Goal: Communication & Community: Answer question/provide support

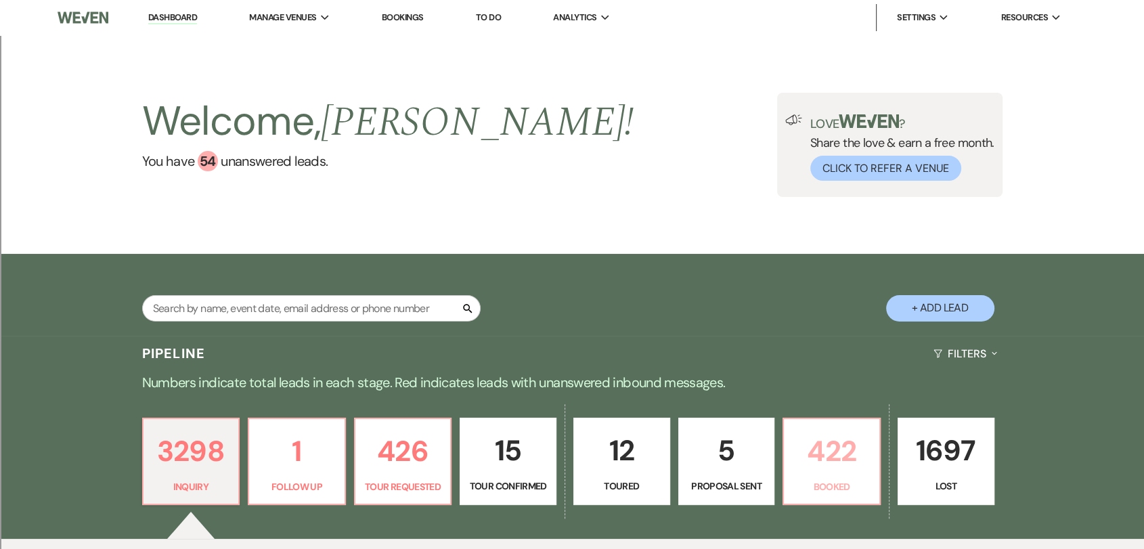
click at [806, 458] on p "422" at bounding box center [831, 450] width 79 height 45
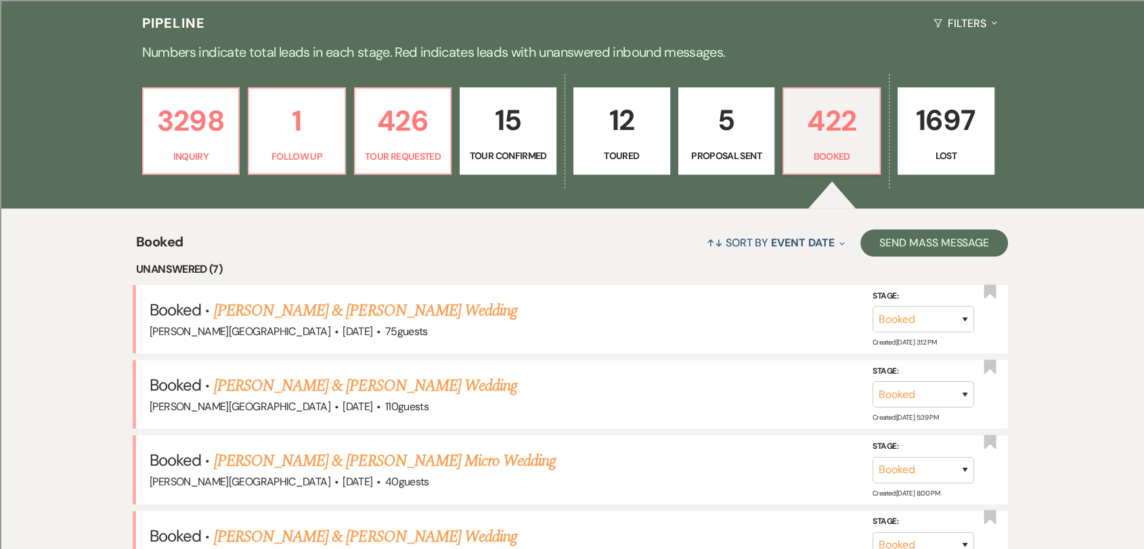
scroll to position [458, 0]
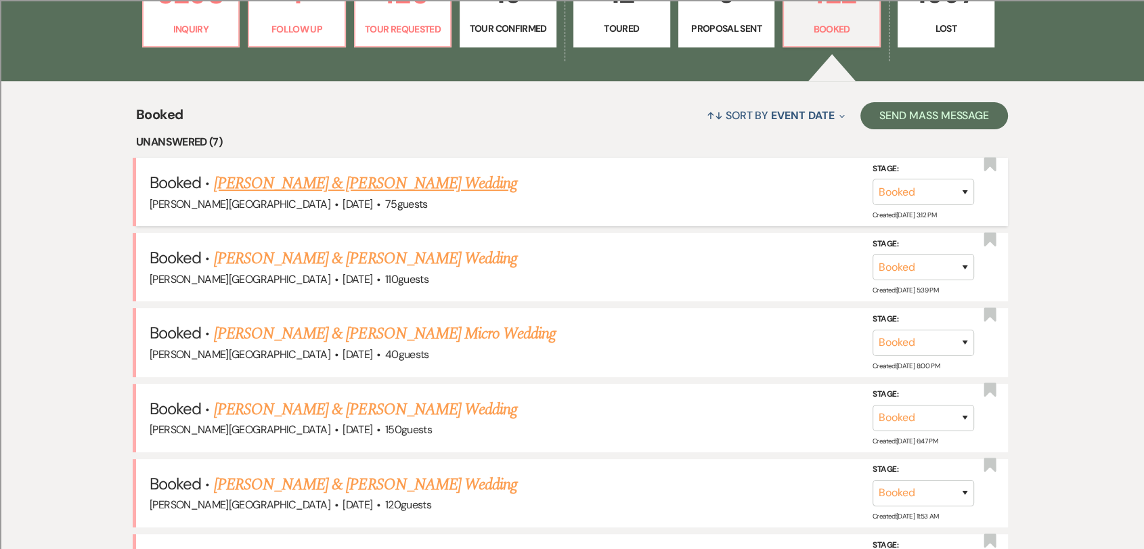
click at [344, 192] on link "[PERSON_NAME] & [PERSON_NAME] Wedding" at bounding box center [365, 183] width 303 height 24
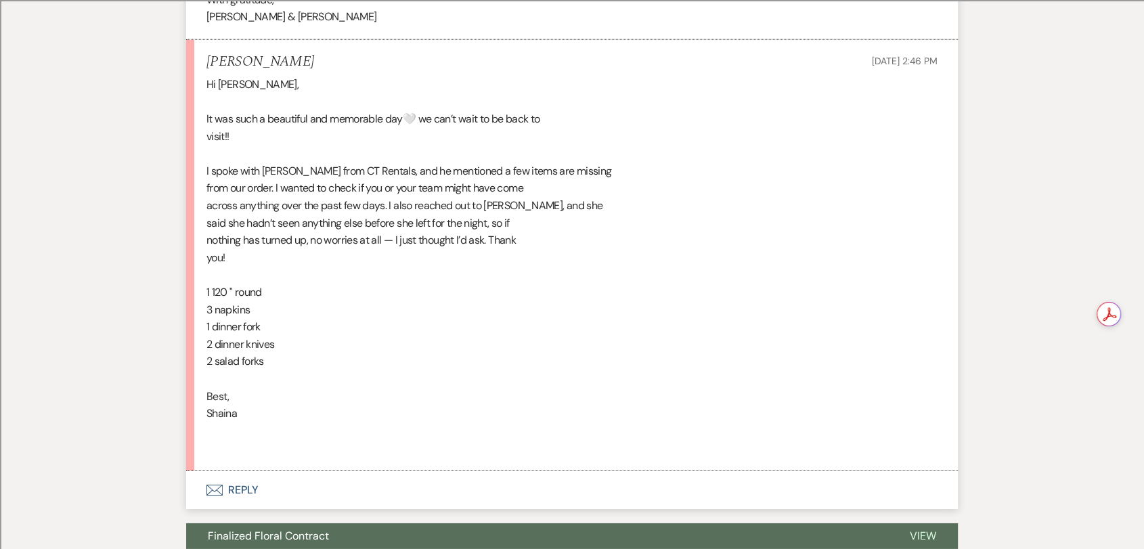
scroll to position [4362, 0]
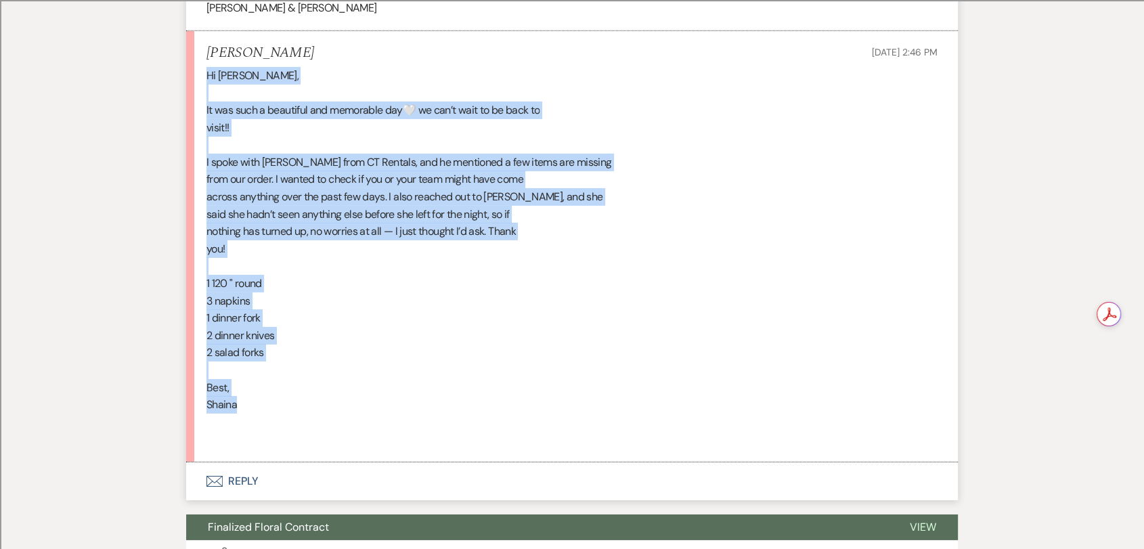
drag, startPoint x: 206, startPoint y: 52, endPoint x: 263, endPoint y: 388, distance: 340.5
click at [263, 388] on div "Hi [PERSON_NAME], It was such a beautiful and memorable day🤍 we can’t wait to b…" at bounding box center [571, 257] width 731 height 381
copy div "Hi [PERSON_NAME], It was such a beautiful and memorable day🤍 we can’t wait to b…"
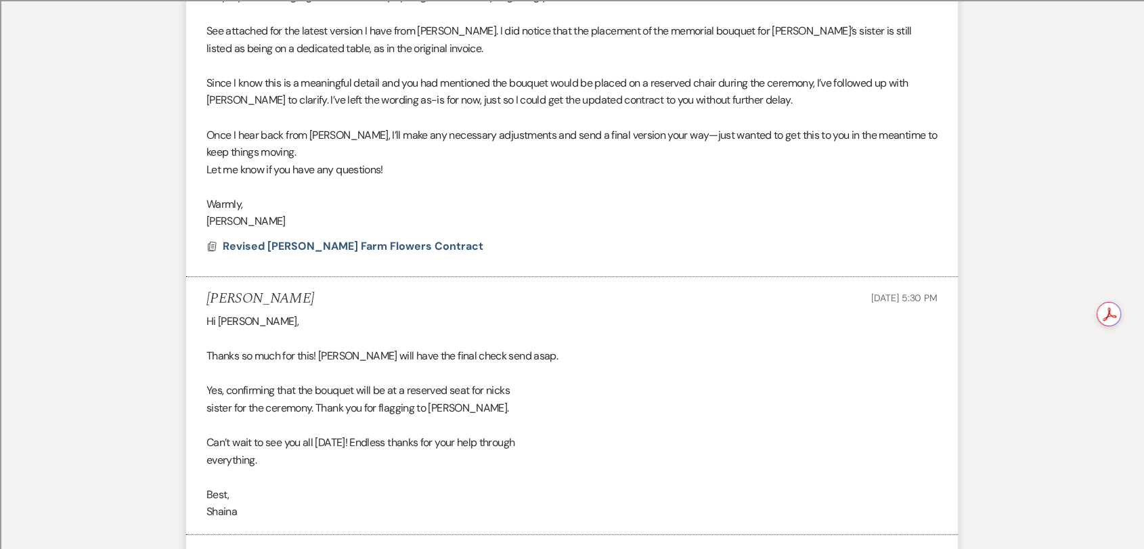
scroll to position [0, 0]
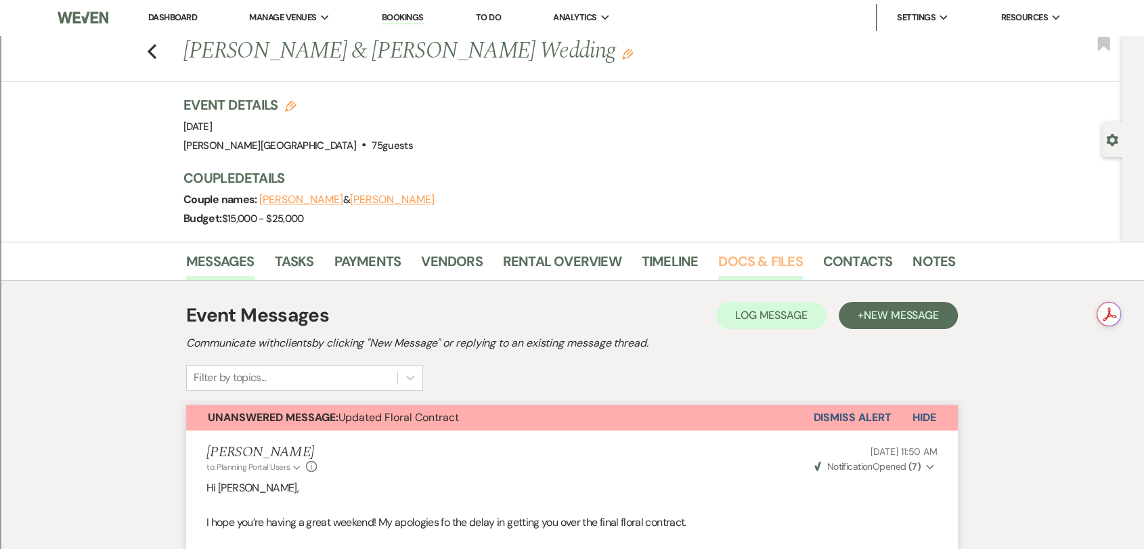
click at [738, 262] on link "Docs & Files" at bounding box center [760, 265] width 84 height 30
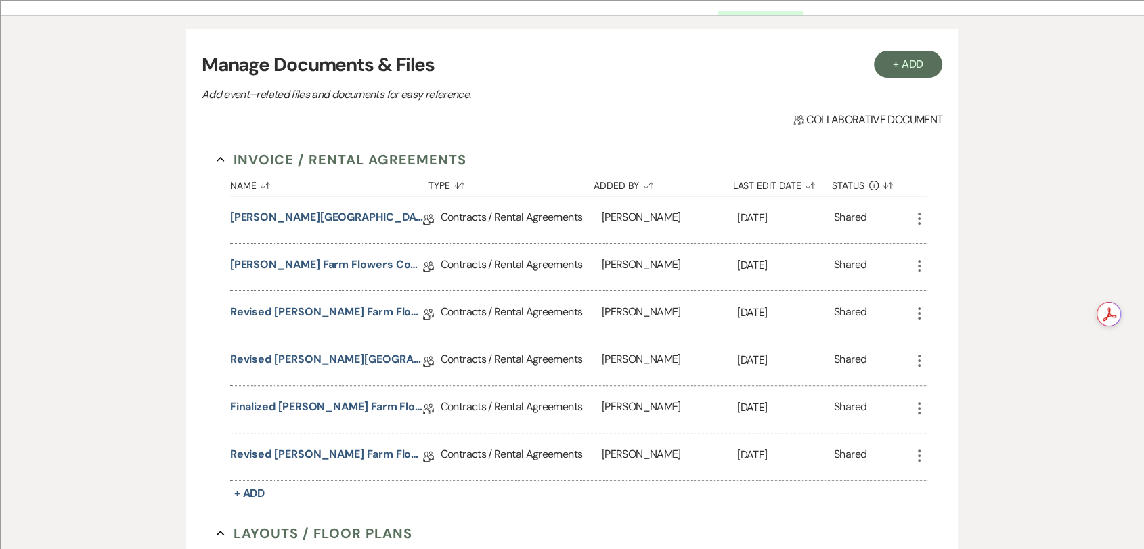
scroll to position [301, 0]
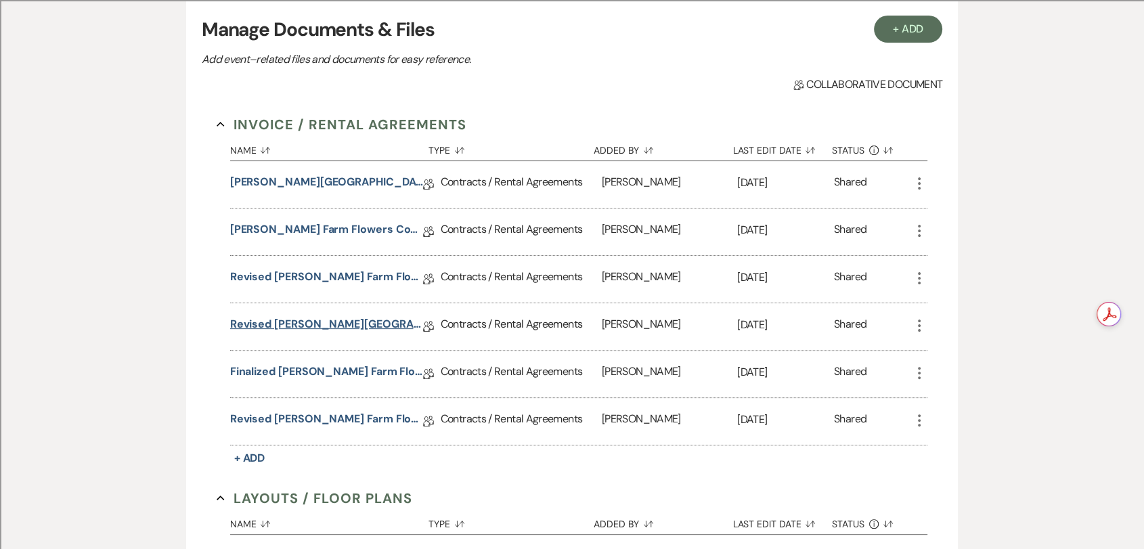
click at [384, 328] on link "Revised [PERSON_NAME][GEOGRAPHIC_DATA] Contract" at bounding box center [326, 326] width 193 height 21
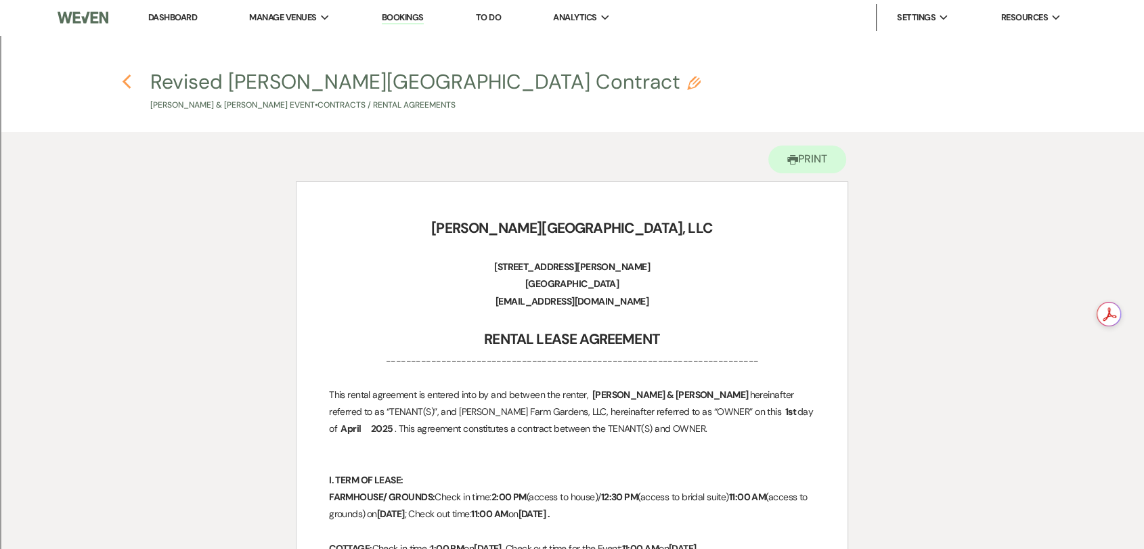
click at [130, 80] on icon "Previous" at bounding box center [127, 82] width 10 height 16
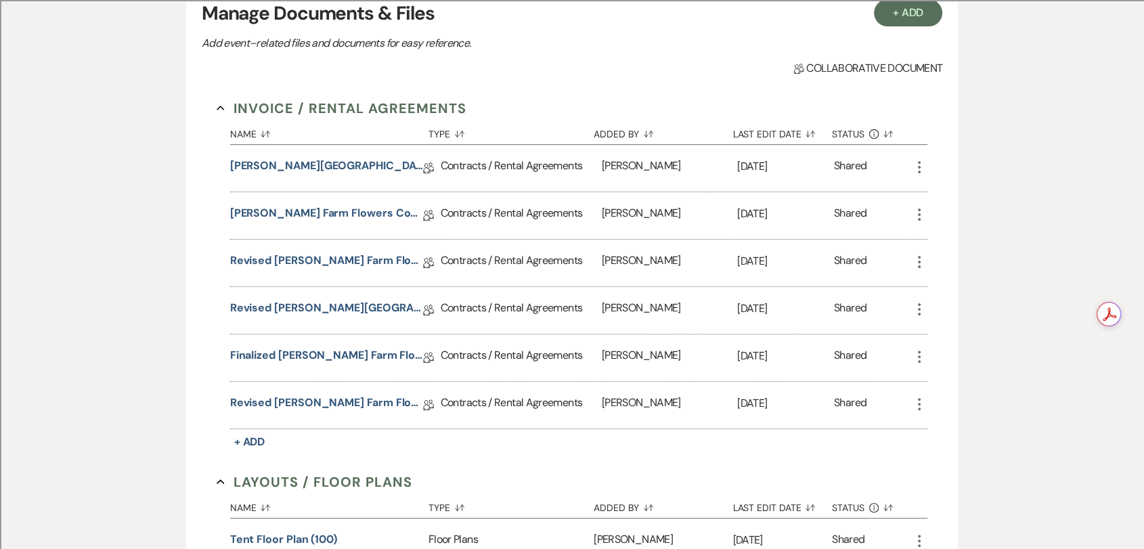
scroll to position [150, 0]
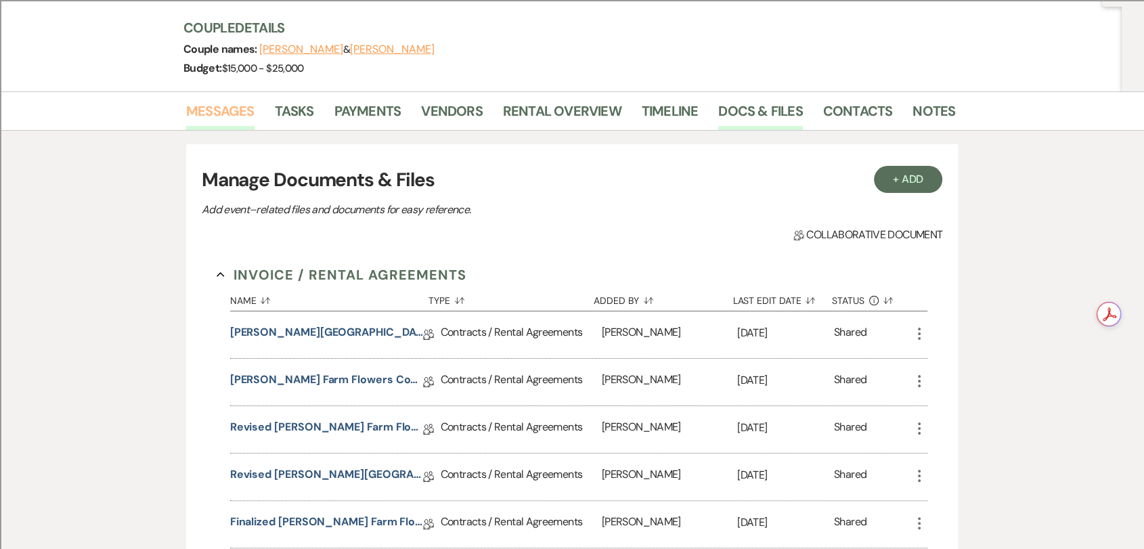
click at [208, 102] on link "Messages" at bounding box center [220, 115] width 68 height 30
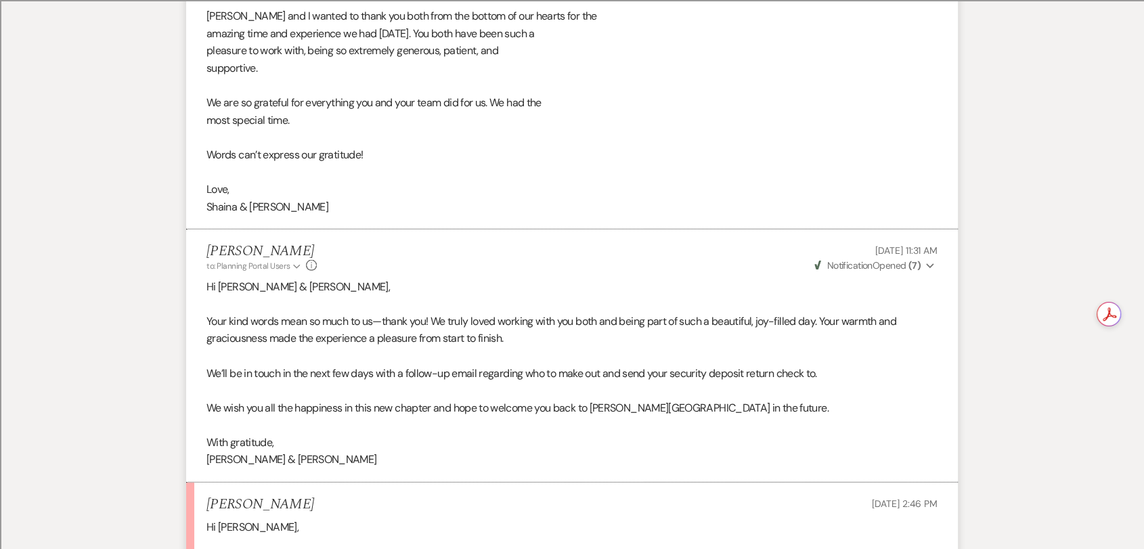
scroll to position [4362, 0]
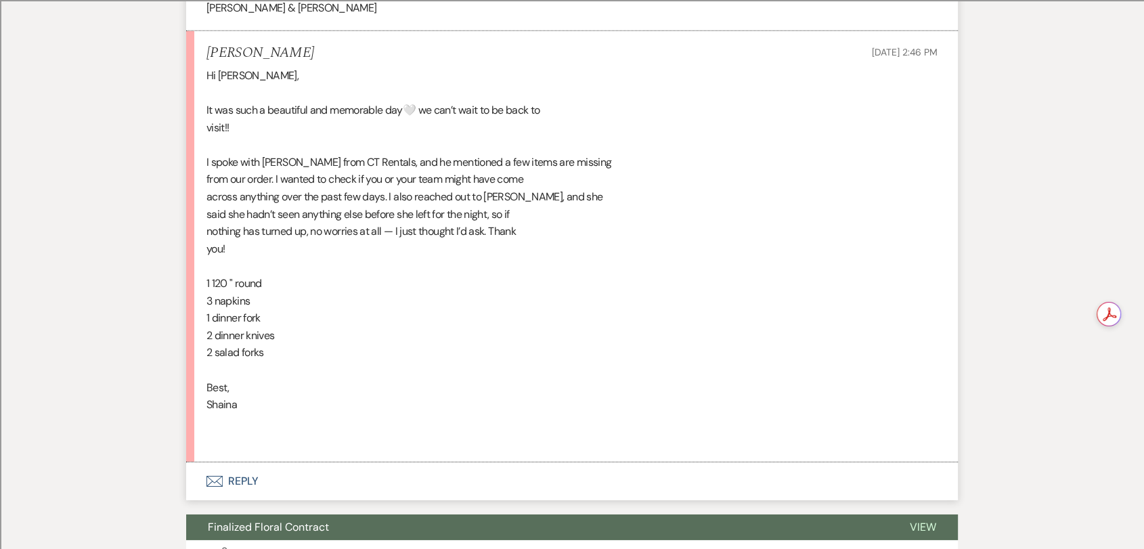
click at [256, 462] on button "Envelope Reply" at bounding box center [572, 481] width 772 height 38
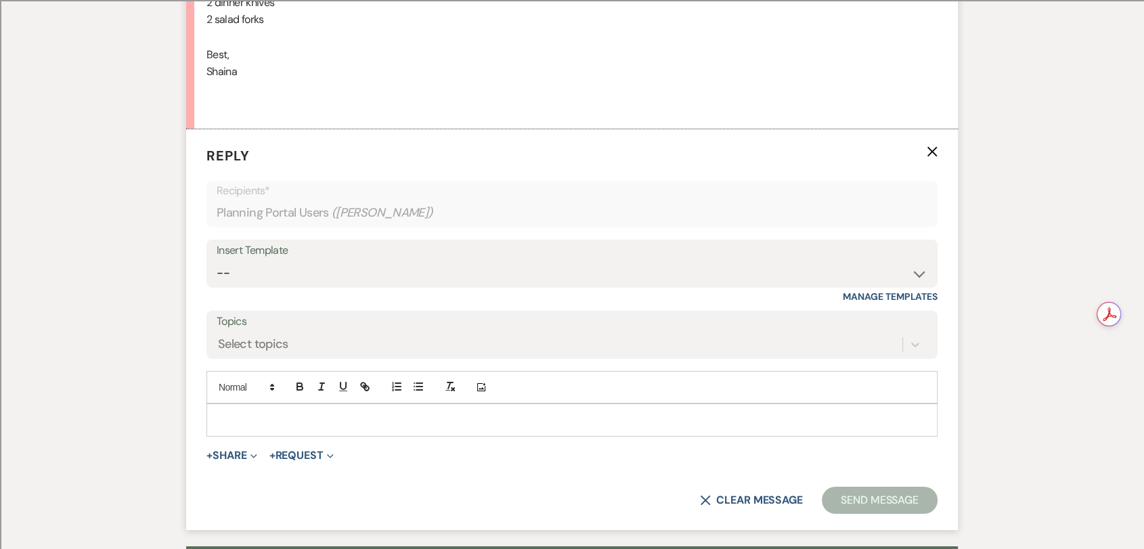
scroll to position [4696, 0]
click at [382, 264] on select "-- Weven Planning Portal Introduction (Booked Events) Wedding Packages Booking …" at bounding box center [572, 272] width 711 height 26
select select "1530"
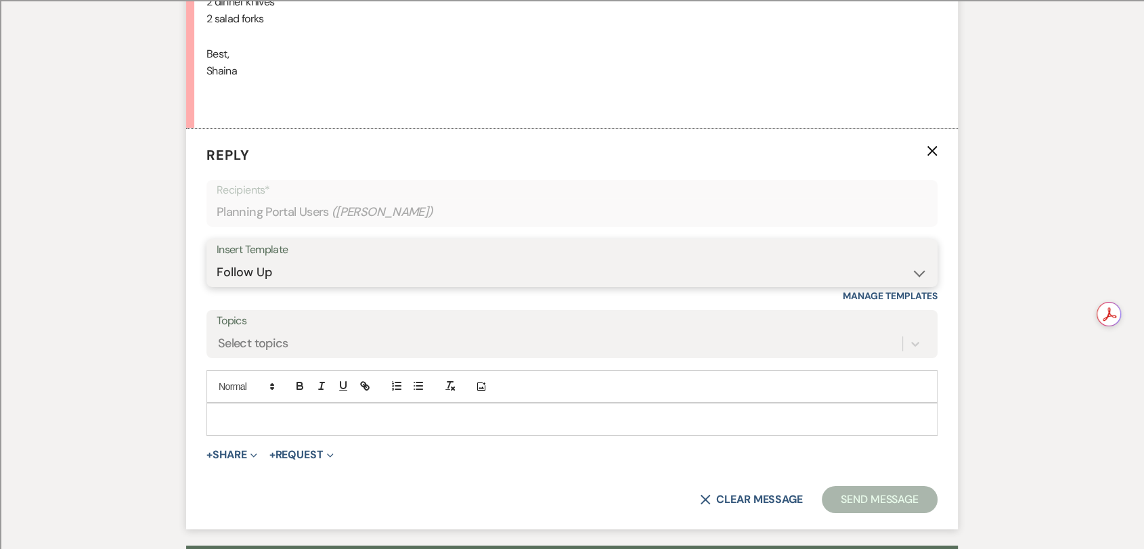
click at [217, 259] on select "-- Weven Planning Portal Introduction (Booked Events) Wedding Packages Booking …" at bounding box center [572, 272] width 711 height 26
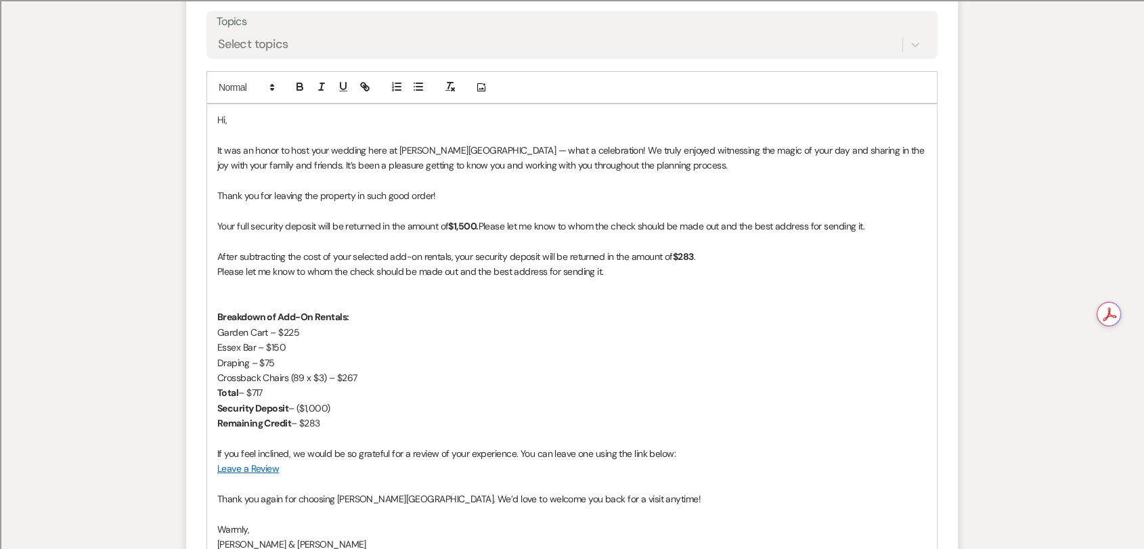
scroll to position [4997, 0]
click at [461, 218] on strong "$1,500." at bounding box center [463, 224] width 30 height 12
click at [647, 262] on p "Please let me know to whom the check should be made out and the best address fo…" at bounding box center [571, 269] width 709 height 15
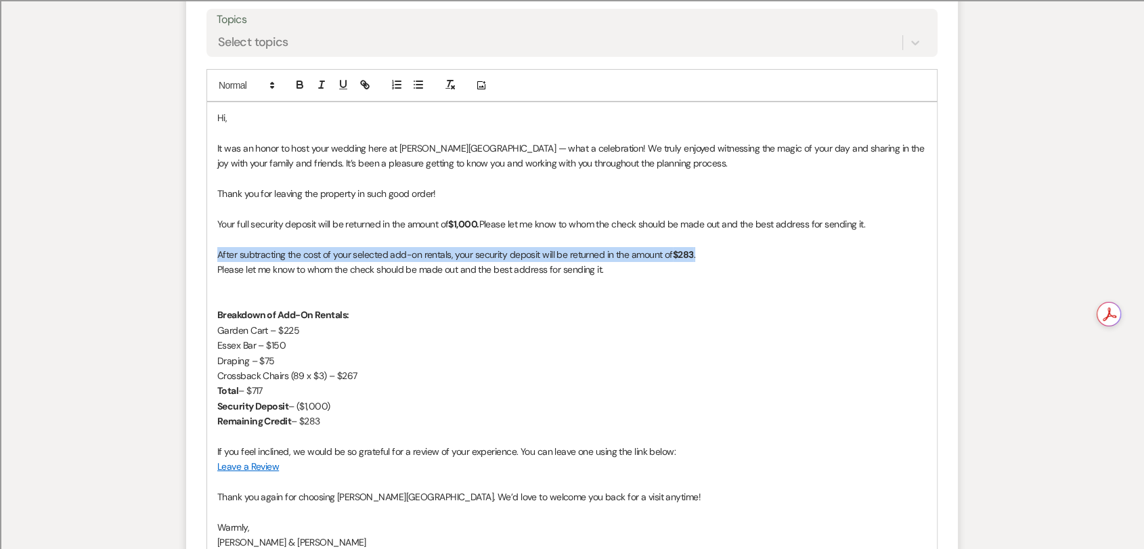
drag, startPoint x: 704, startPoint y: 234, endPoint x: 219, endPoint y: 233, distance: 485.3
click at [219, 247] on p "After subtracting the cost of your selected add-on rentals, your security depos…" at bounding box center [571, 254] width 709 height 15
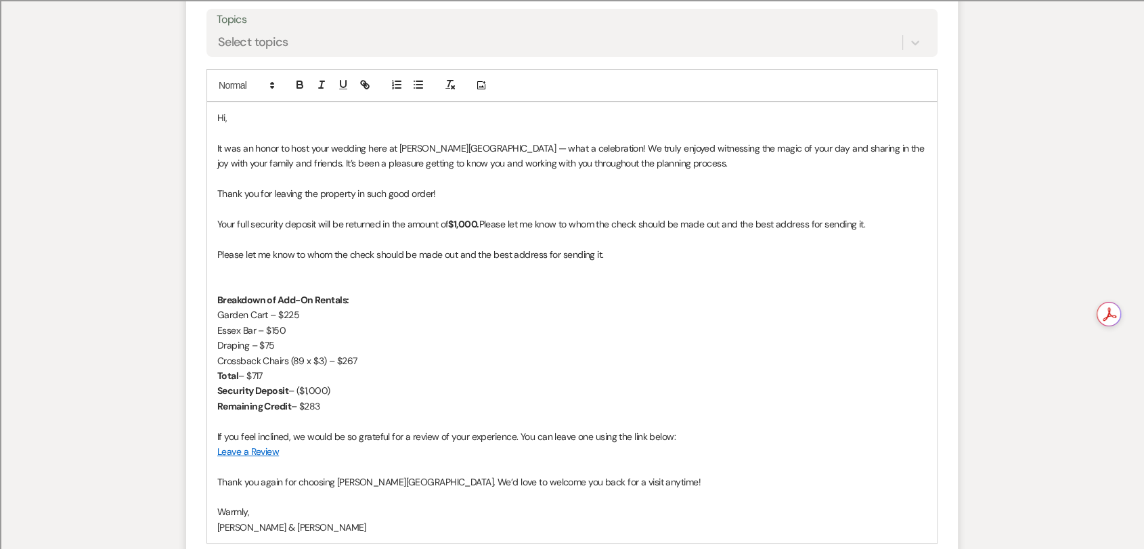
drag, startPoint x: 230, startPoint y: 261, endPoint x: 357, endPoint y: 389, distance: 180.4
click at [357, 389] on div "Hi, It was an honor to host your wedding here at [PERSON_NAME][GEOGRAPHIC_DATA]…" at bounding box center [572, 322] width 730 height 441
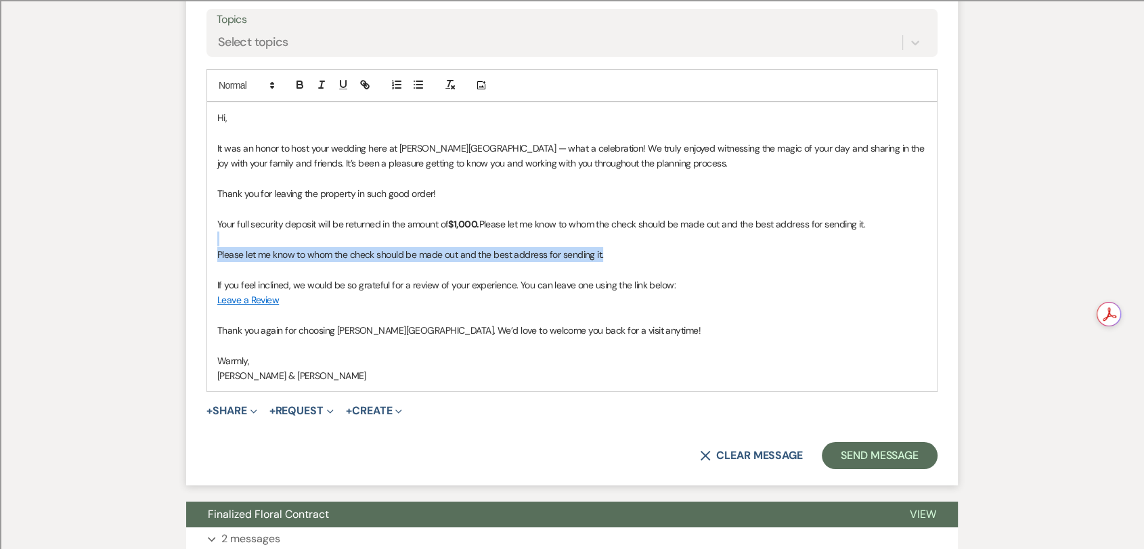
drag, startPoint x: 628, startPoint y: 234, endPoint x: 280, endPoint y: 218, distance: 348.3
click at [280, 218] on div "Hi, It was an honor to host your wedding here at [PERSON_NAME][GEOGRAPHIC_DATA]…" at bounding box center [572, 246] width 730 height 289
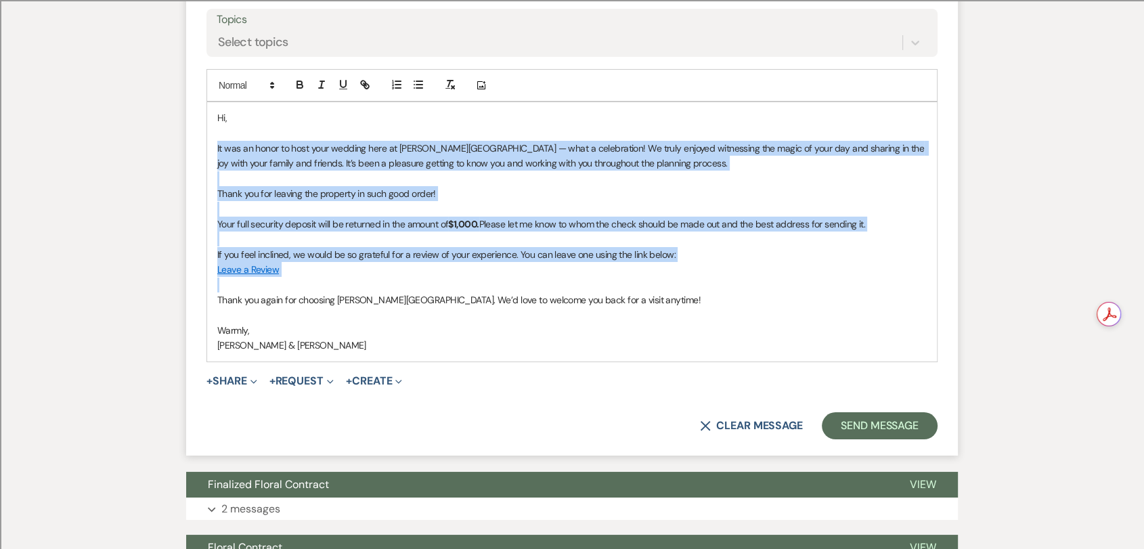
drag, startPoint x: 215, startPoint y: 131, endPoint x: 463, endPoint y: 267, distance: 282.6
click at [463, 267] on div "Hi, It was an honor to host your wedding here at [PERSON_NAME][GEOGRAPHIC_DATA]…" at bounding box center [572, 231] width 730 height 259
click at [462, 278] on p at bounding box center [571, 285] width 709 height 15
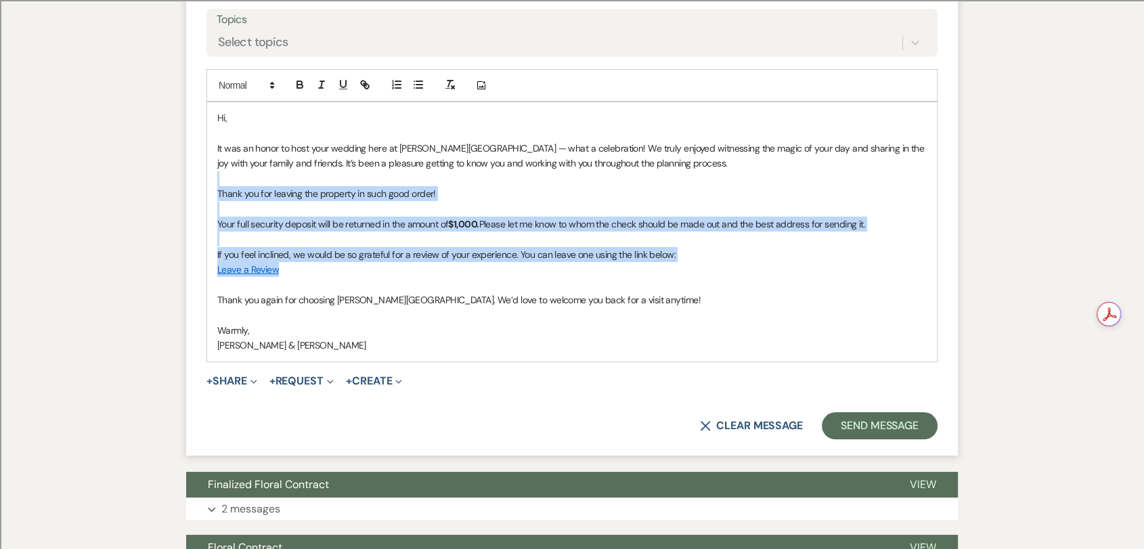
drag, startPoint x: 309, startPoint y: 250, endPoint x: 199, endPoint y: 168, distance: 137.3
click at [199, 168] on form "Reply X Draft Recipients* Planning Portal Users ( [PERSON_NAME] ) Insert Templa…" at bounding box center [572, 141] width 772 height 628
copy div "Thank you for leaving the property in such good order! Your full security depos…"
click at [632, 186] on p "Thank you for leaving the property in such good order!" at bounding box center [571, 193] width 709 height 15
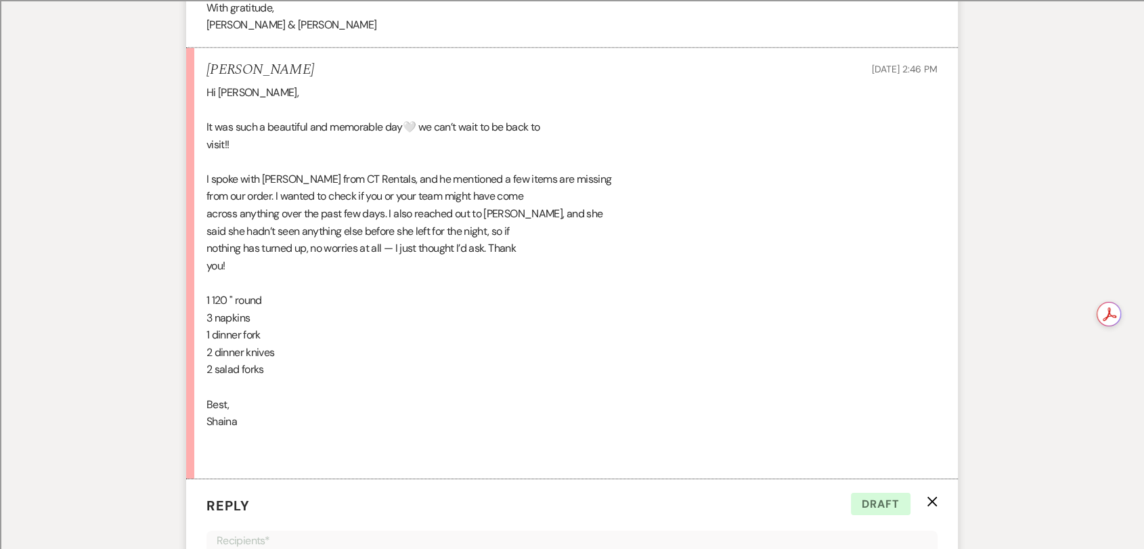
scroll to position [4320, 0]
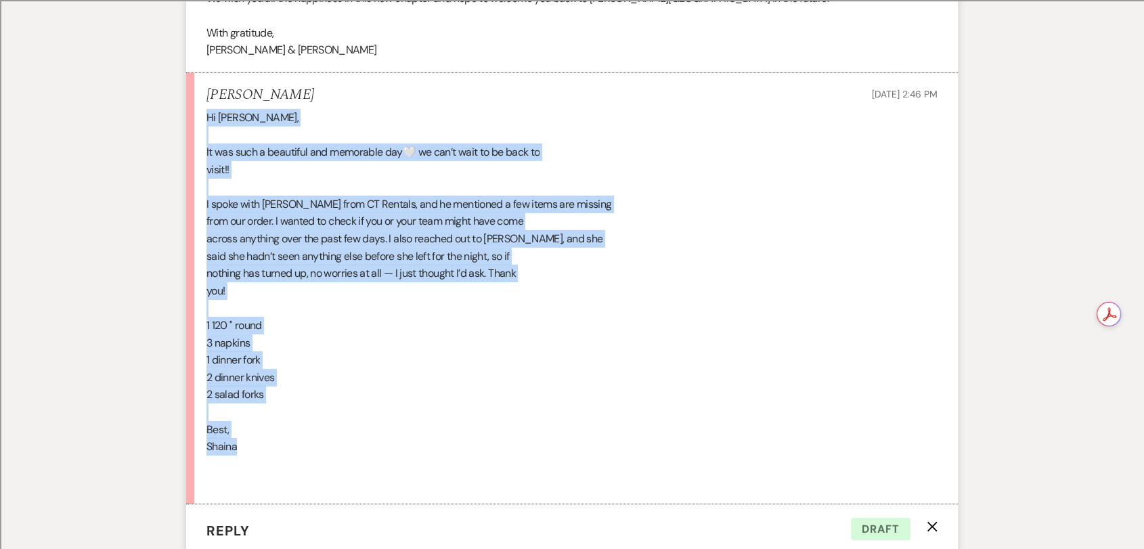
drag, startPoint x: 206, startPoint y: 96, endPoint x: 307, endPoint y: 420, distance: 339.6
click at [307, 420] on div "Hi [PERSON_NAME], It was such a beautiful and memorable day🤍 we can’t wait to b…" at bounding box center [571, 299] width 731 height 381
copy div "Hi [PERSON_NAME], It was such a beautiful and memorable day🤍 we can’t wait to b…"
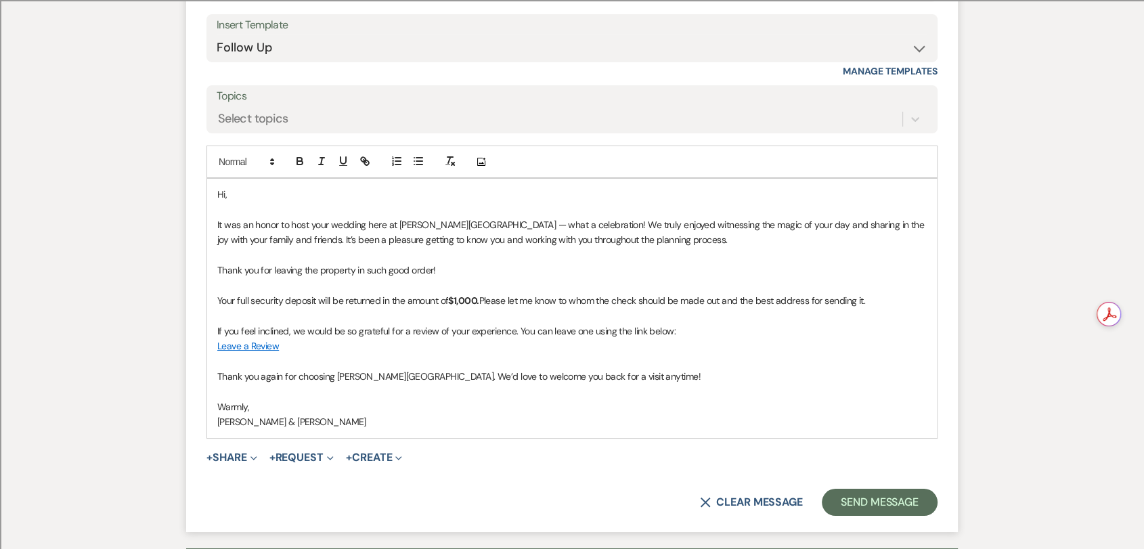
scroll to position [4922, 0]
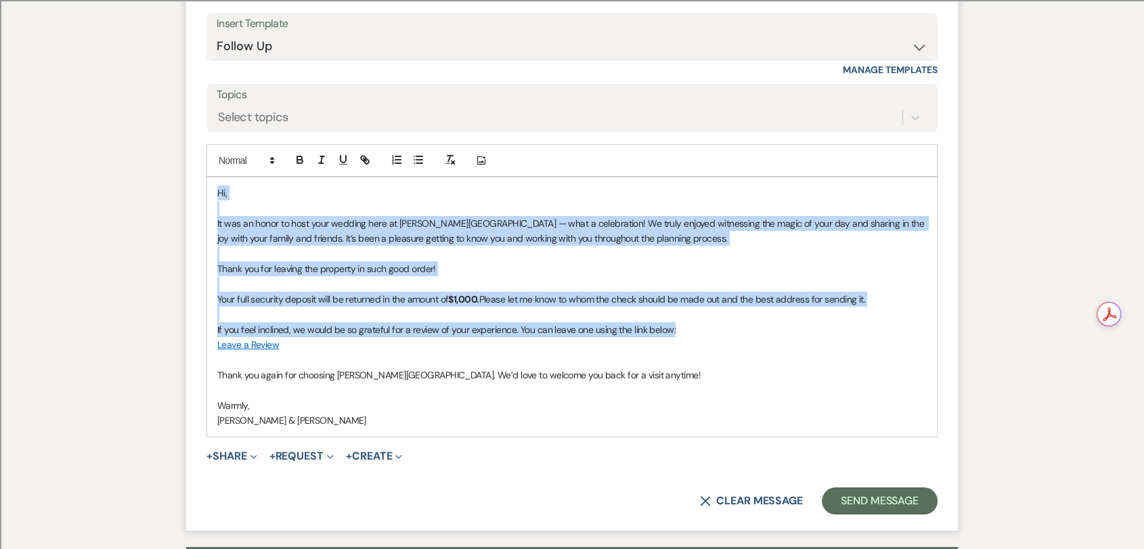
drag, startPoint x: 711, startPoint y: 313, endPoint x: 195, endPoint y: 173, distance: 534.3
click at [195, 173] on form "Reply X Draft Recipients* Planning Portal Users ( [PERSON_NAME] ) Insert Templa…" at bounding box center [572, 217] width 772 height 628
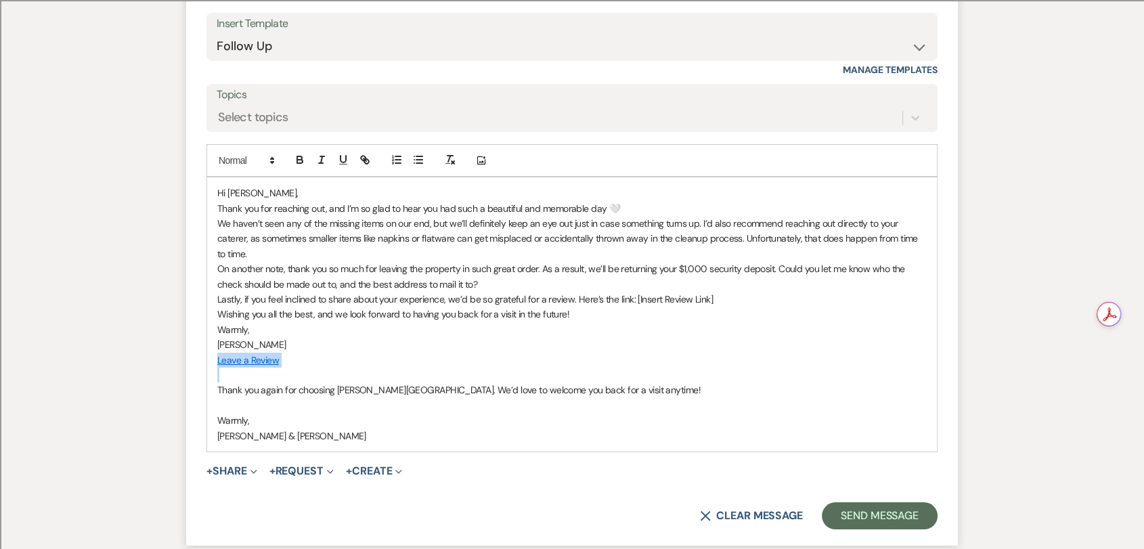
drag, startPoint x: 302, startPoint y: 351, endPoint x: 218, endPoint y: 348, distance: 84.0
click at [218, 348] on div "Hi [PERSON_NAME], Thank you for reaching out, and I’m so glad to hear you had s…" at bounding box center [572, 314] width 730 height 274
copy link "Leave a Review"
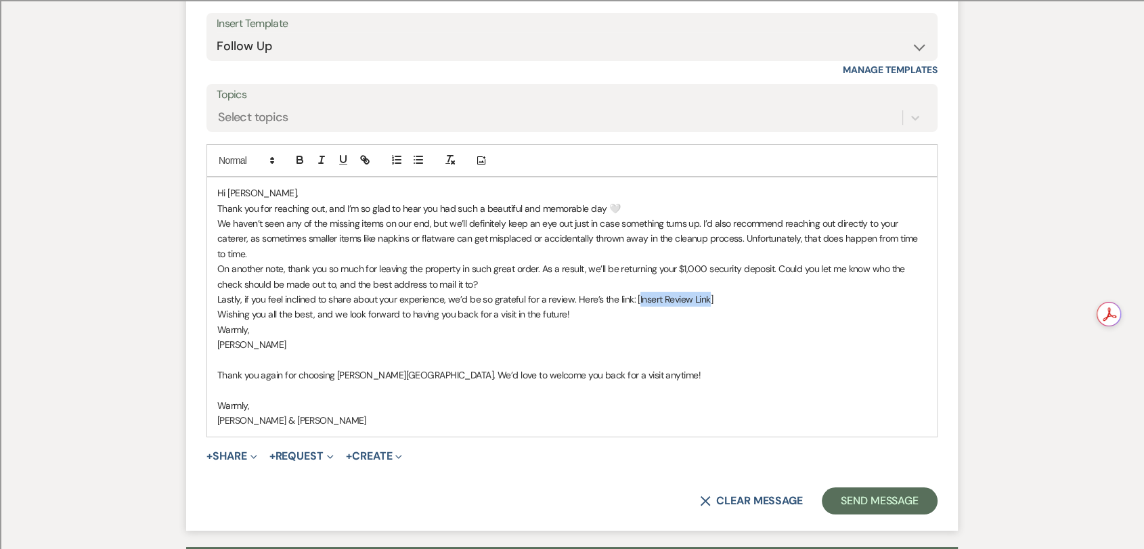
drag, startPoint x: 706, startPoint y: 282, endPoint x: 636, endPoint y: 281, distance: 69.7
click at [636, 292] on p "Lastly, if you feel inclined to share about your experience, we’d be so gratefu…" at bounding box center [571, 299] width 709 height 15
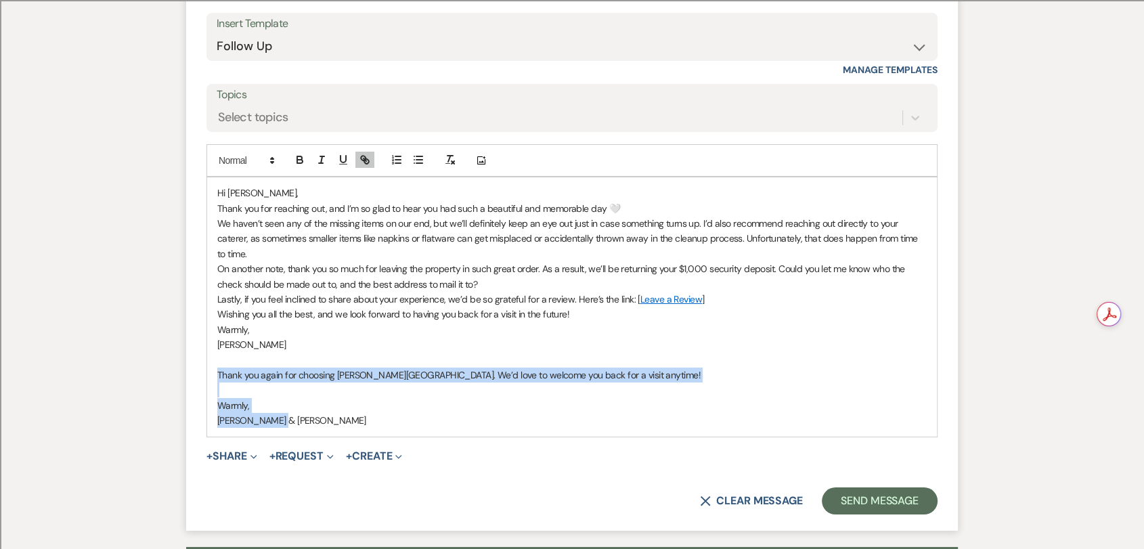
drag, startPoint x: 264, startPoint y: 394, endPoint x: 204, endPoint y: 357, distance: 70.8
click at [204, 357] on form "Reply X Draft saved! Recipients* Planning Portal Users ( [PERSON_NAME] ) Insert…" at bounding box center [572, 217] width 772 height 628
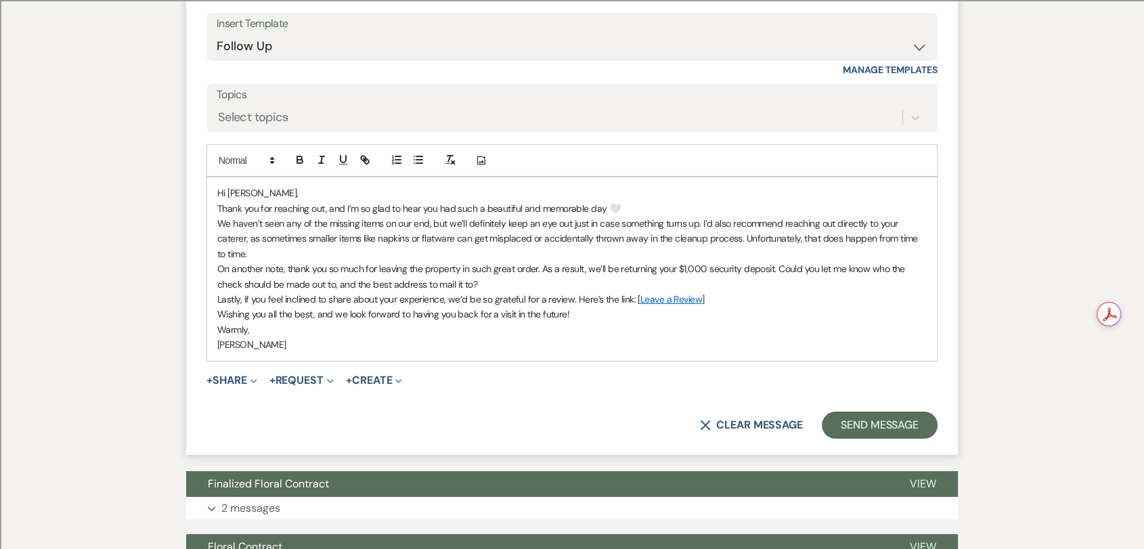
click at [523, 185] on p "Hi [PERSON_NAME]," at bounding box center [571, 192] width 709 height 15
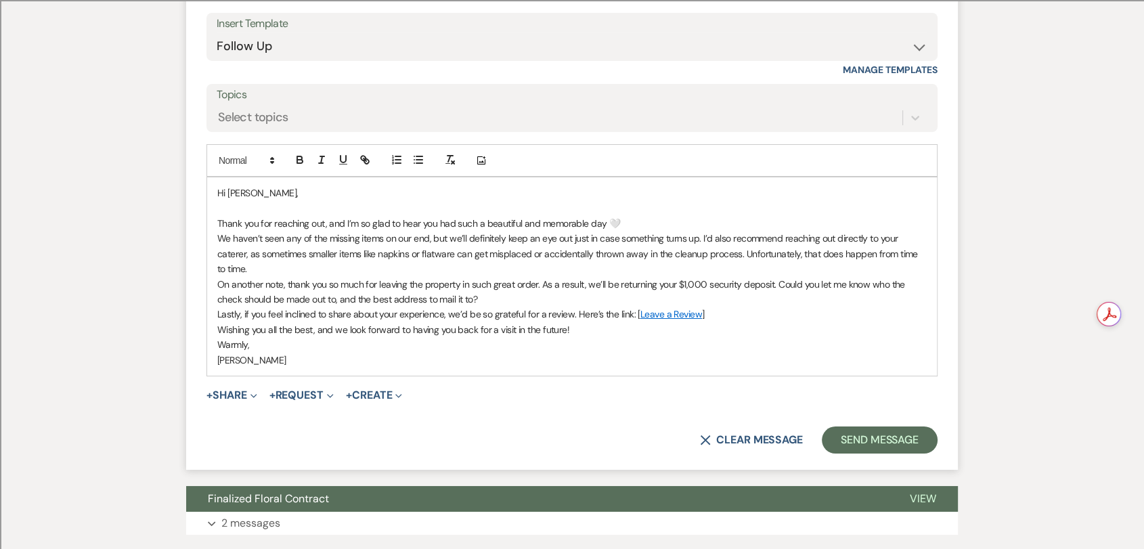
click at [669, 216] on p "Thank you for reaching out, and I’m so glad to hear you had such a beautiful an…" at bounding box center [571, 223] width 709 height 15
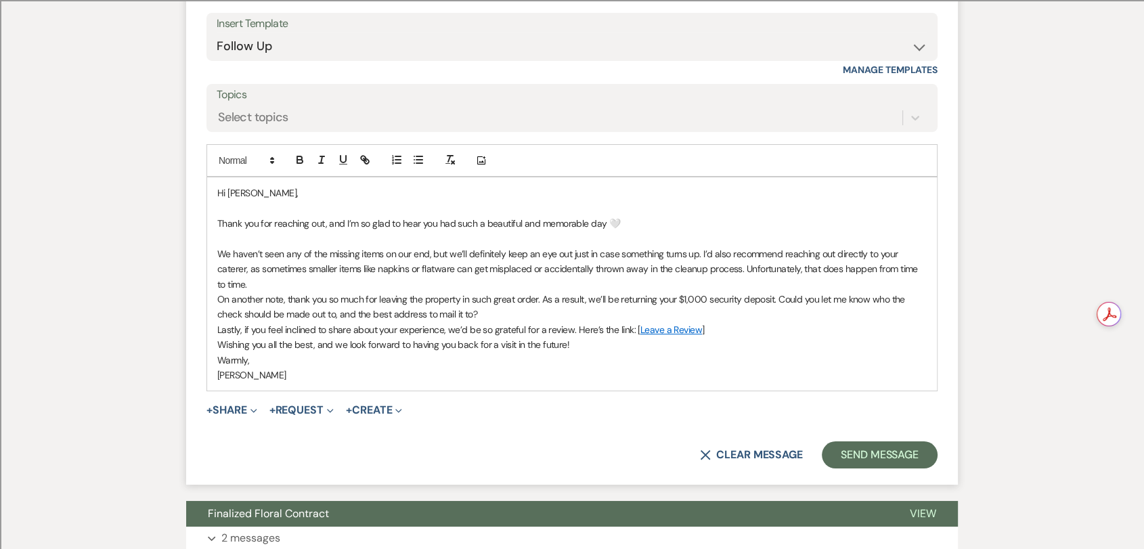
click at [406, 271] on p "We haven’t seen any of the missing items on our end, but we’ll definitely keep …" at bounding box center [571, 268] width 709 height 45
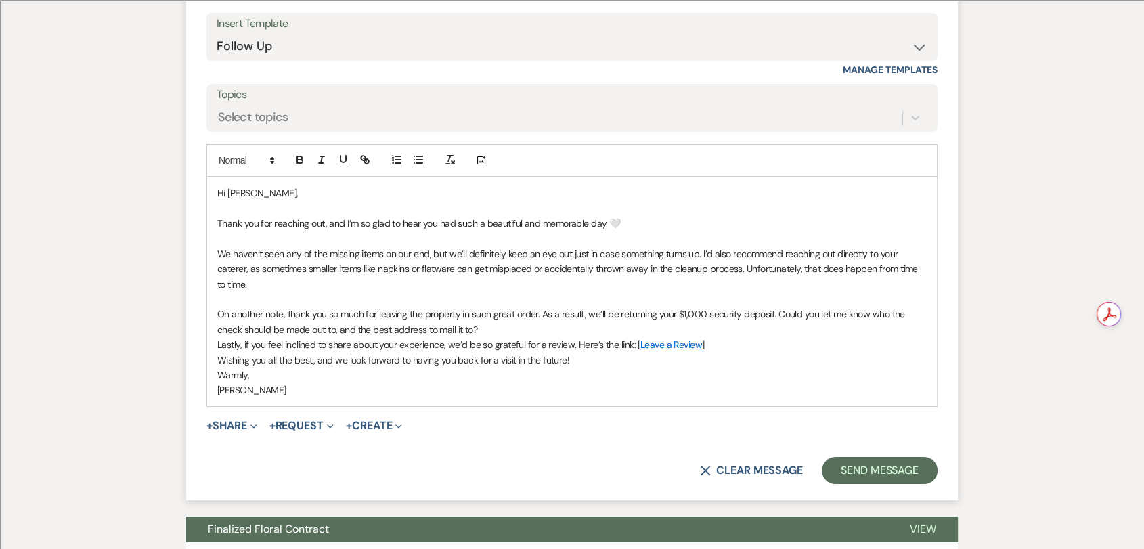
click at [515, 313] on p "On another note, thank you so much for leaving the property in such great order…" at bounding box center [571, 322] width 709 height 30
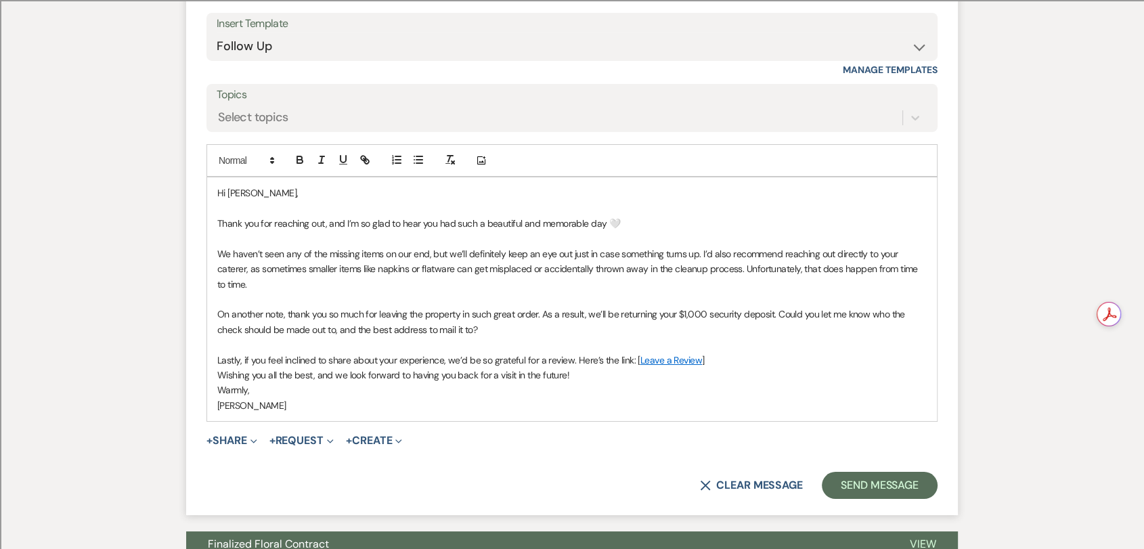
click at [722, 353] on p "Lastly, if you feel inclined to share about your experience, we’d be so gratefu…" at bounding box center [571, 360] width 709 height 15
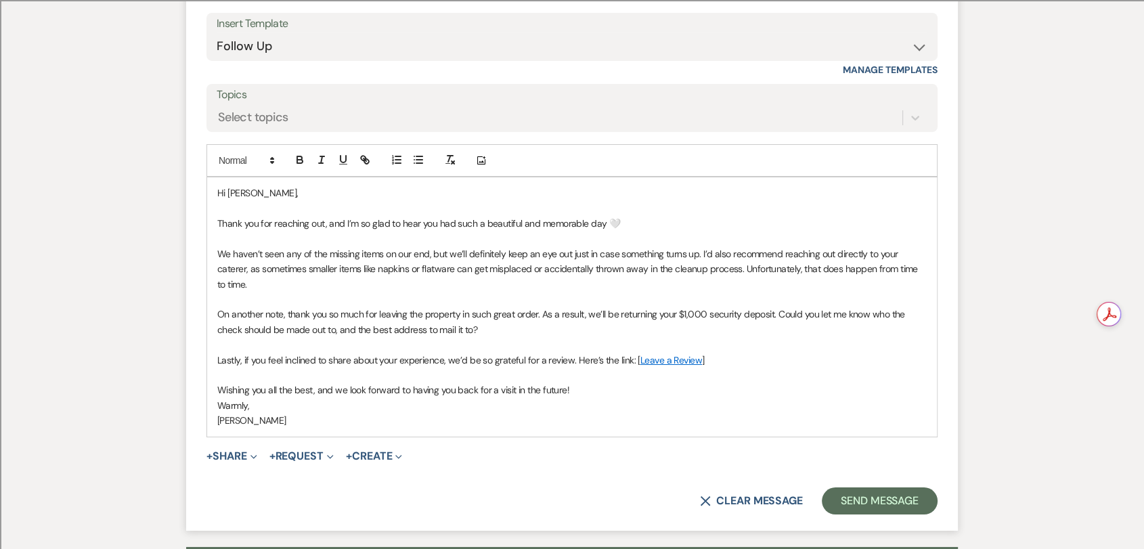
click at [628, 398] on p "Warmly," at bounding box center [571, 405] width 709 height 15
click at [627, 398] on p "Warmly," at bounding box center [571, 405] width 709 height 15
click at [617, 382] on p "Wishing you all the best, and we look forward to having you back for a visit in…" at bounding box center [571, 389] width 709 height 15
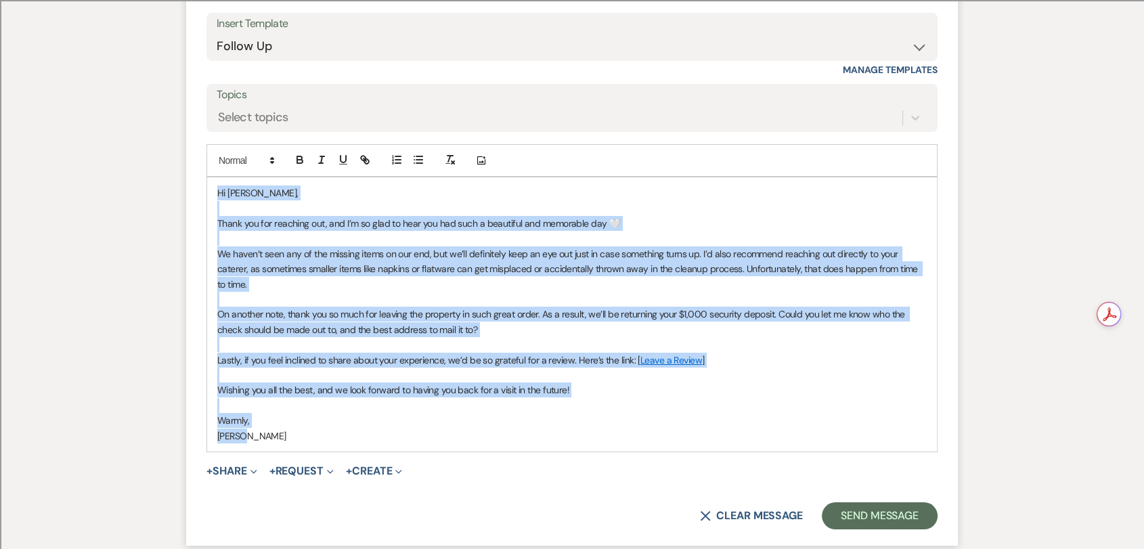
drag, startPoint x: 246, startPoint y: 420, endPoint x: 185, endPoint y: 182, distance: 245.3
click at [186, 182] on form "Reply X Draft Recipients* Planning Portal Users ( [PERSON_NAME] ) Insert Templa…" at bounding box center [572, 224] width 772 height 643
copy div "Hi [PERSON_NAME], Thank you for reaching out, and I’m so glad to hear you had s…"
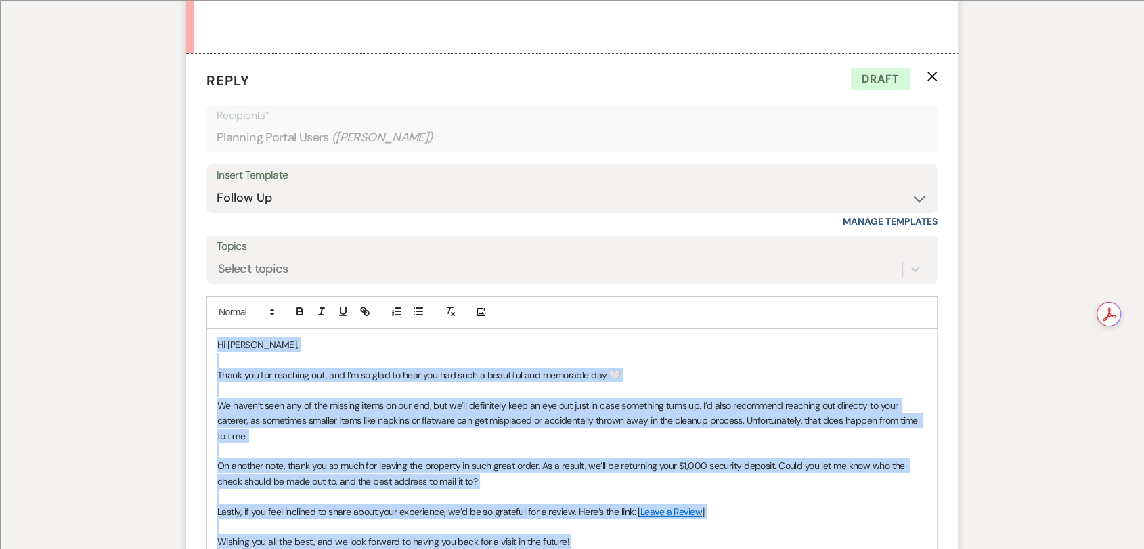
scroll to position [4771, 0]
click at [425, 367] on p "Thank you for reaching out, and I’m so glad to hear you had such a beautiful an…" at bounding box center [571, 374] width 709 height 15
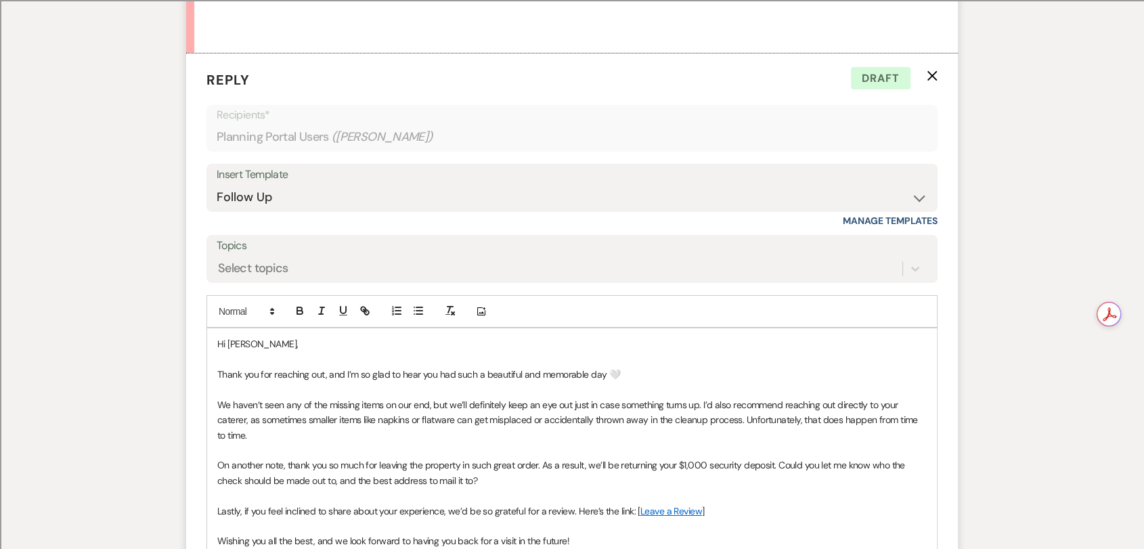
click at [634, 367] on p "Thank you for reaching out, and I’m so glad to hear you had such a beautiful an…" at bounding box center [571, 374] width 709 height 15
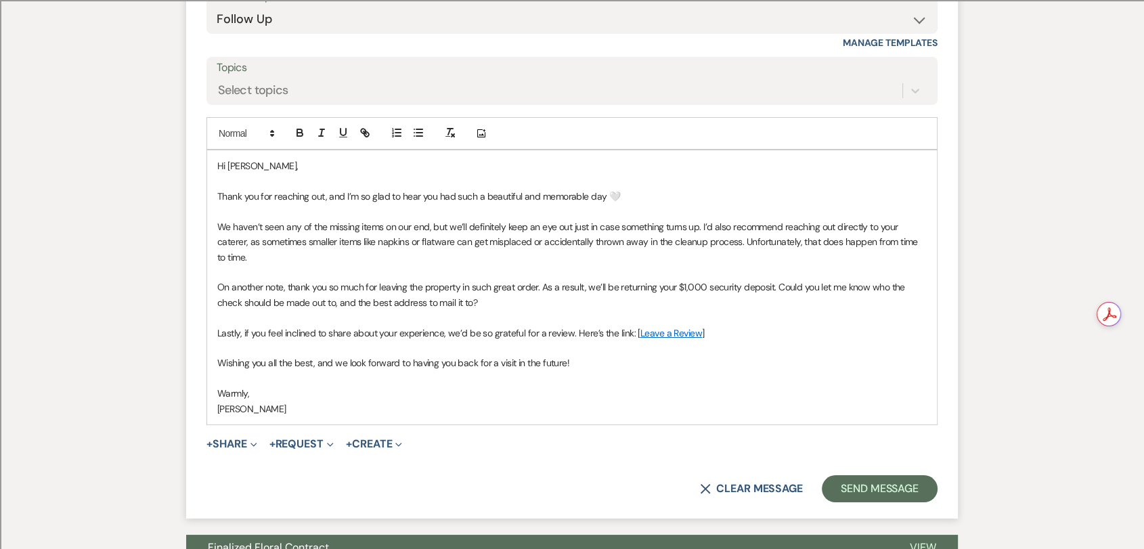
scroll to position [5072, 0]
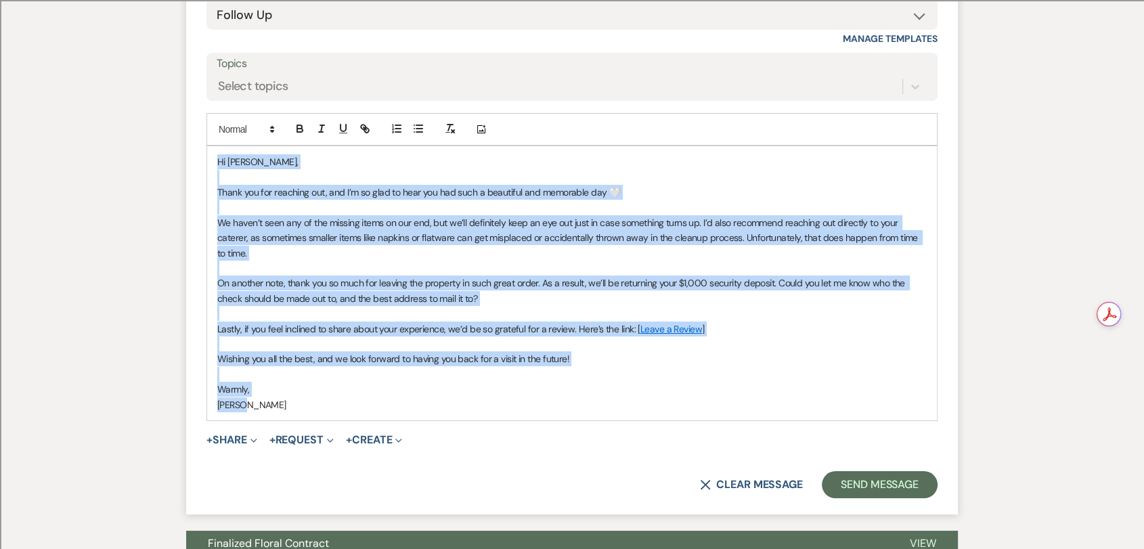
drag, startPoint x: 271, startPoint y: 267, endPoint x: 162, endPoint y: 9, distance: 280.0
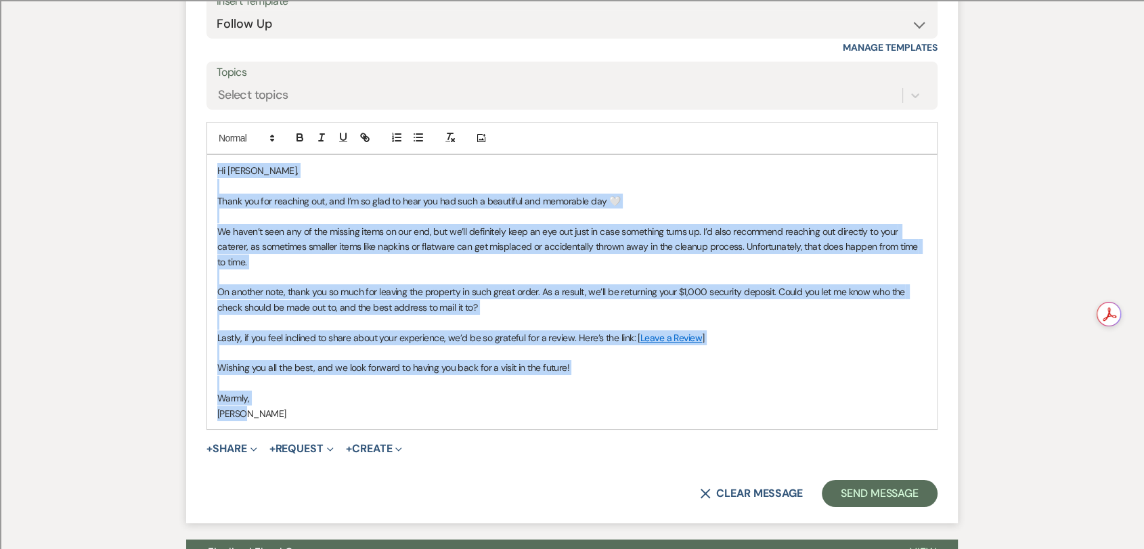
copy div "Hi [PERSON_NAME], Thank you for reaching out, and I’m so glad to hear you had s…"
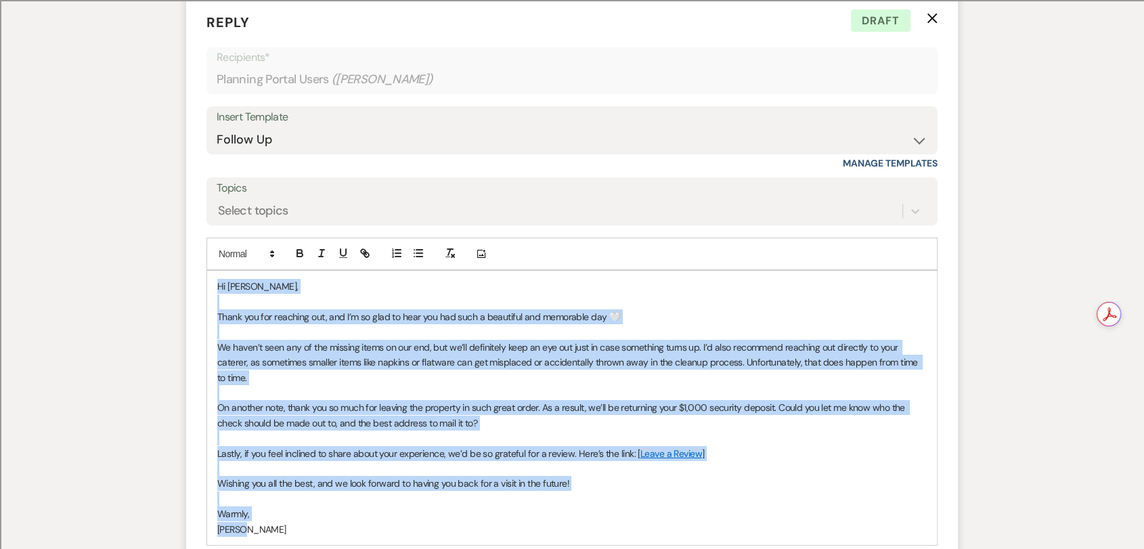
scroll to position [4718, 0]
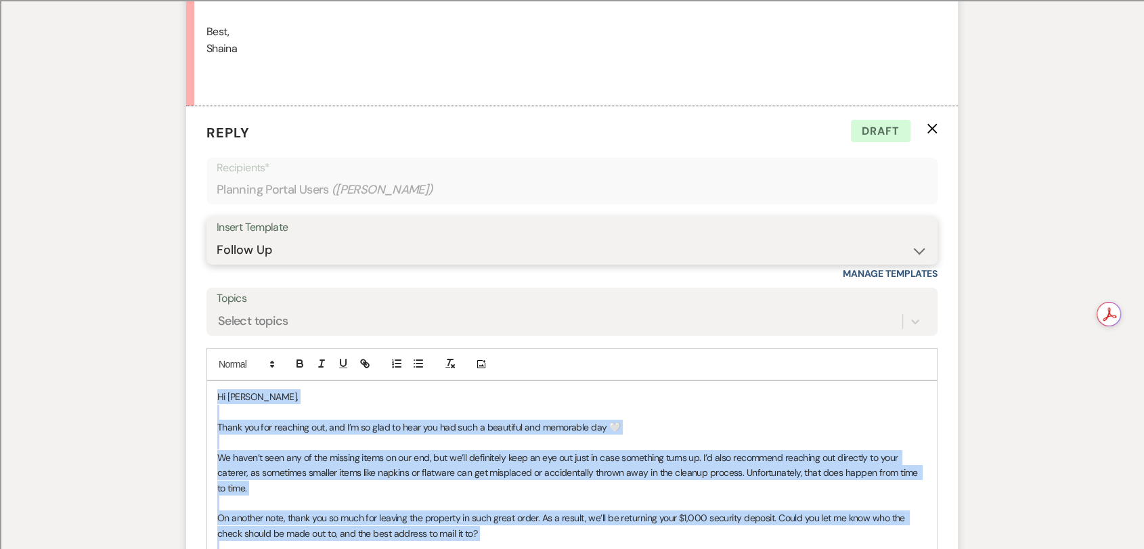
click at [363, 237] on select "-- Weven Planning Portal Introduction (Booked Events) Wedding Packages Booking …" at bounding box center [572, 250] width 711 height 26
click at [217, 237] on select "-- Weven Planning Portal Introduction (Booked Events) Wedding Packages Booking …" at bounding box center [572, 250] width 711 height 26
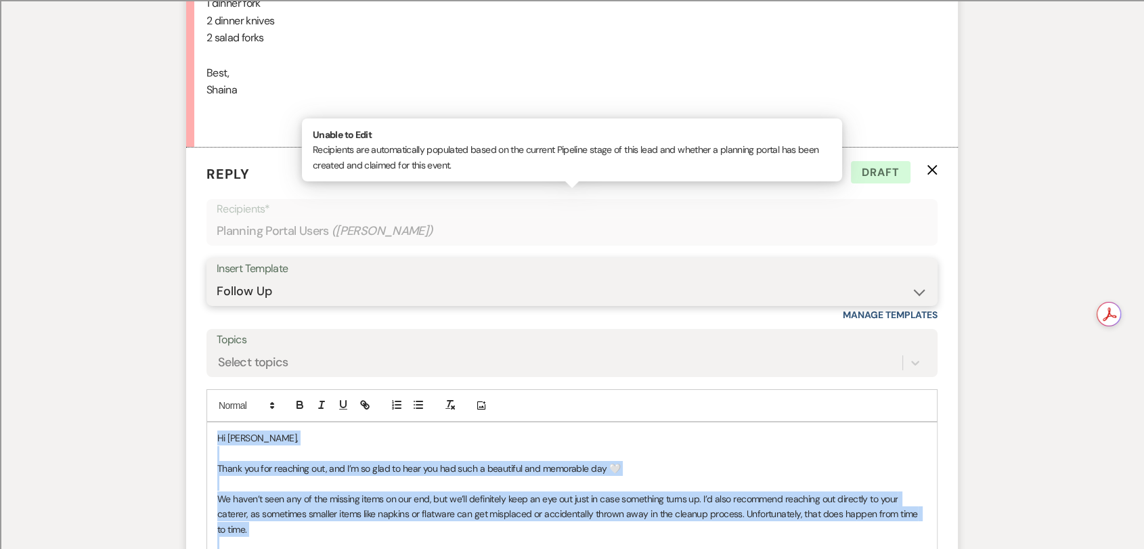
scroll to position [4643, 0]
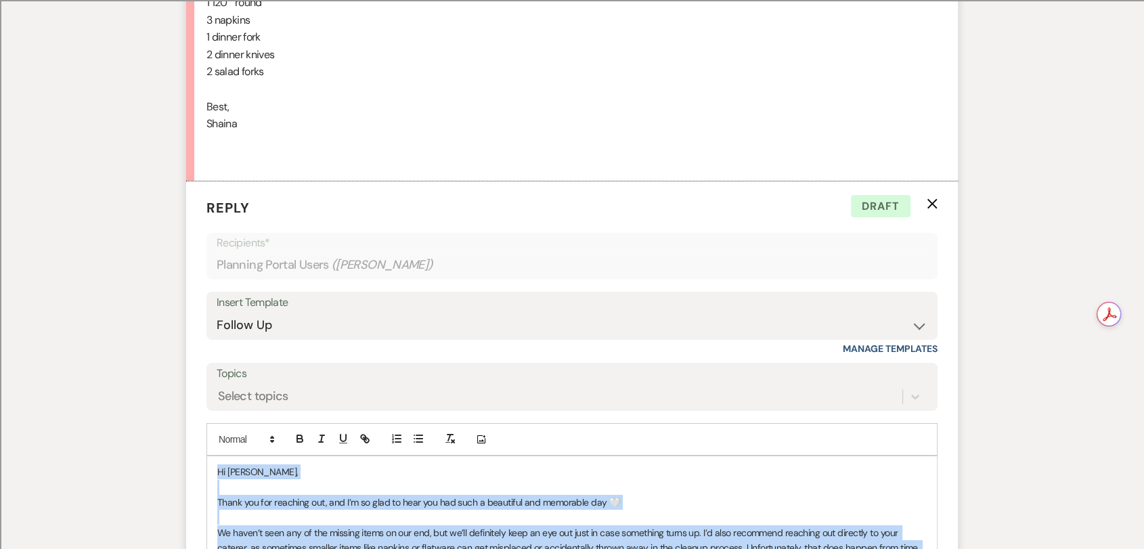
click at [931, 199] on use "button" at bounding box center [932, 204] width 10 height 10
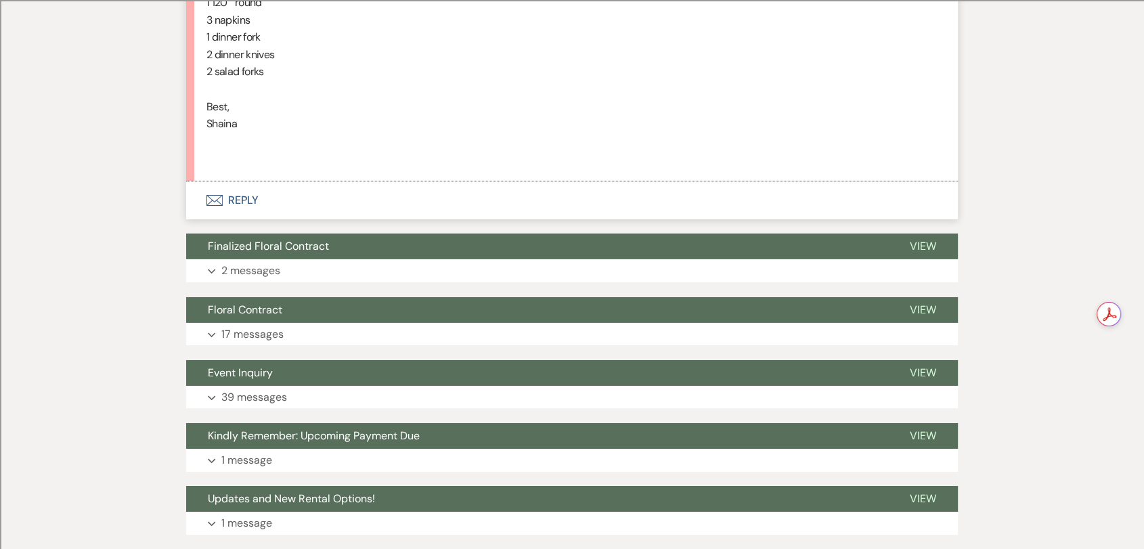
click at [239, 181] on button "Envelope Reply" at bounding box center [572, 200] width 772 height 38
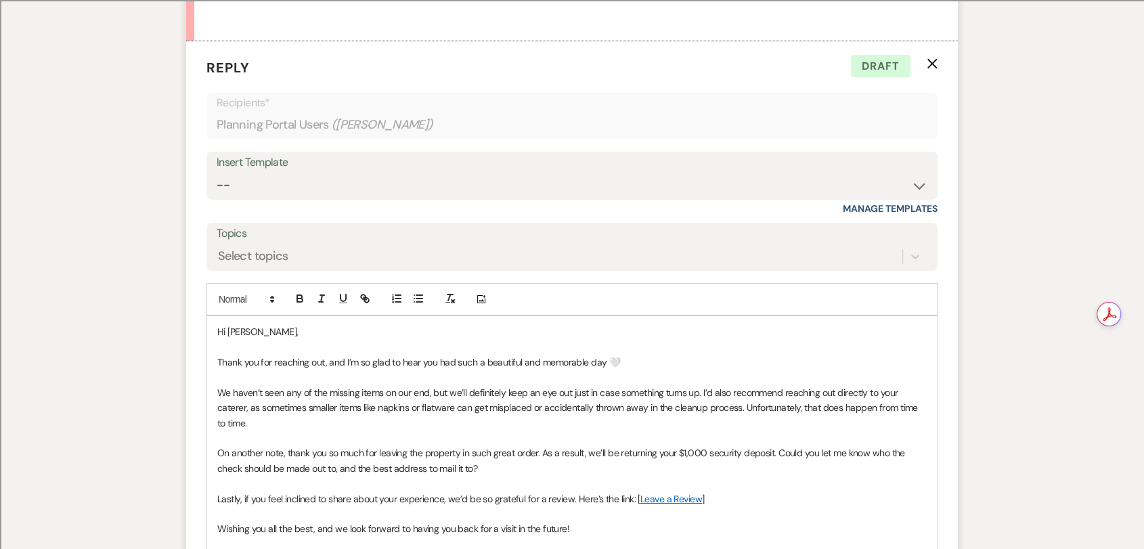
scroll to position [4703, 0]
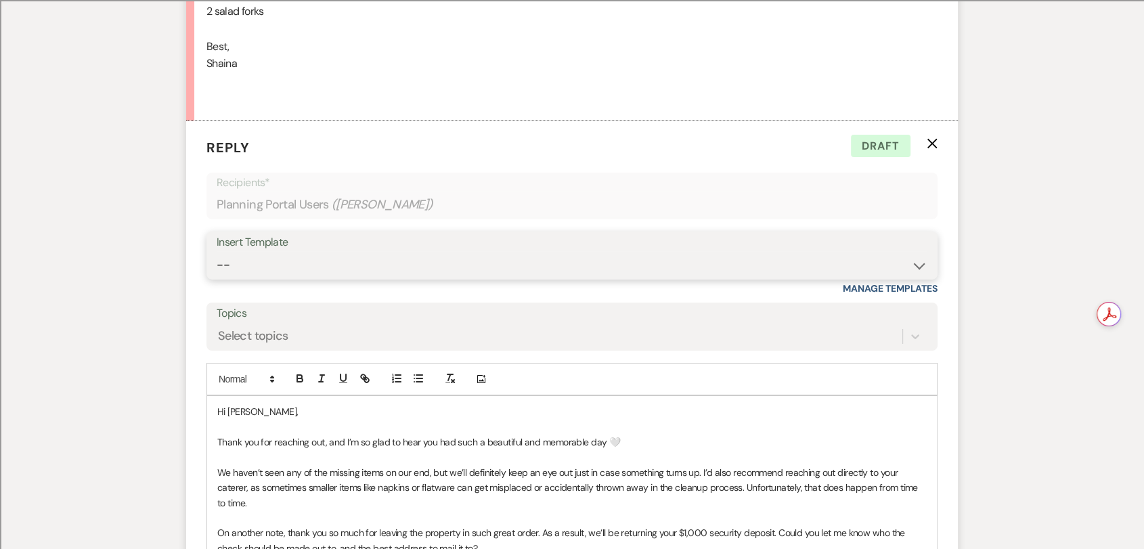
click at [292, 252] on select "-- Weven Planning Portal Introduction (Booked Events) Wedding Packages Booking …" at bounding box center [572, 265] width 711 height 26
select select "1530"
click at [217, 252] on select "-- Weven Planning Portal Introduction (Booked Events) Wedding Packages Booking …" at bounding box center [572, 265] width 711 height 26
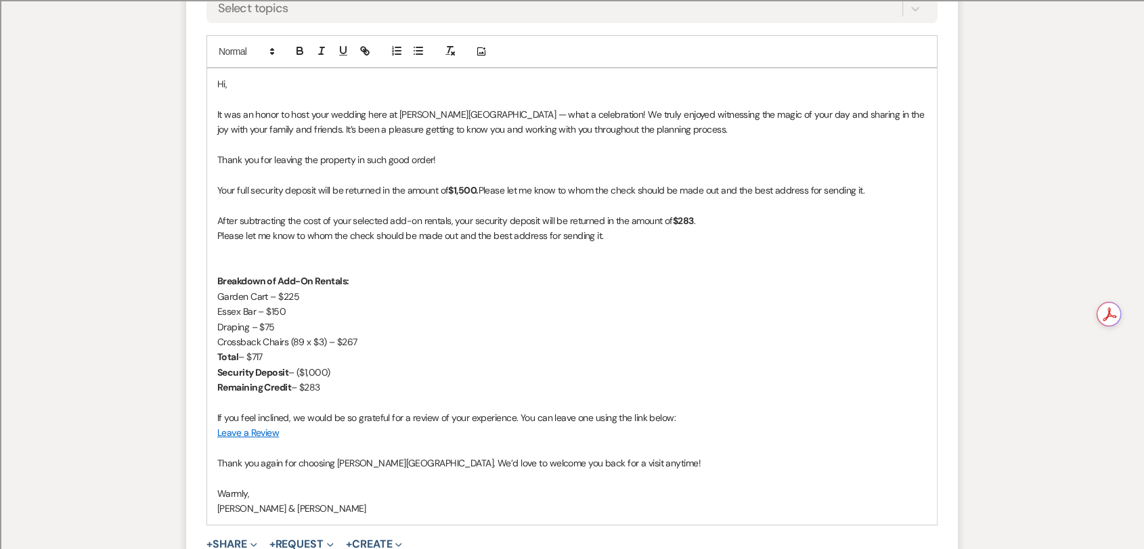
scroll to position [5079, 0]
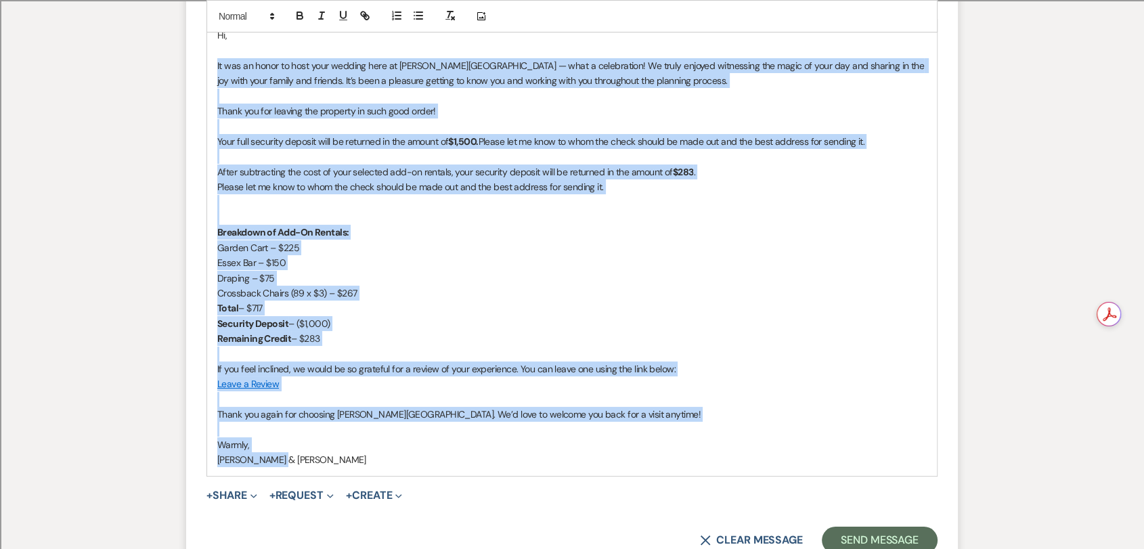
drag, startPoint x: 310, startPoint y: 451, endPoint x: 179, endPoint y: 43, distance: 428.8
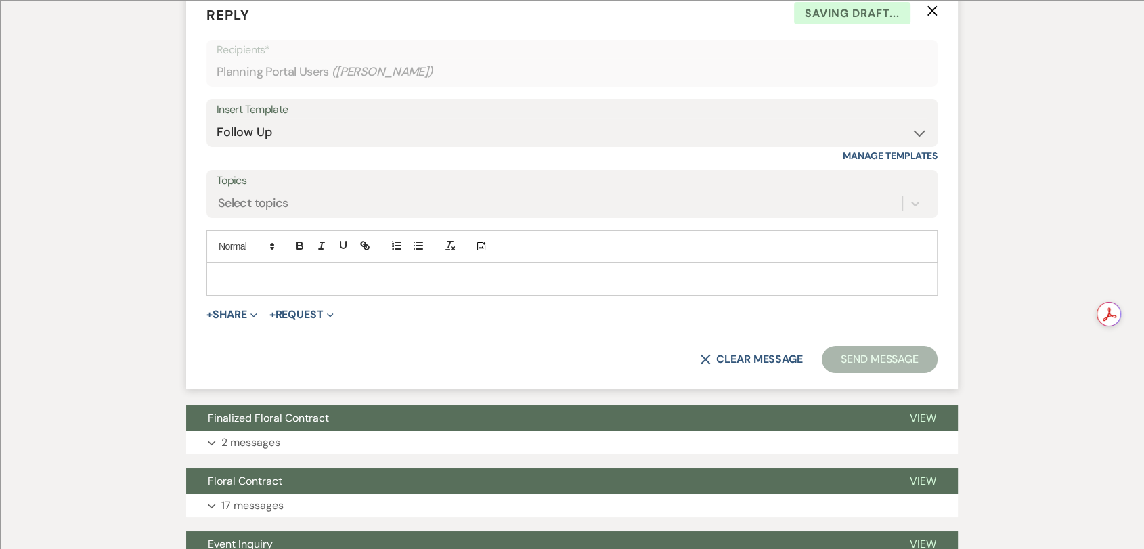
scroll to position [4703, 0]
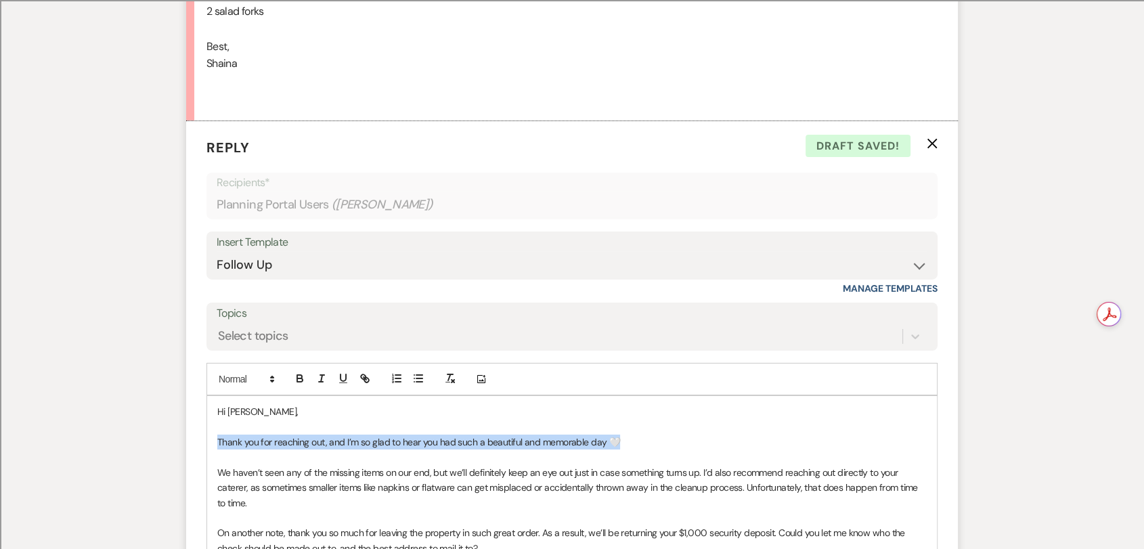
drag, startPoint x: 628, startPoint y: 421, endPoint x: 217, endPoint y: 418, distance: 411.6
click at [217, 435] on p "Thank you for reaching out, and I’m so glad to hear you had such a beautiful an…" at bounding box center [571, 442] width 709 height 15
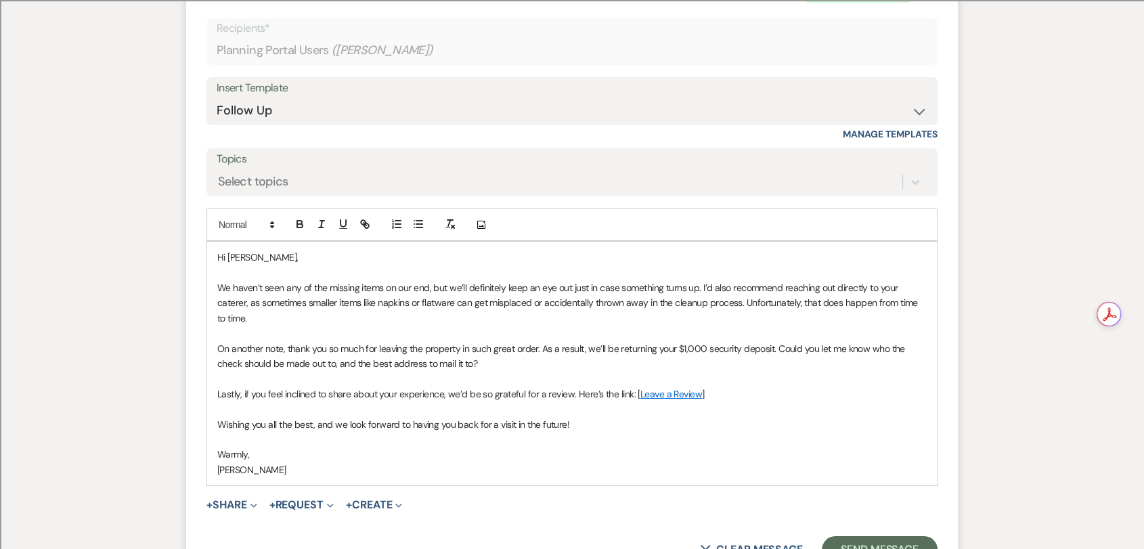
scroll to position [4929, 0]
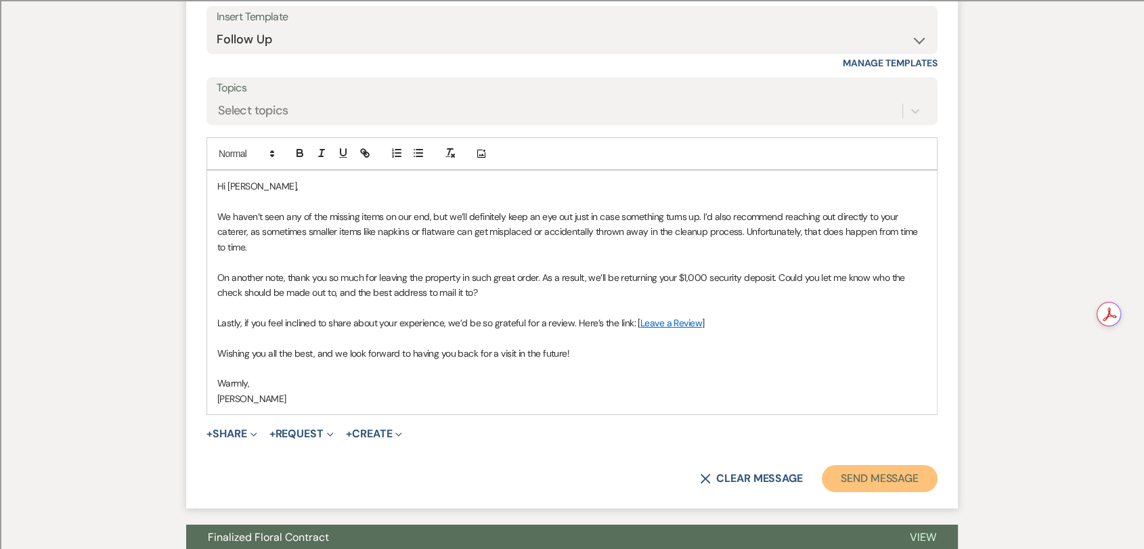
click at [860, 467] on button "Send Message" at bounding box center [880, 478] width 116 height 27
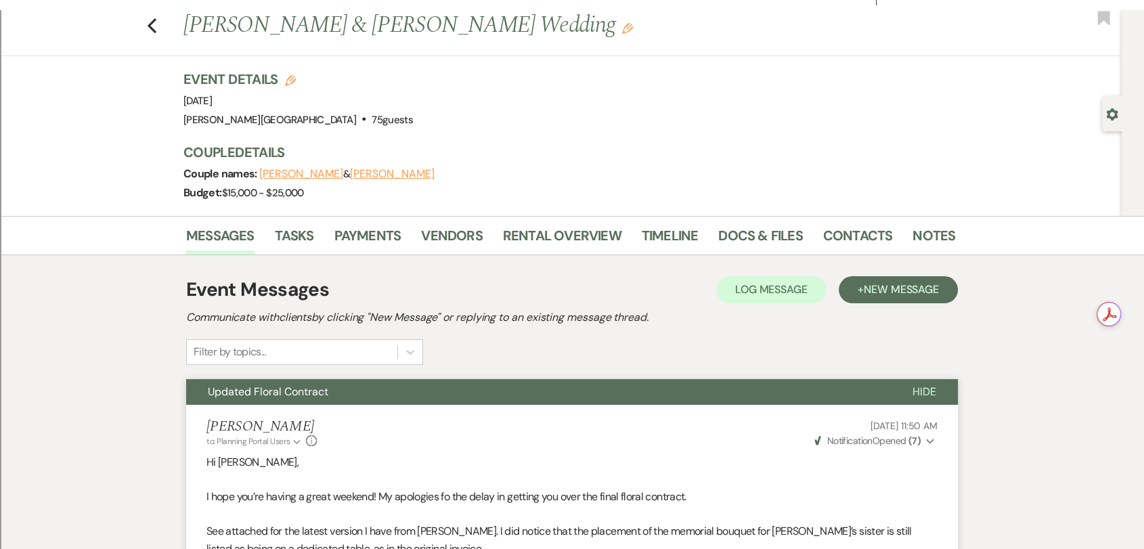
scroll to position [0, 0]
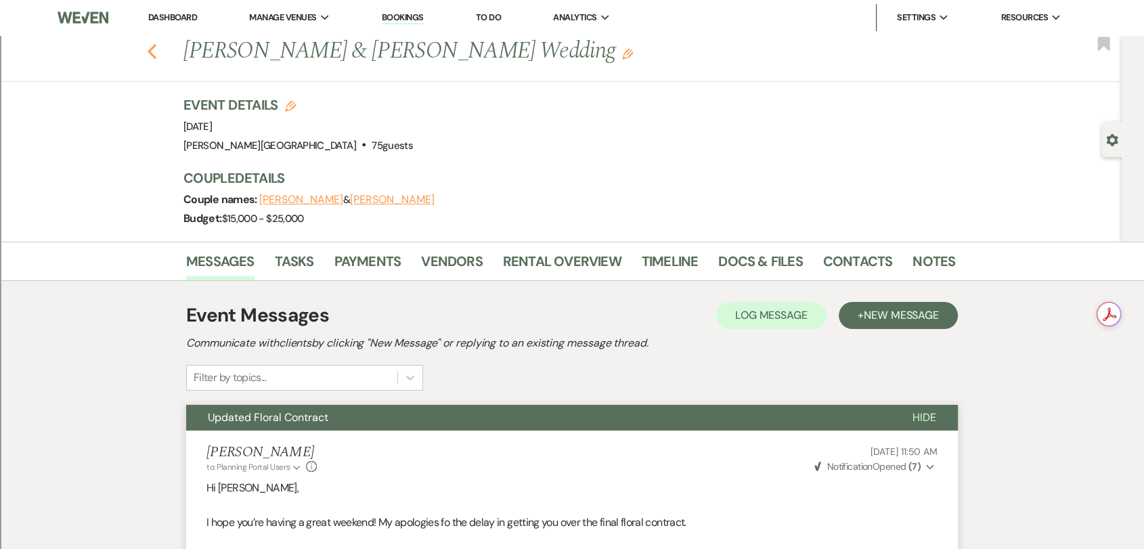
click at [157, 50] on icon "Previous" at bounding box center [152, 51] width 10 height 16
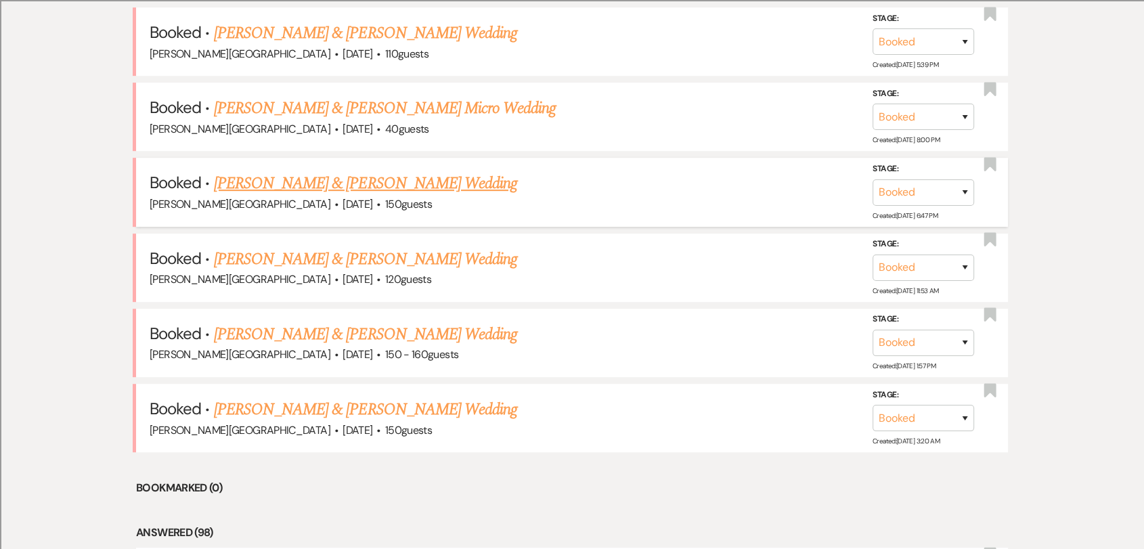
scroll to position [533, 0]
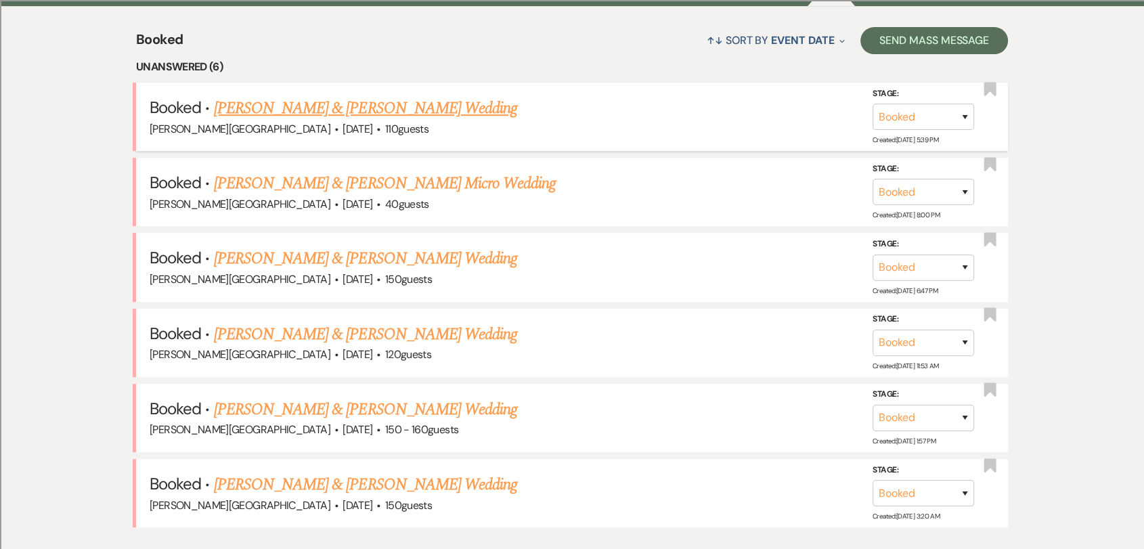
click at [366, 113] on link "[PERSON_NAME] & [PERSON_NAME] Wedding" at bounding box center [365, 108] width 303 height 24
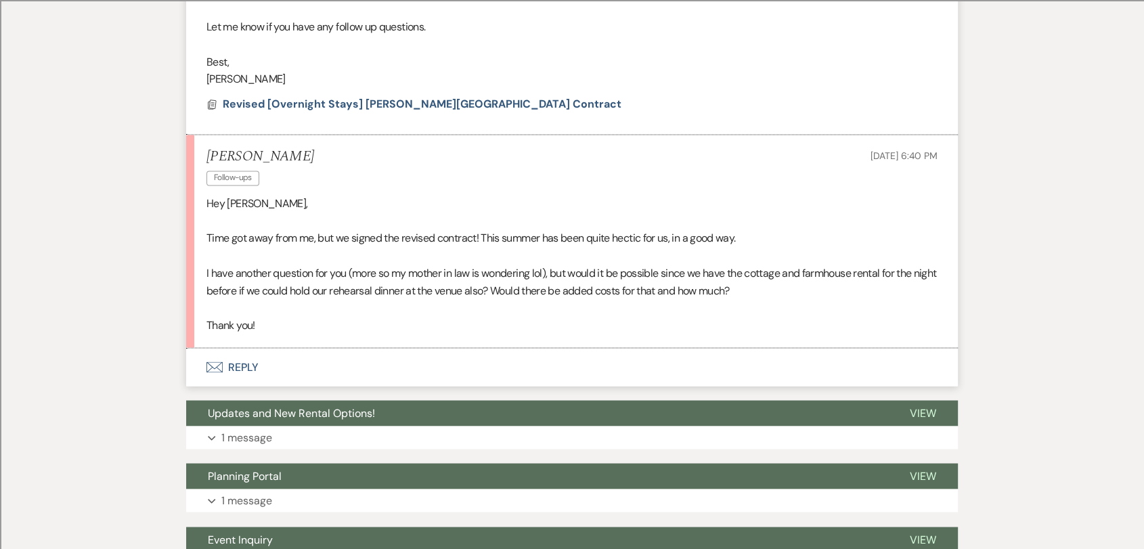
scroll to position [2331, 0]
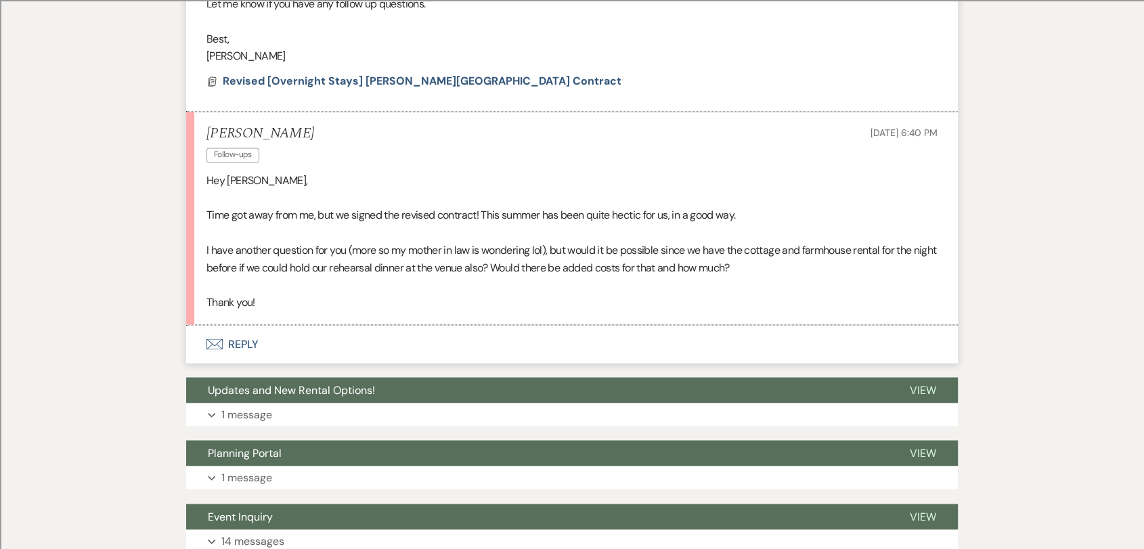
drag, startPoint x: 785, startPoint y: 269, endPoint x: 801, endPoint y: 261, distance: 18.5
click at [799, 261] on p "I have another question for you (more so my mother in law is wondering lol), bu…" at bounding box center [571, 258] width 731 height 35
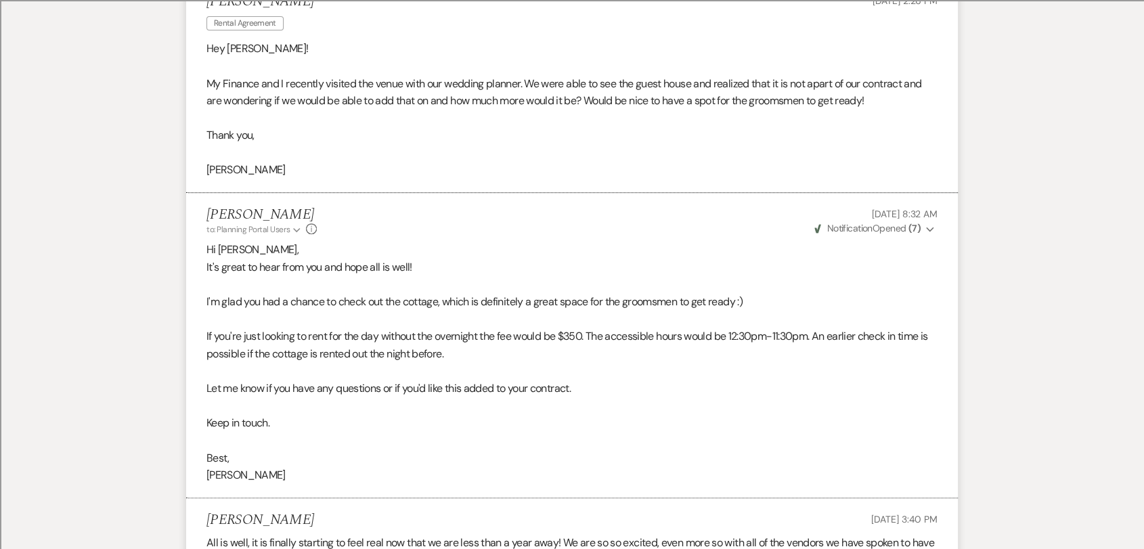
scroll to position [0, 0]
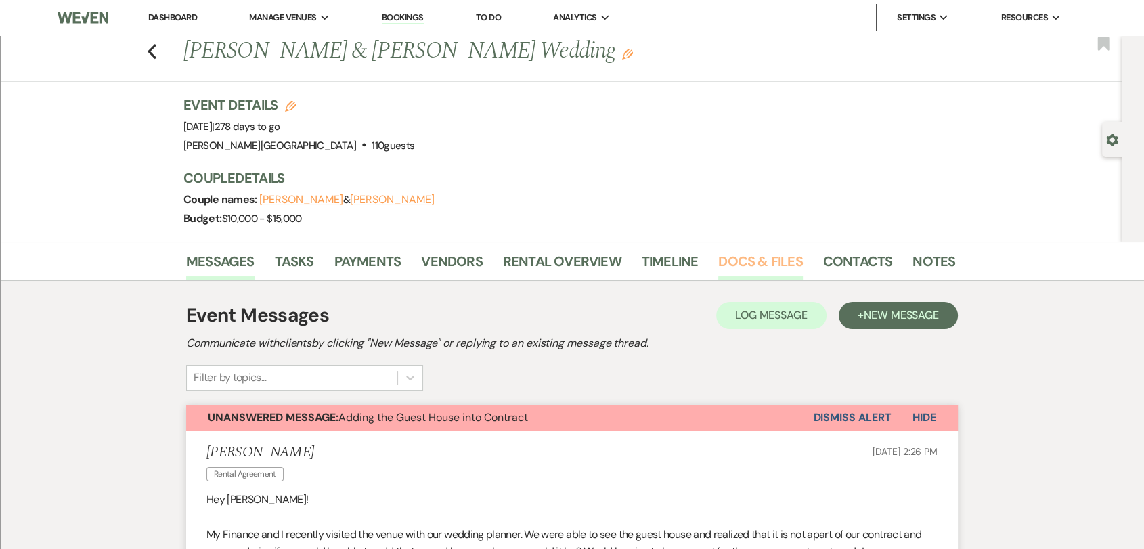
click at [761, 260] on link "Docs & Files" at bounding box center [760, 265] width 84 height 30
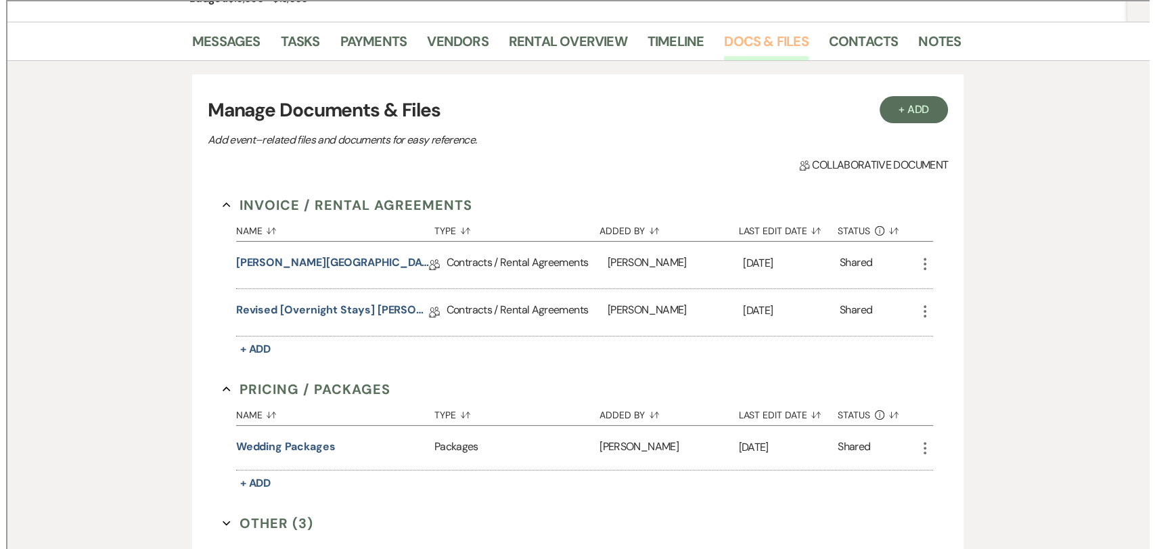
scroll to position [417, 0]
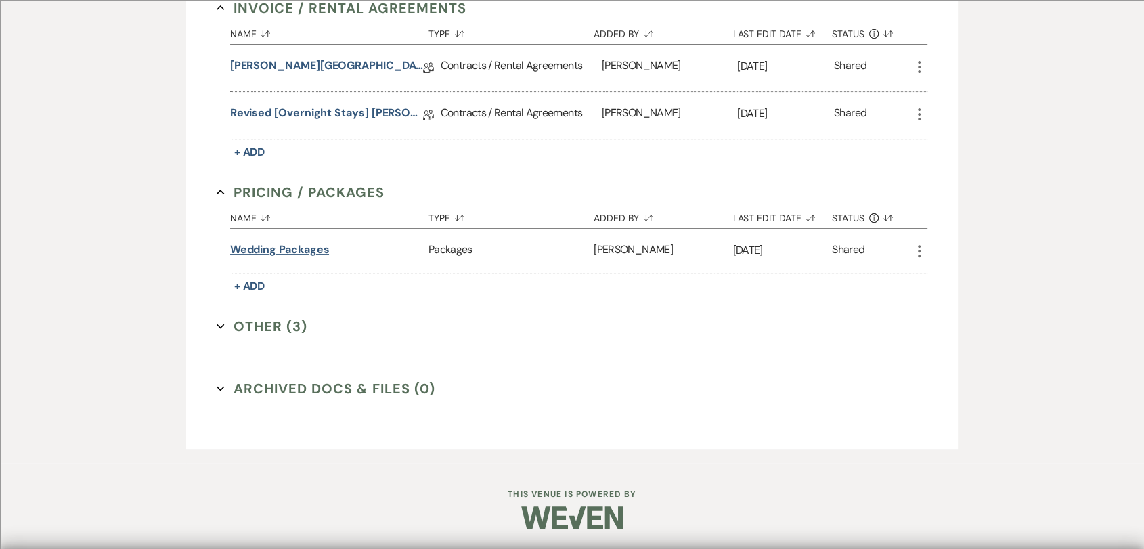
click at [306, 242] on button "Wedding Packages" at bounding box center [280, 250] width 100 height 16
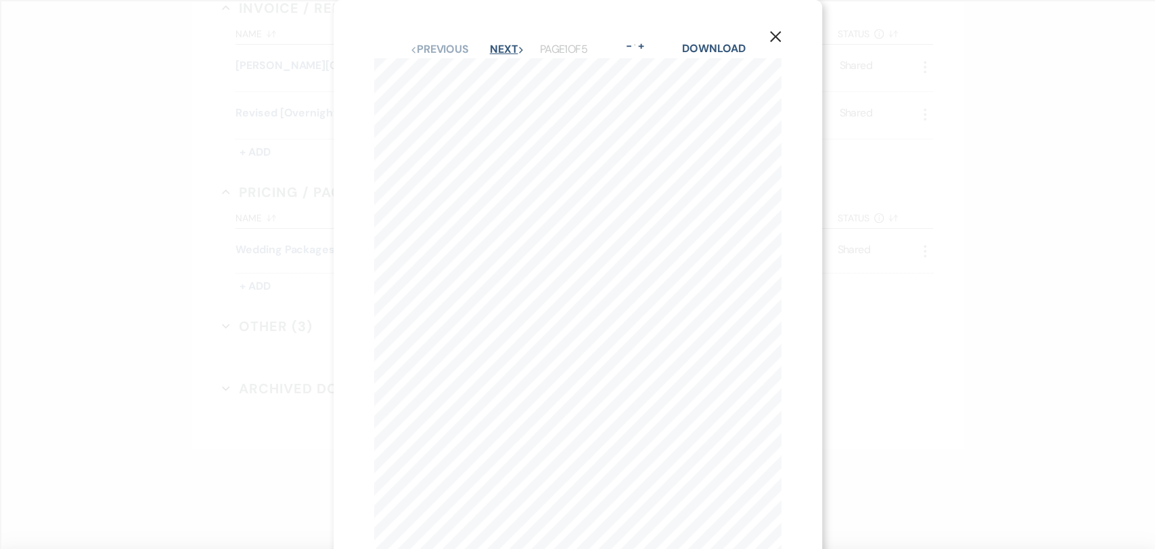
click at [507, 50] on button "Next Next" at bounding box center [507, 49] width 35 height 11
click at [507, 50] on button "Next Next" at bounding box center [506, 49] width 35 height 11
click at [509, 50] on button "Next Next" at bounding box center [506, 49] width 35 height 11
click at [438, 49] on button "Previous Previous" at bounding box center [439, 49] width 59 height 11
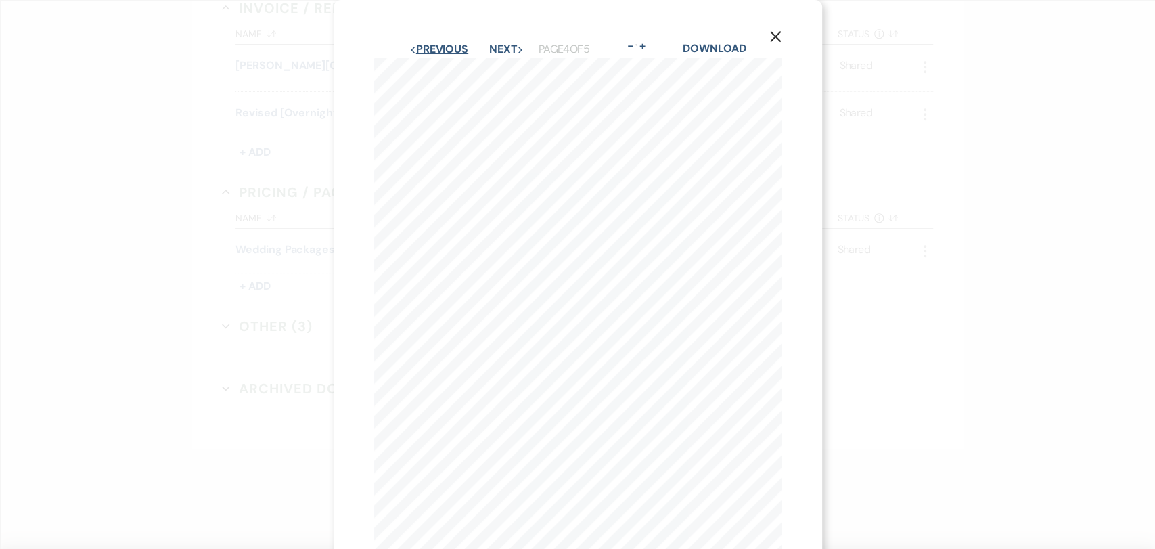
click at [438, 49] on button "Previous Previous" at bounding box center [439, 49] width 59 height 11
click at [437, 49] on button "Previous Previous" at bounding box center [439, 49] width 59 height 11
click at [774, 40] on icon "X" at bounding box center [776, 36] width 12 height 12
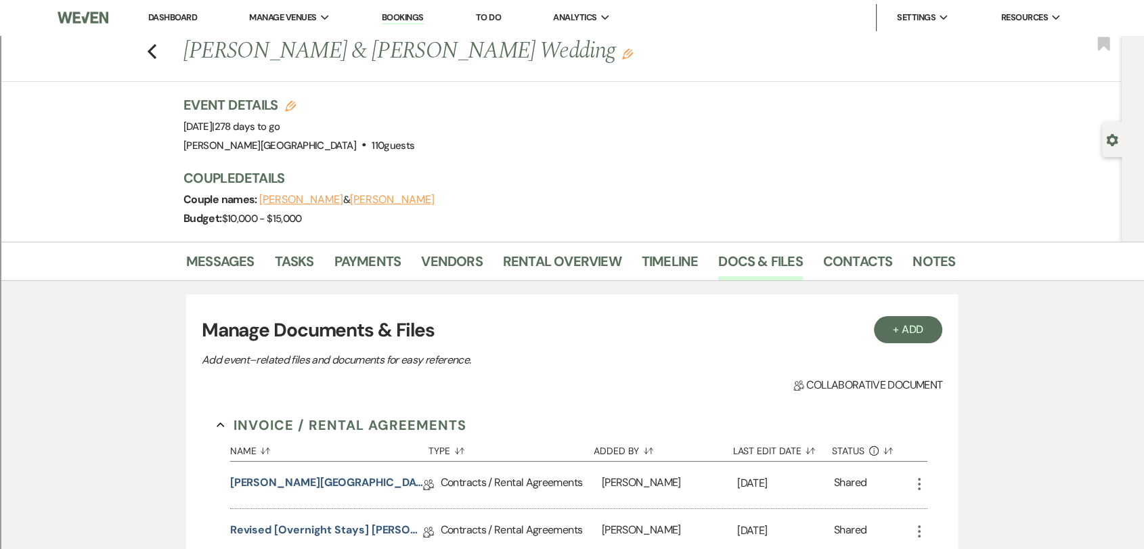
scroll to position [301, 0]
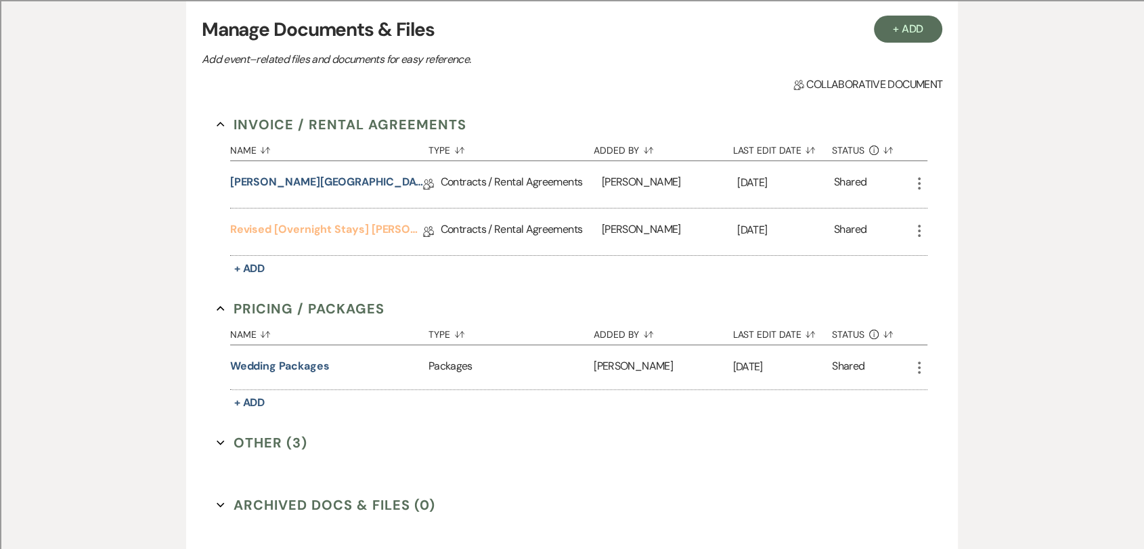
click at [345, 227] on link "Revised [Overnight Stays] [PERSON_NAME][GEOGRAPHIC_DATA] Contract" at bounding box center [326, 231] width 193 height 21
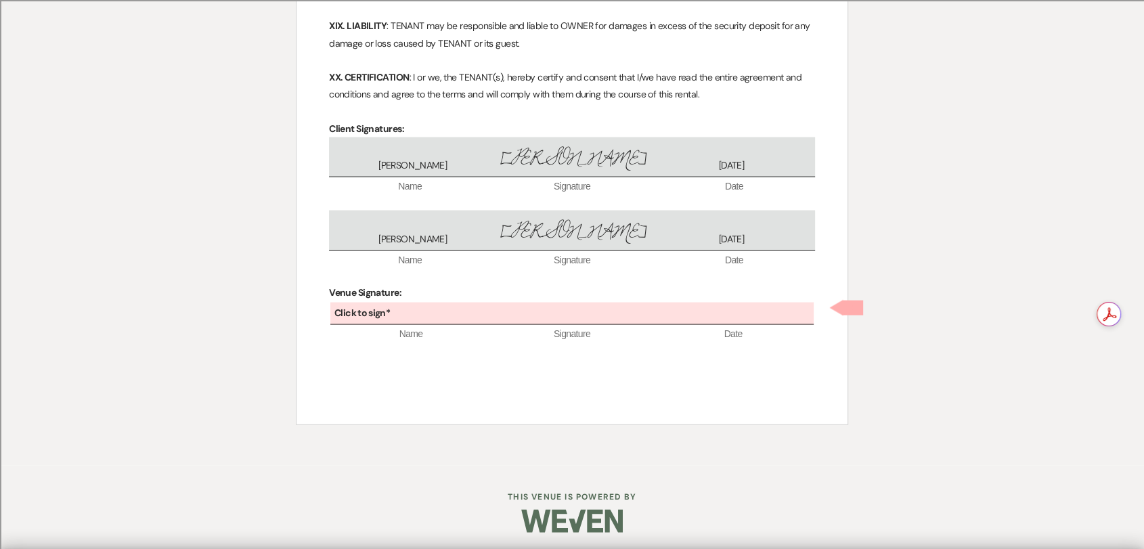
scroll to position [2698, 0]
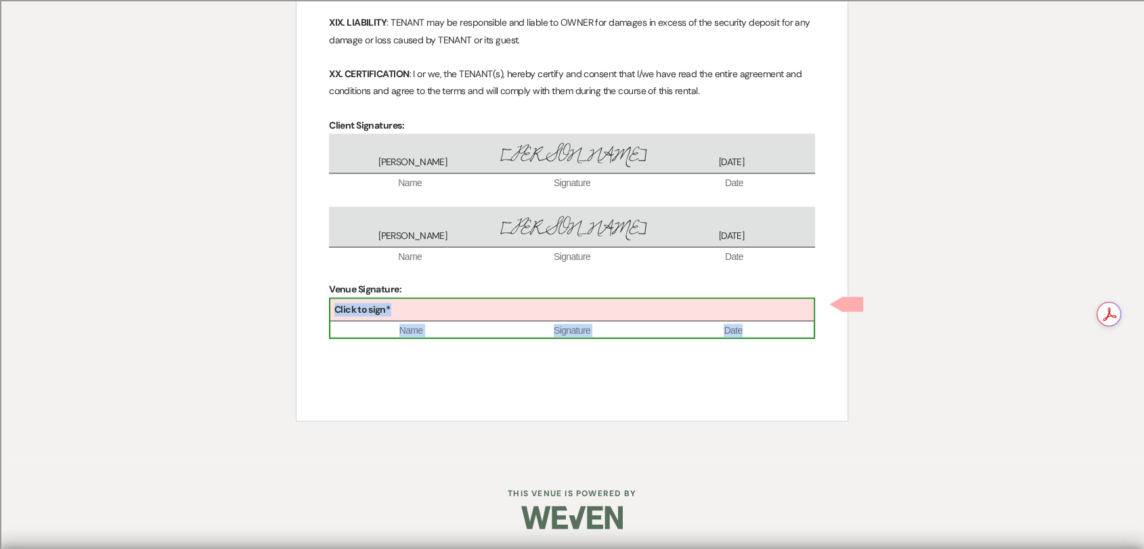
click at [384, 300] on div "Click to sign*" at bounding box center [571, 310] width 483 height 22
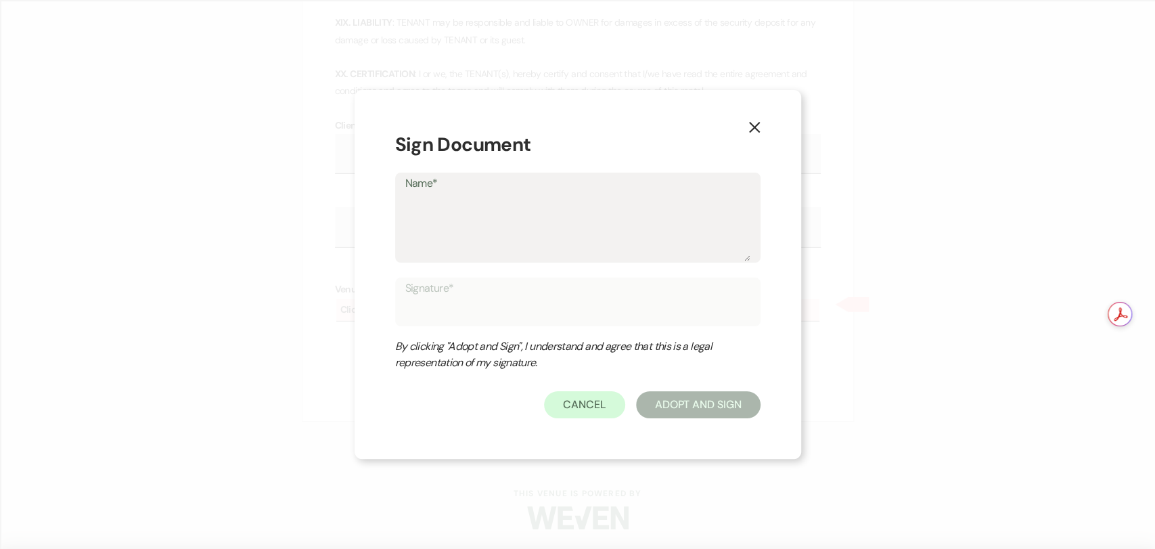
type textarea "T"
type input "T"
type textarea "Tr"
type input "Tr"
type textarea "Tra"
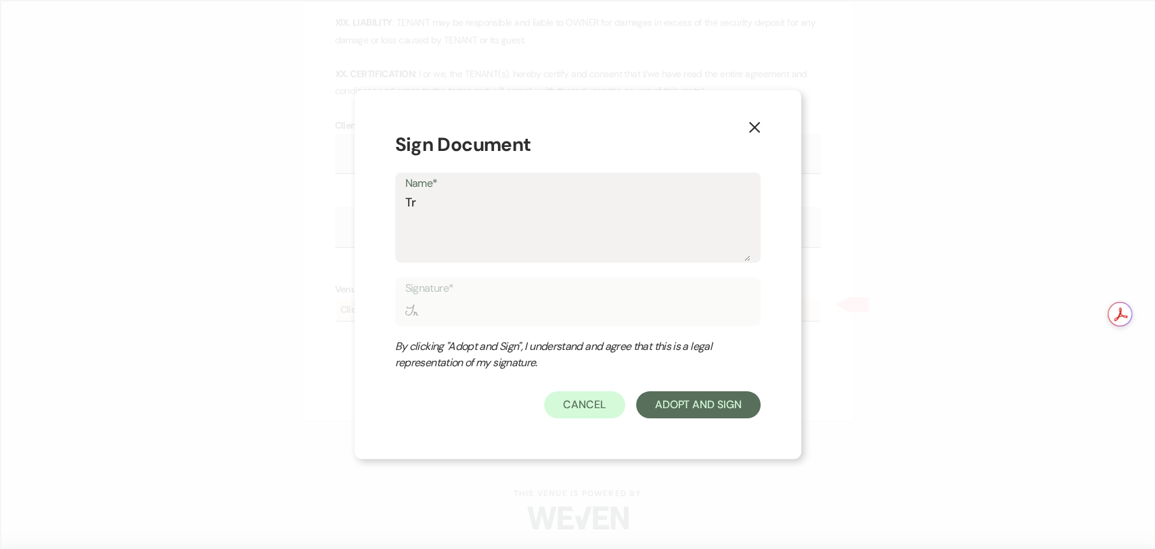
type input "Tra"
type textarea "Trav"
type input "Trav"
type textarea "Travi"
type input "Travi"
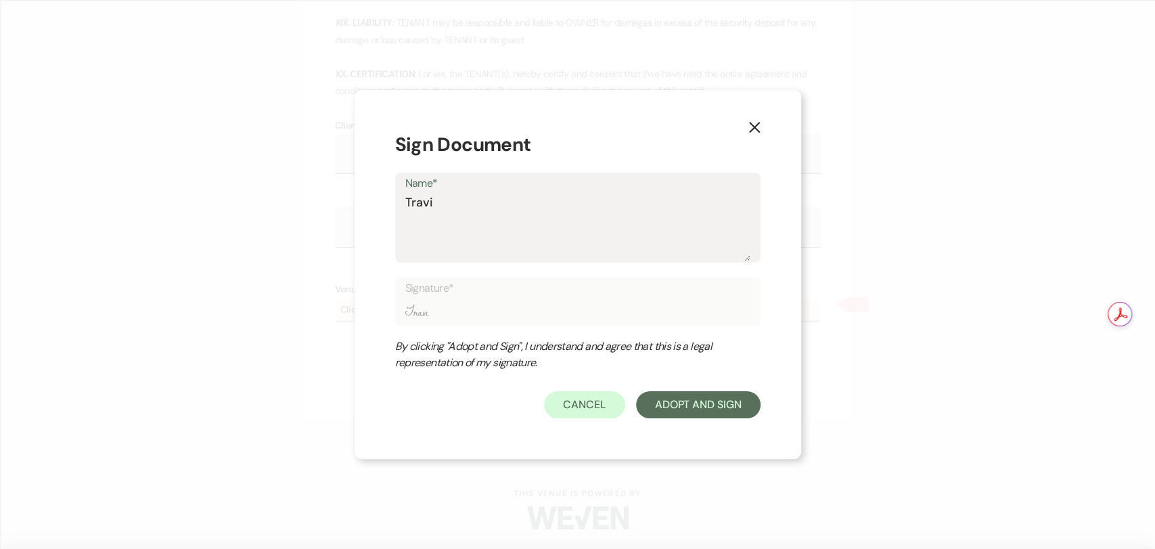
type textarea "[PERSON_NAME]"
type input "[PERSON_NAME]"
type textarea "[PERSON_NAME]"
type input "[PERSON_NAME]"
type textarea "[PERSON_NAME]"
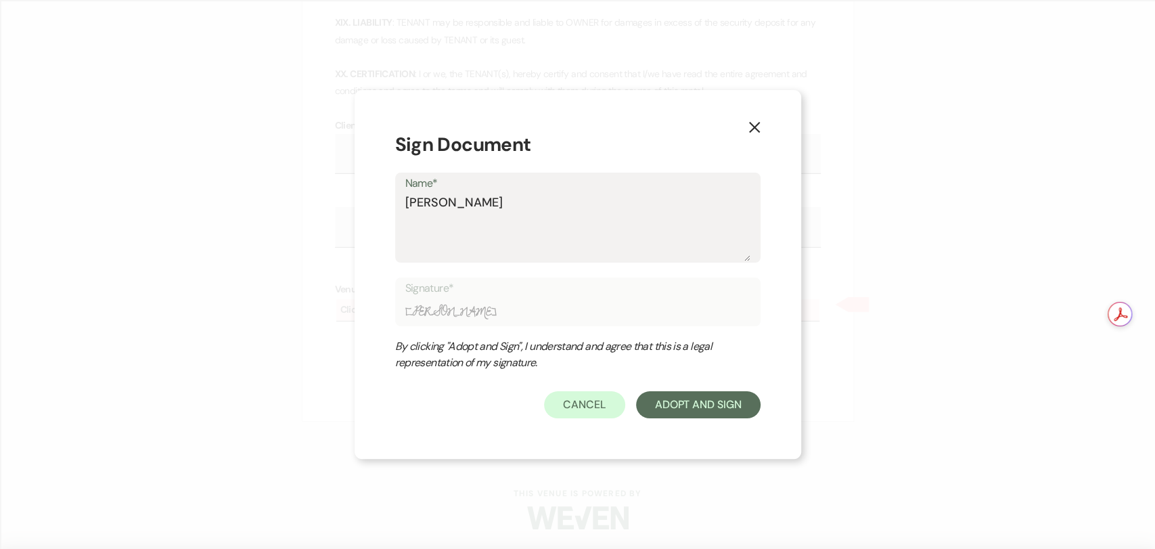
type input "[PERSON_NAME]"
type textarea "[PERSON_NAME]"
type input "[PERSON_NAME]"
type textarea "[PERSON_NAME]"
type input "[PERSON_NAME]"
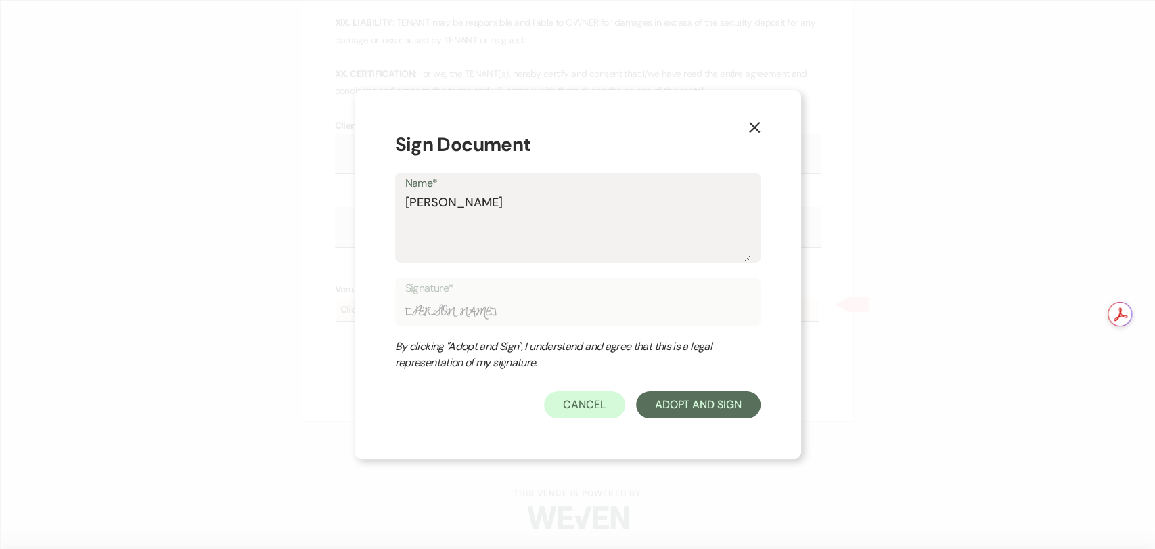
type textarea "[PERSON_NAME]"
type input "[PERSON_NAME]"
type textarea "[PERSON_NAME]"
type input "[PERSON_NAME]"
type textarea "[PERSON_NAME]"
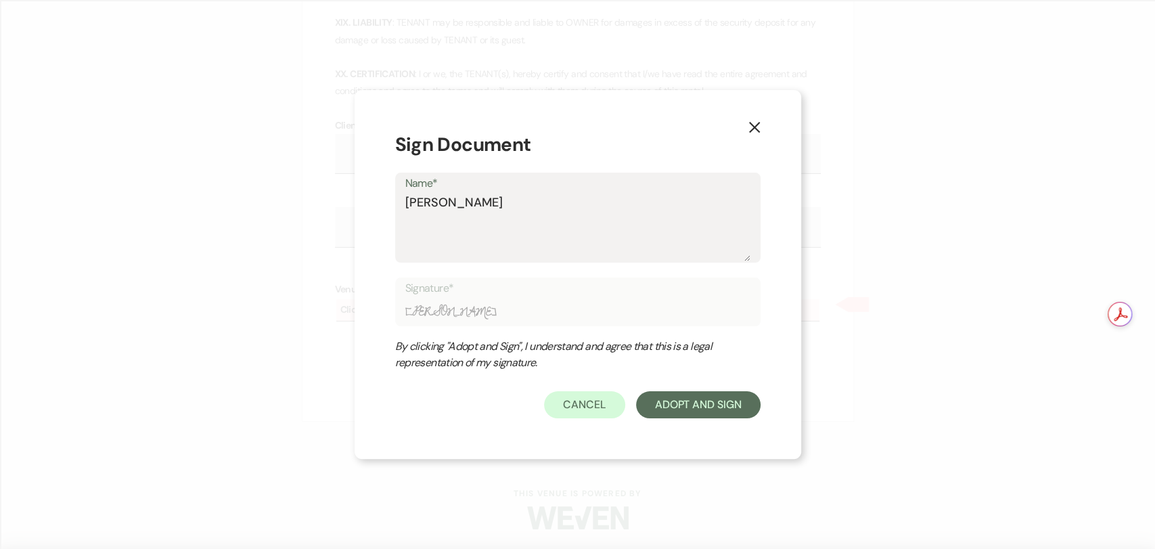
type input "[PERSON_NAME]"
type textarea "[PERSON_NAME]"
type input "[PERSON_NAME]"
type textarea "[PERSON_NAME]"
click at [728, 413] on button "Adopt And Sign" at bounding box center [698, 404] width 125 height 27
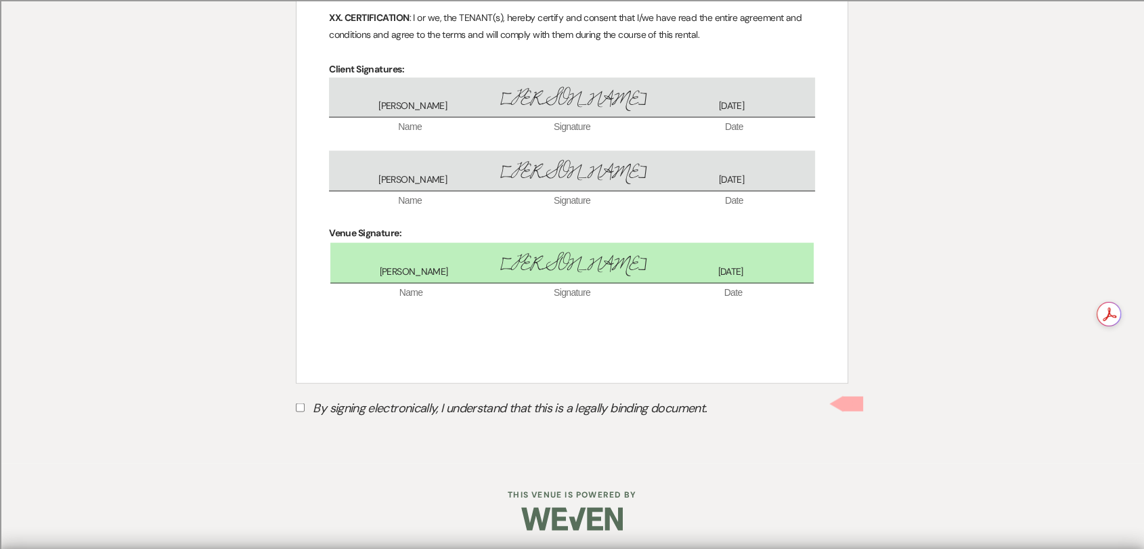
scroll to position [2756, 0]
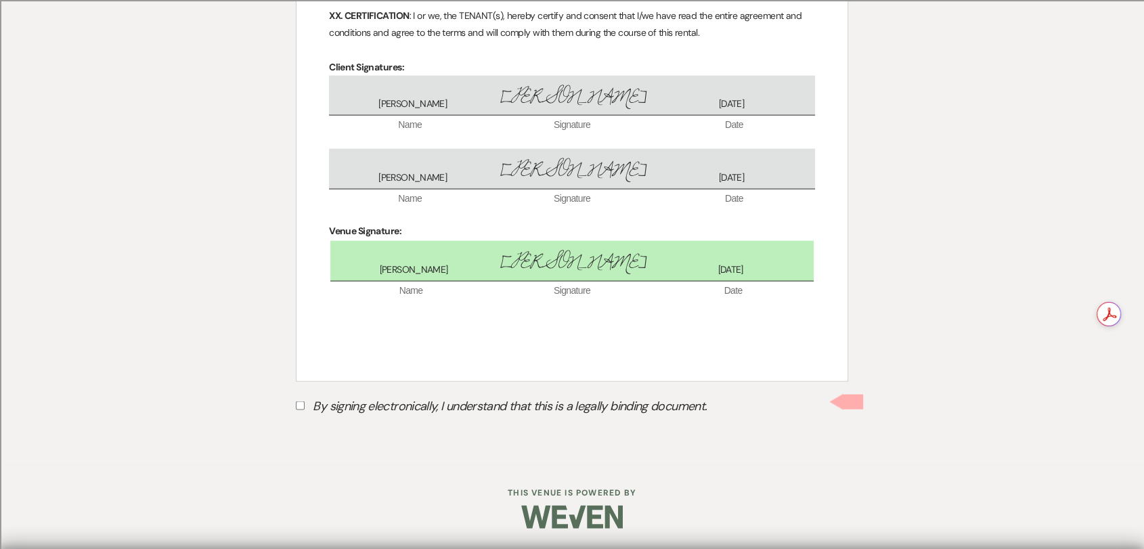
click at [422, 407] on label "By signing electronically, I understand that this is a legally binding document." at bounding box center [572, 408] width 552 height 26
click at [305, 407] on input "By signing electronically, I understand that this is a legally binding document." at bounding box center [300, 405] width 9 height 9
checkbox input "true"
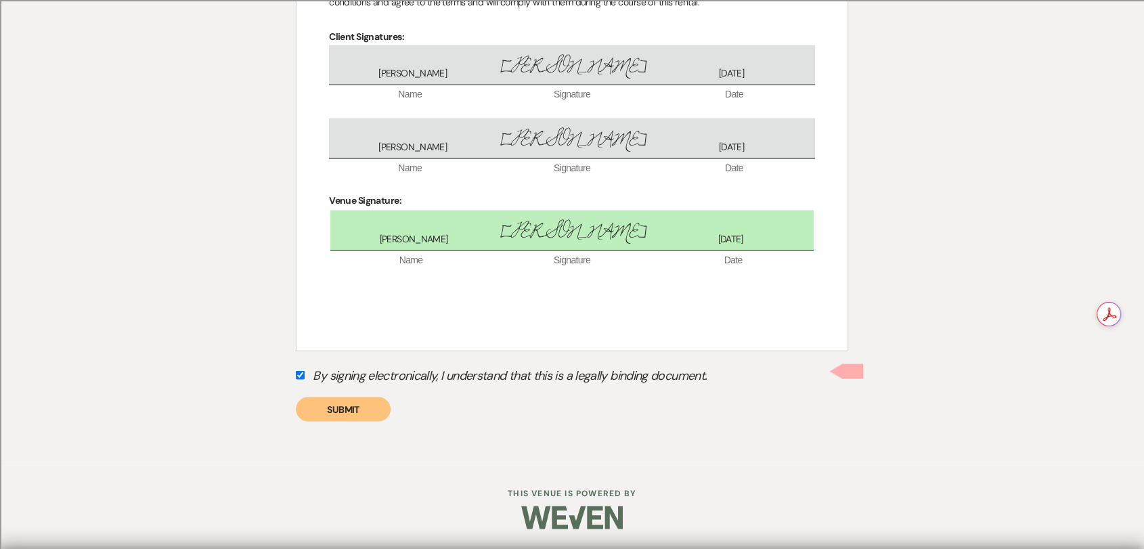
click at [363, 407] on button "Submit" at bounding box center [343, 409] width 95 height 24
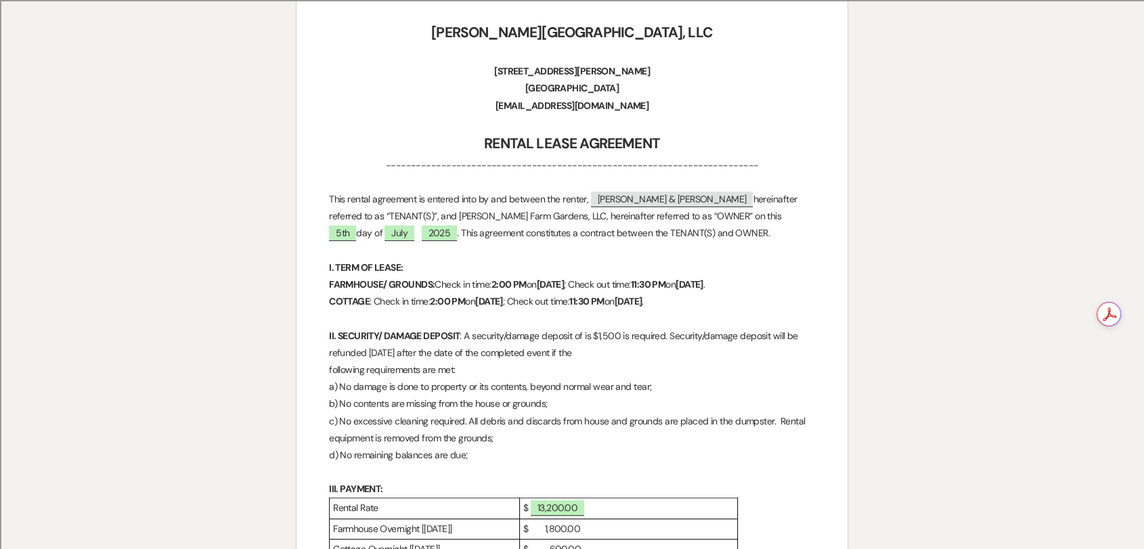
scroll to position [0, 0]
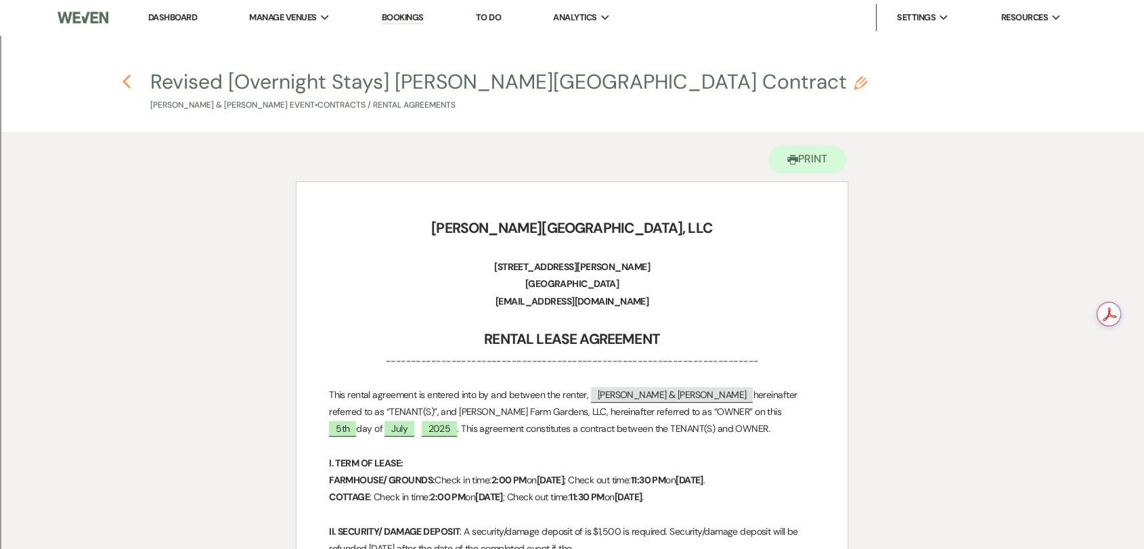
click at [124, 83] on use "button" at bounding box center [126, 81] width 9 height 15
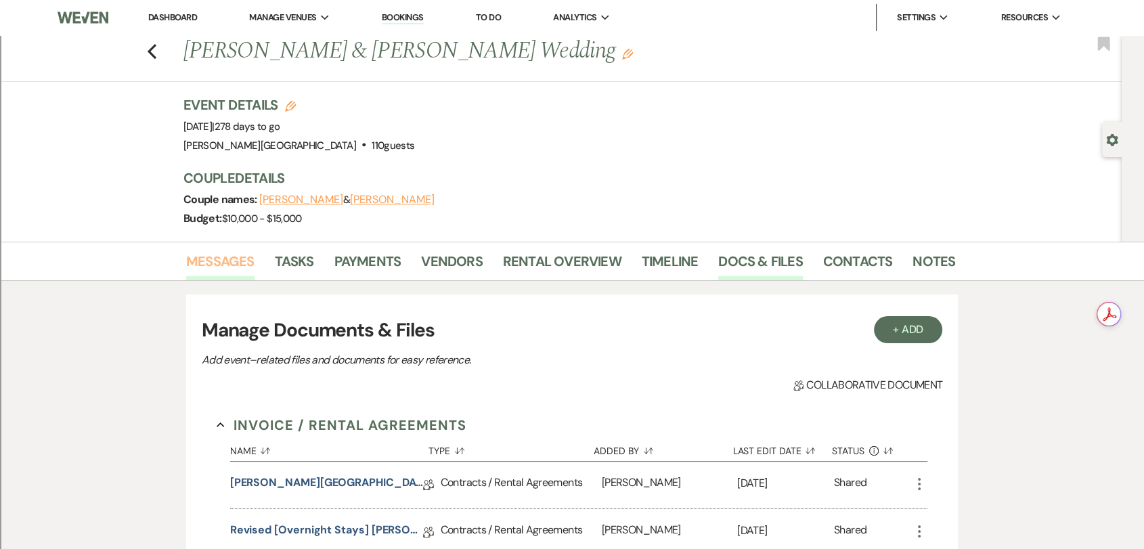
click at [217, 263] on link "Messages" at bounding box center [220, 265] width 68 height 30
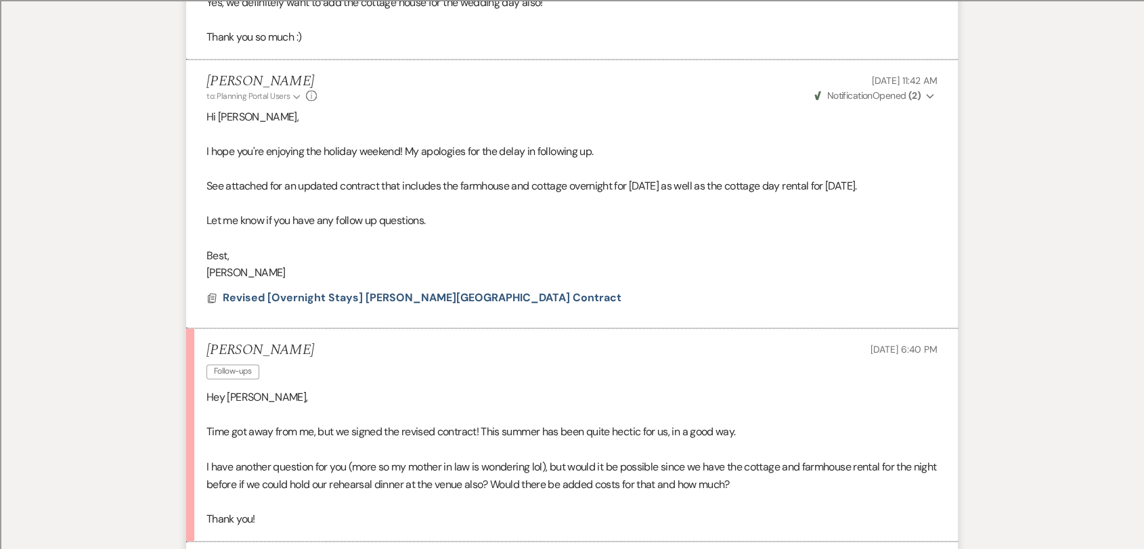
scroll to position [2270, 0]
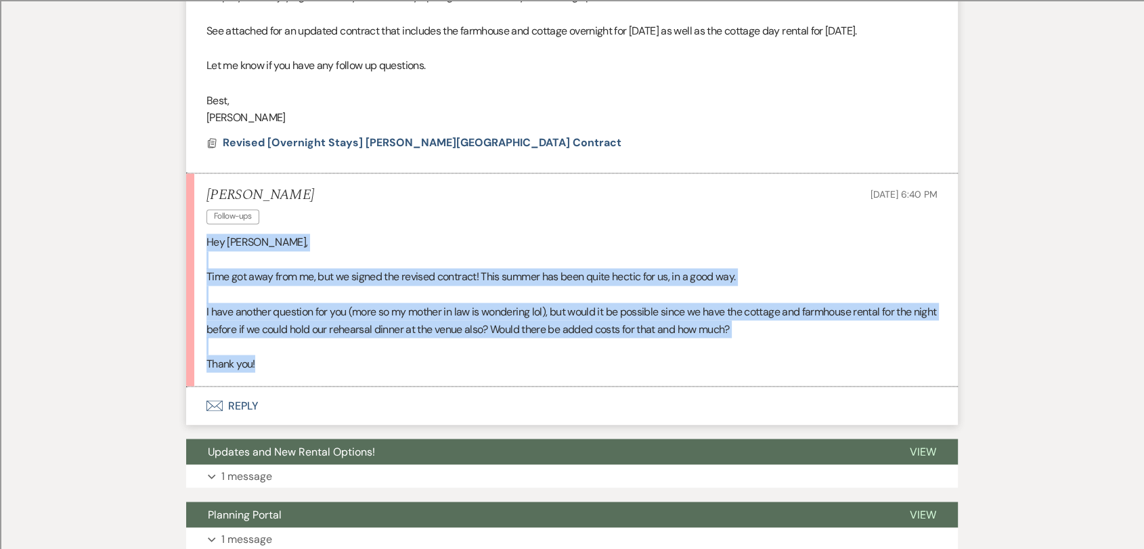
drag, startPoint x: 261, startPoint y: 369, endPoint x: 193, endPoint y: 246, distance: 140.3
click at [193, 246] on li "[PERSON_NAME] Follow-ups [DATE] 6:40 PM Hey [PERSON_NAME], Time got away from m…" at bounding box center [572, 279] width 772 height 213
copy div "Hey [PERSON_NAME], Time got away from me, but we signed the revised contract! T…"
click at [233, 398] on button "Envelope Reply" at bounding box center [572, 406] width 772 height 38
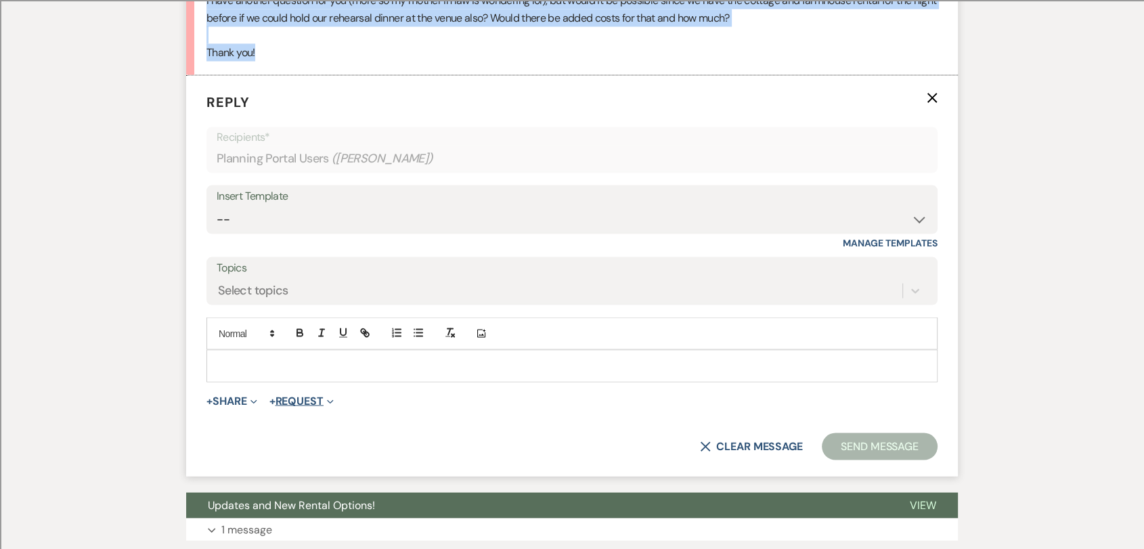
scroll to position [2581, 0]
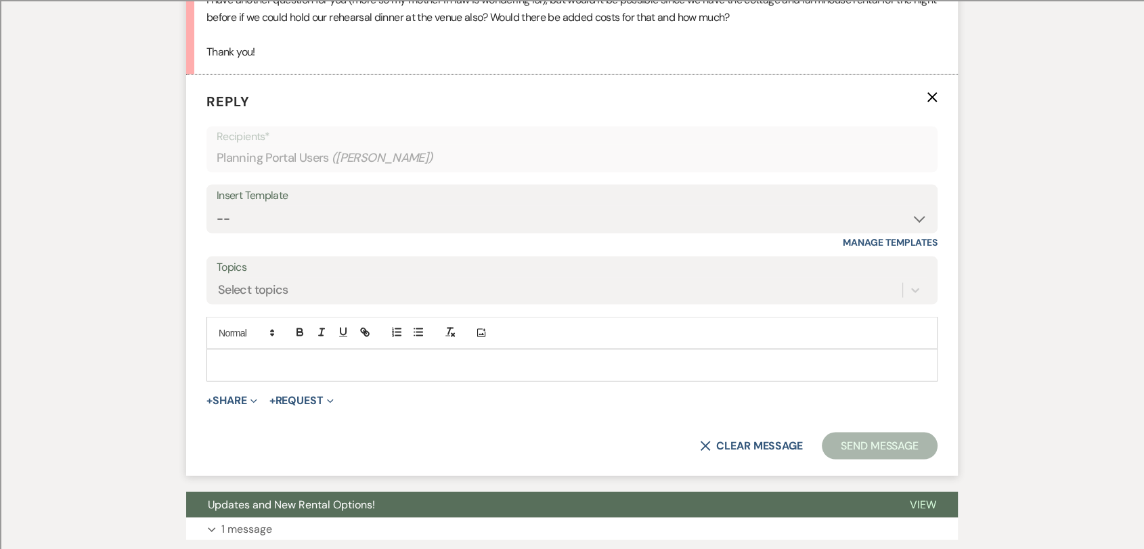
click at [340, 363] on p at bounding box center [571, 365] width 709 height 15
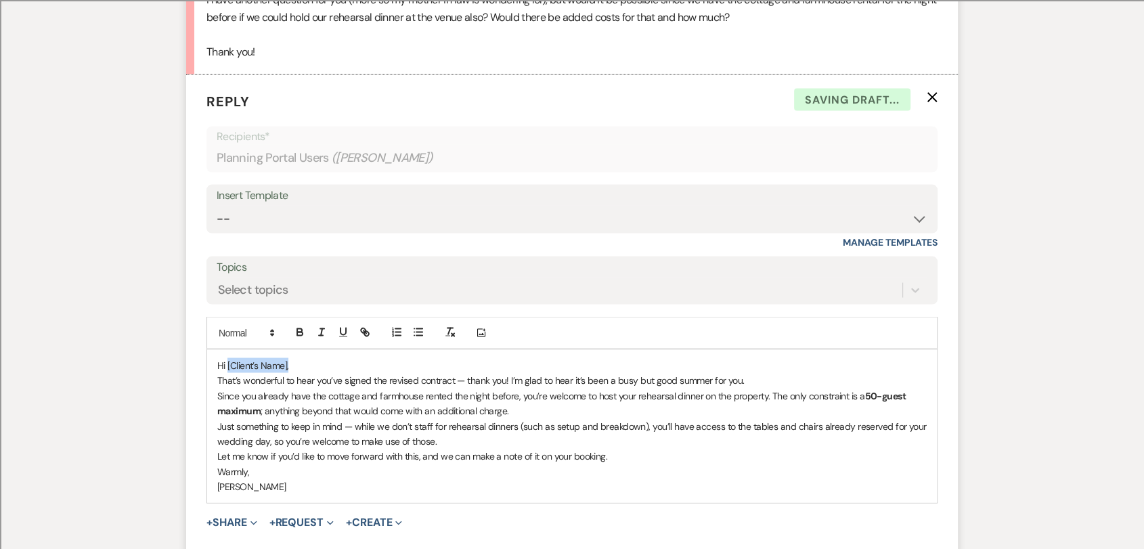
drag, startPoint x: 311, startPoint y: 363, endPoint x: 227, endPoint y: 362, distance: 83.9
click at [227, 366] on p "Hi [Client’s Name]," at bounding box center [571, 365] width 709 height 15
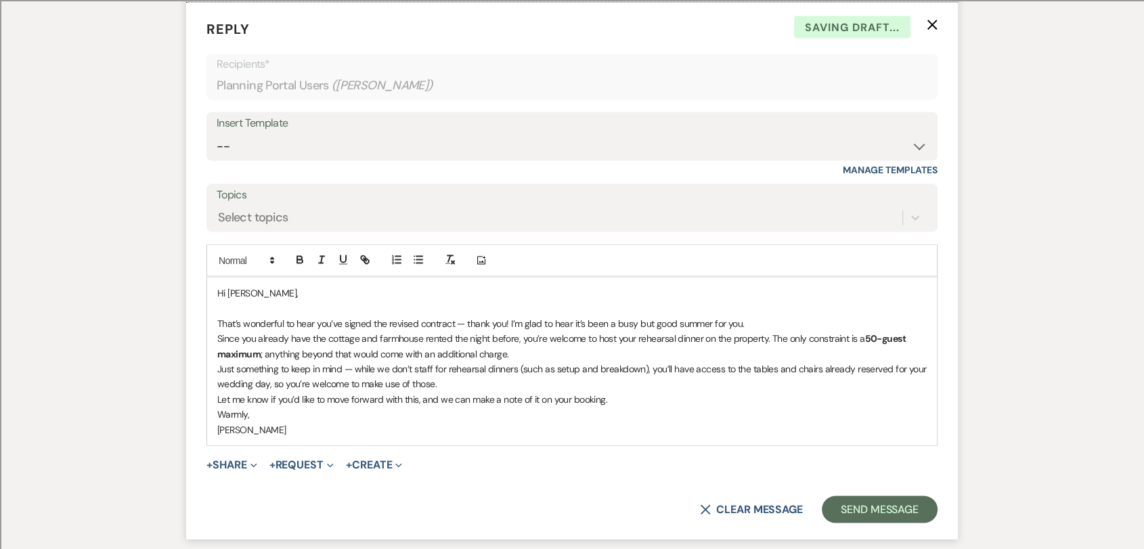
scroll to position [2656, 0]
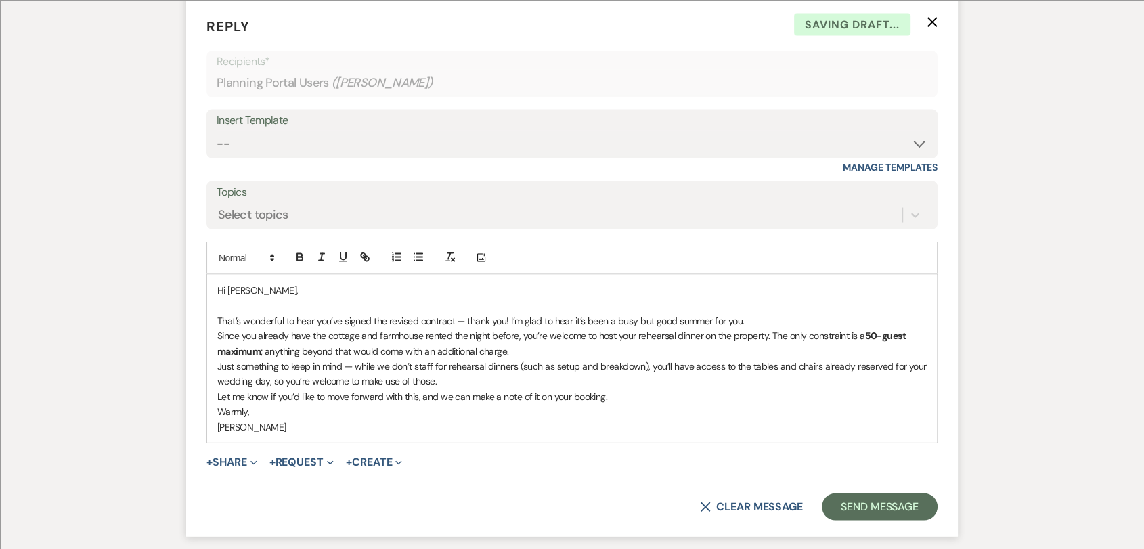
click at [782, 320] on p "That’s wonderful to hear you’ve signed the revised contract — thank you! I’m gl…" at bounding box center [571, 320] width 709 height 15
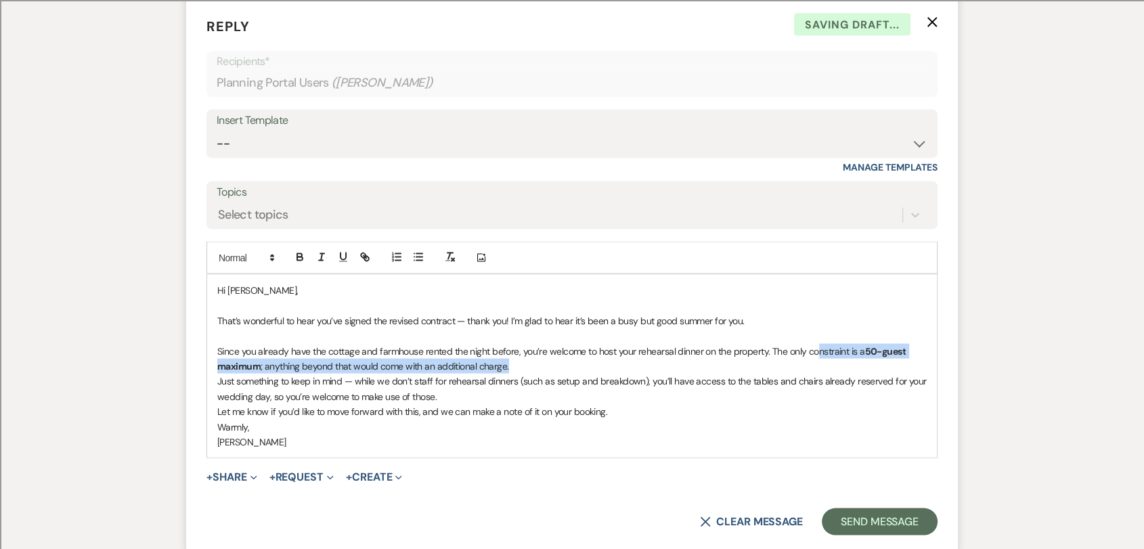
drag, startPoint x: 818, startPoint y: 345, endPoint x: 816, endPoint y: 361, distance: 15.6
click at [816, 361] on p "Since you already have the cottage and farmhouse rented the night before, you’r…" at bounding box center [571, 359] width 709 height 30
click at [566, 364] on p "Since you already have the cottage and farmhouse rented the night before, you’r…" at bounding box center [571, 359] width 709 height 30
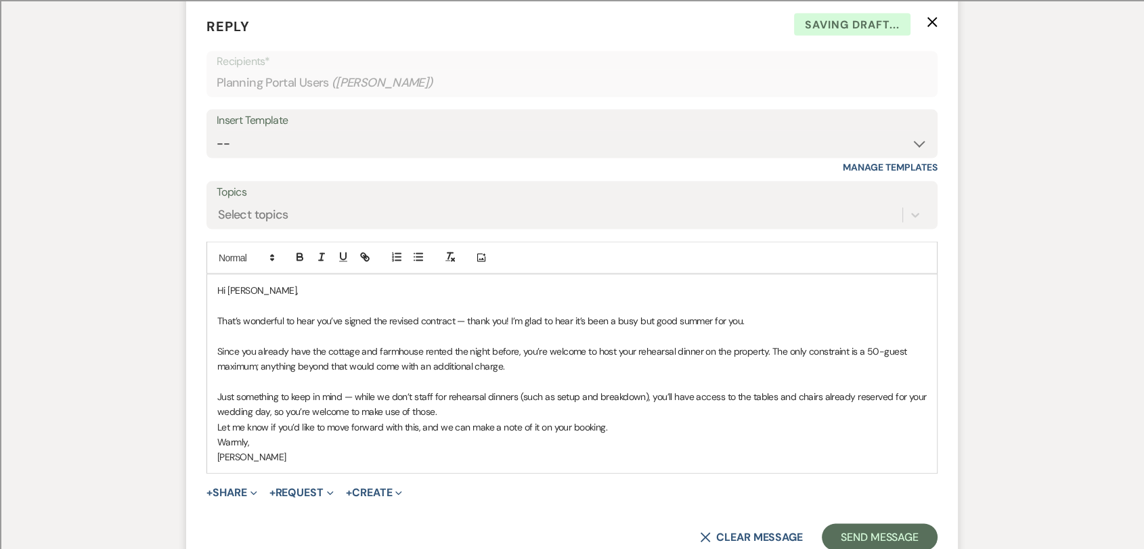
click at [450, 414] on p "Just something to keep in mind — while we don’t staff for rehearsal dinners (su…" at bounding box center [571, 404] width 709 height 30
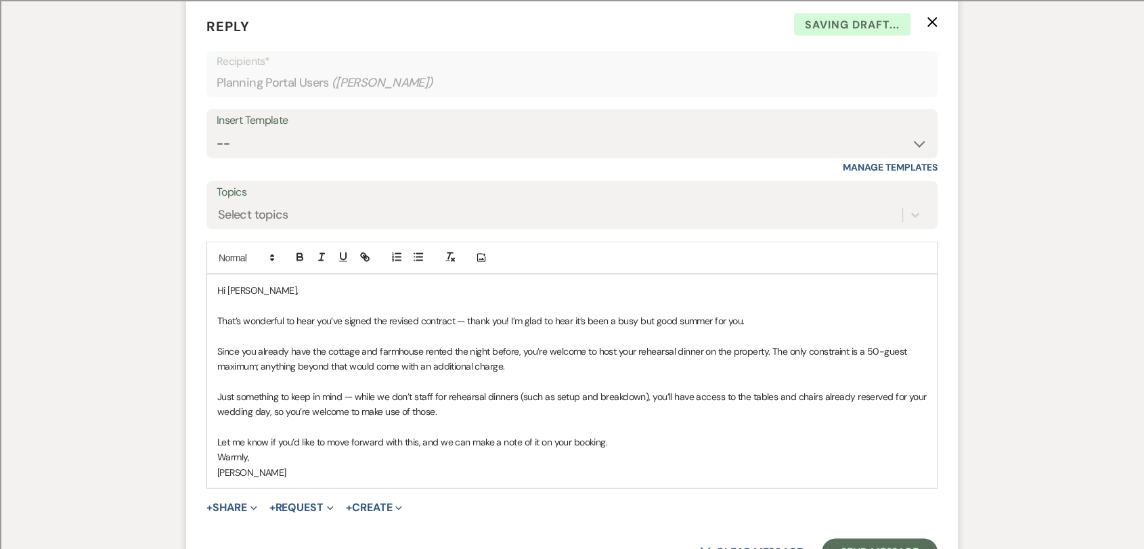
click at [655, 445] on p "Let me know if you’d like to move forward with this, and we can make a note of …" at bounding box center [571, 442] width 709 height 15
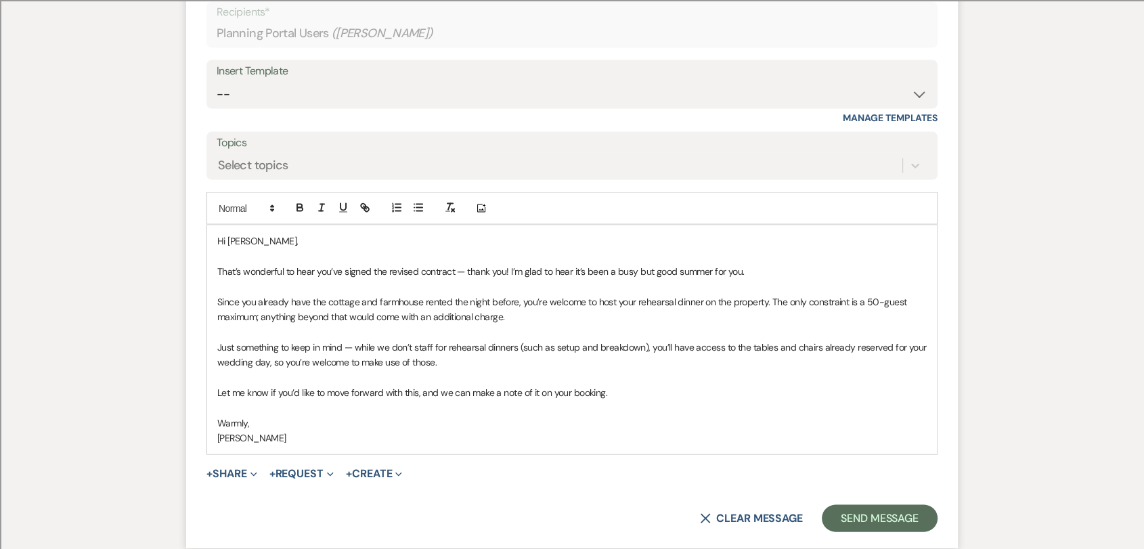
scroll to position [2731, 0]
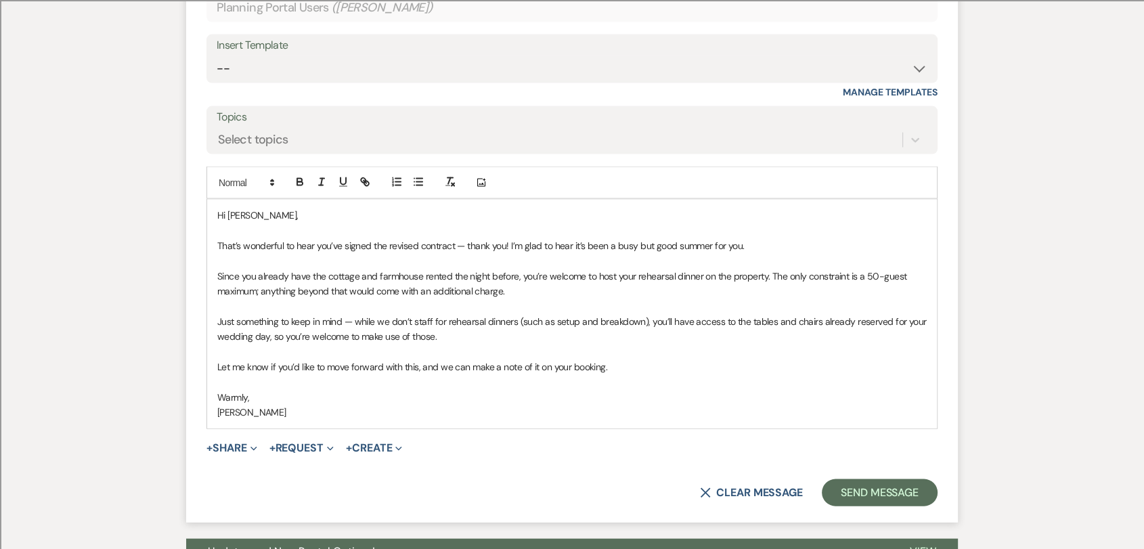
click at [234, 399] on p "Warmly," at bounding box center [571, 397] width 709 height 15
click at [221, 410] on p "[PERSON_NAME]" at bounding box center [571, 412] width 709 height 15
click at [851, 483] on button "Send Message" at bounding box center [880, 492] width 116 height 27
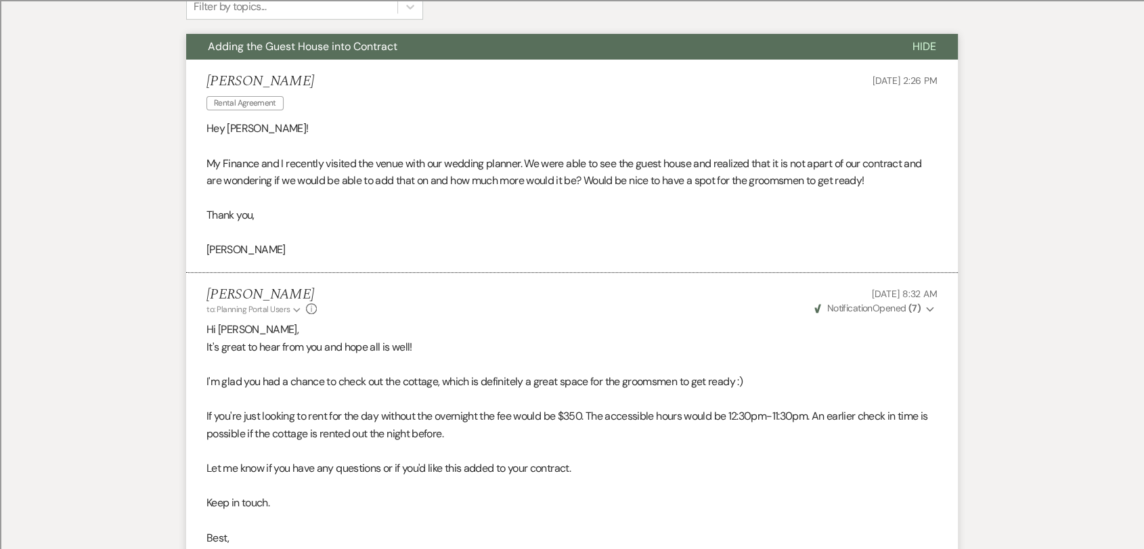
scroll to position [0, 0]
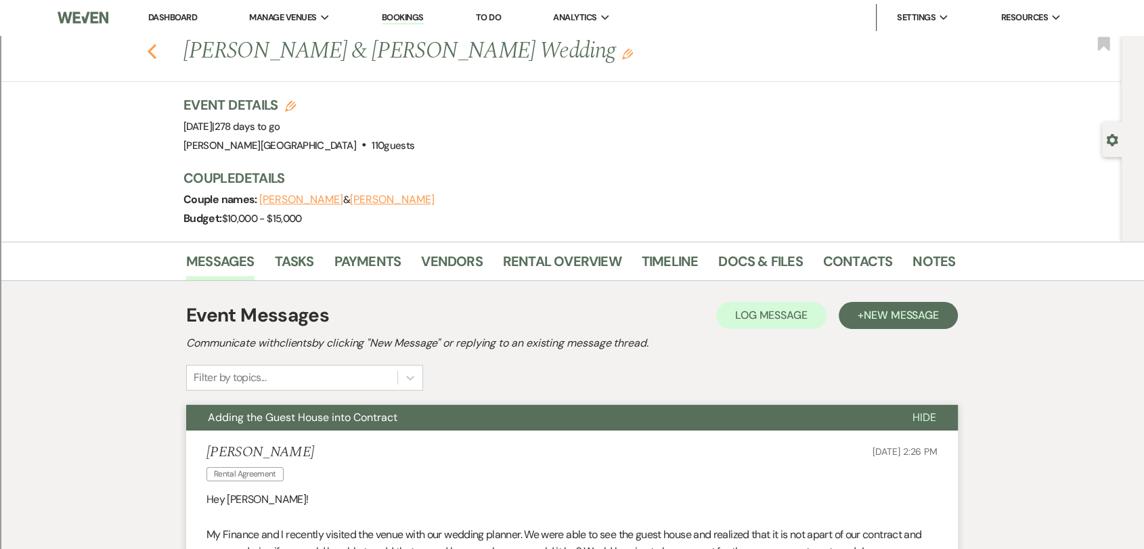
click at [156, 47] on use "button" at bounding box center [152, 51] width 9 height 15
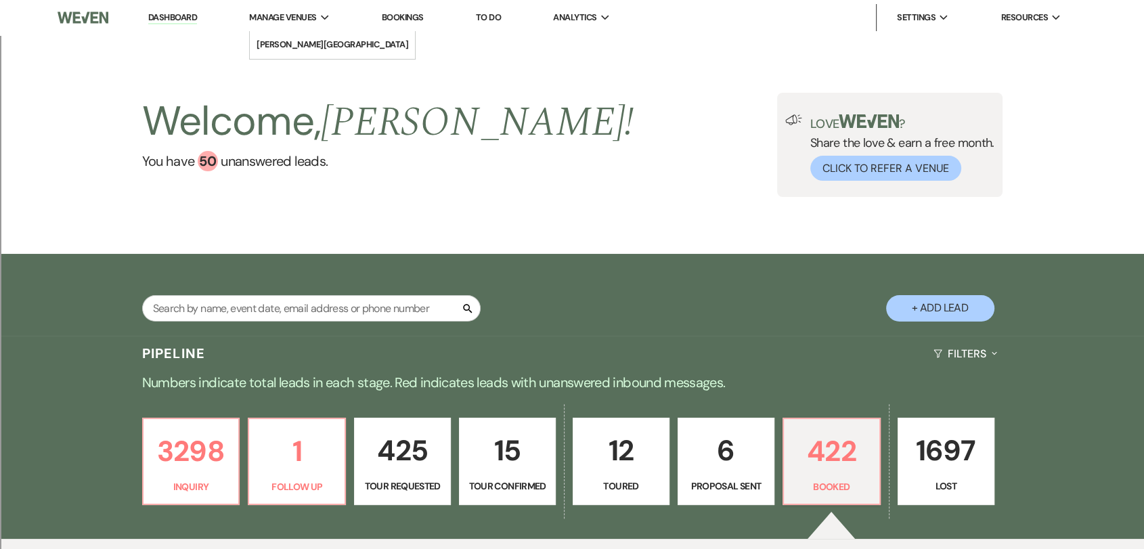
click at [312, 18] on span "Manage Venues" at bounding box center [282, 18] width 67 height 14
click at [315, 49] on li "[PERSON_NAME][GEOGRAPHIC_DATA]" at bounding box center [333, 45] width 152 height 14
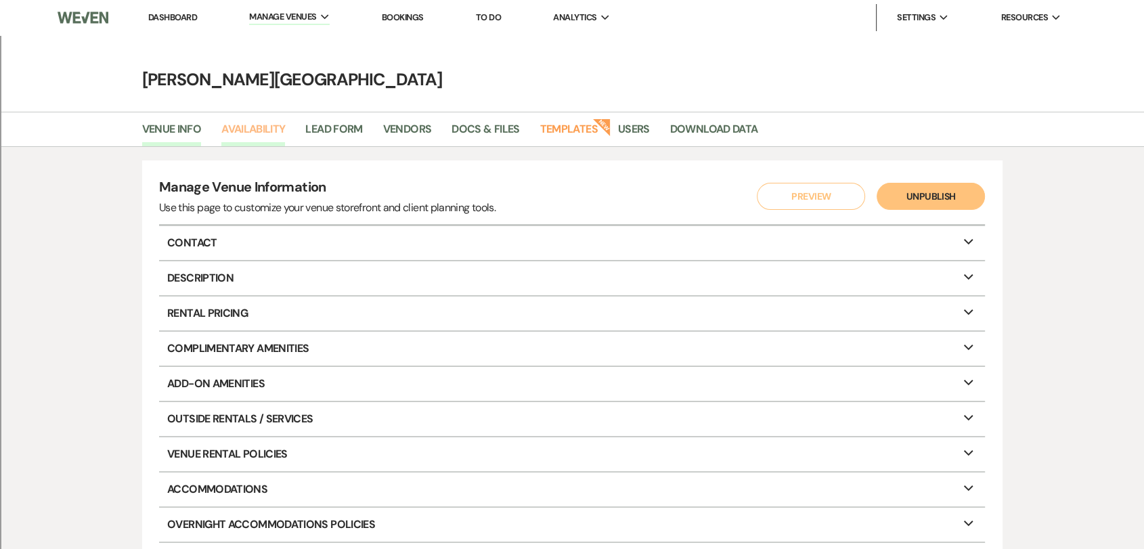
click at [227, 131] on link "Availability" at bounding box center [253, 133] width 64 height 26
select select "3"
select select "2026"
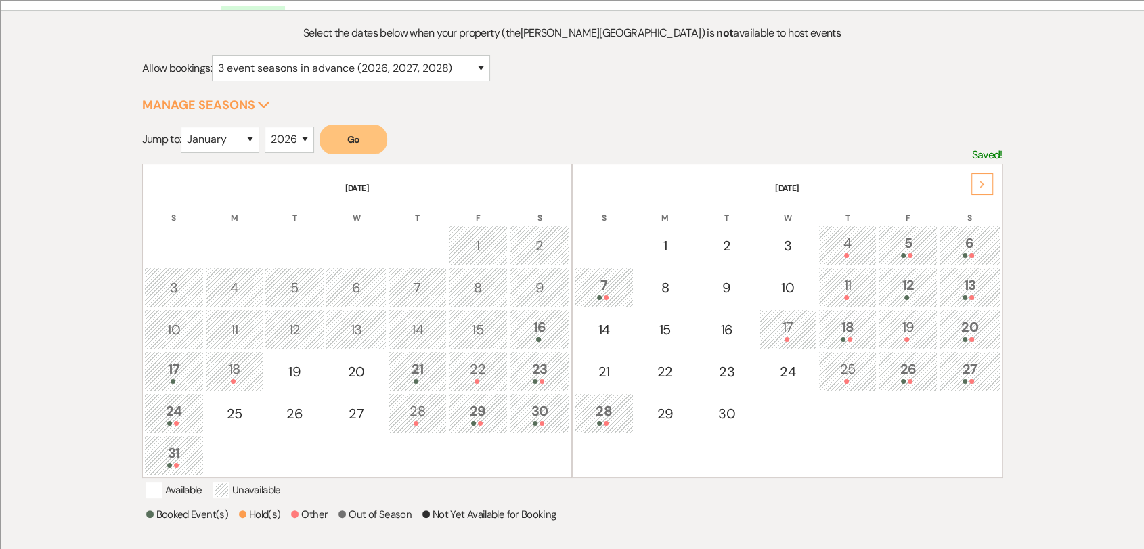
scroll to position [150, 0]
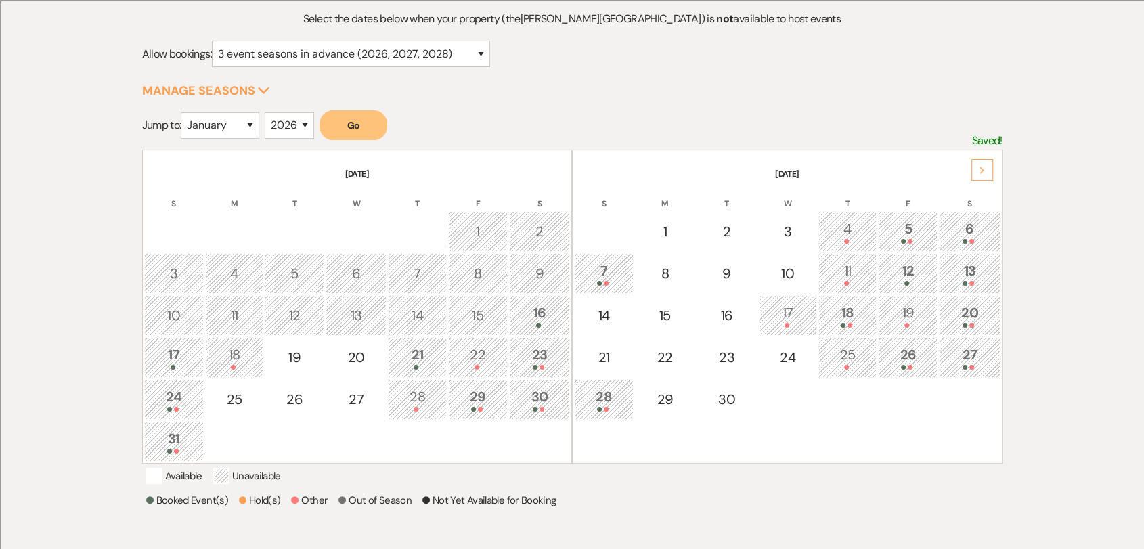
click at [986, 173] on div "Next" at bounding box center [982, 170] width 22 height 22
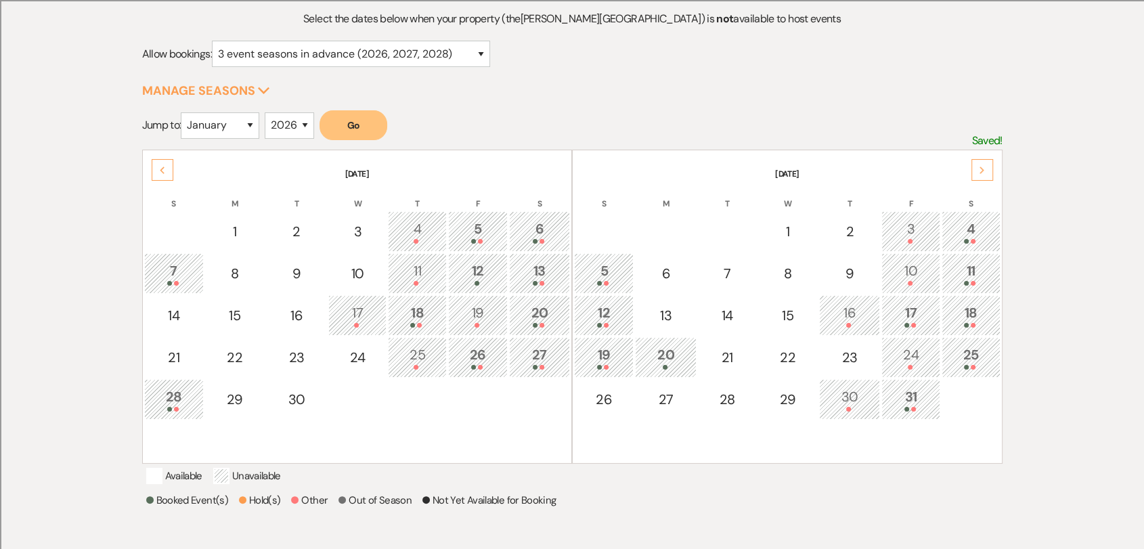
click at [986, 173] on div "Next" at bounding box center [982, 170] width 22 height 22
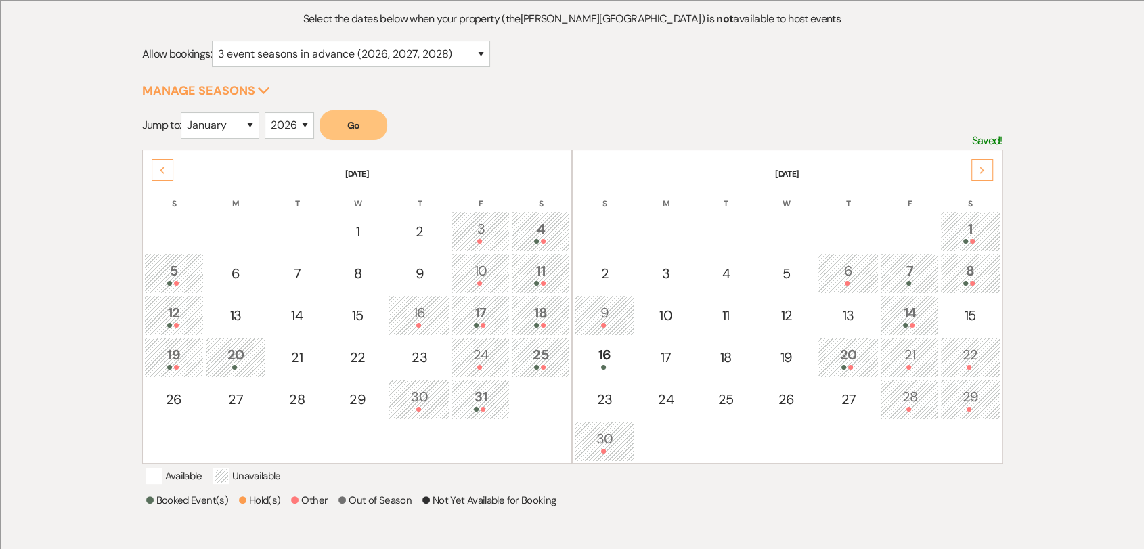
click at [986, 173] on div "Next" at bounding box center [982, 170] width 22 height 22
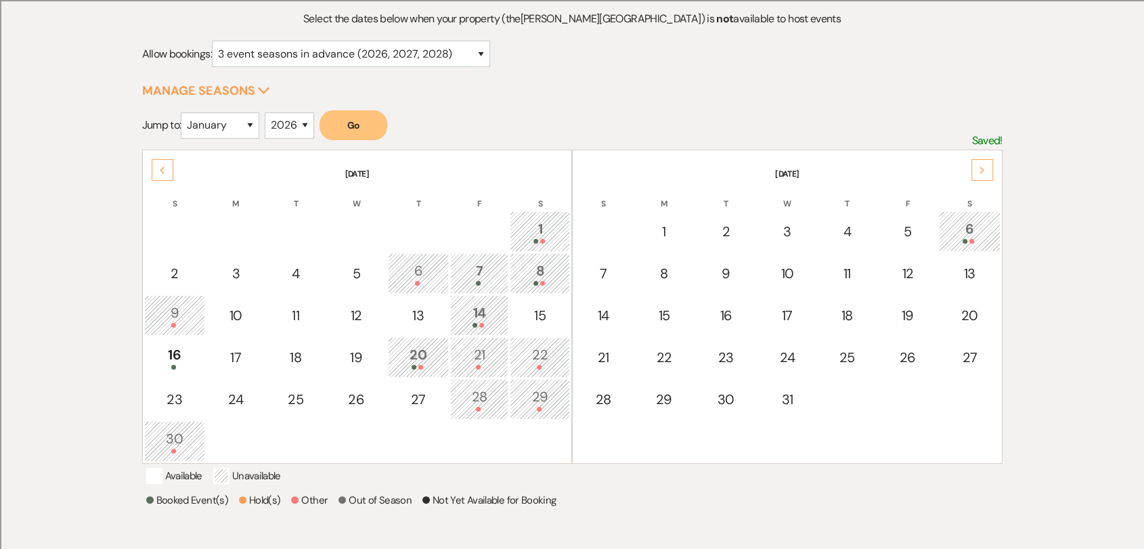
click at [986, 173] on div "Next" at bounding box center [982, 170] width 22 height 22
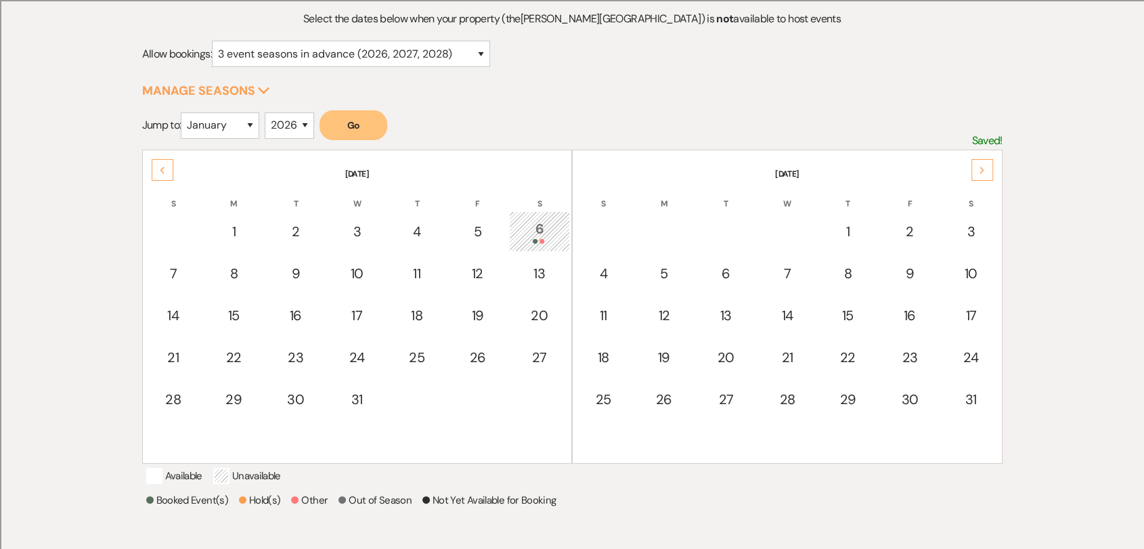
click at [986, 173] on div "Next" at bounding box center [982, 170] width 22 height 22
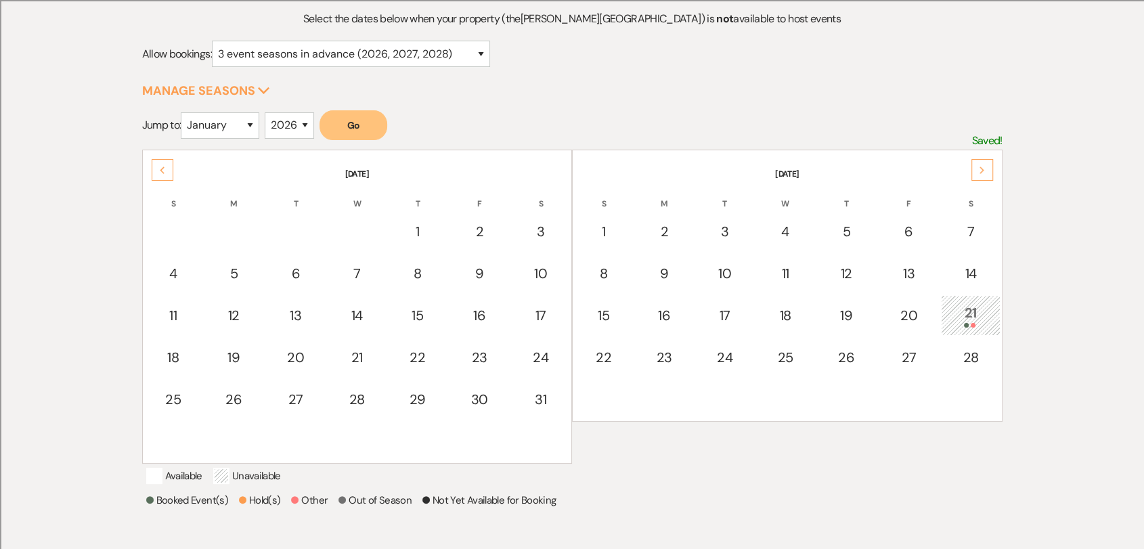
click at [986, 173] on div "Next" at bounding box center [982, 170] width 22 height 22
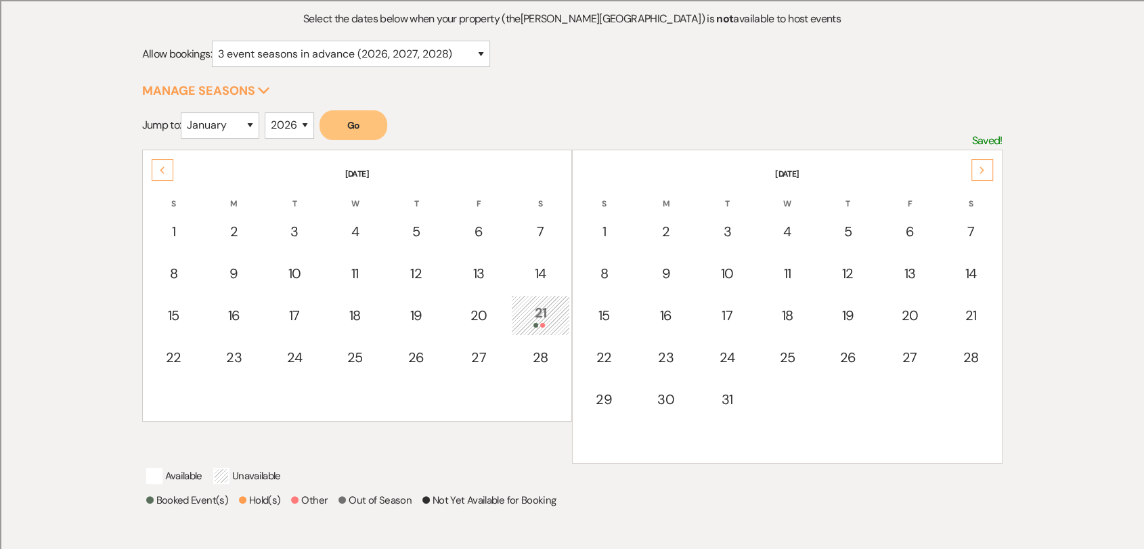
click at [986, 173] on div "Next" at bounding box center [982, 170] width 22 height 22
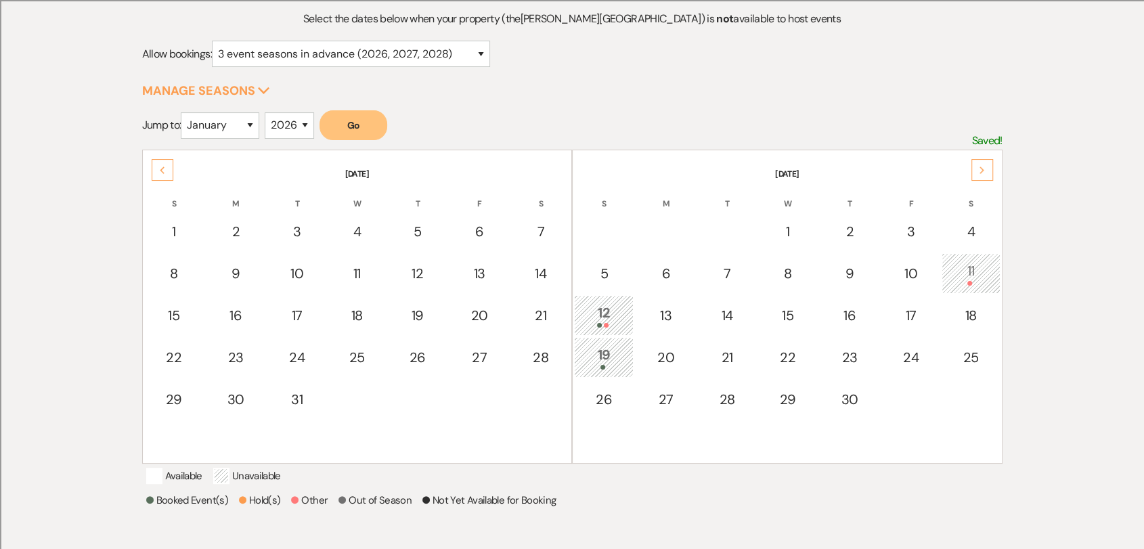
click at [980, 171] on icon "Next" at bounding box center [982, 171] width 7 height 8
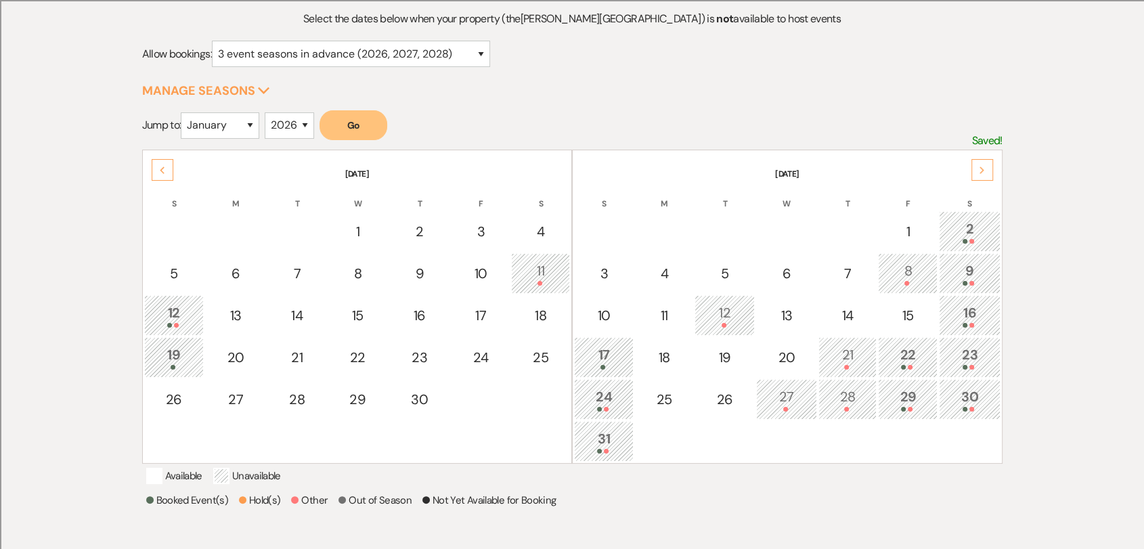
click at [897, 356] on div "22" at bounding box center [907, 357] width 45 height 25
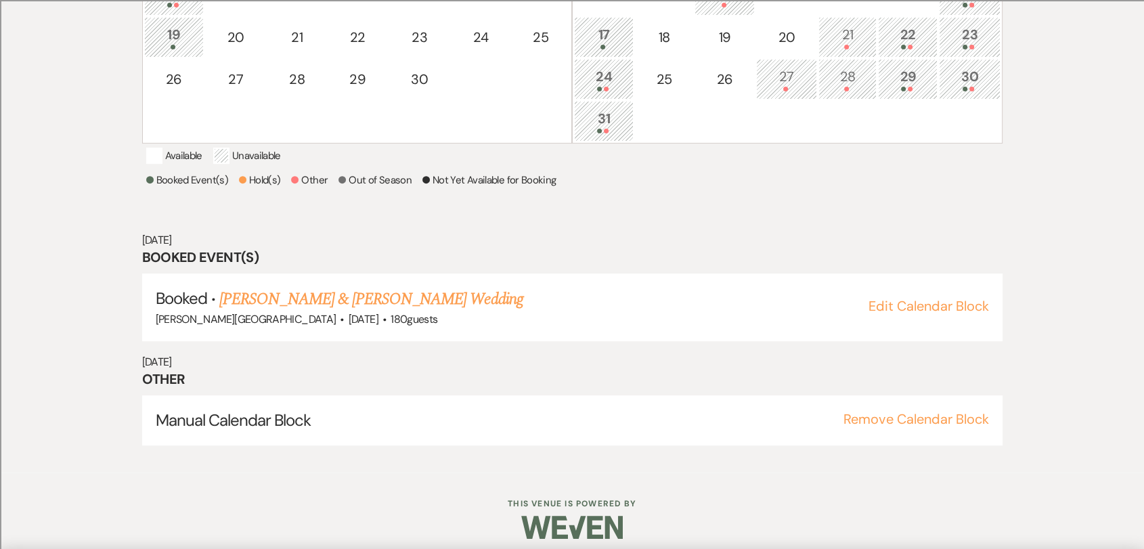
scroll to position [319, 0]
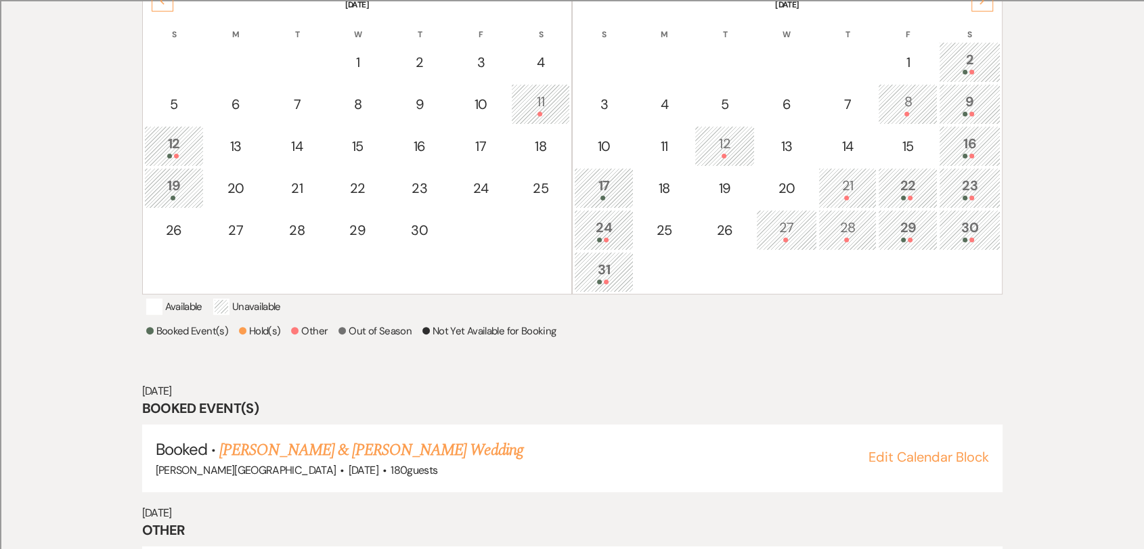
click at [841, 192] on div "21" at bounding box center [847, 187] width 43 height 25
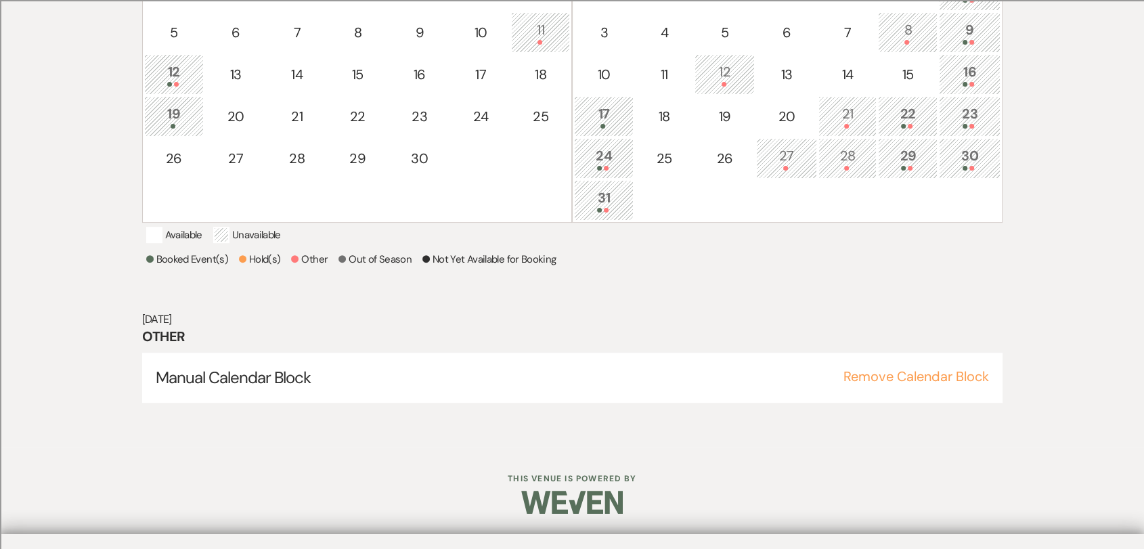
scroll to position [0, 0]
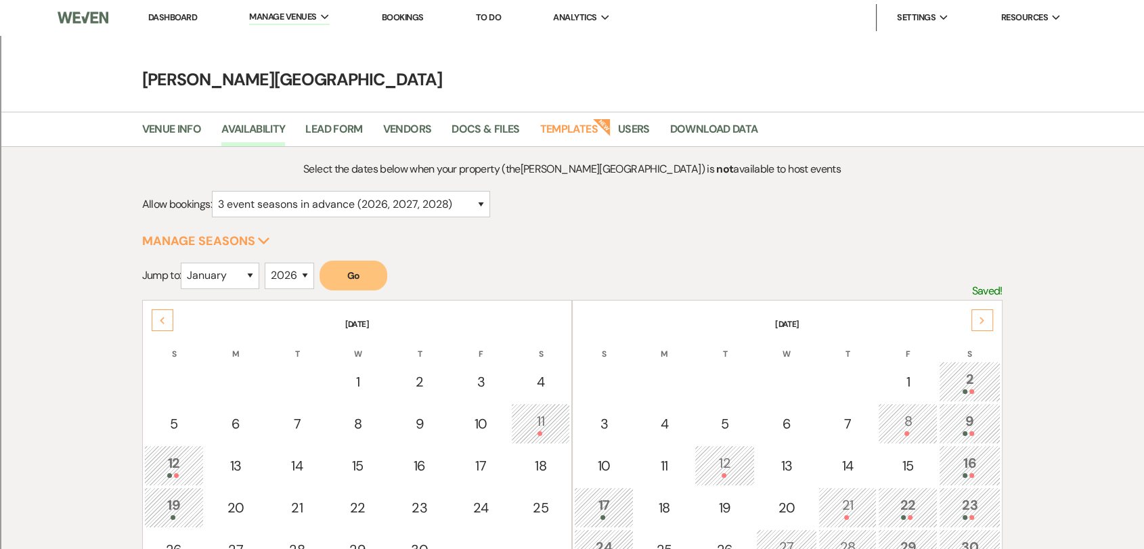
click at [189, 20] on link "Dashboard" at bounding box center [172, 18] width 49 height 12
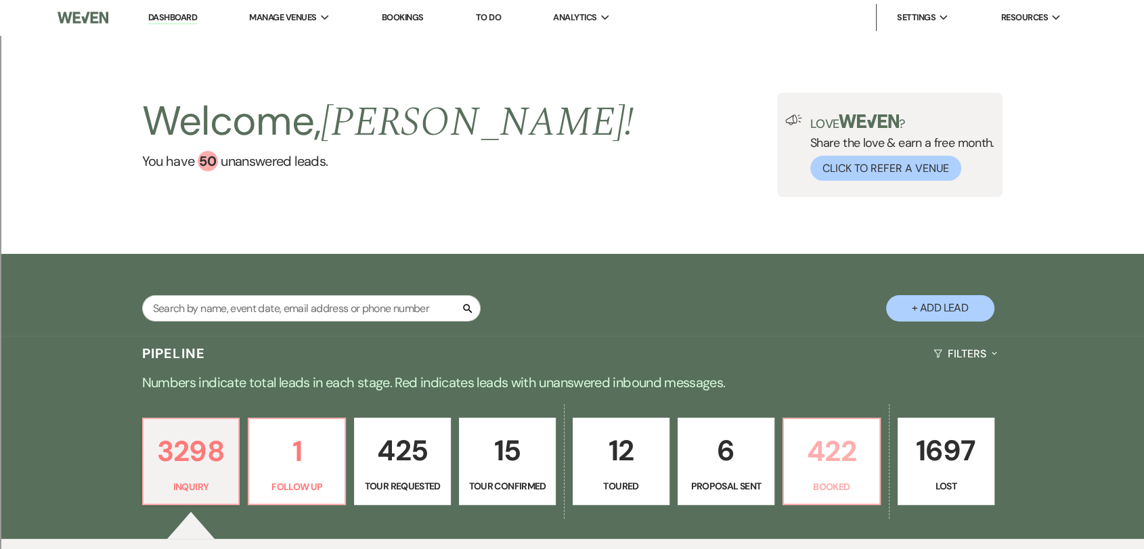
click at [815, 437] on p "422" at bounding box center [831, 450] width 79 height 45
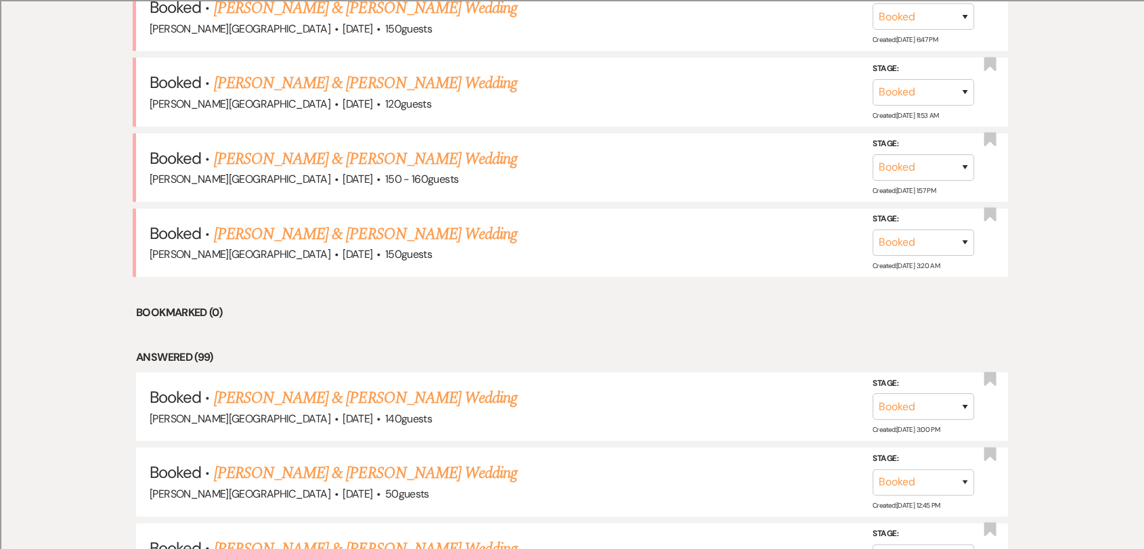
scroll to position [526, 0]
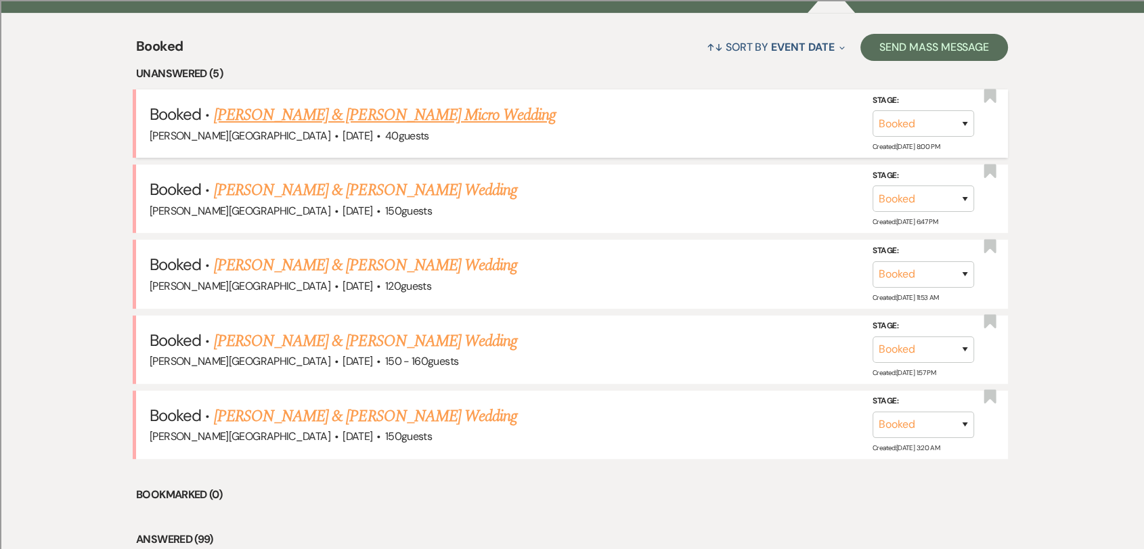
click at [455, 109] on link "[PERSON_NAME] & [PERSON_NAME] Micro Wedding" at bounding box center [385, 115] width 343 height 24
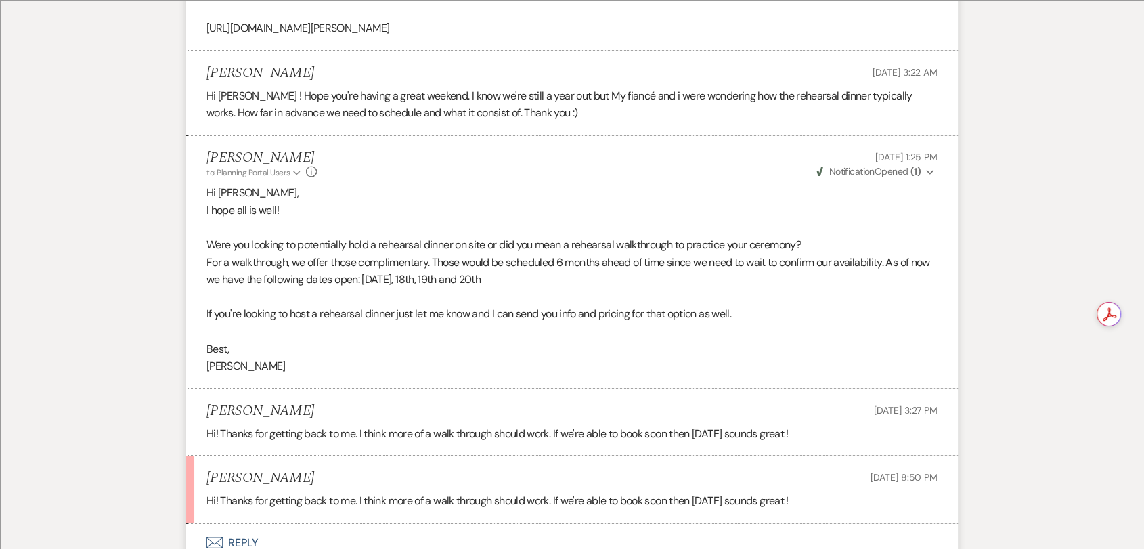
scroll to position [7839, 0]
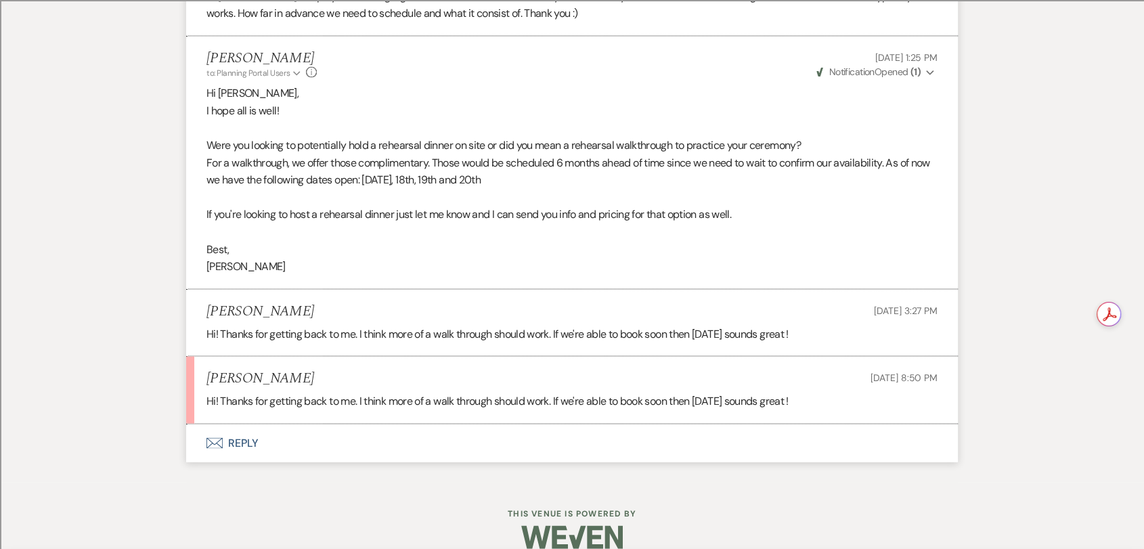
click at [254, 424] on button "Envelope Reply" at bounding box center [572, 443] width 772 height 38
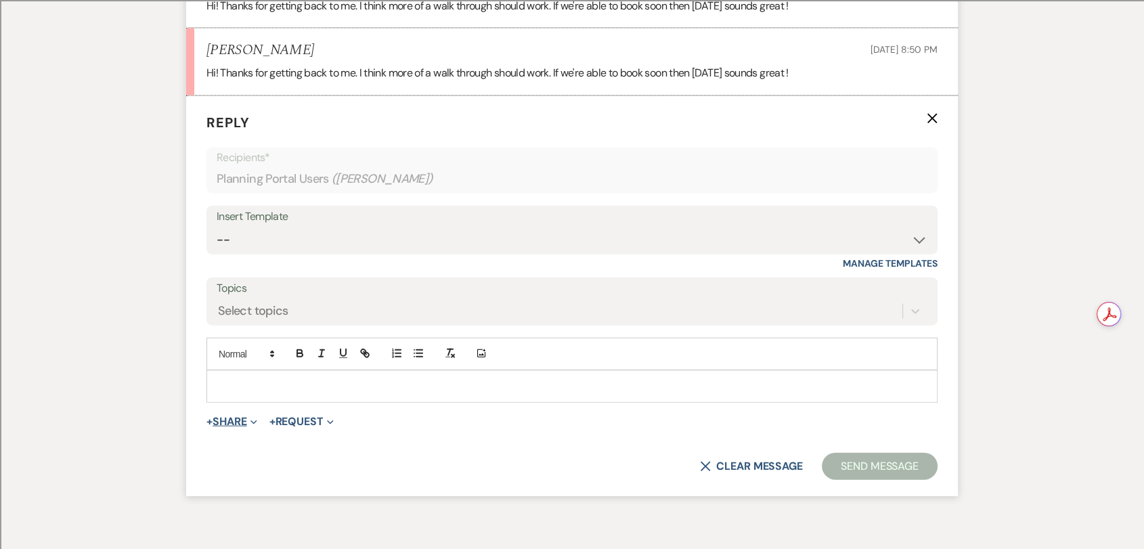
scroll to position [8169, 0]
click at [363, 378] on p at bounding box center [571, 385] width 709 height 15
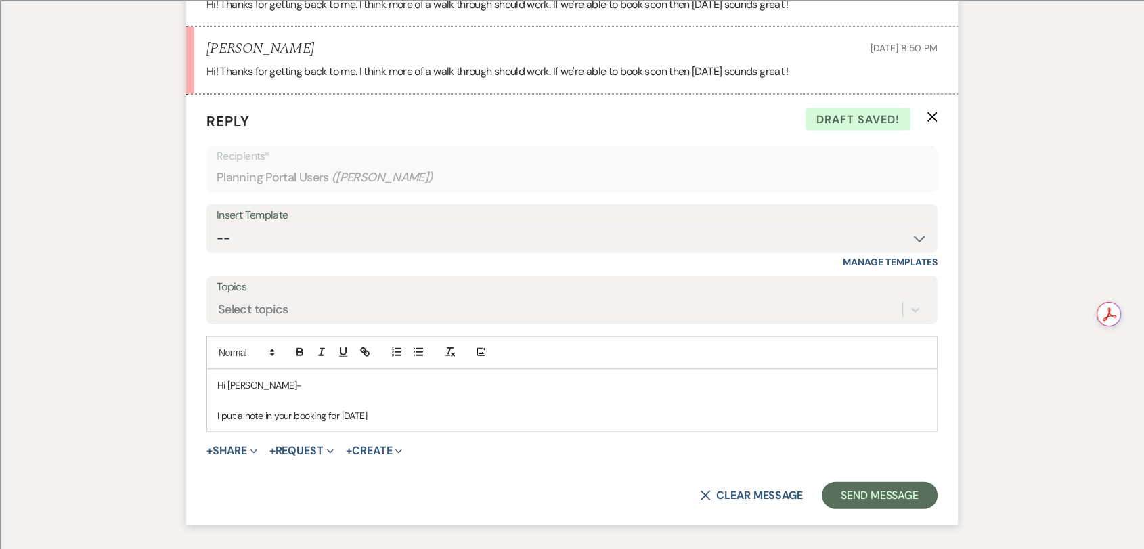
click at [340, 408] on p "I put a note in your booking for [DATE]" at bounding box center [571, 415] width 709 height 15
click at [487, 408] on p "I put a note in your booking for a walk-through on [DATE]" at bounding box center [571, 415] width 709 height 15
click at [350, 408] on p "I put a note in your booking for a walk-through on [DATE]" at bounding box center [571, 415] width 709 height 15
click at [516, 408] on p "I put a note in your booking for a pending walk-through on [DATE]" at bounding box center [571, 415] width 709 height 15
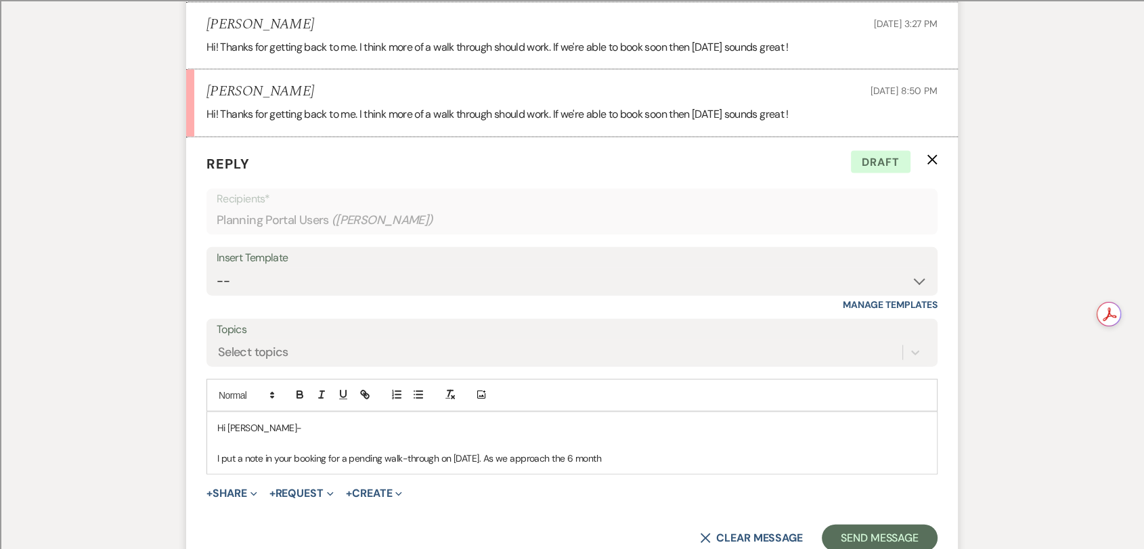
scroll to position [8127, 0]
click at [505, 450] on p "I put a note in your booking for a pending walk-through on [DATE]. As we approa…" at bounding box center [571, 457] width 709 height 15
click at [614, 450] on p "I put a note in your booking for a pending walk-through on [DATE]. We can confi…" at bounding box center [571, 457] width 709 height 15
click at [217, 450] on p "I put a note in your booking for a pending walk-through on [DATE]. We can confi…" at bounding box center [571, 457] width 709 height 15
click at [387, 450] on p "Hope all is well! I put a note in your booking for a pending walk-through on [D…" at bounding box center [571, 457] width 709 height 15
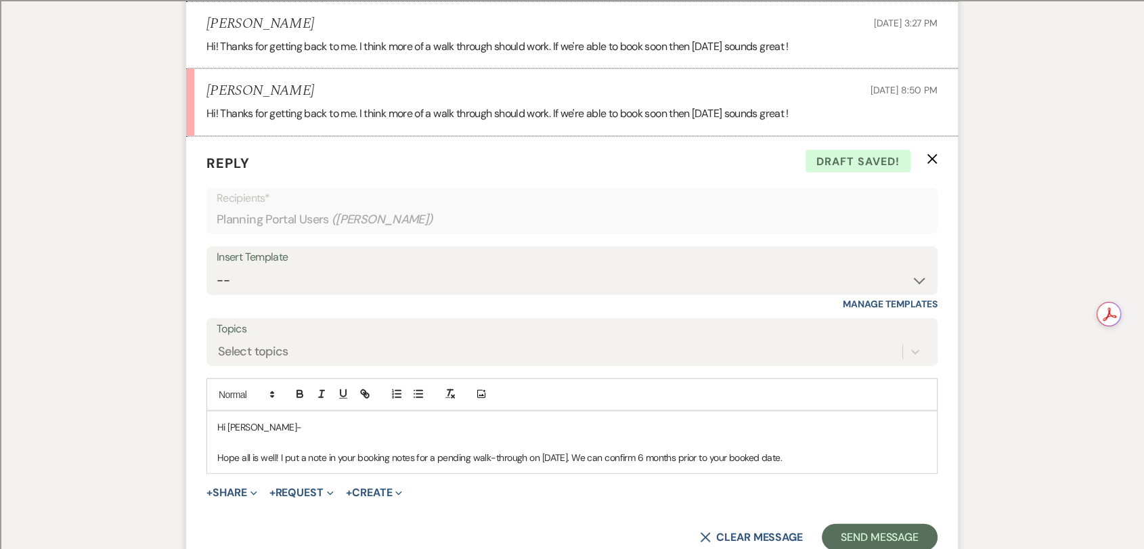
click at [814, 450] on p "Hope all is well! I put a note in your booking notes for a pending walk-through…" at bounding box center [571, 457] width 709 height 15
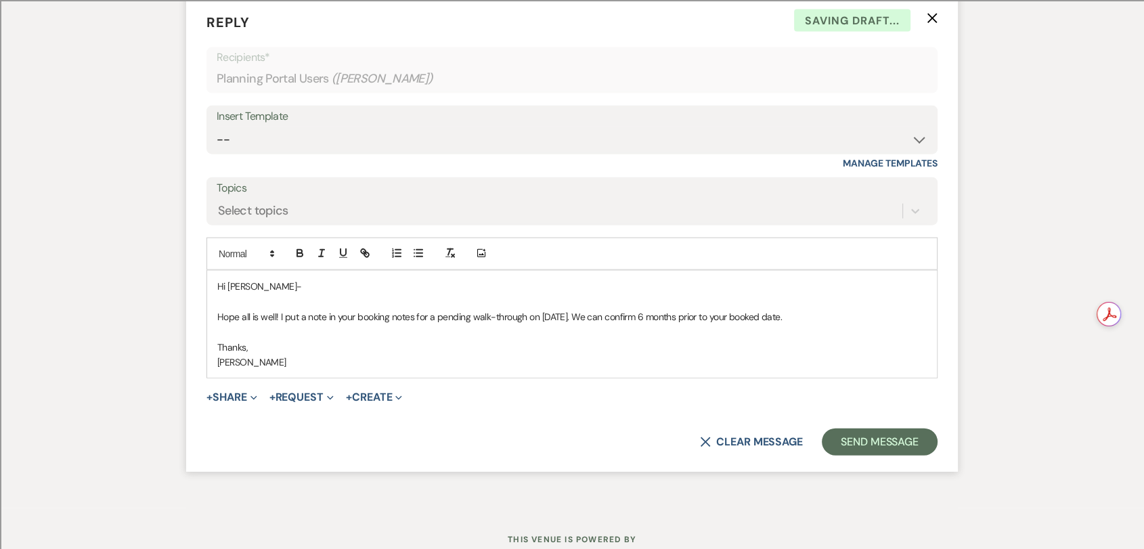
scroll to position [8294, 0]
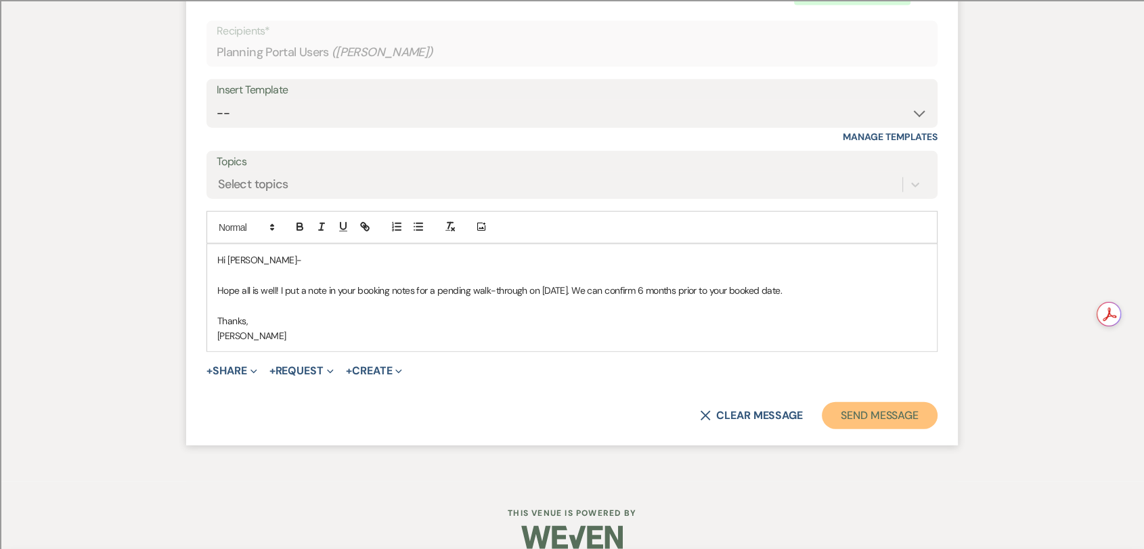
click at [888, 402] on button "Send Message" at bounding box center [880, 415] width 116 height 27
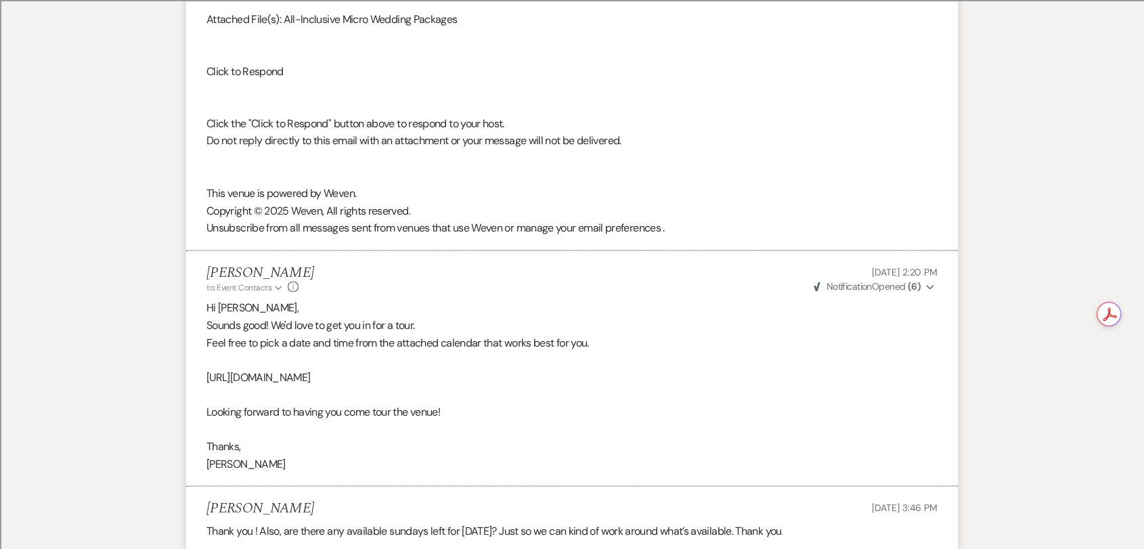
scroll to position [0, 0]
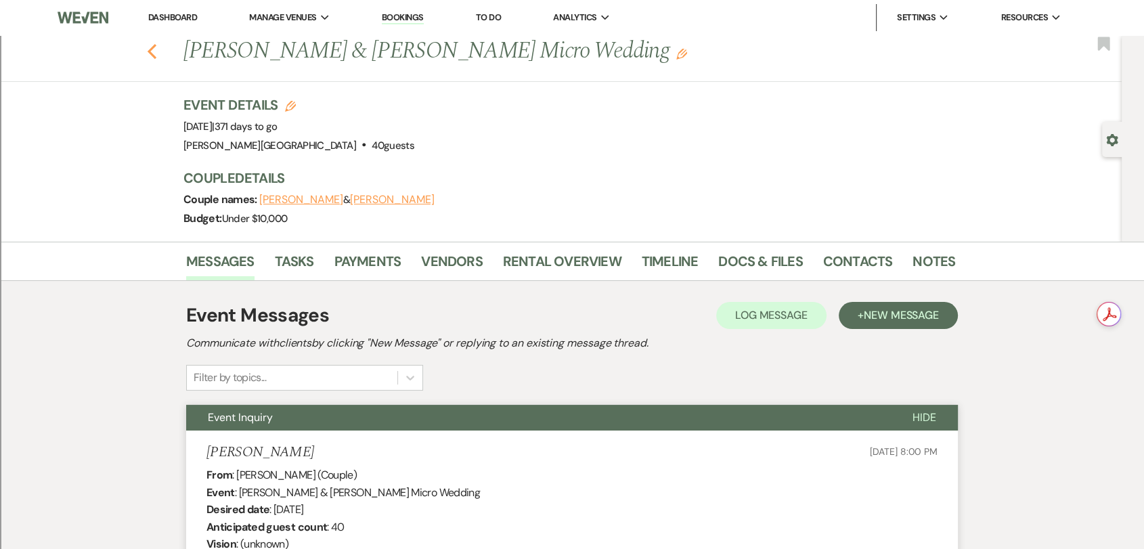
click at [156, 47] on use "button" at bounding box center [152, 51] width 9 height 15
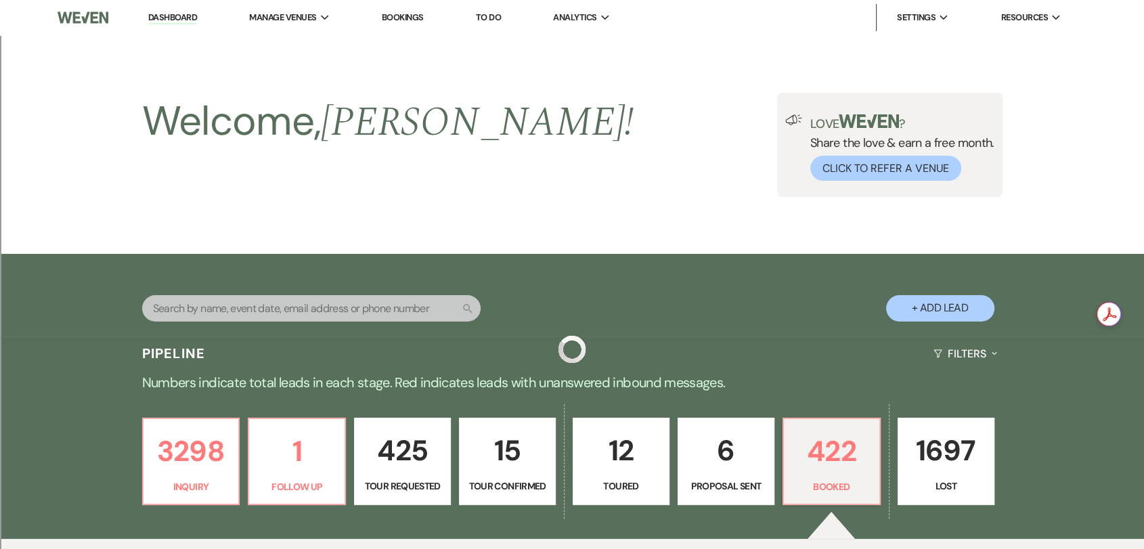
scroll to position [526, 0]
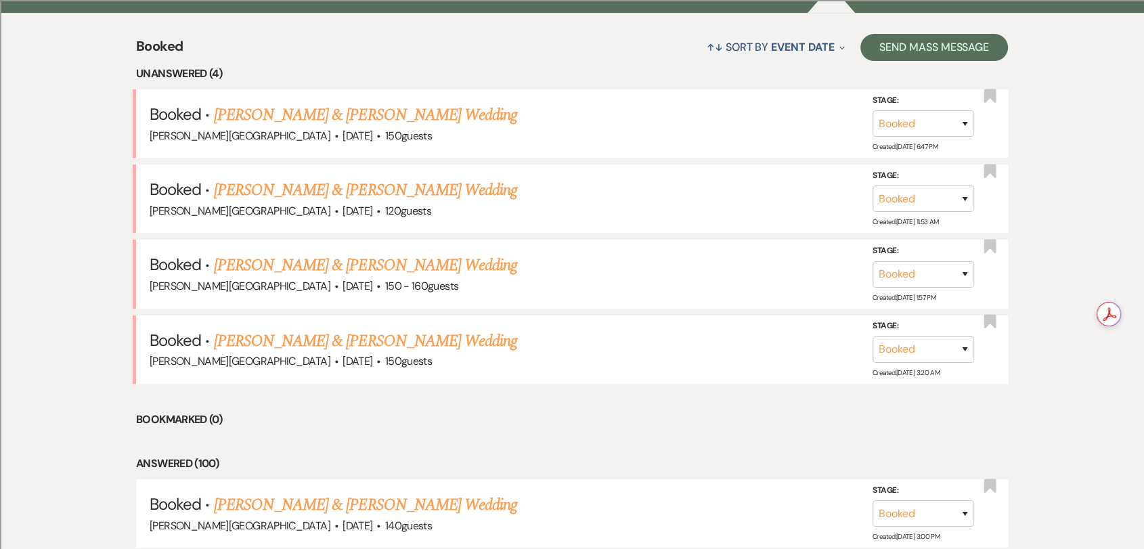
click at [424, 120] on link "[PERSON_NAME] & [PERSON_NAME] Wedding" at bounding box center [365, 115] width 303 height 24
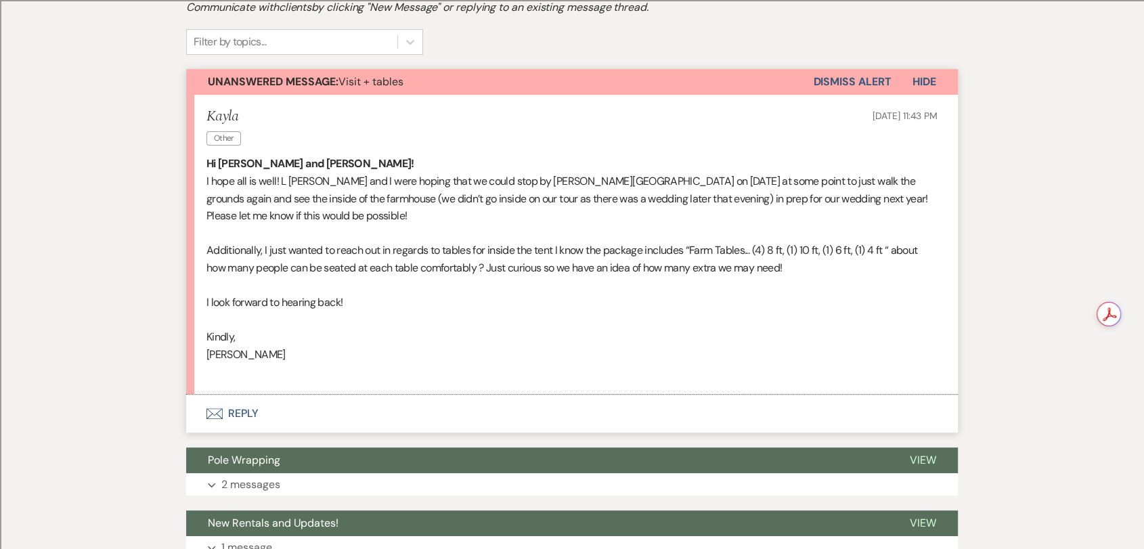
scroll to position [301, 0]
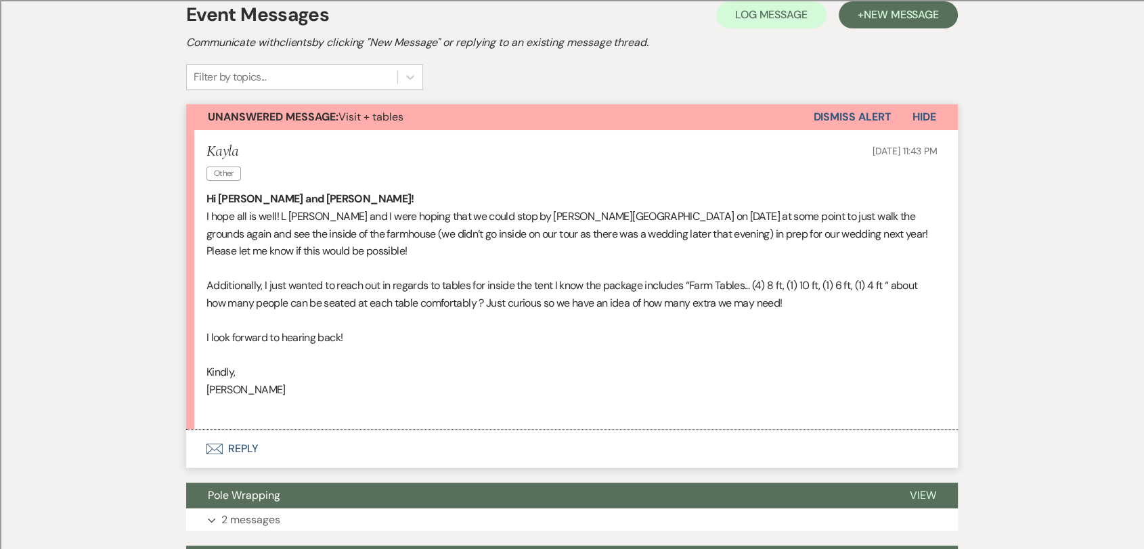
drag, startPoint x: 281, startPoint y: 391, endPoint x: 200, endPoint y: 196, distance: 210.9
click at [200, 196] on li "[PERSON_NAME] Other [DATE] 11:43 PM Hi [PERSON_NAME] and [PERSON_NAME]! I hope …" at bounding box center [572, 280] width 772 height 300
copy div "Hi [PERSON_NAME] and [PERSON_NAME]! I hope all is well! L [PERSON_NAME] and I w…"
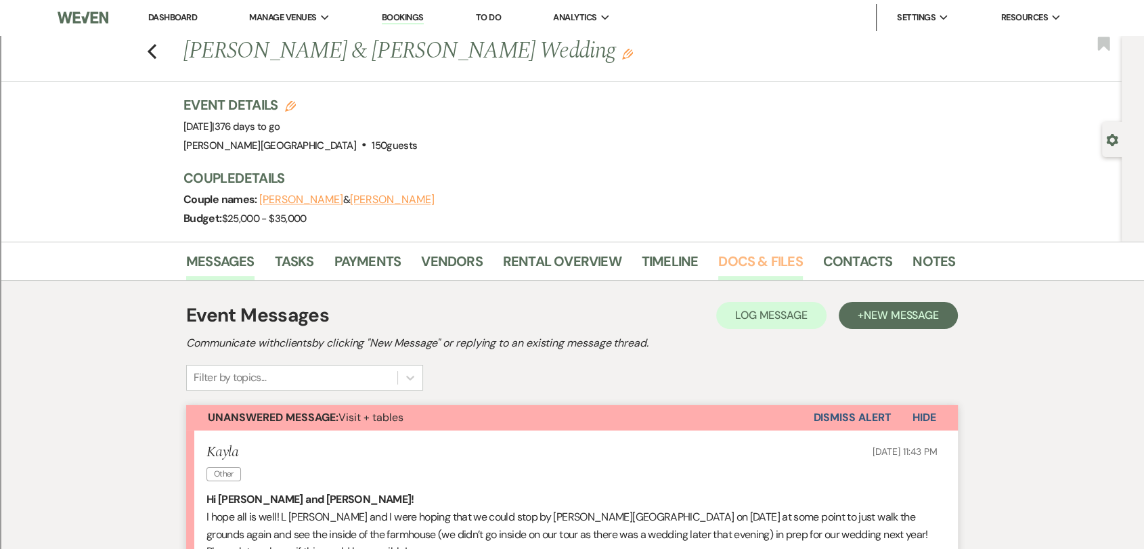
click at [767, 261] on link "Docs & Files" at bounding box center [760, 265] width 84 height 30
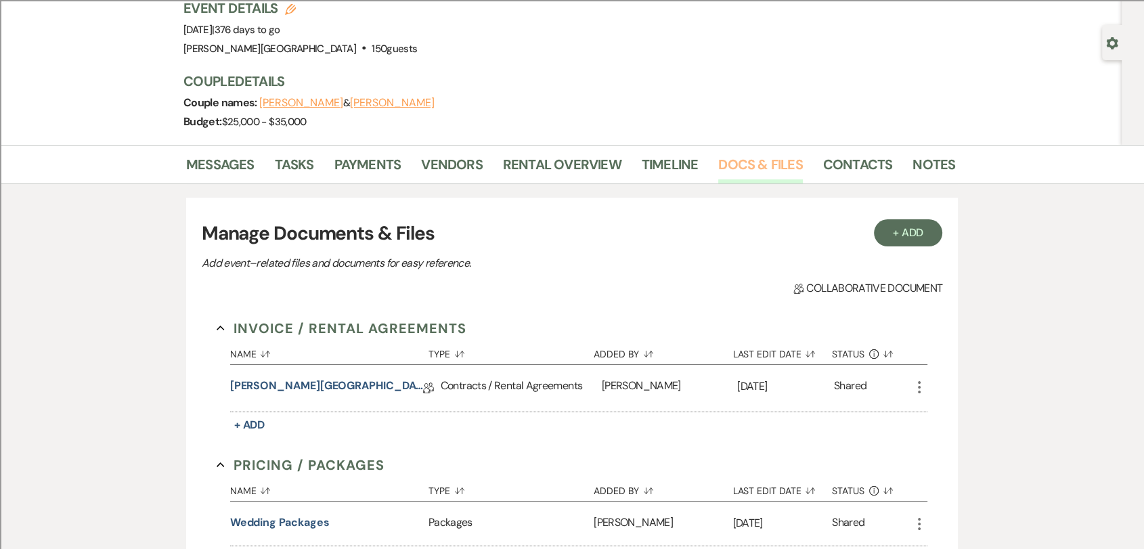
scroll to position [225, 0]
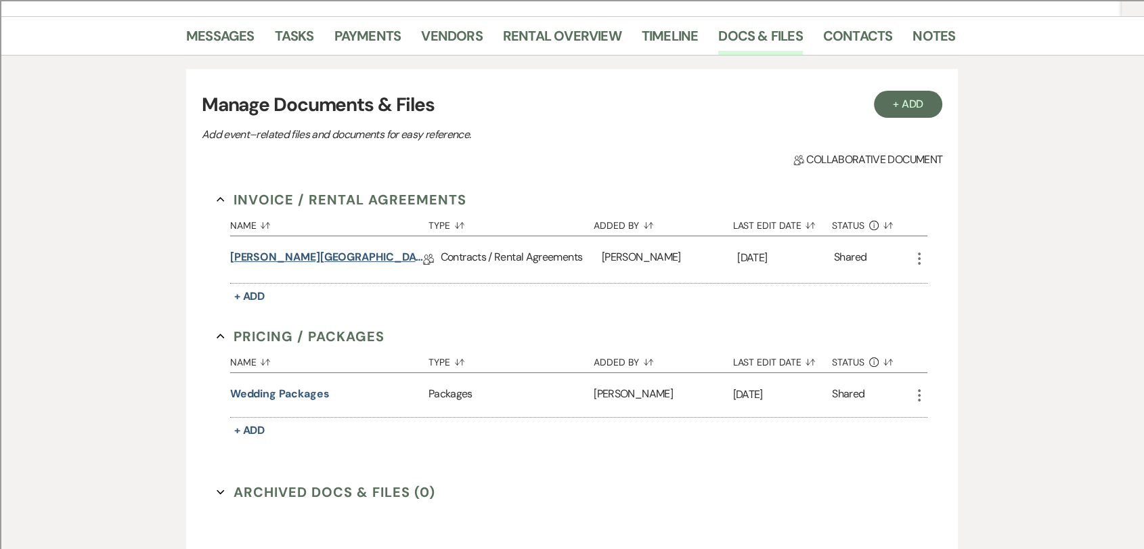
click at [343, 250] on link "[PERSON_NAME][GEOGRAPHIC_DATA] Contract" at bounding box center [326, 259] width 193 height 21
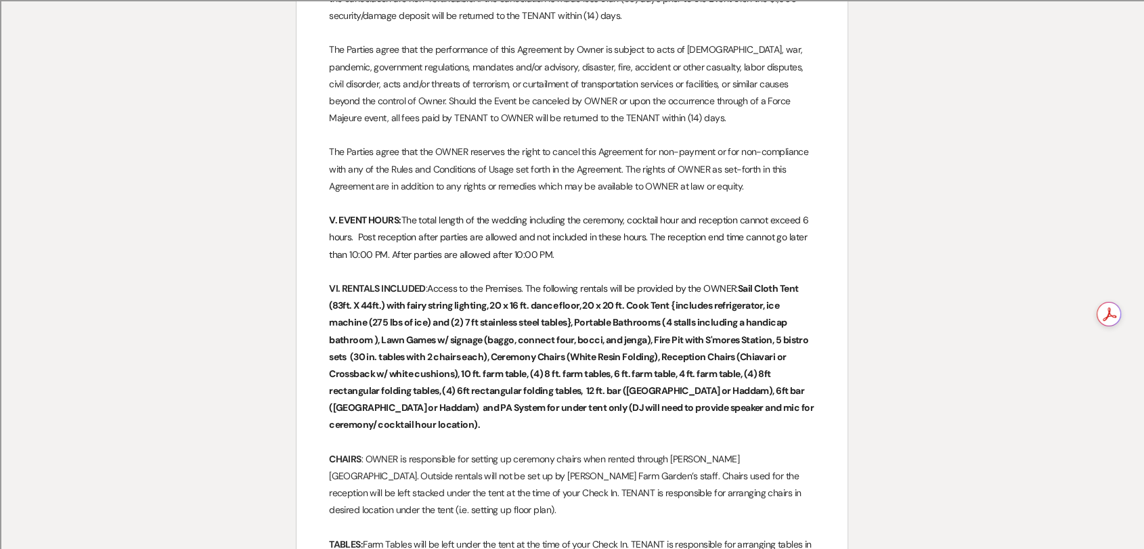
scroll to position [1128, 0]
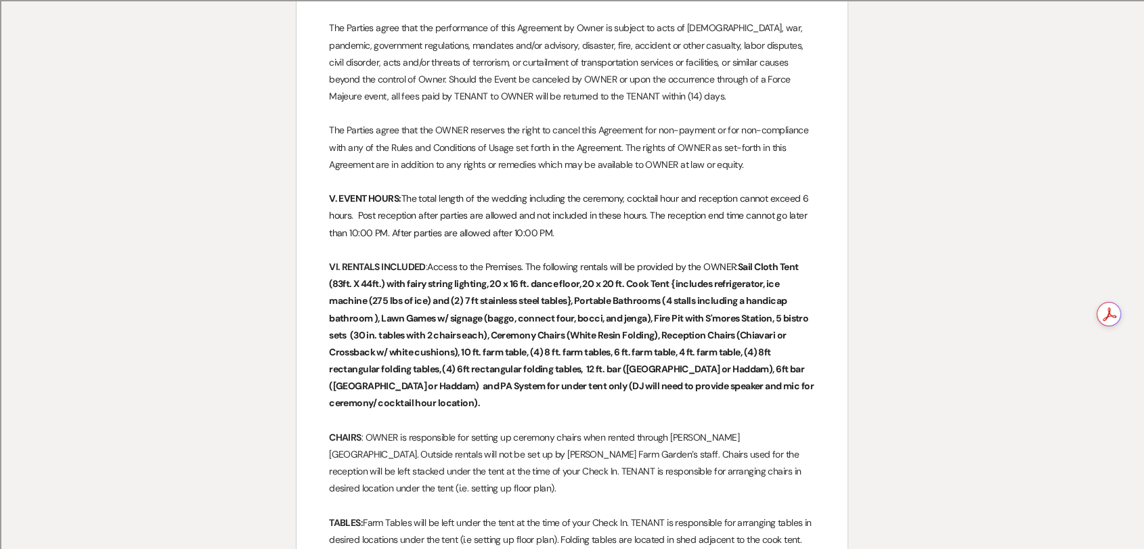
click at [480, 317] on strong "Sail Cloth Tent (83ft. X 44ft.) with fairy string lighting, 20 x 16 ft. dance f…" at bounding box center [572, 335] width 486 height 149
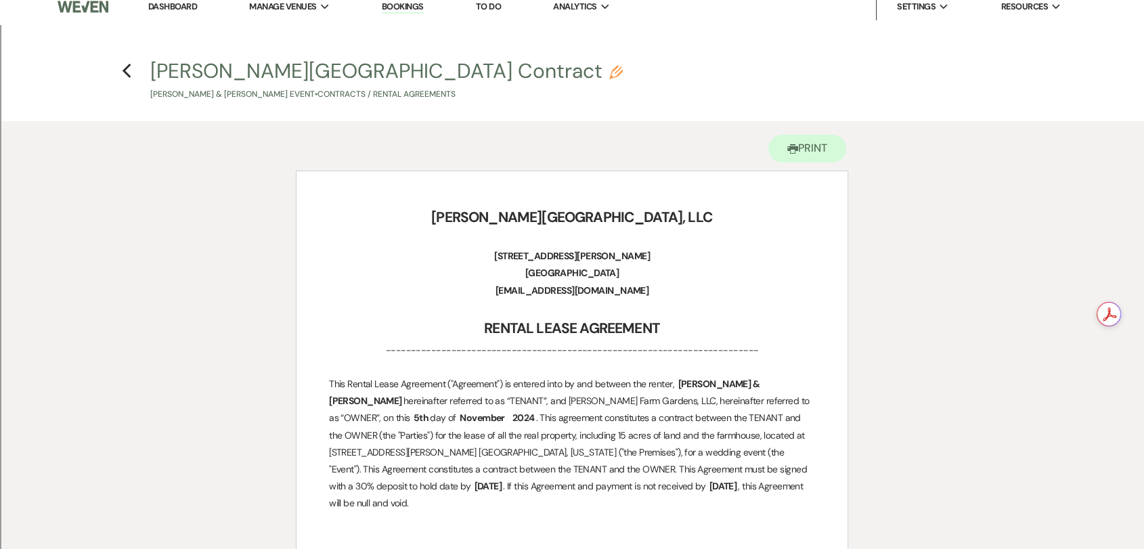
scroll to position [0, 0]
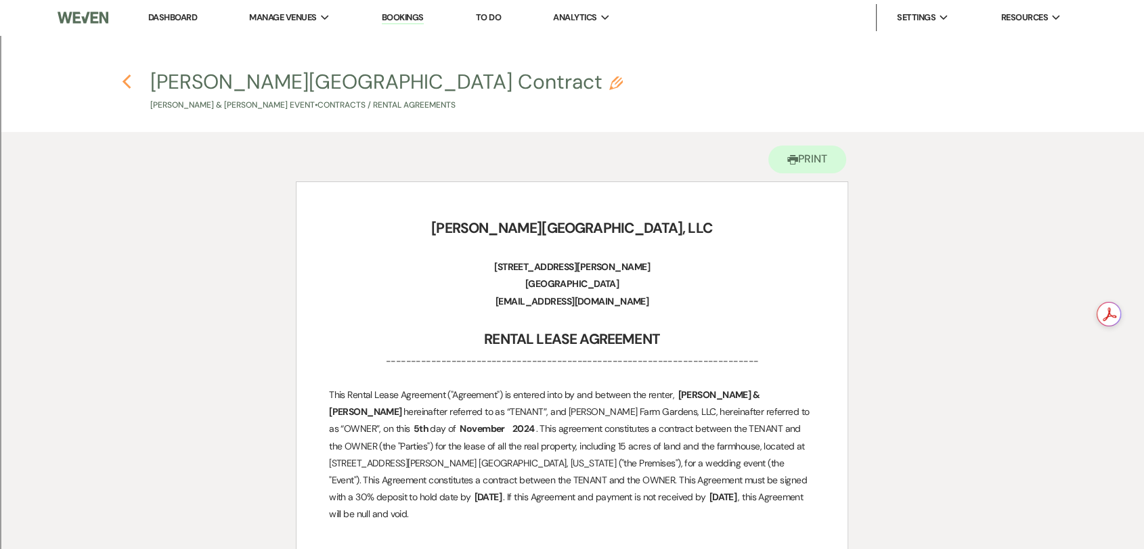
click at [125, 81] on use "button" at bounding box center [126, 81] width 9 height 15
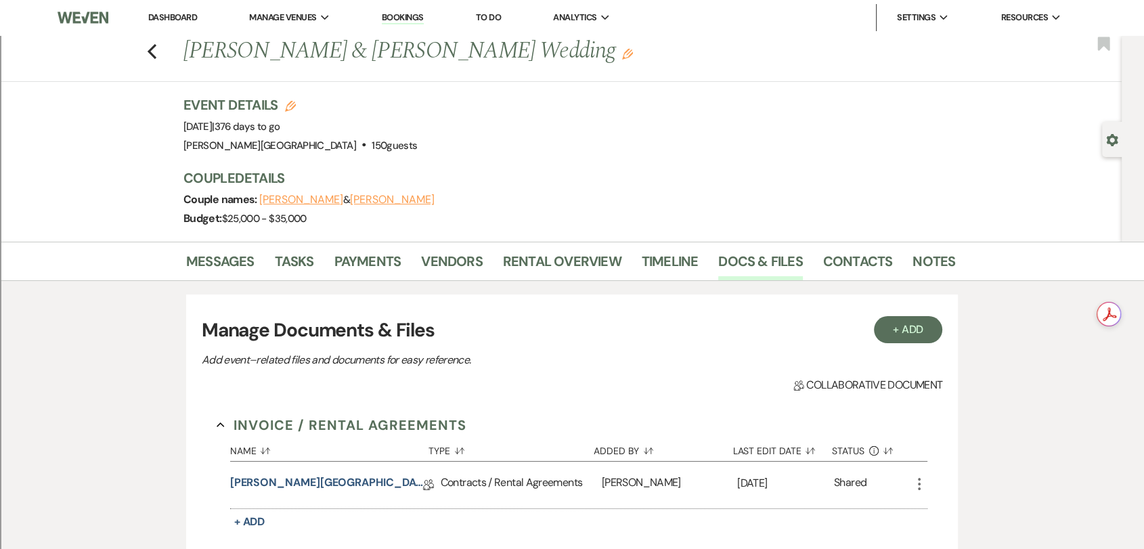
scroll to position [225, 0]
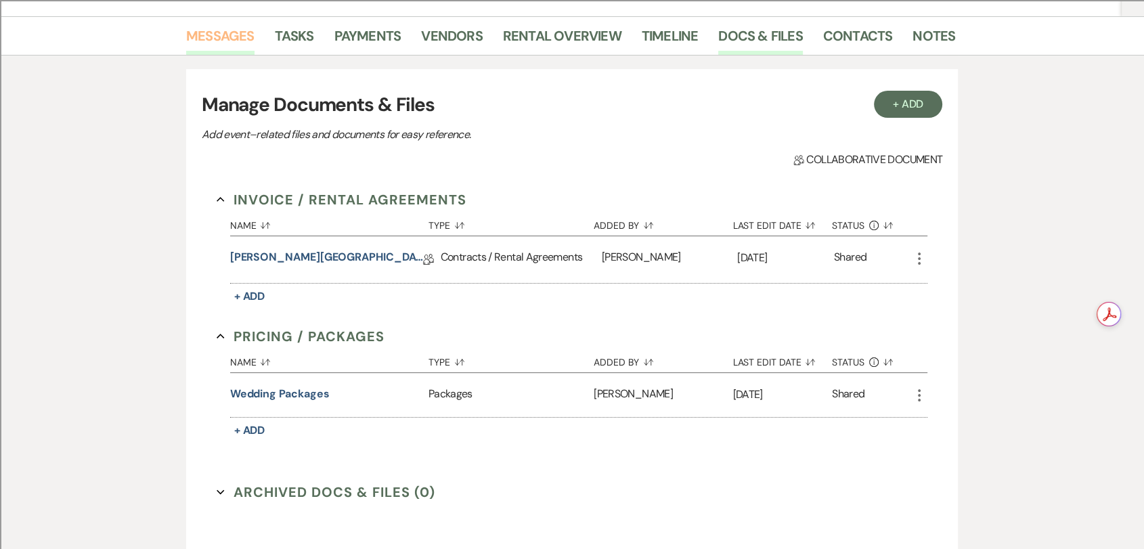
click at [225, 37] on link "Messages" at bounding box center [220, 40] width 68 height 30
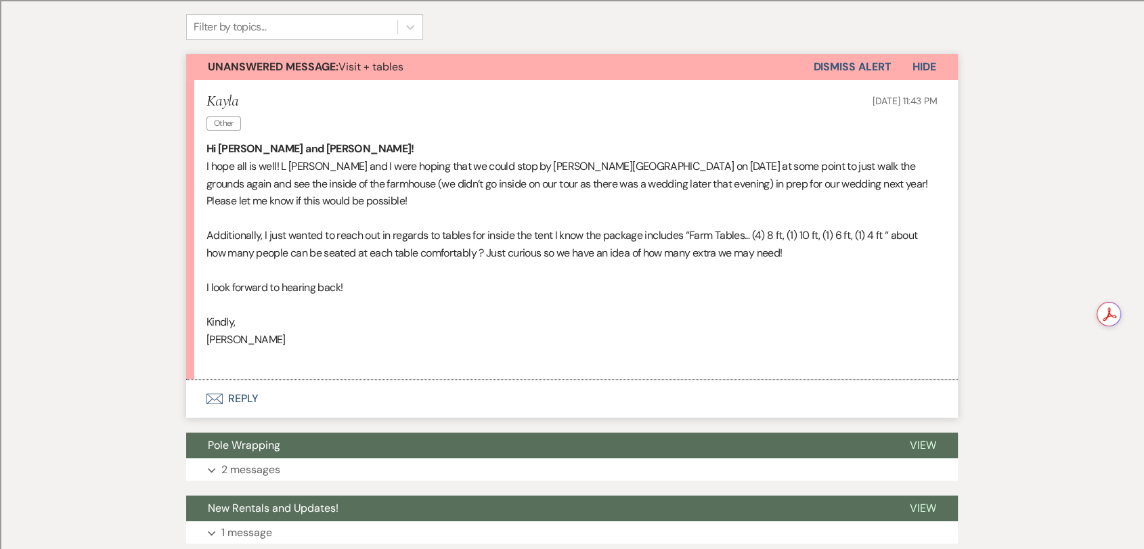
scroll to position [376, 0]
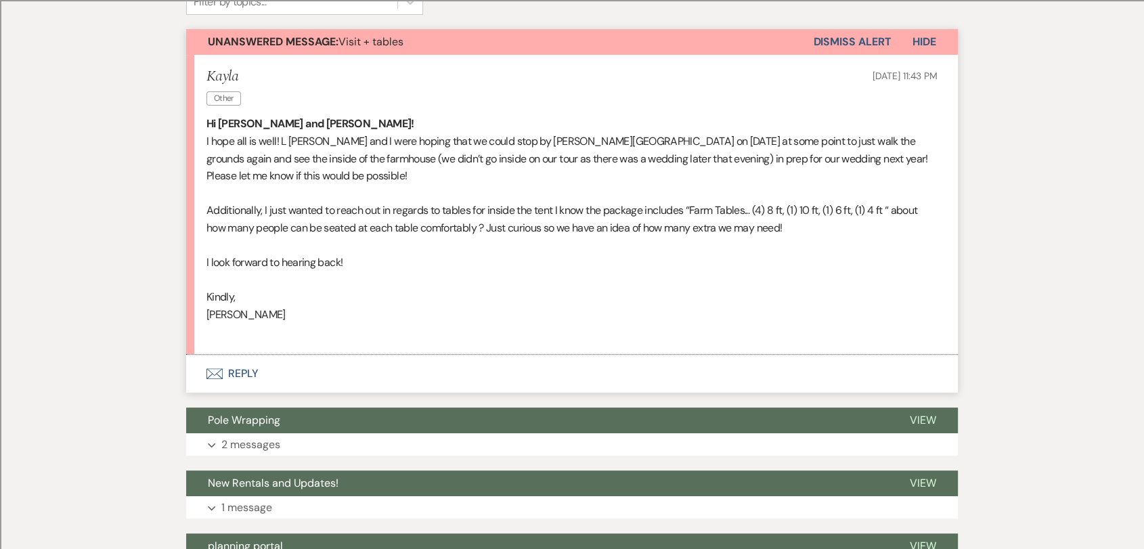
click at [259, 375] on button "Envelope Reply" at bounding box center [572, 374] width 772 height 38
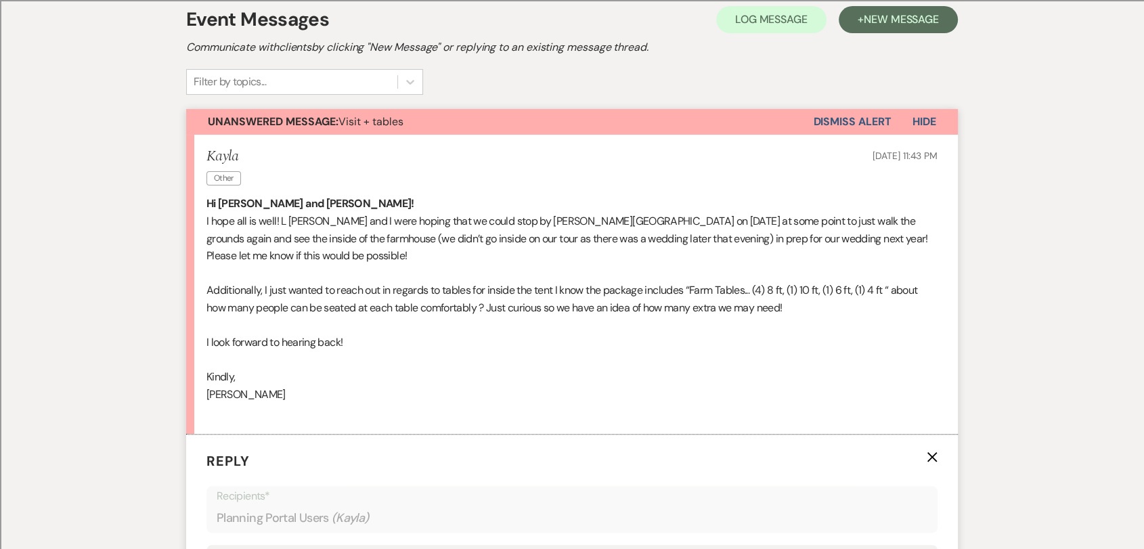
scroll to position [280, 0]
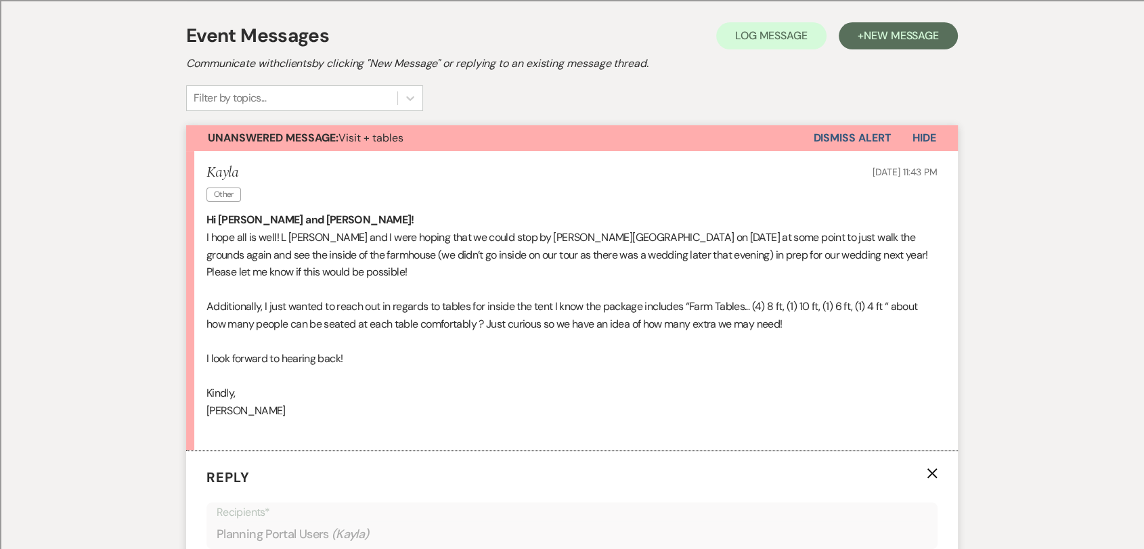
drag, startPoint x: 289, startPoint y: 412, endPoint x: 203, endPoint y: 227, distance: 203.2
click at [203, 227] on li "[PERSON_NAME] Other [DATE] 11:43 PM Hi [PERSON_NAME] and [PERSON_NAME]! I hope …" at bounding box center [572, 301] width 772 height 300
copy div "Hi [PERSON_NAME] and [PERSON_NAME]! I hope all is well! L [PERSON_NAME] and I w…"
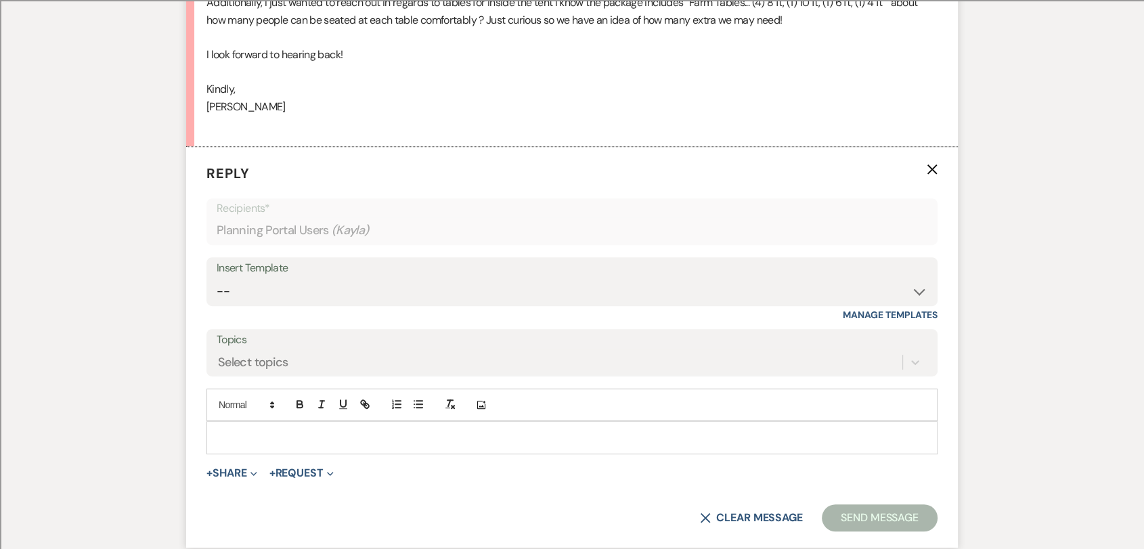
scroll to position [655, 0]
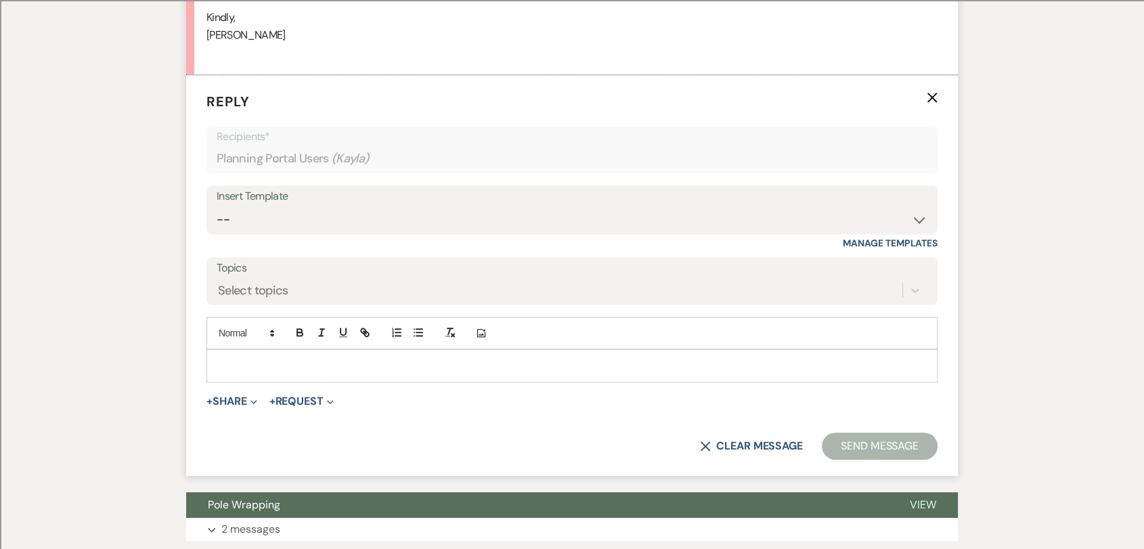
click at [348, 372] on div at bounding box center [572, 365] width 730 height 31
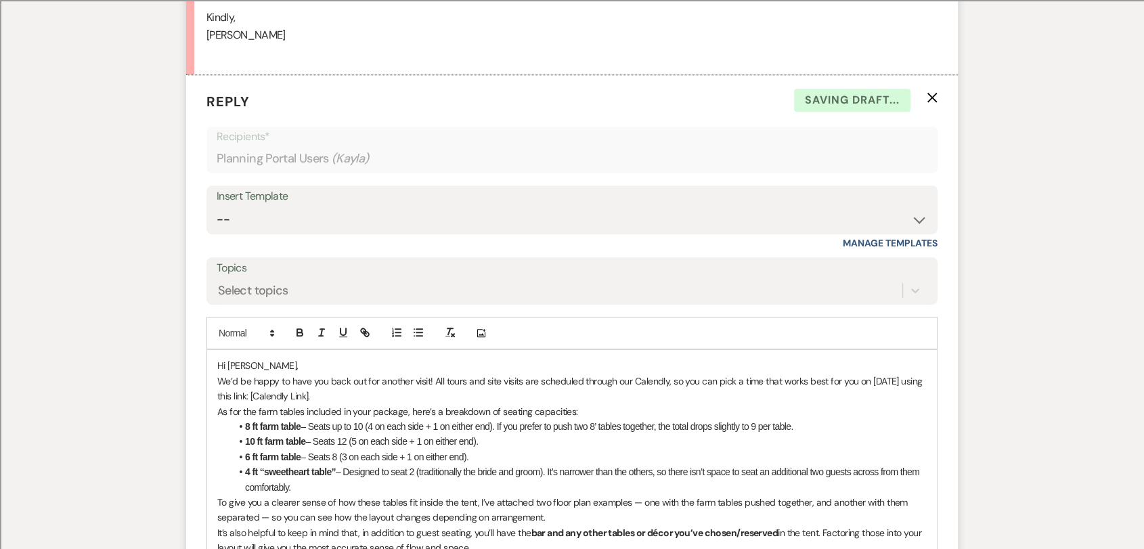
click at [314, 364] on p "Hi [PERSON_NAME]," at bounding box center [571, 365] width 709 height 15
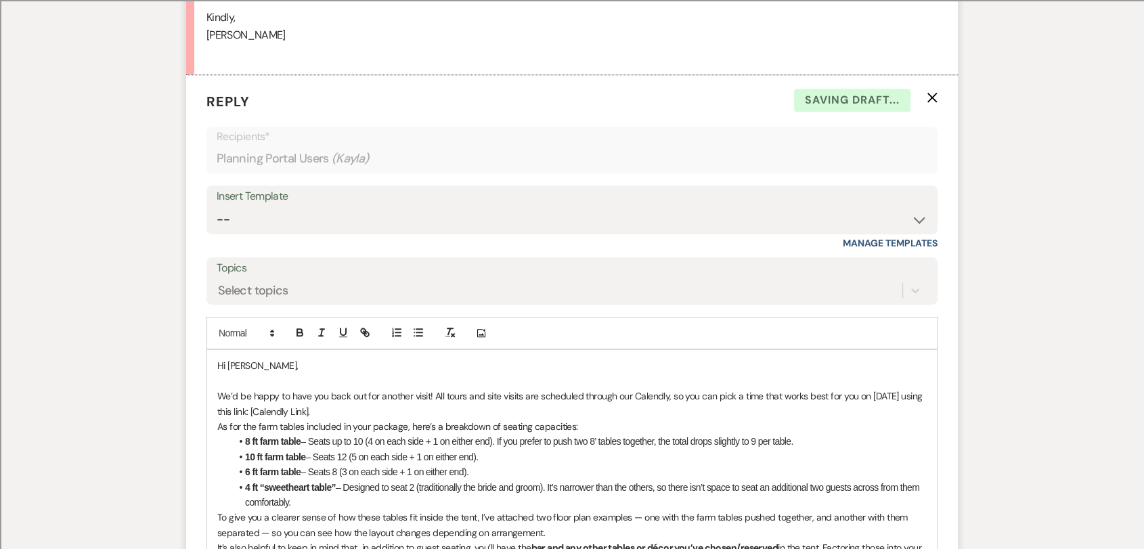
click at [343, 404] on p "We’d be happy to have you back out for another visit! All tours and site visits…" at bounding box center [571, 404] width 709 height 30
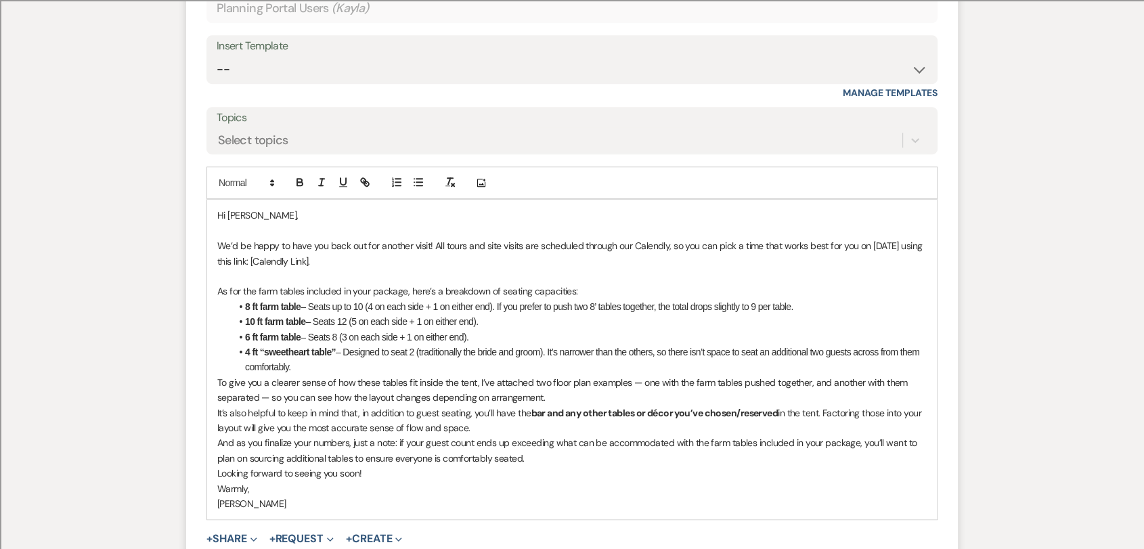
scroll to position [806, 0]
click at [307, 368] on li "4 ft “sweetheart table” – Designed to seat 2 (traditionally the bride and groom…" at bounding box center [579, 359] width 696 height 30
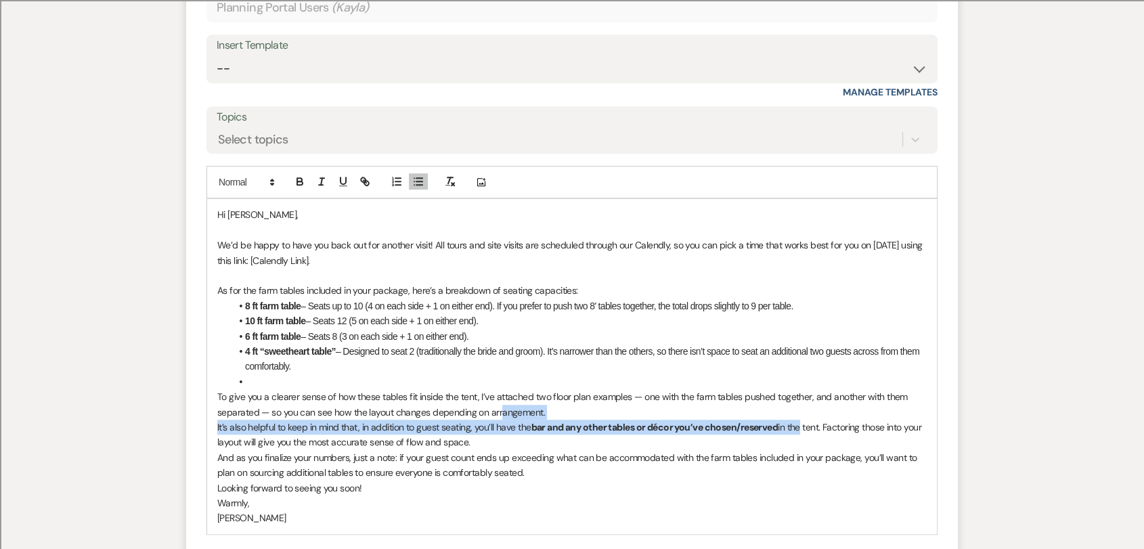
drag, startPoint x: 500, startPoint y: 417, endPoint x: 800, endPoint y: 428, distance: 300.1
click at [800, 428] on div "Hi [PERSON_NAME], We’d be happy to have you back out for another visit! All tou…" at bounding box center [572, 366] width 730 height 334
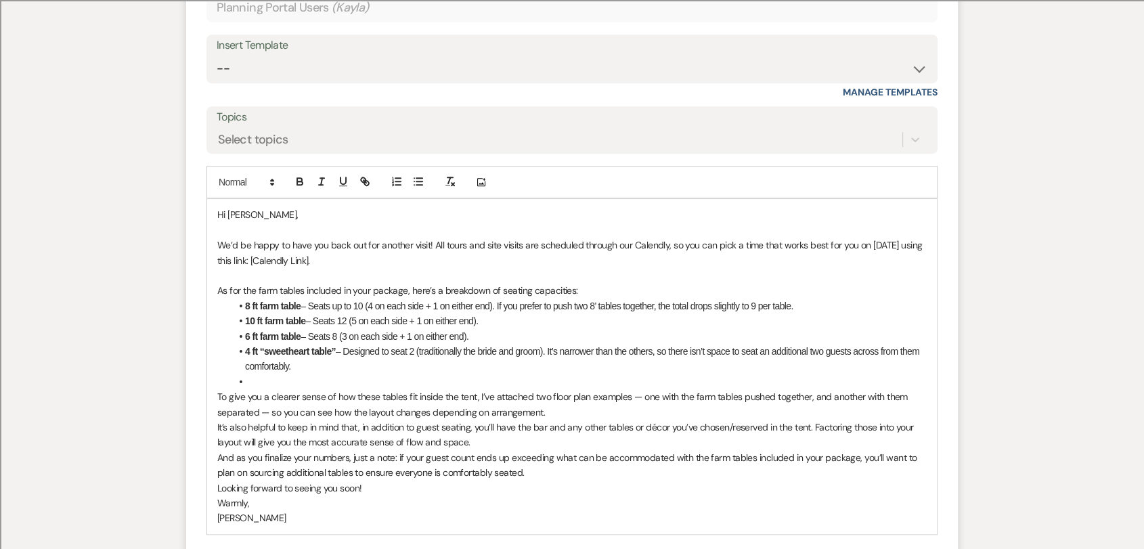
click at [537, 422] on p "It’s also helpful to keep in mind that, in addition to guest seating, you’ll ha…" at bounding box center [571, 435] width 709 height 30
click at [578, 409] on p "To give you a clearer sense of how these tables fit inside the tent, I’ve attac…" at bounding box center [571, 404] width 709 height 30
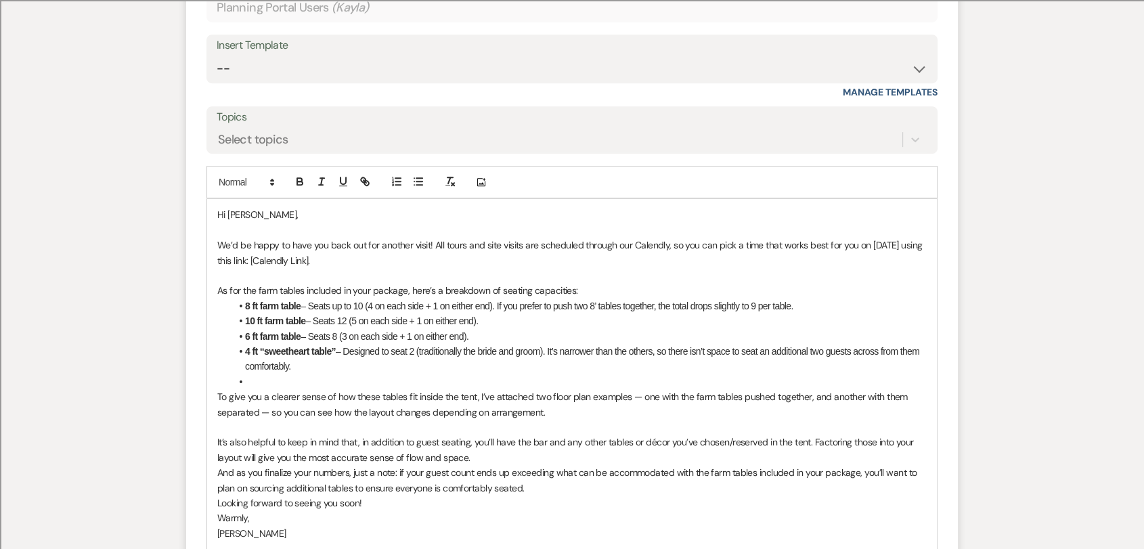
scroll to position [881, 0]
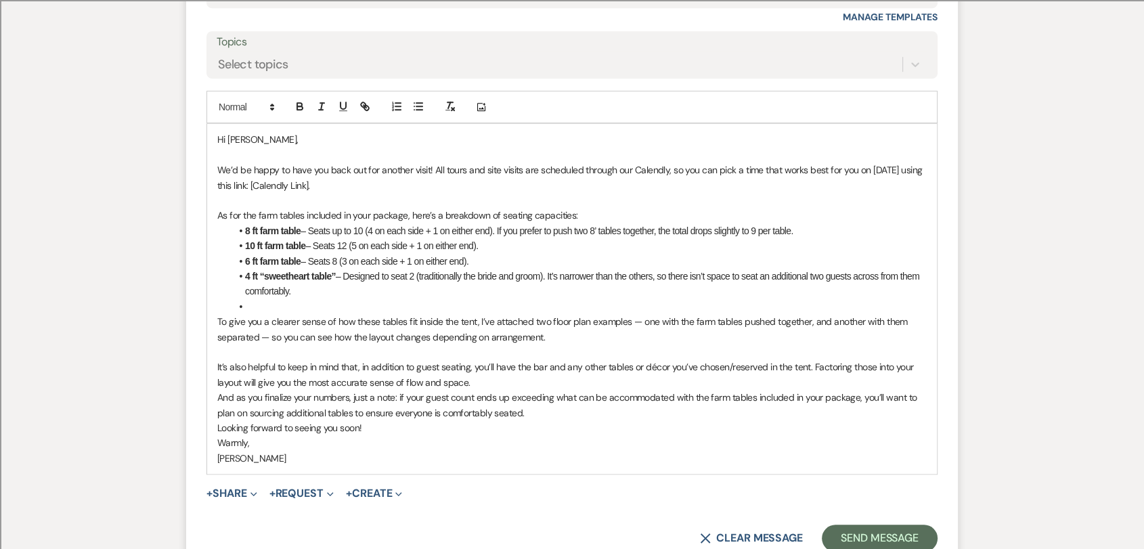
click at [517, 382] on p "It’s also helpful to keep in mind that, in addition to guest seating, you’ll ha…" at bounding box center [571, 374] width 709 height 30
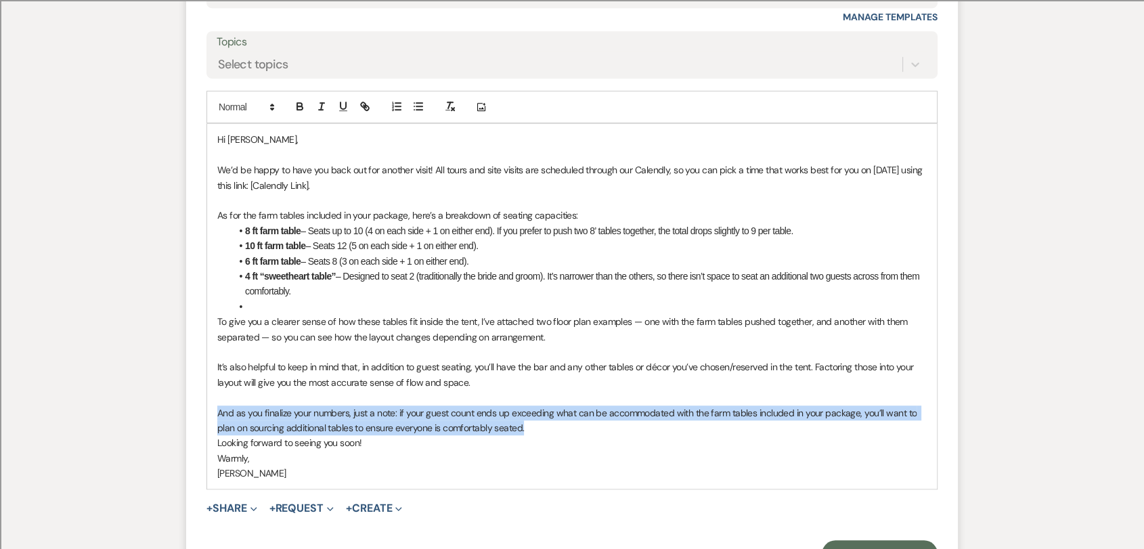
drag, startPoint x: 552, startPoint y: 428, endPoint x: 204, endPoint y: 414, distance: 347.6
click at [204, 414] on form "Reply X Draft Recipients* Planning Portal Users ( Kayla ) Insert Template -- We…" at bounding box center [572, 216] width 772 height 734
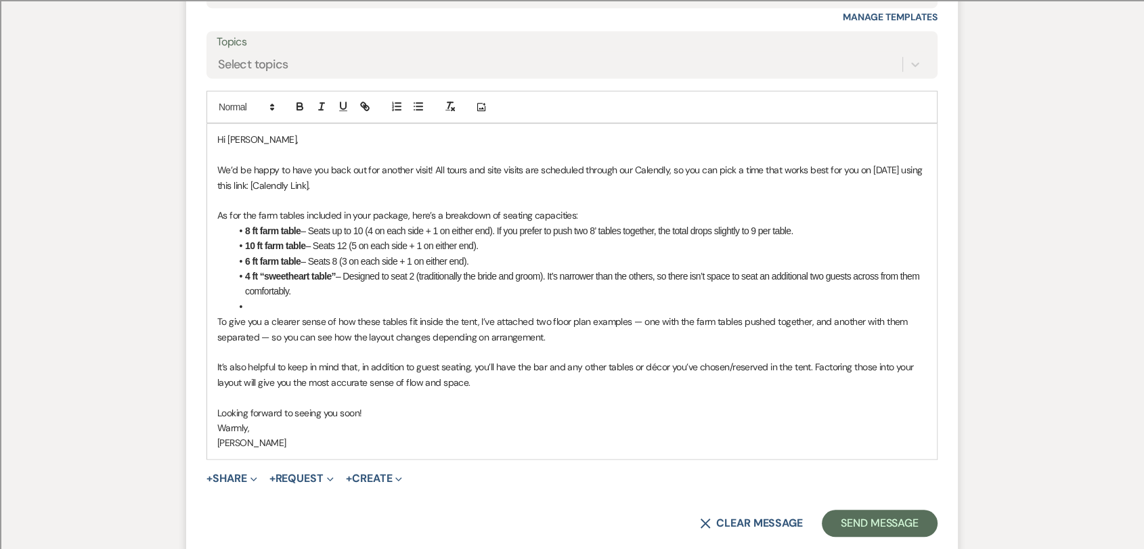
click at [458, 414] on p "Looking forward to seeing you soon!" at bounding box center [571, 412] width 709 height 15
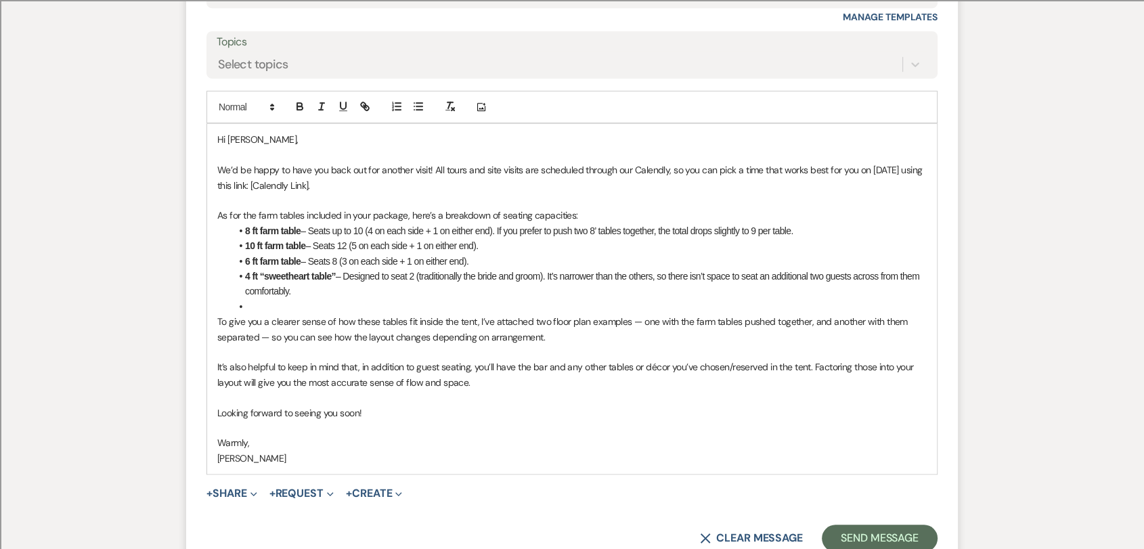
click at [217, 458] on p "[PERSON_NAME]" at bounding box center [571, 458] width 709 height 15
click at [368, 435] on p "Warmly," at bounding box center [571, 442] width 709 height 15
click at [243, 491] on button "+ Share Expand" at bounding box center [231, 493] width 51 height 11
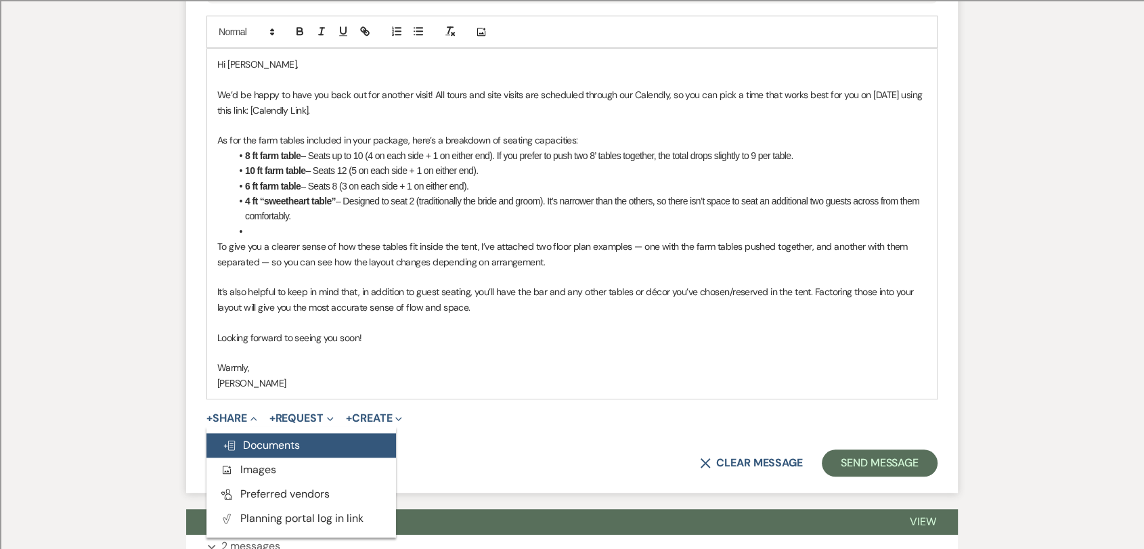
click at [273, 451] on span "Doc Upload Documents" at bounding box center [261, 445] width 77 height 14
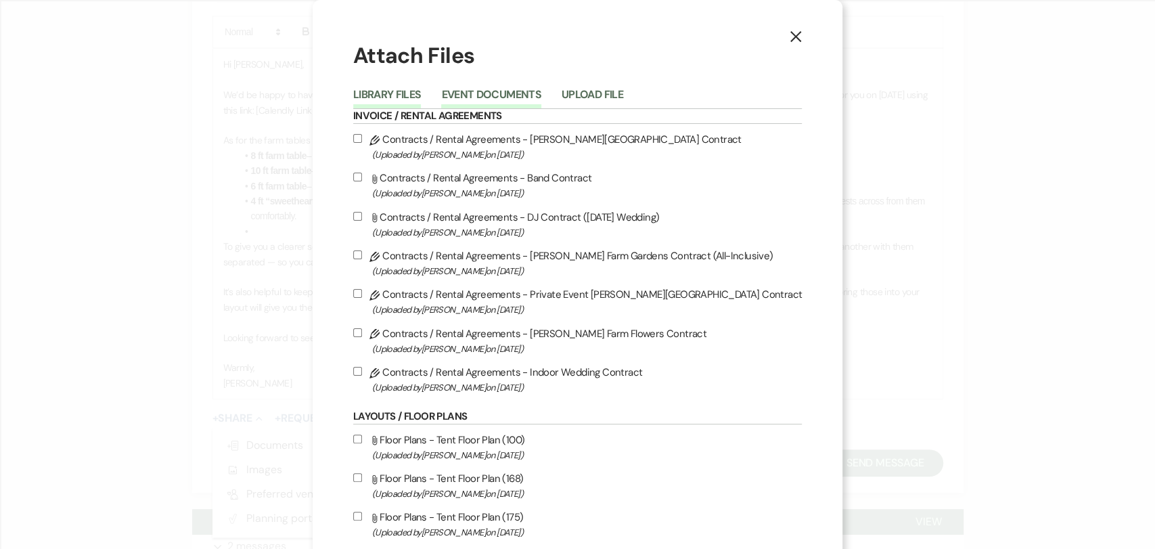
click at [489, 89] on button "Event Documents" at bounding box center [491, 98] width 100 height 19
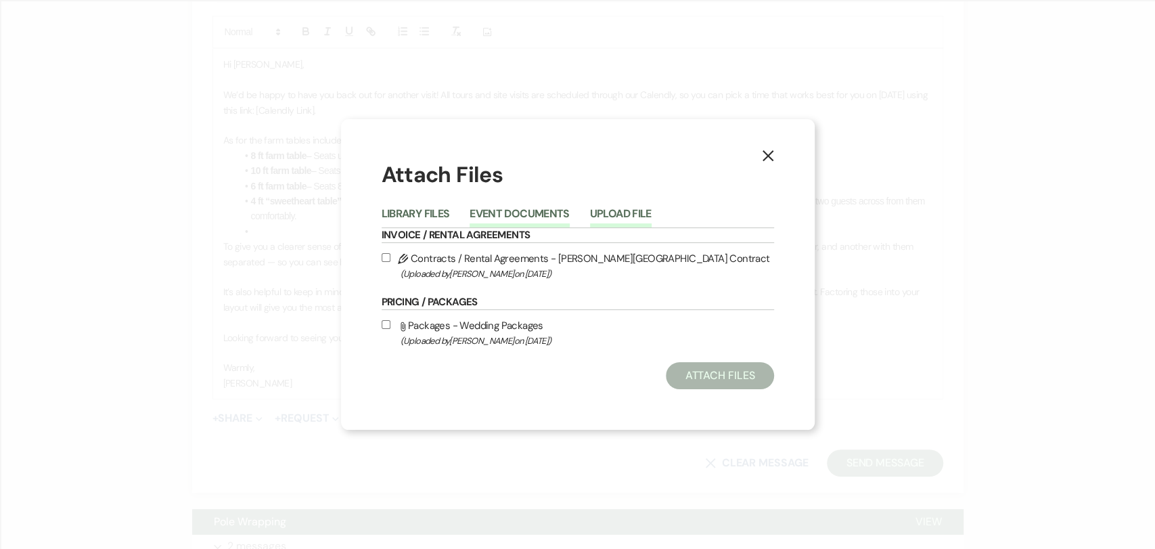
click at [607, 215] on button "Upload File" at bounding box center [621, 217] width 62 height 19
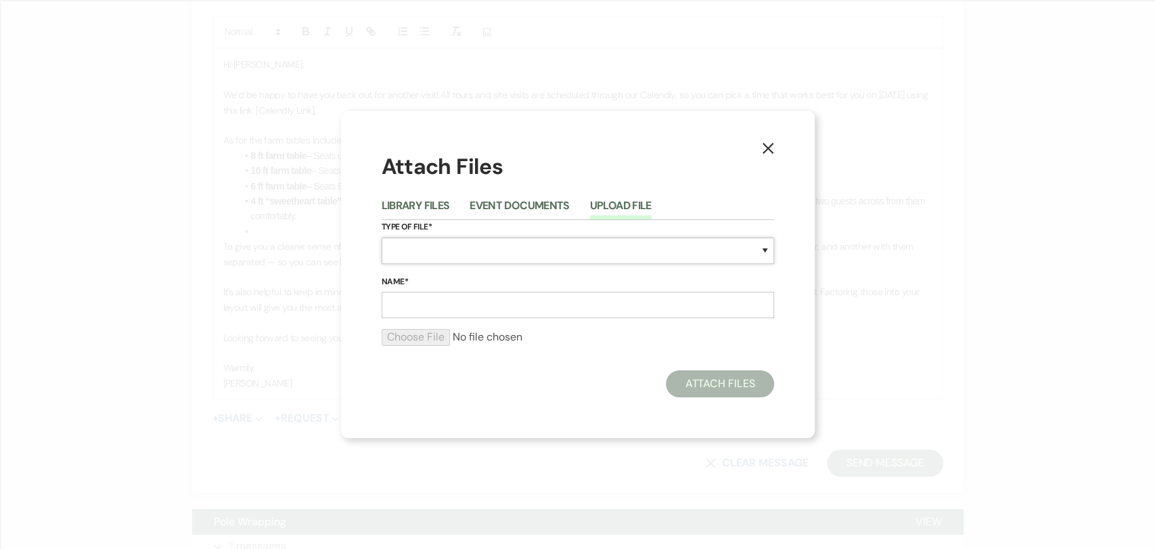
click at [531, 255] on select "Special Event Insurance Vendor Certificate of Insurance Contracts / Rental Agre…" at bounding box center [578, 251] width 393 height 26
select select "24"
click at [382, 238] on select "Special Event Insurance Vendor Certificate of Insurance Contracts / Rental Agre…" at bounding box center [578, 251] width 393 height 26
click at [488, 317] on input "Name*" at bounding box center [578, 305] width 393 height 26
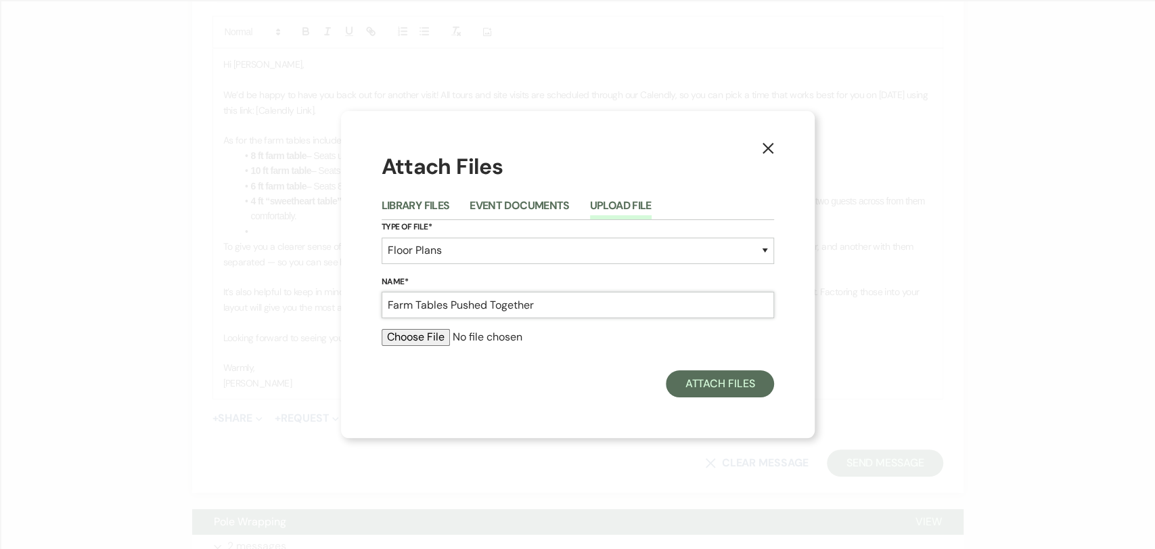
type input "Farm Tables Pushed Together"
click at [420, 338] on input "file" at bounding box center [578, 337] width 393 height 16
type input "C:\fakepath\All Farm Tables [Pushed Together].pdf"
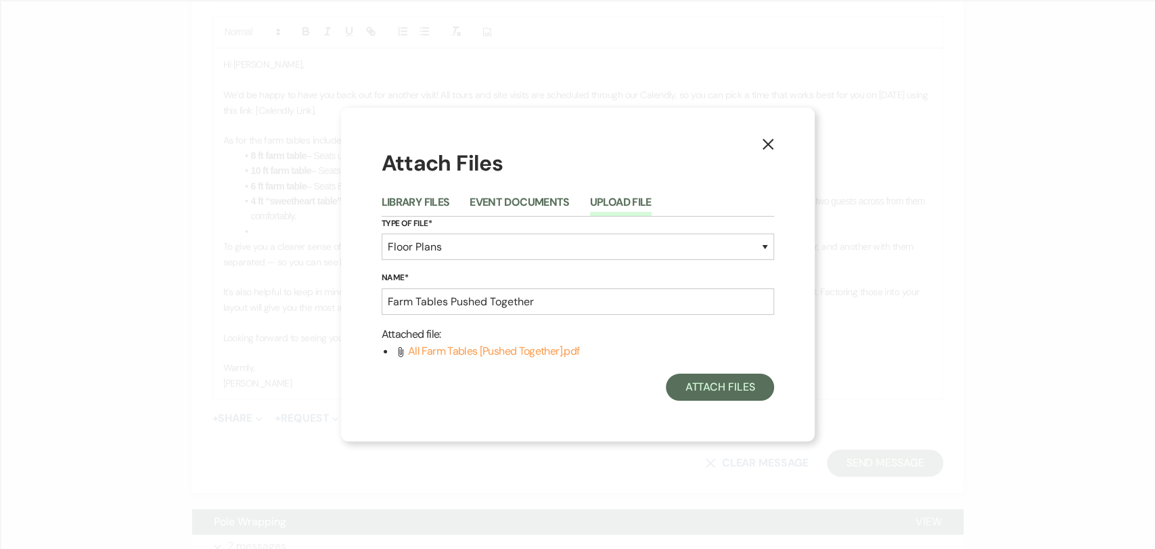
click at [739, 405] on div "X Attach Files Library Files Event Documents Upload File Type of File* Special …" at bounding box center [578, 275] width 474 height 334
click at [738, 390] on button "Attach Files" at bounding box center [720, 387] width 108 height 27
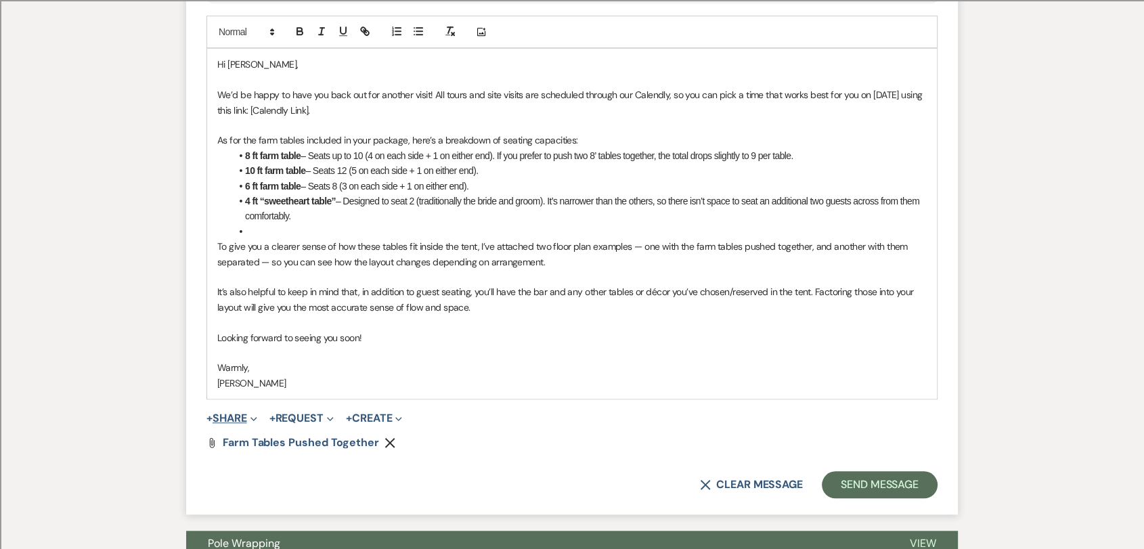
click at [249, 420] on button "+ Share Expand" at bounding box center [231, 418] width 51 height 11
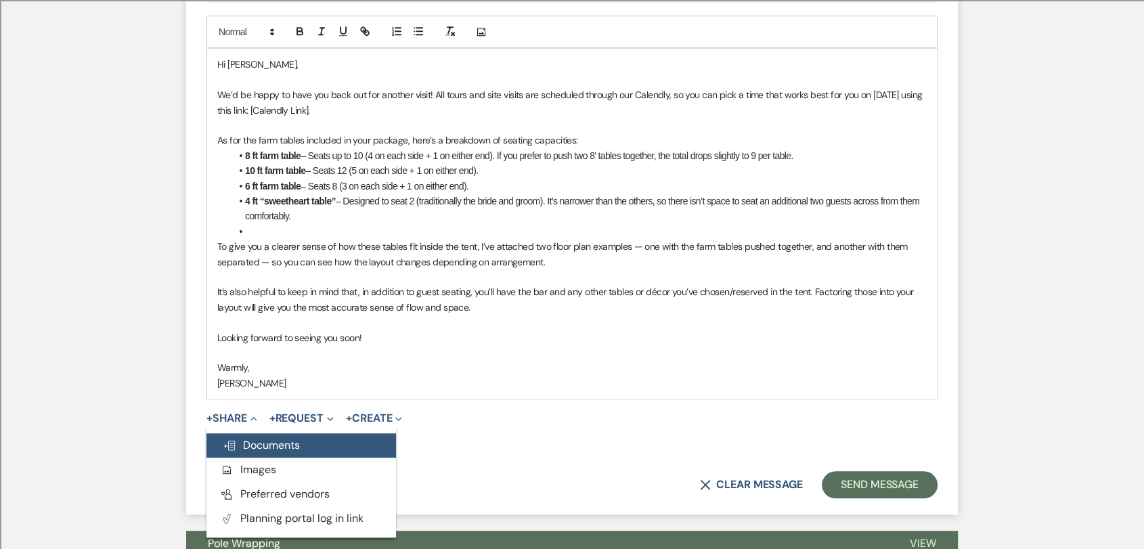
click at [308, 447] on button "Doc Upload Documents" at bounding box center [301, 445] width 190 height 24
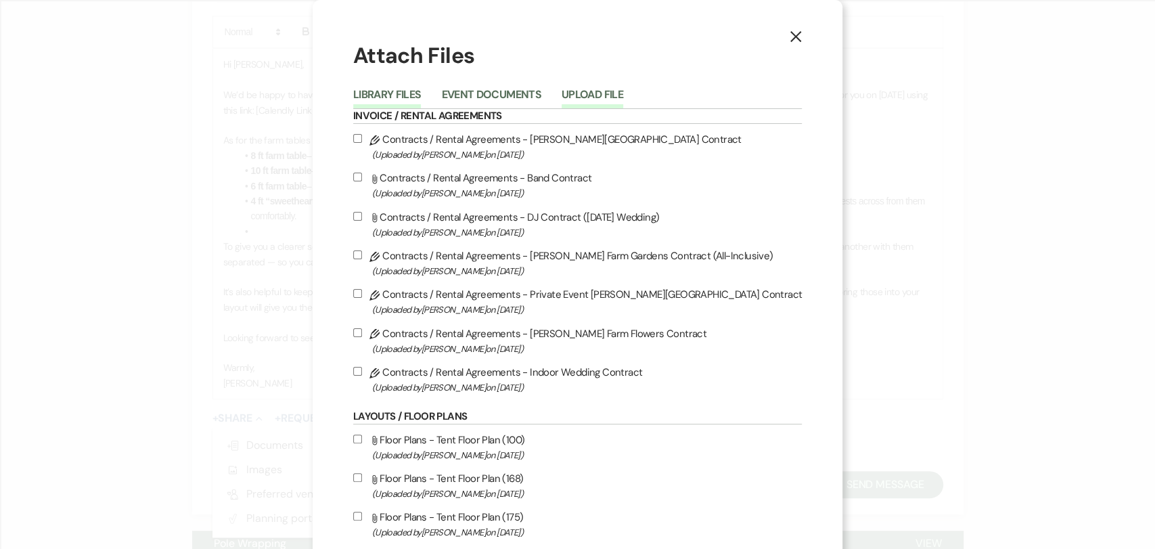
click at [608, 90] on button "Upload File" at bounding box center [593, 98] width 62 height 19
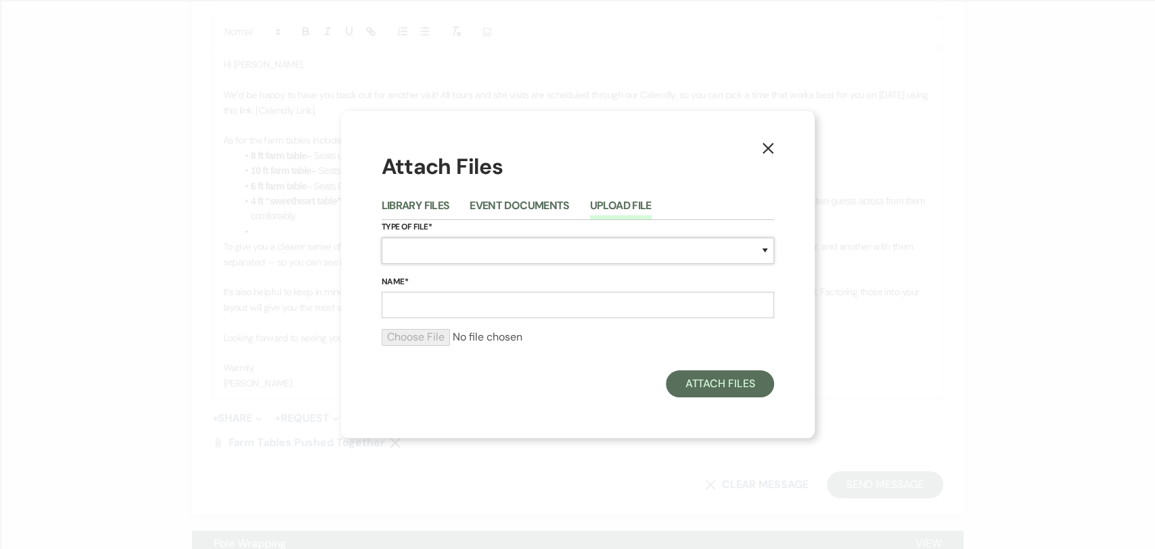
click at [452, 251] on select "Special Event Insurance Vendor Certificate of Insurance Contracts / Rental Agre…" at bounding box center [578, 251] width 393 height 26
select select "24"
click at [382, 238] on select "Special Event Insurance Vendor Certificate of Insurance Contracts / Rental Agre…" at bounding box center [578, 251] width 393 height 26
click at [433, 302] on input "Name*" at bounding box center [578, 305] width 393 height 26
click at [504, 295] on input "Far" at bounding box center [578, 305] width 393 height 26
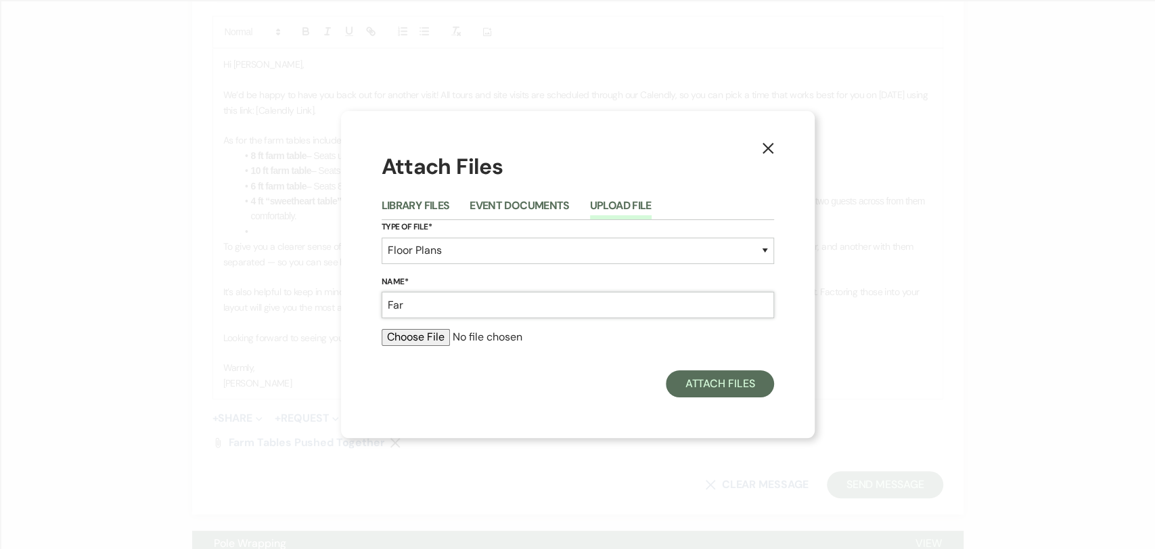
click at [509, 305] on input "Far" at bounding box center [578, 305] width 393 height 26
click at [563, 340] on input "file" at bounding box center [578, 337] width 393 height 16
drag, startPoint x: 563, startPoint y: 306, endPoint x: 447, endPoint y: 305, distance: 115.8
click at [447, 305] on input "Farm Tables Pushed Together" at bounding box center [578, 305] width 393 height 26
type input "Farm Tables Separated"
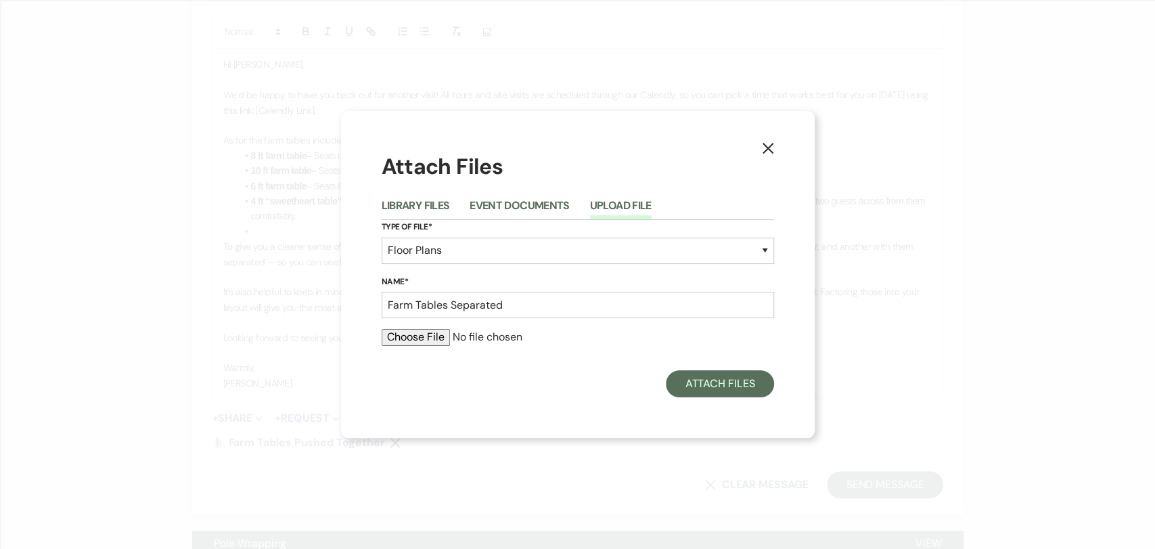
click at [409, 337] on input "file" at bounding box center [578, 337] width 393 height 16
type input "C:\fakepath\All Farm Tables [Separated].pdf"
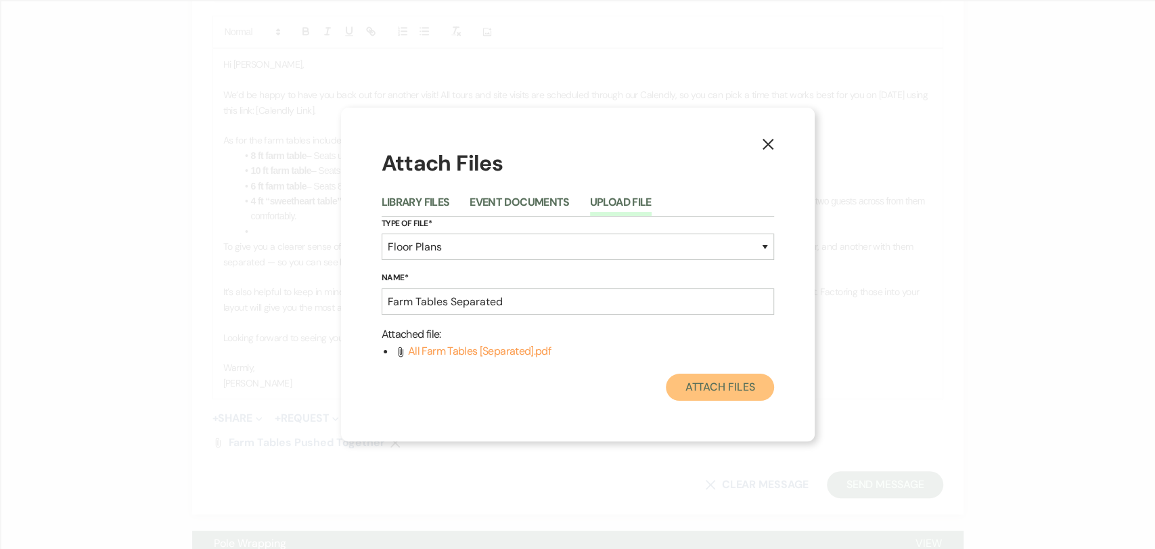
click at [743, 389] on button "Attach Files" at bounding box center [720, 387] width 108 height 27
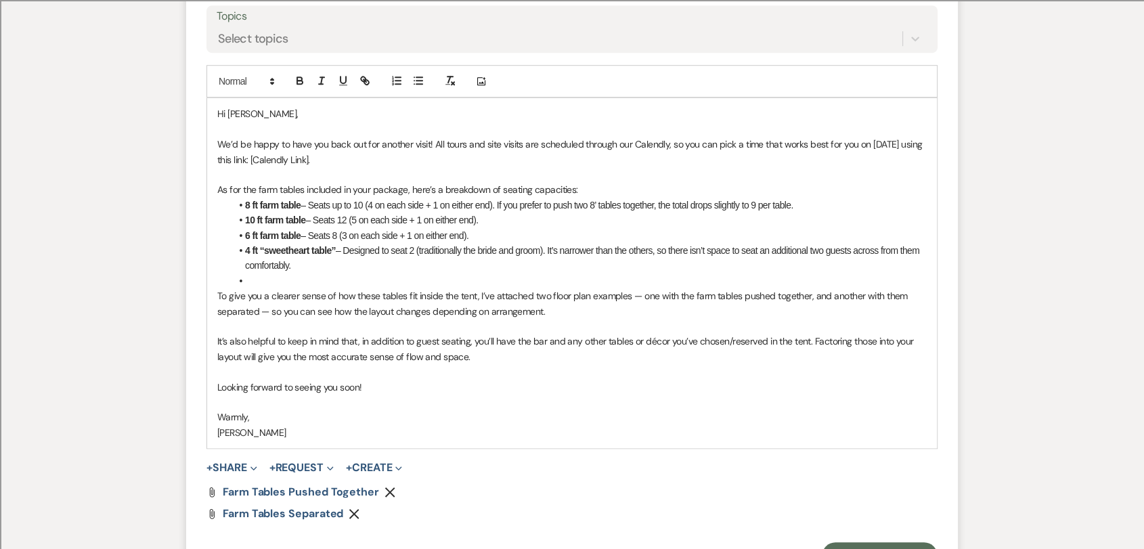
scroll to position [806, 0]
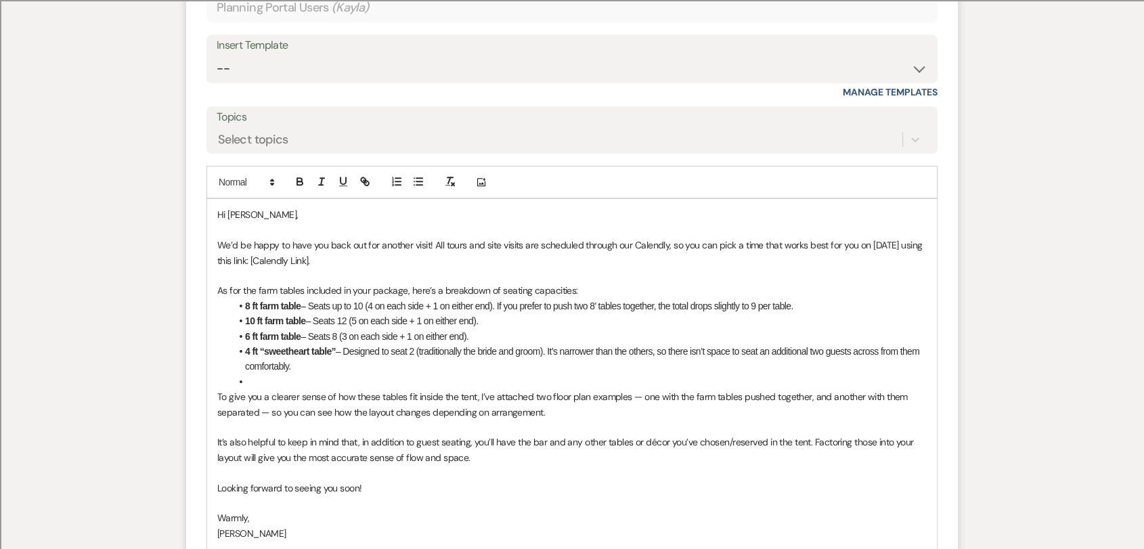
click at [286, 389] on p "To give you a clearer sense of how these tables fit inside the tent, I’ve attac…" at bounding box center [571, 404] width 709 height 30
click at [290, 380] on li at bounding box center [579, 381] width 696 height 15
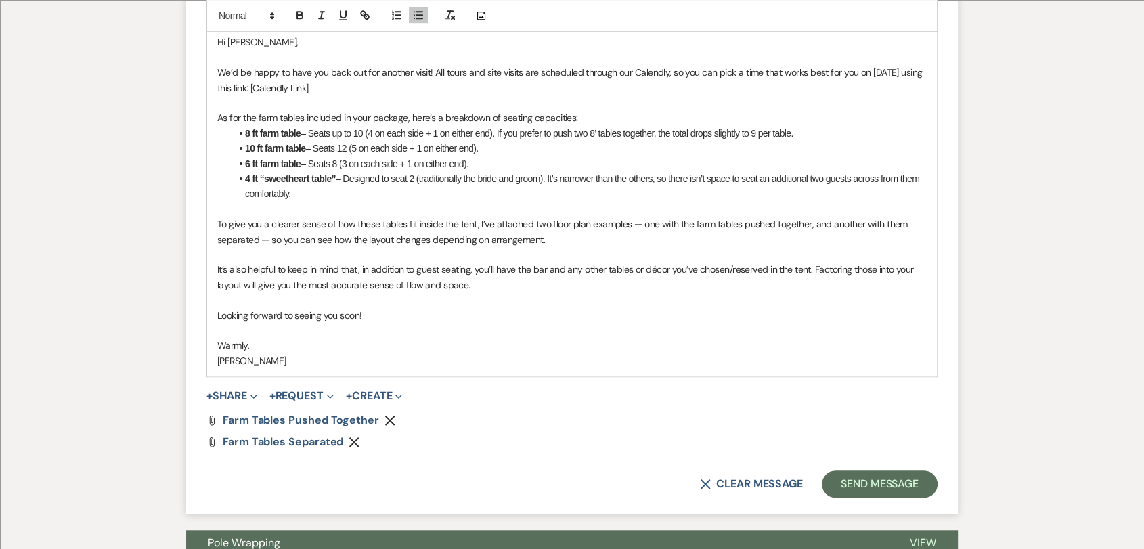
scroll to position [956, 0]
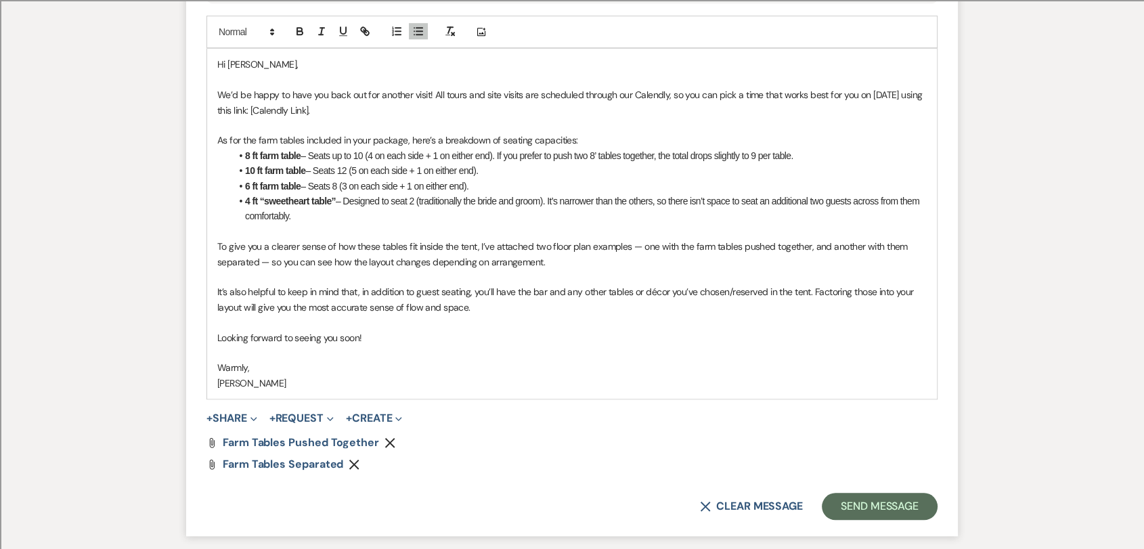
drag, startPoint x: 357, startPoint y: 114, endPoint x: 274, endPoint y: 109, distance: 82.8
click at [274, 109] on p "We’d be happy to have you back out for another visit! All tours and site visits…" at bounding box center [571, 102] width 709 height 30
drag, startPoint x: 515, startPoint y: 110, endPoint x: 273, endPoint y: 112, distance: 241.7
click at [273, 112] on p "We’d be happy to have you back out for another visit! All tours and site visits…" at bounding box center [571, 102] width 709 height 30
click at [306, 110] on span "here is the link:" at bounding box center [277, 110] width 58 height 12
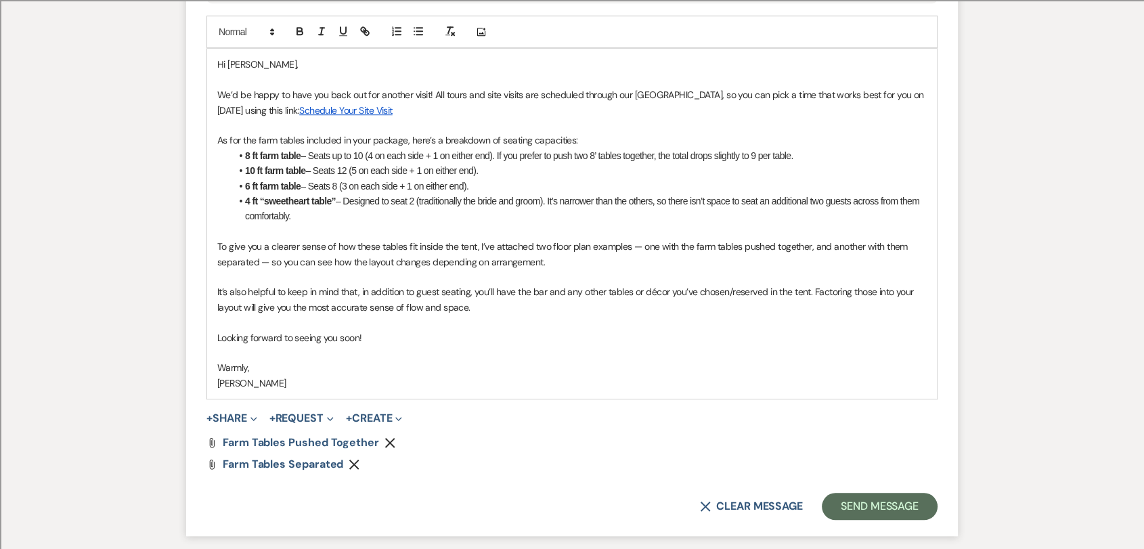
click at [711, 152] on li "8 ft farm table – Seats up to 10 (4 on each side + 1 on either end). If you pre…" at bounding box center [579, 155] width 696 height 15
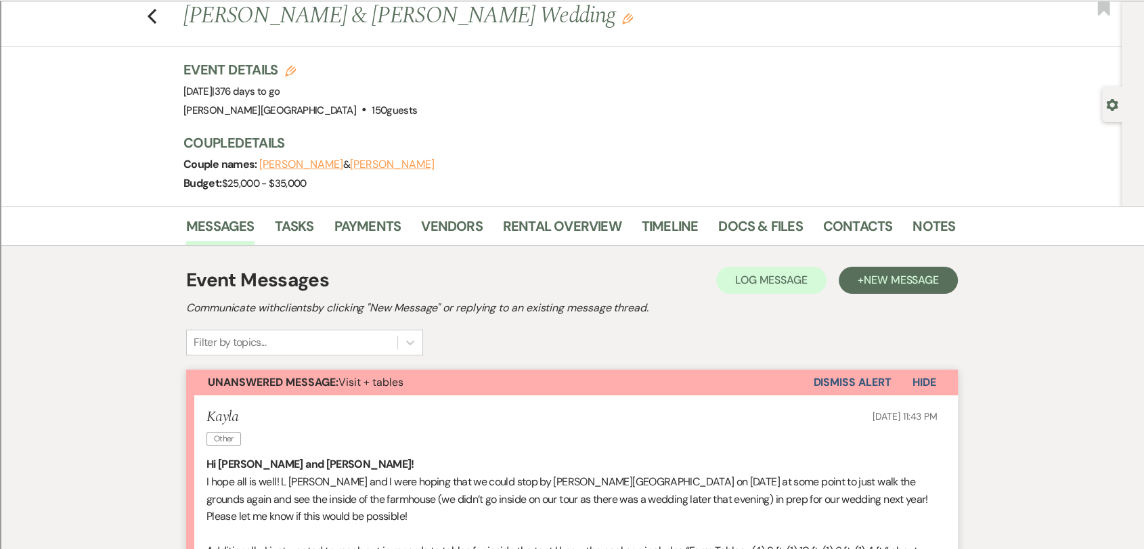
scroll to position [26, 0]
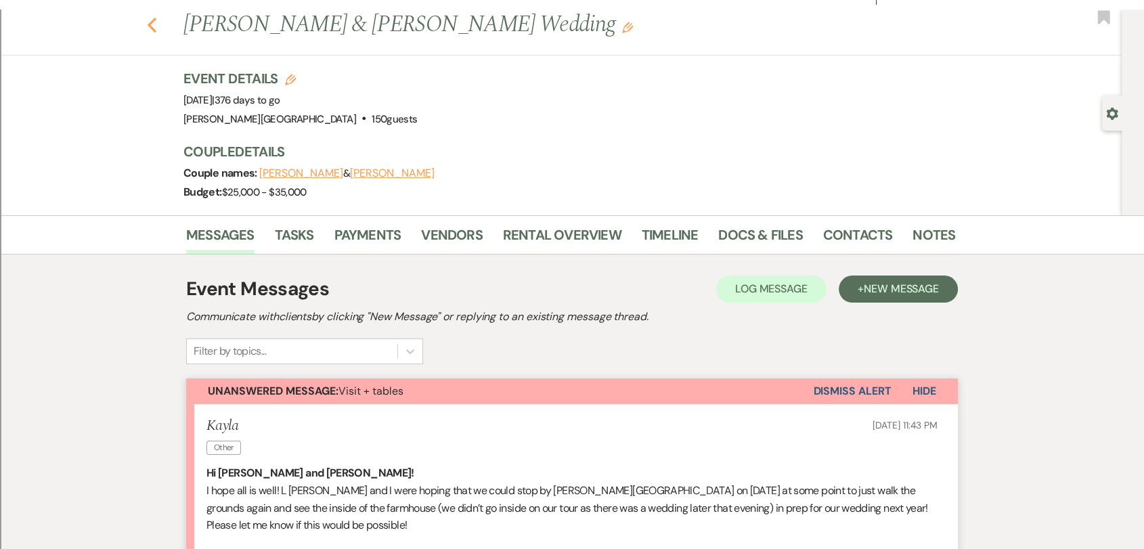
click at [157, 30] on icon "Previous" at bounding box center [152, 25] width 10 height 16
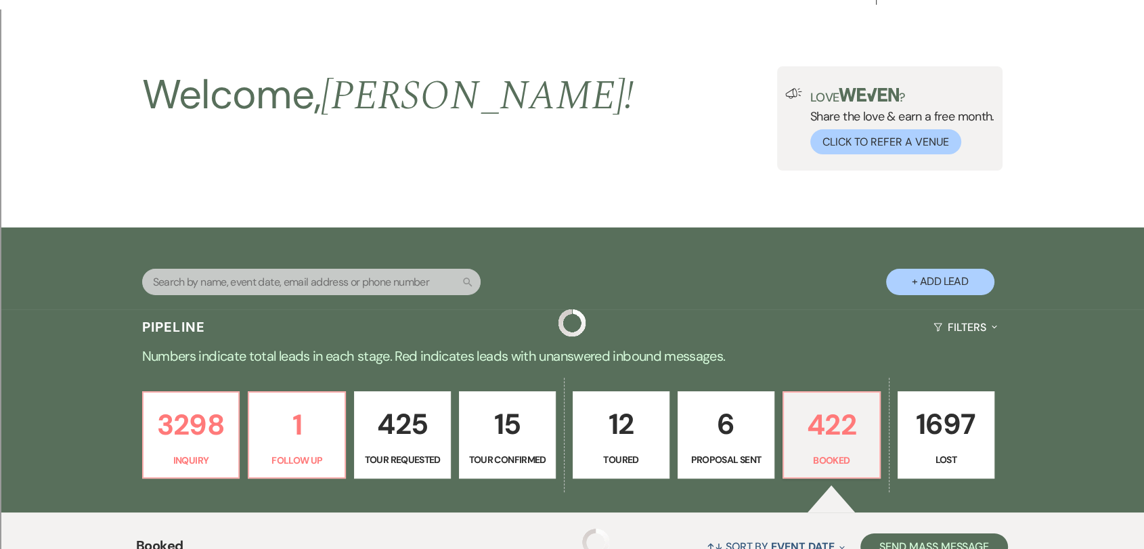
scroll to position [526, 0]
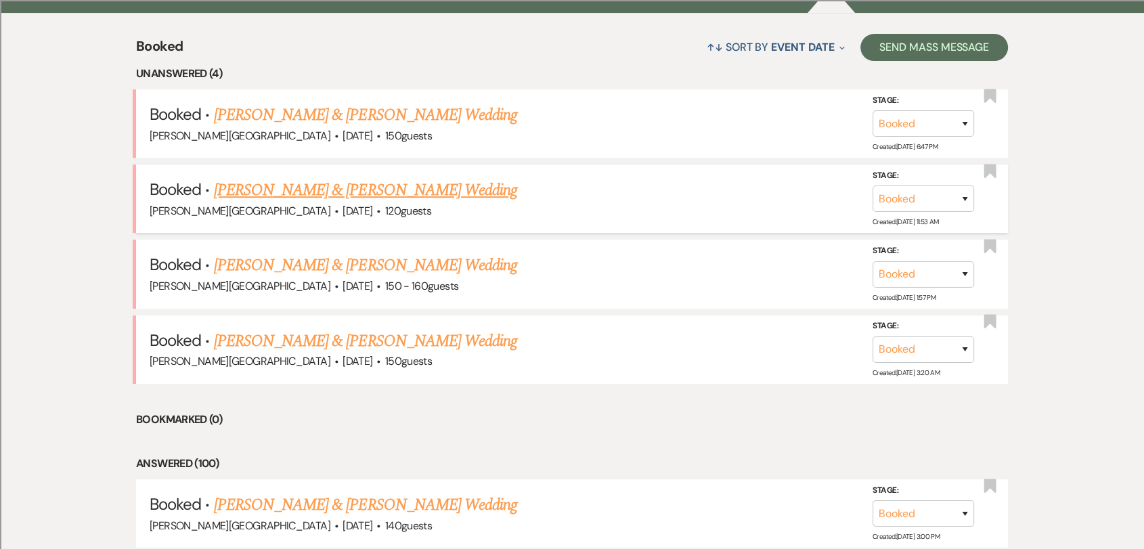
click at [368, 187] on link "[PERSON_NAME] & [PERSON_NAME] Wedding" at bounding box center [365, 190] width 303 height 24
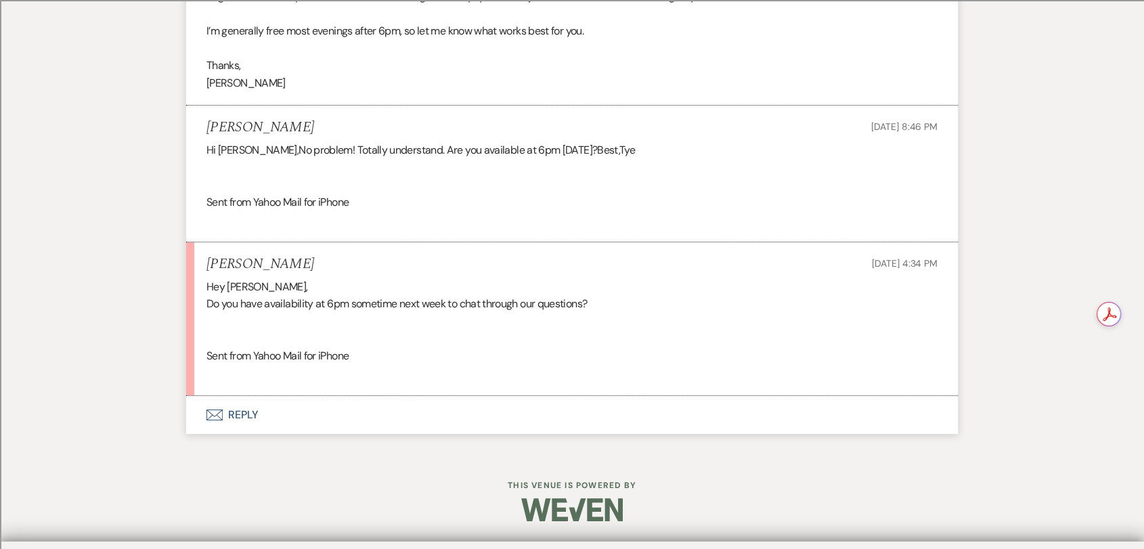
scroll to position [10361, 0]
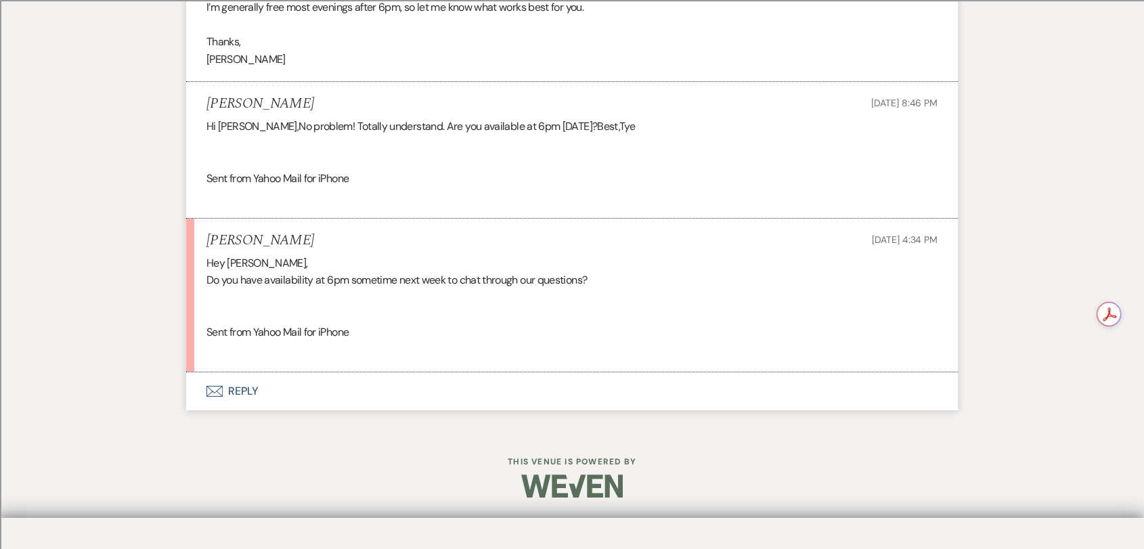
click at [246, 410] on button "Envelope Reply" at bounding box center [572, 391] width 772 height 38
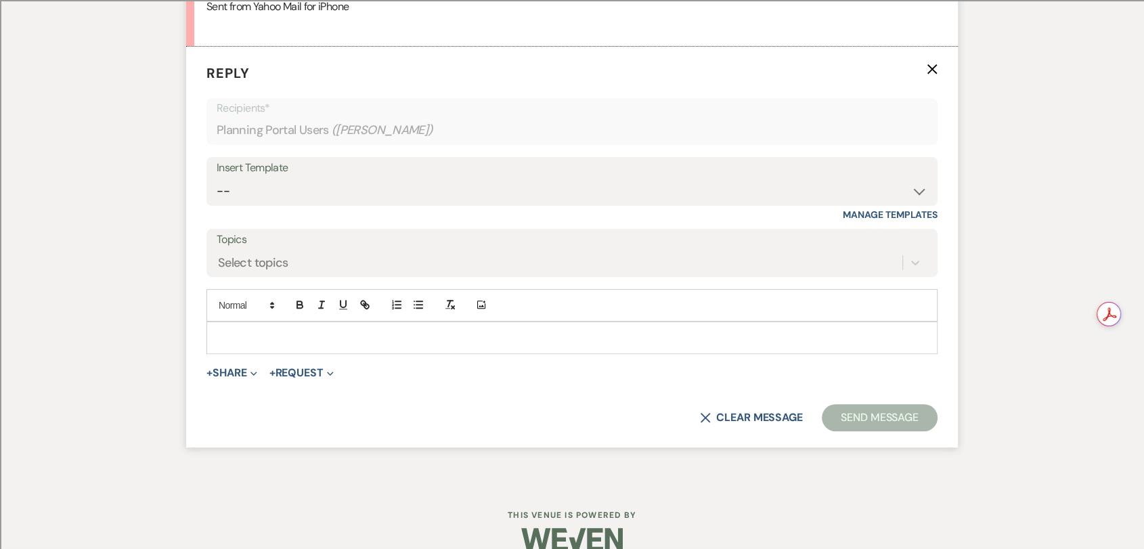
scroll to position [10691, 0]
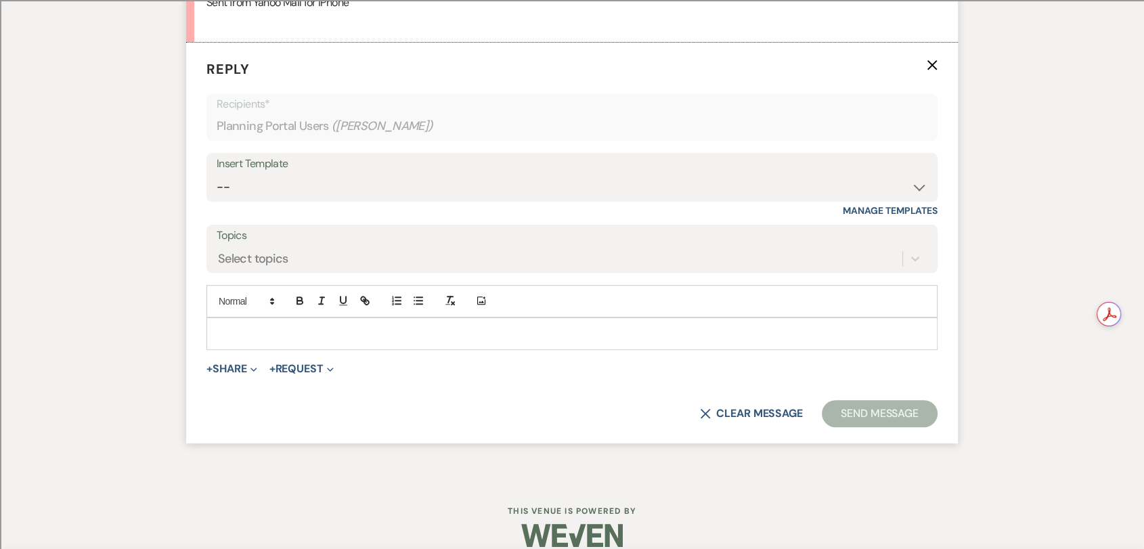
click at [325, 341] on p at bounding box center [571, 333] width 709 height 15
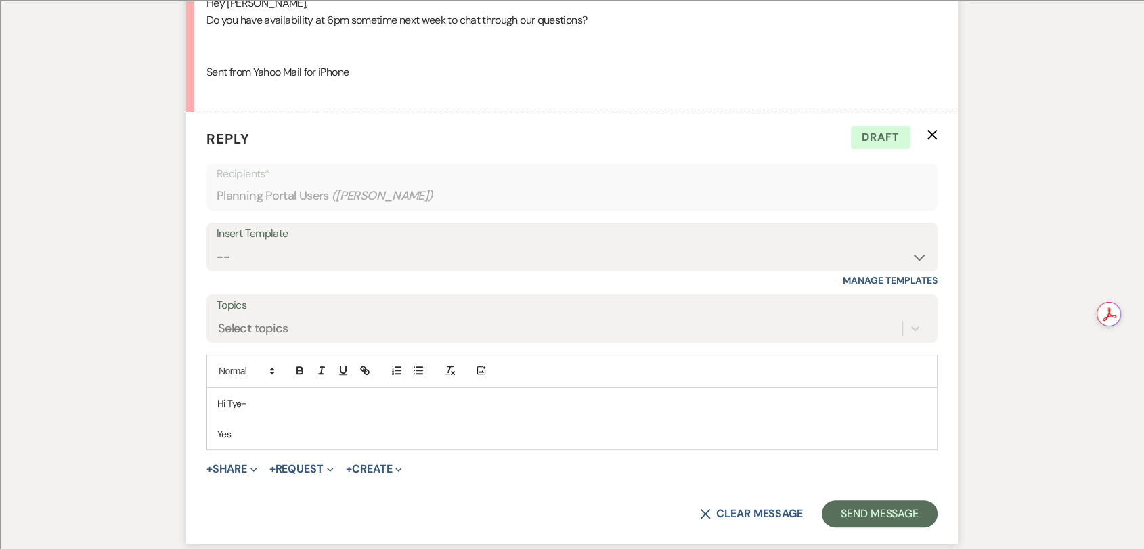
scroll to position [10622, 0]
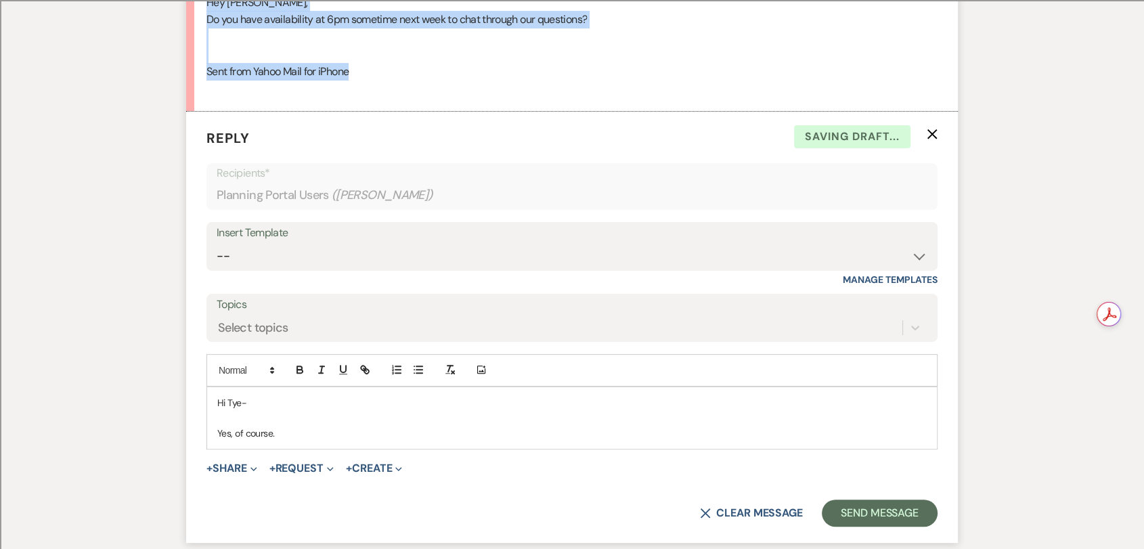
drag, startPoint x: 366, startPoint y: 111, endPoint x: 207, endPoint y: 37, distance: 175.4
click at [207, 37] on div "Hey [PERSON_NAME], Do you have availability at 6pm sometime next week to chat t…" at bounding box center [571, 46] width 731 height 104
copy div "Hey [PERSON_NAME], Do you have availability at 6pm sometime next week to chat t…"
drag, startPoint x: 309, startPoint y: 472, endPoint x: 94, endPoint y: 407, distance: 224.0
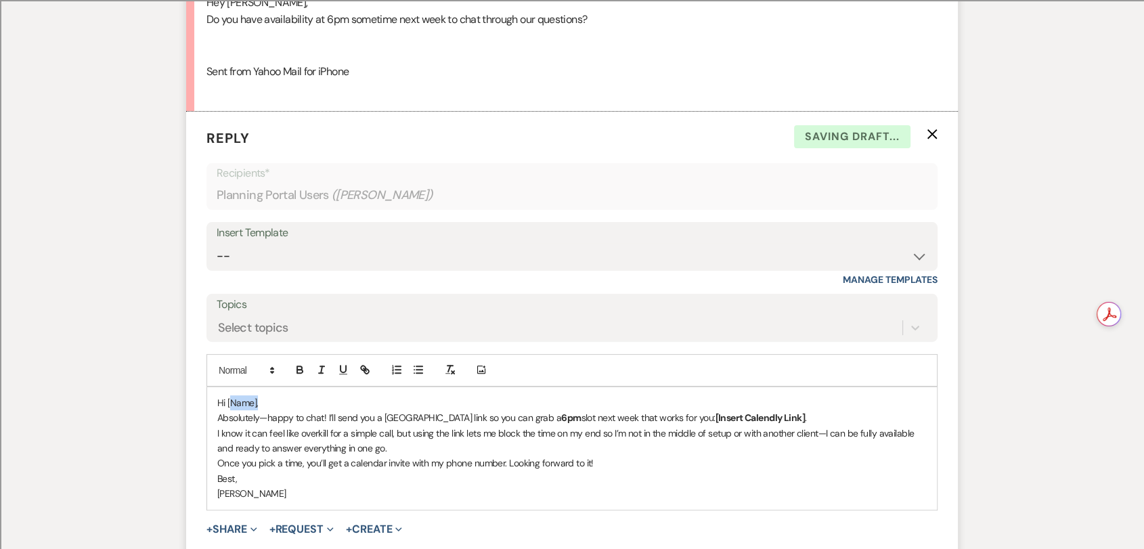
drag, startPoint x: 262, startPoint y: 433, endPoint x: 229, endPoint y: 434, distance: 33.2
click at [229, 410] on p "Hi [Name]," at bounding box center [571, 402] width 709 height 15
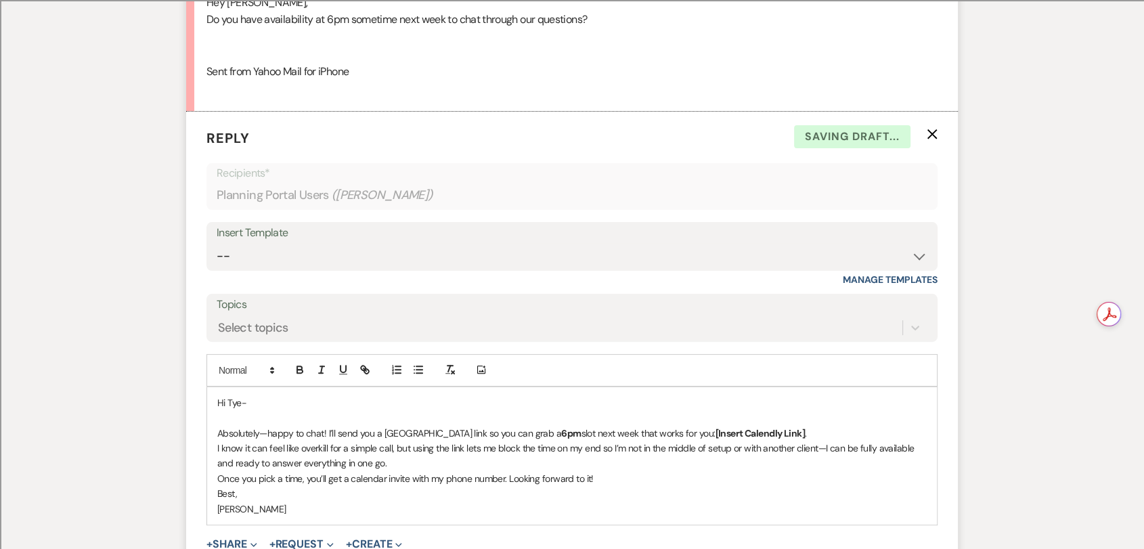
click at [774, 441] on p "Absolutely—happy to chat! I’ll send you a [GEOGRAPHIC_DATA] link so you can gra…" at bounding box center [571, 433] width 709 height 15
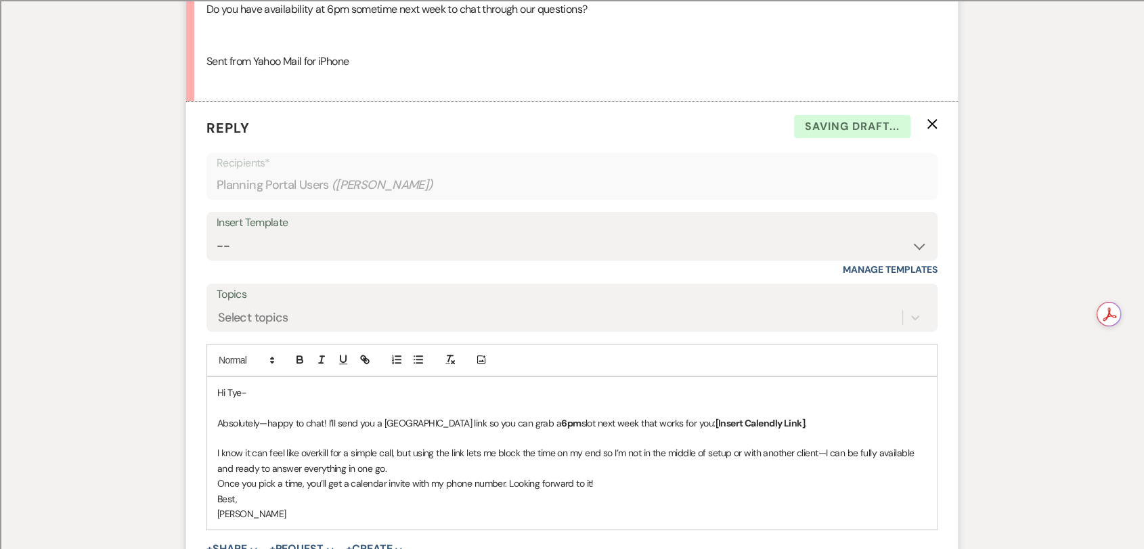
scroll to position [10697, 0]
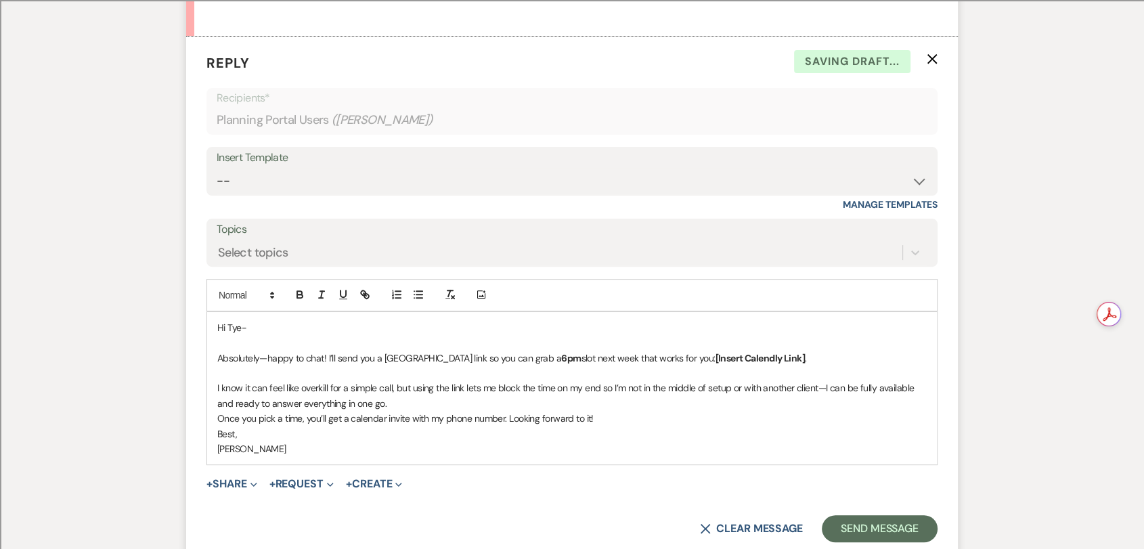
click at [413, 411] on p "I know it can feel like overkill for a simple call, but using the link lets me …" at bounding box center [571, 395] width 709 height 30
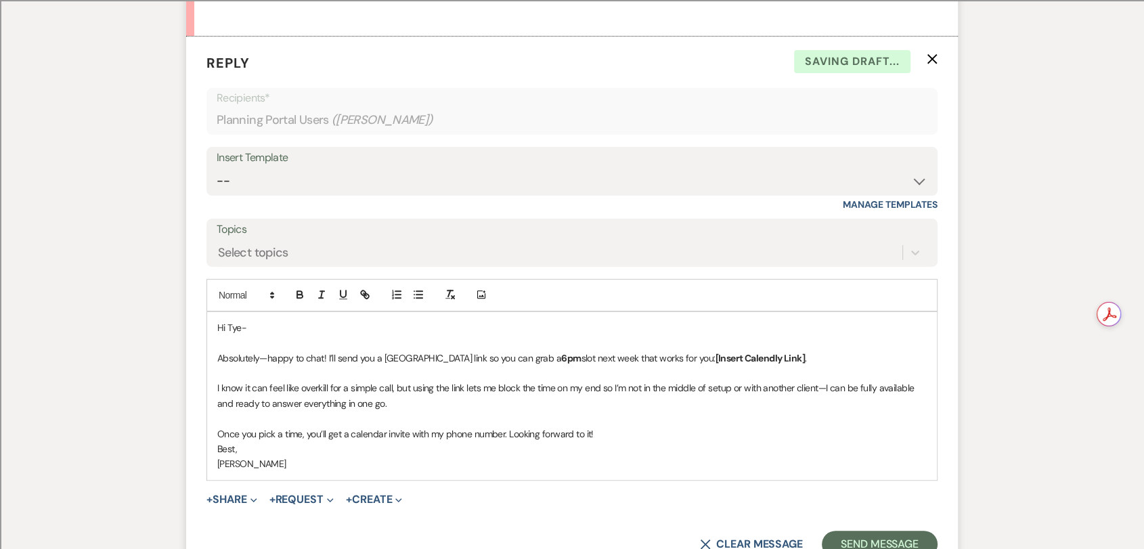
click at [634, 456] on p "Best," at bounding box center [571, 448] width 709 height 15
click at [640, 441] on p "Once you pick a time, you’ll get a calendar invite with my phone number. Lookin…" at bounding box center [571, 433] width 709 height 15
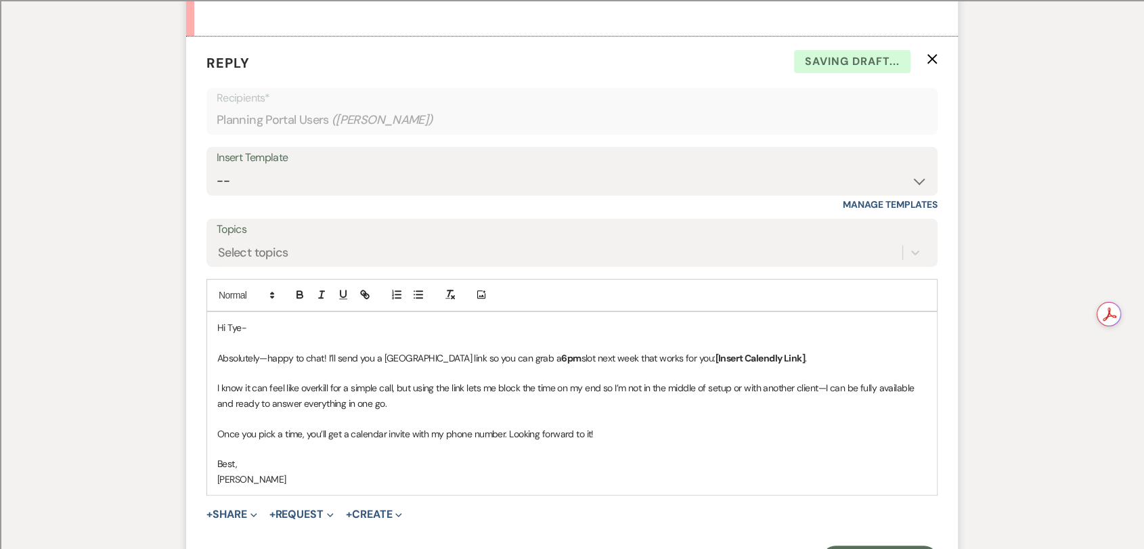
click at [217, 487] on p "[PERSON_NAME]" at bounding box center [571, 479] width 709 height 15
drag, startPoint x: 542, startPoint y: 391, endPoint x: 500, endPoint y: 390, distance: 42.0
click at [500, 366] on p "Absolutely—happy to chat! I’ll send you a [GEOGRAPHIC_DATA] link so you can gra…" at bounding box center [571, 358] width 709 height 15
click at [781, 366] on p "Absolutely—happy to chat! I’ll send you a [GEOGRAPHIC_DATA] link so you can gra…" at bounding box center [571, 358] width 709 height 15
drag, startPoint x: 782, startPoint y: 394, endPoint x: 659, endPoint y: 393, distance: 123.2
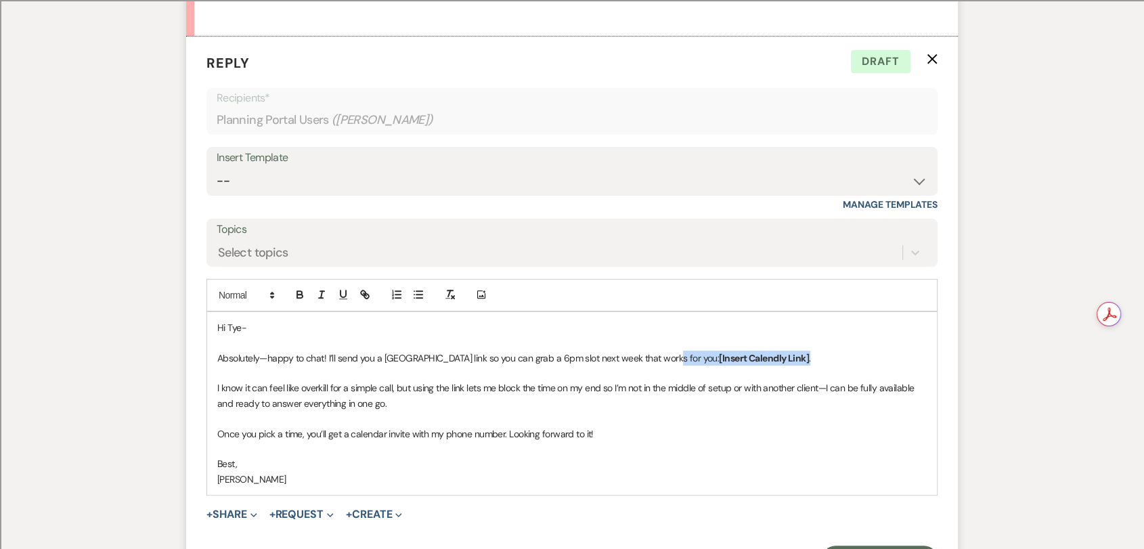
click at [659, 366] on p "Absolutely—happy to chat! I’ll send you a [GEOGRAPHIC_DATA] link so you can gra…" at bounding box center [571, 358] width 709 height 15
click at [758, 411] on p "I know it can feel like overkill for a simple call, but using the link lets me …" at bounding box center [571, 395] width 709 height 30
click at [719, 364] on link "calendly link" at bounding box center [743, 358] width 49 height 12
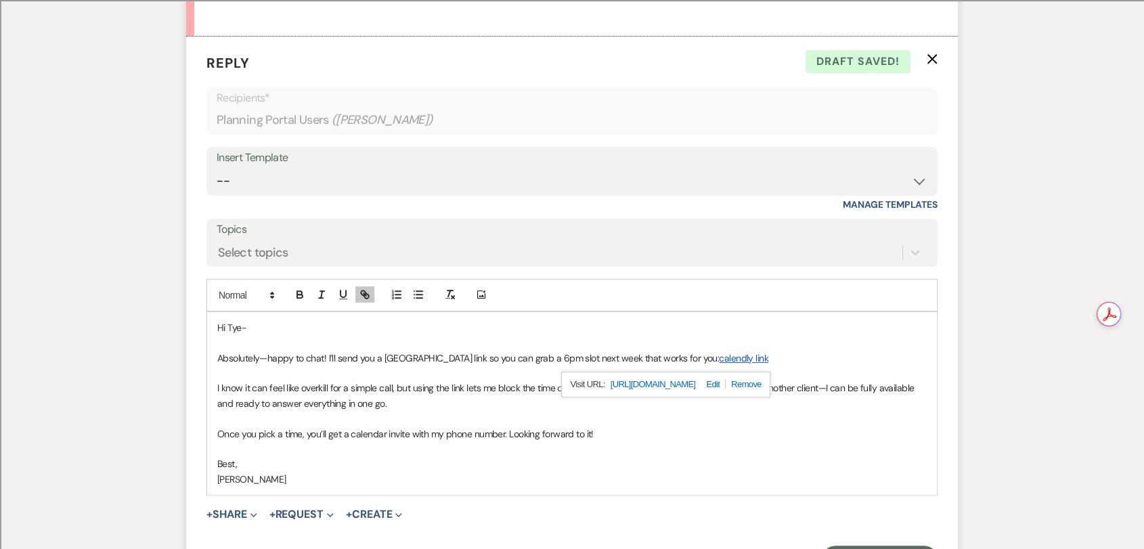
click at [683, 393] on link "[URL][DOMAIN_NAME]" at bounding box center [653, 385] width 85 height 18
click at [485, 366] on p "Absolutely—happy to chat! I’ll send you a [GEOGRAPHIC_DATA] link so you can gra…" at bounding box center [571, 358] width 709 height 15
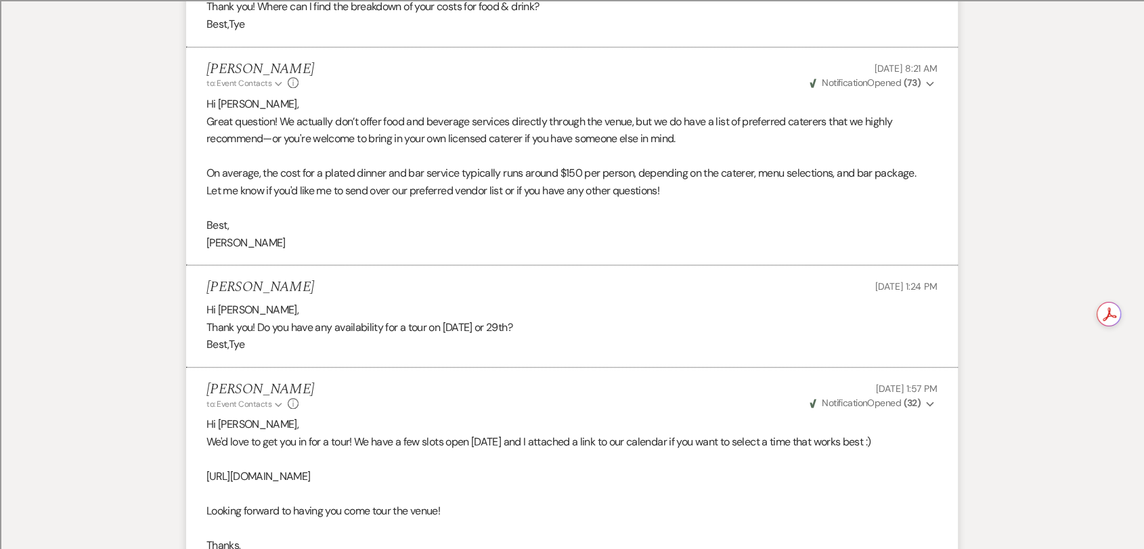
scroll to position [0, 0]
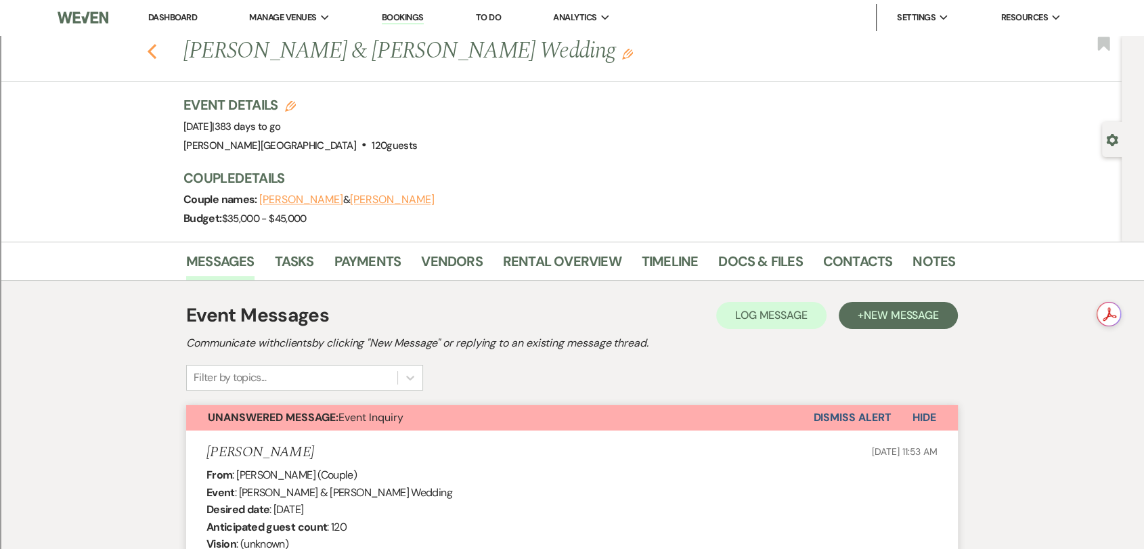
click at [154, 53] on icon "Previous" at bounding box center [152, 51] width 10 height 16
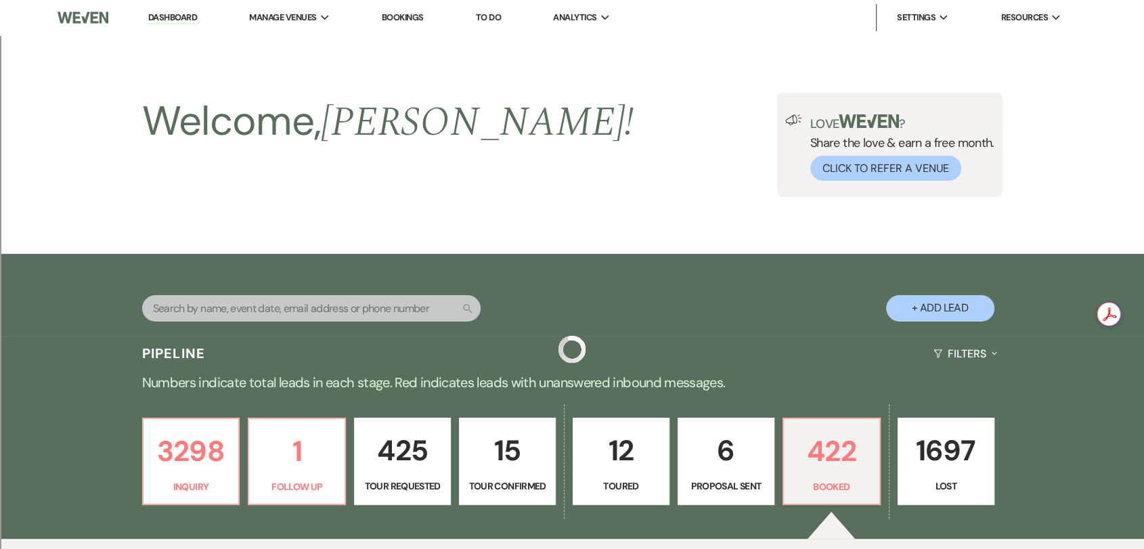
scroll to position [526, 0]
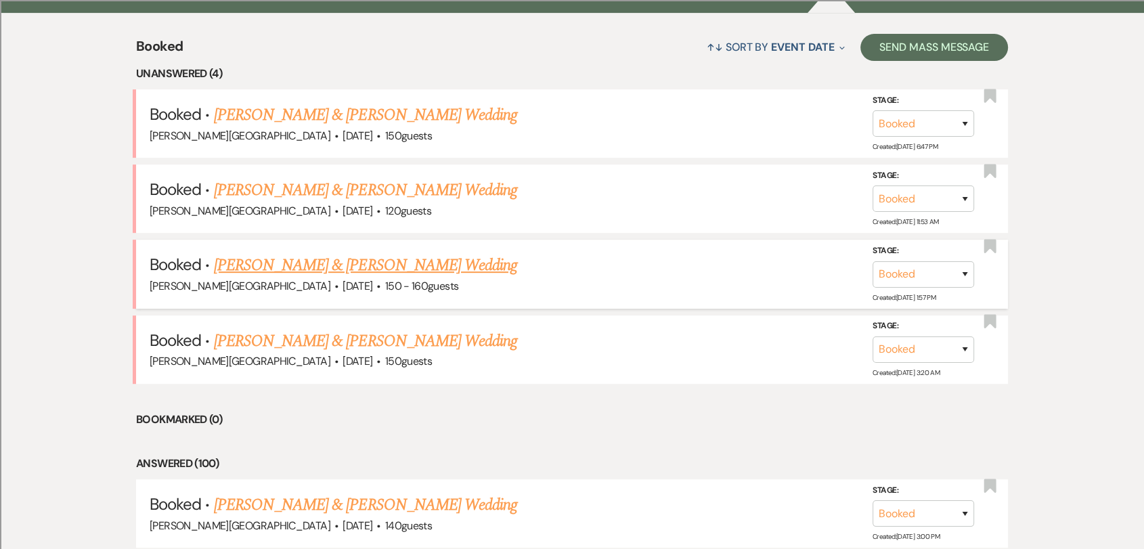
click at [468, 250] on li "Booked · [PERSON_NAME] & [PERSON_NAME] Wedding [PERSON_NAME][GEOGRAPHIC_DATA] ·…" at bounding box center [572, 274] width 872 height 68
click at [466, 260] on link "[PERSON_NAME] & [PERSON_NAME] Wedding" at bounding box center [365, 265] width 303 height 24
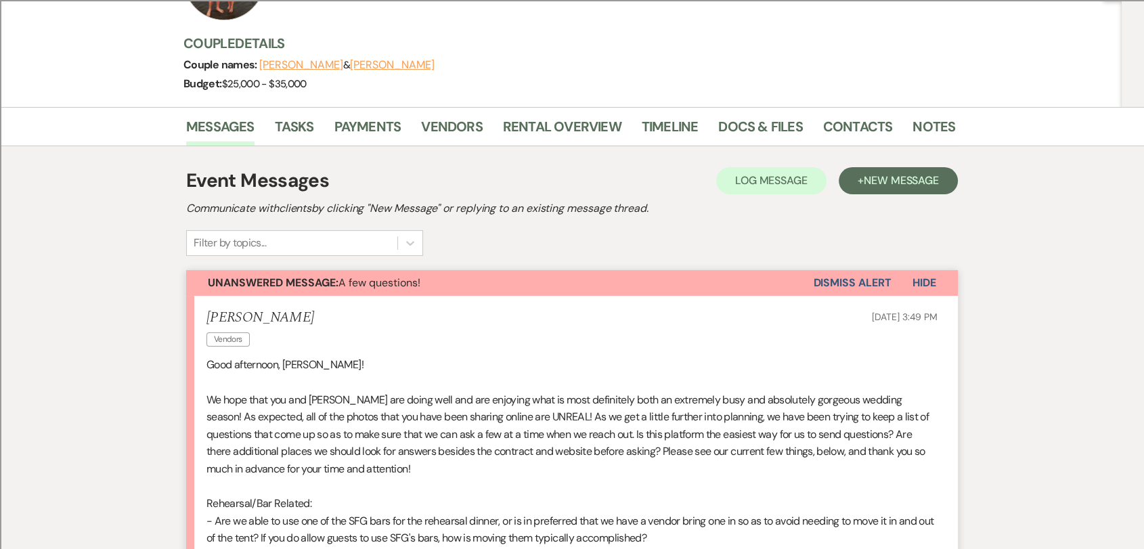
scroll to position [150, 0]
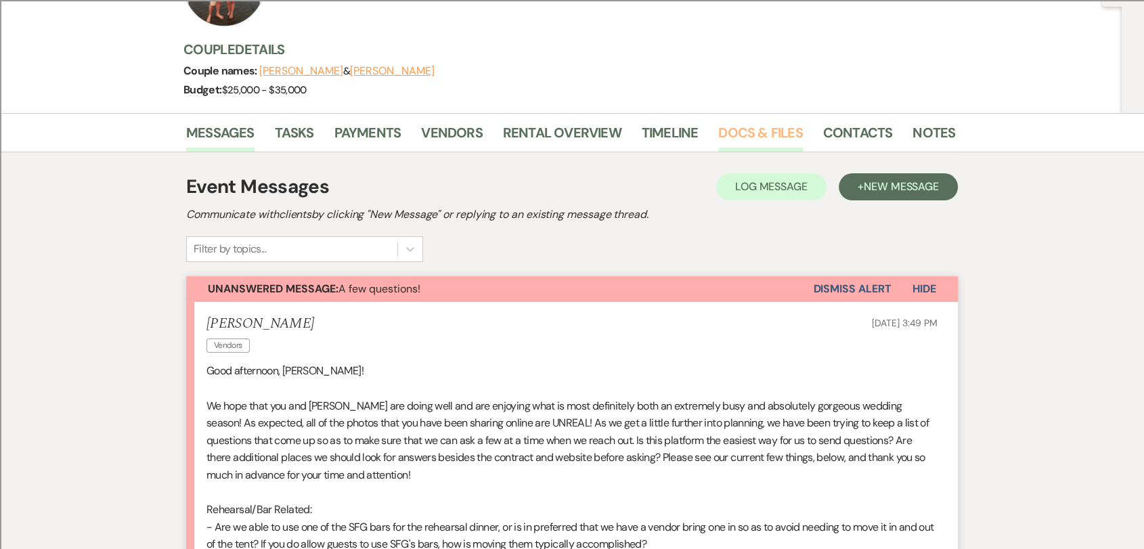
click at [770, 131] on link "Docs & Files" at bounding box center [760, 137] width 84 height 30
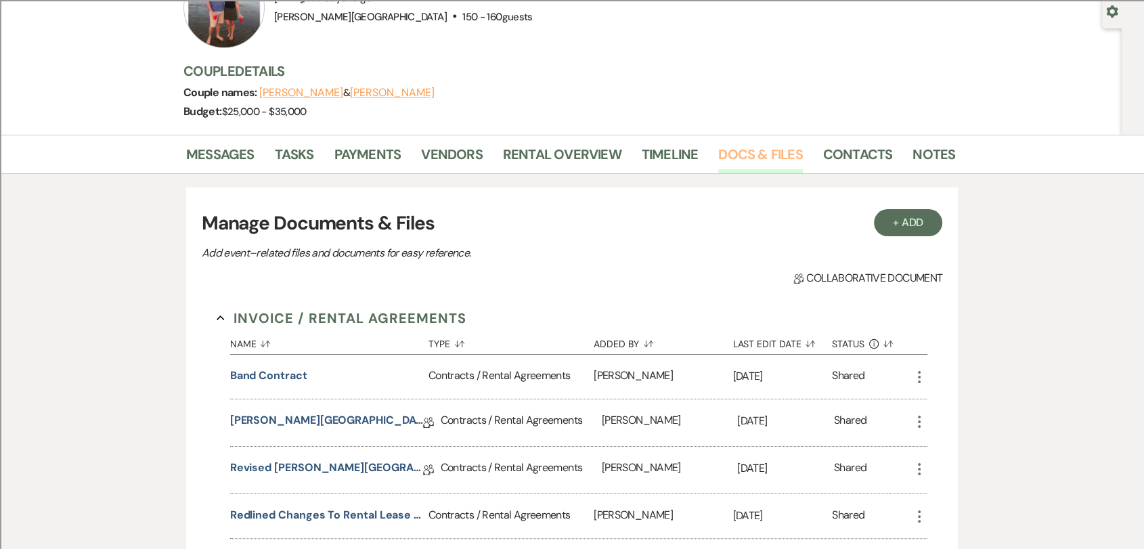
scroll to position [376, 0]
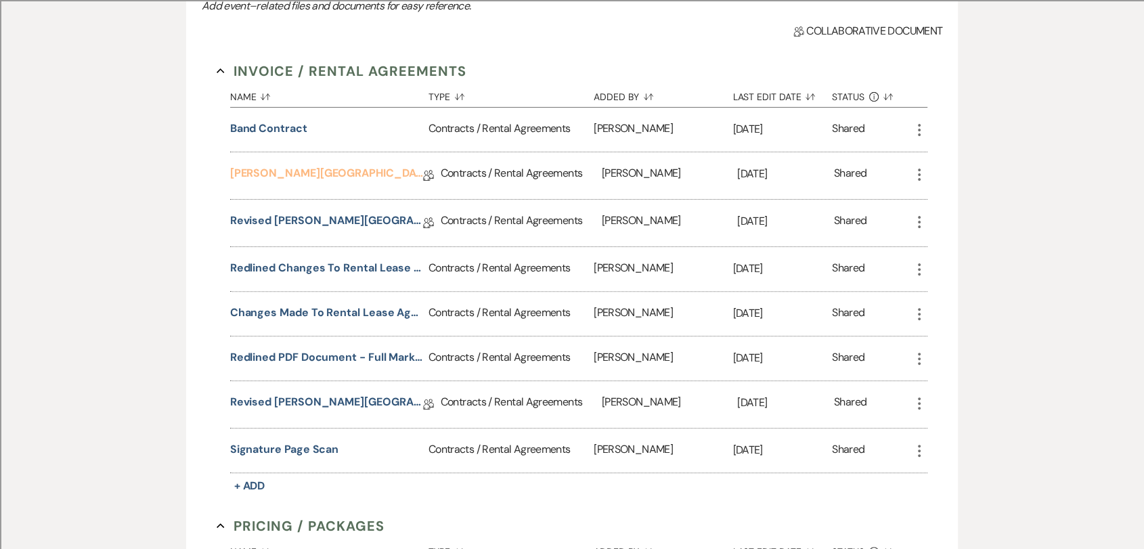
click at [374, 174] on link "[PERSON_NAME][GEOGRAPHIC_DATA] Contract" at bounding box center [326, 175] width 193 height 21
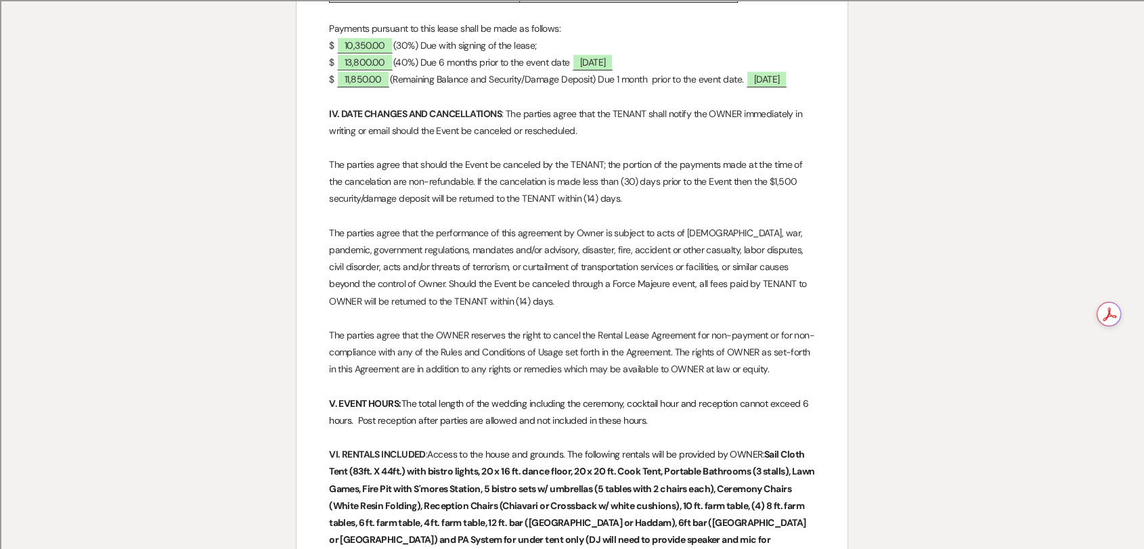
scroll to position [451, 0]
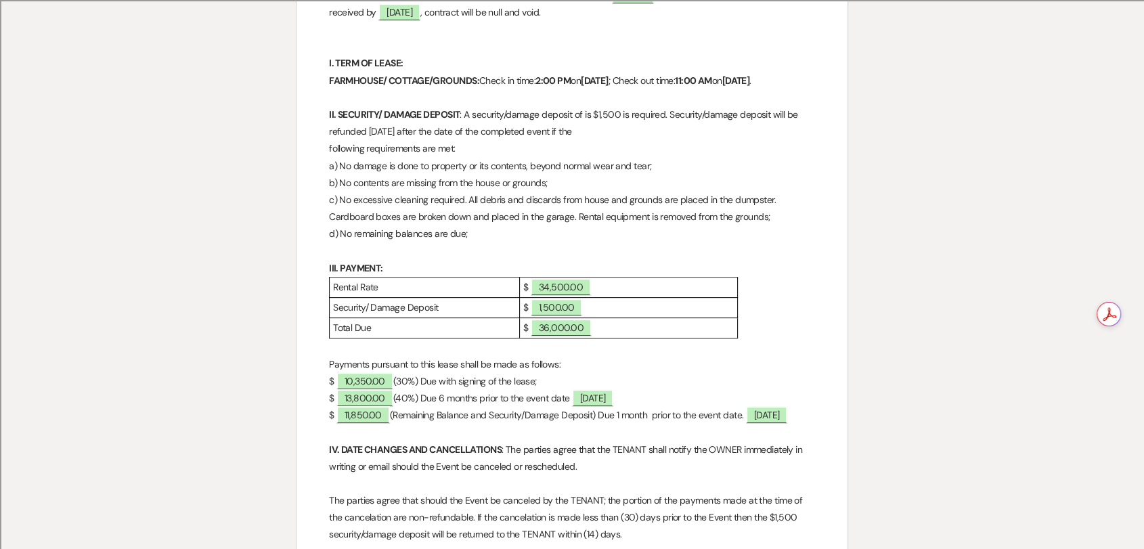
drag, startPoint x: 491, startPoint y: 102, endPoint x: 434, endPoint y: 93, distance: 58.2
click at [434, 89] on p "FARMHOUSE/ COTTAGE/GROUNDS: Check in time: 2:00 PM [DATE] ; Check out time: 11:…" at bounding box center [572, 80] width 486 height 17
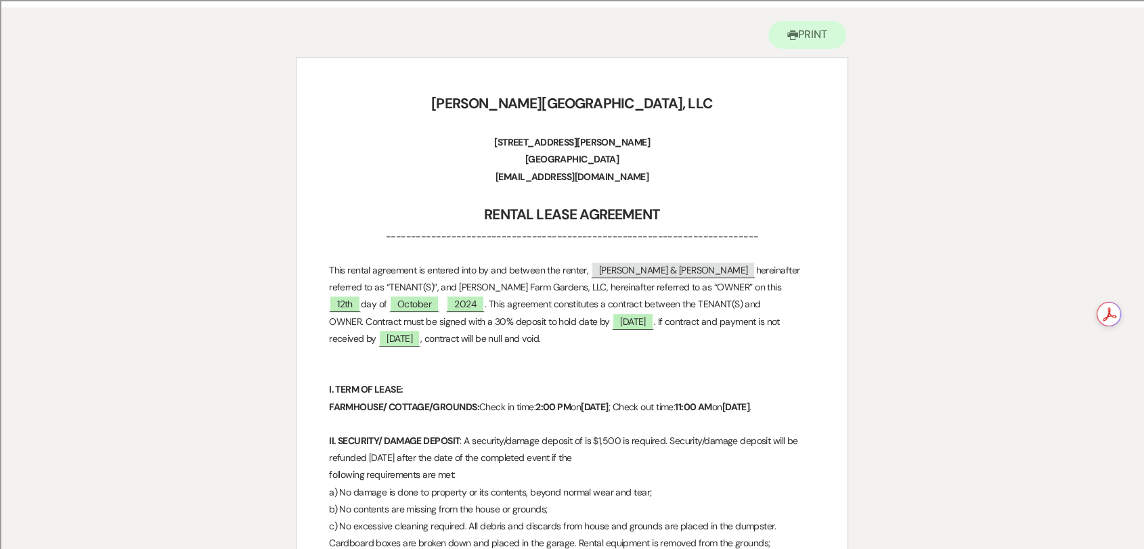
scroll to position [0, 0]
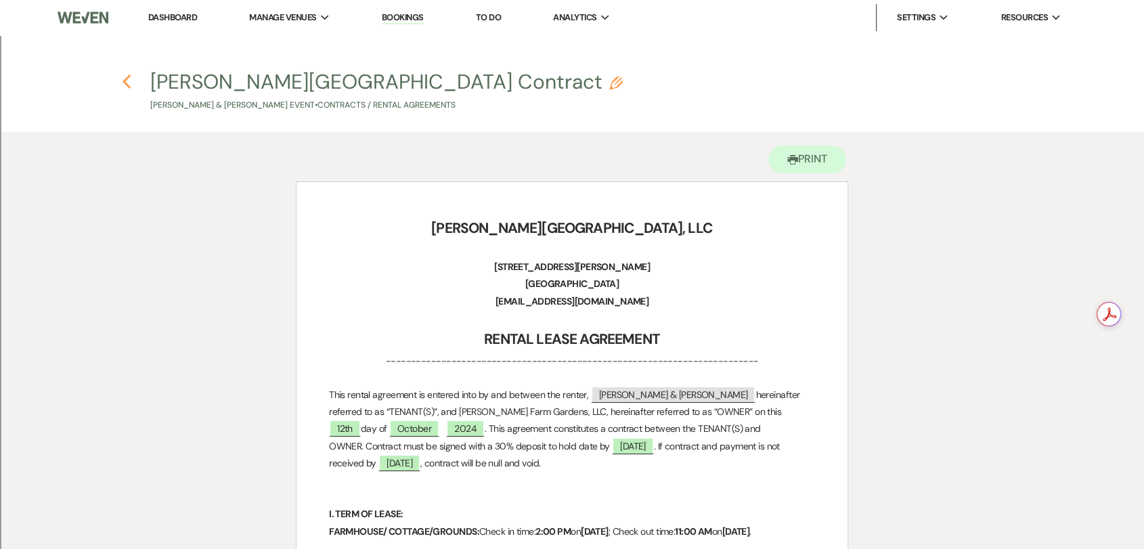
click at [129, 83] on icon "Previous" at bounding box center [127, 82] width 10 height 16
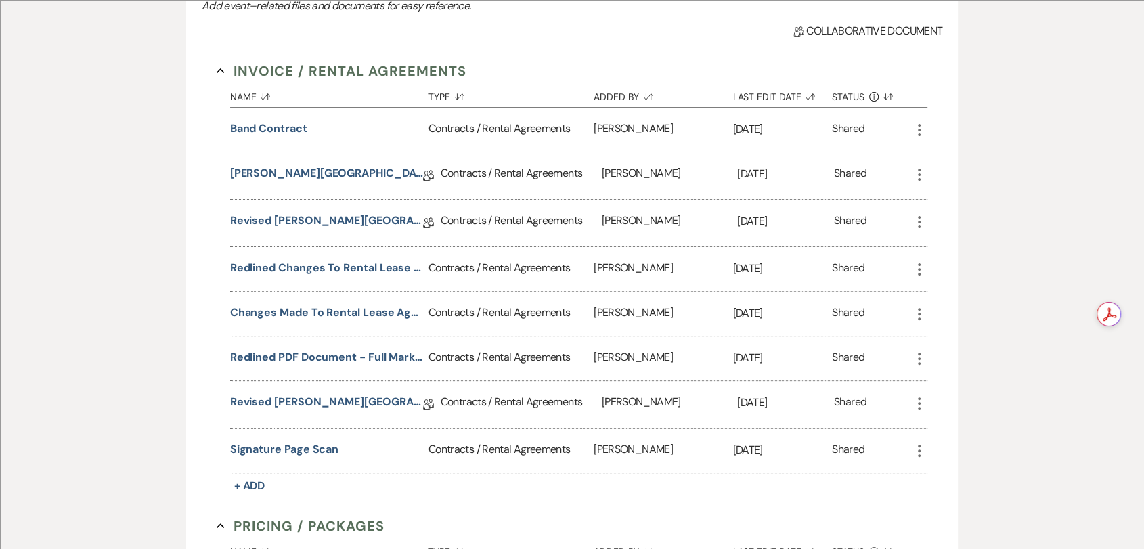
scroll to position [75, 0]
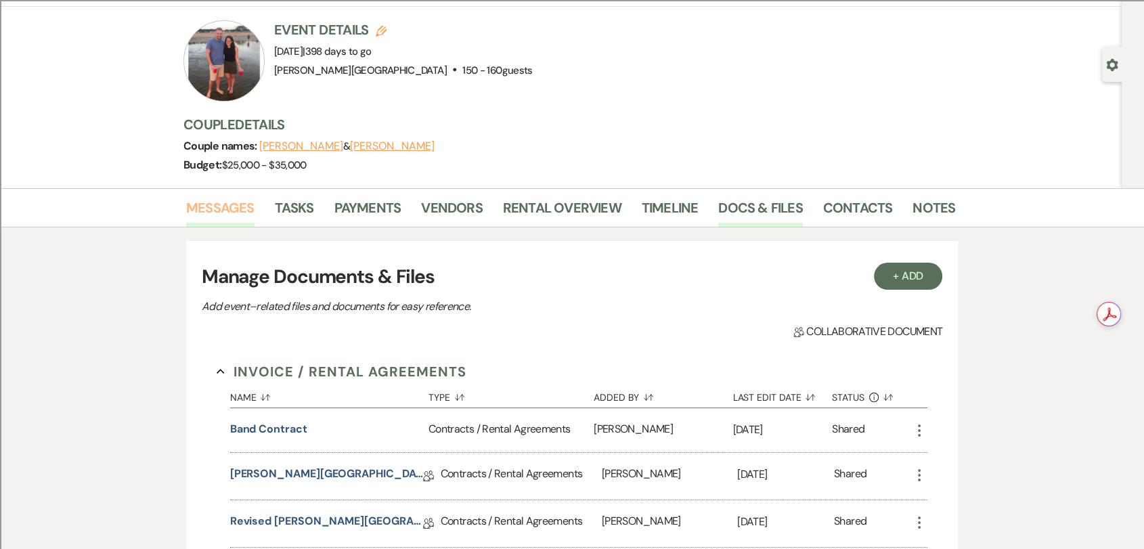
click at [229, 213] on link "Messages" at bounding box center [220, 212] width 68 height 30
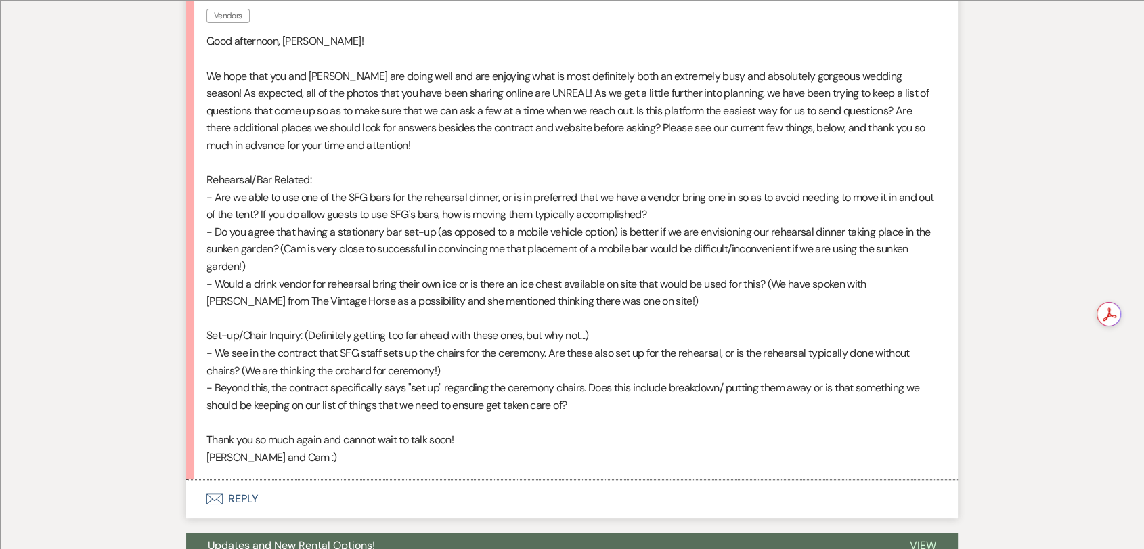
scroll to position [526, 0]
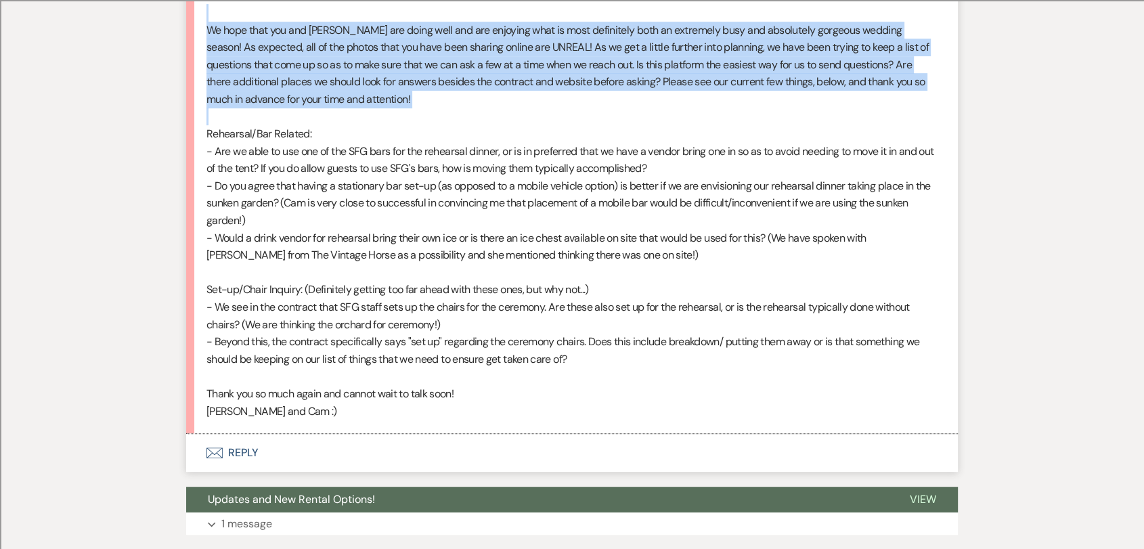
drag, startPoint x: 565, startPoint y: 120, endPoint x: 168, endPoint y: -43, distance: 429.2
click at [168, 0] on html "Dashboard Manage Venues Expand [PERSON_NAME] Farm Gardens Bookings To Do Analyt…" at bounding box center [572, 226] width 1144 height 1505
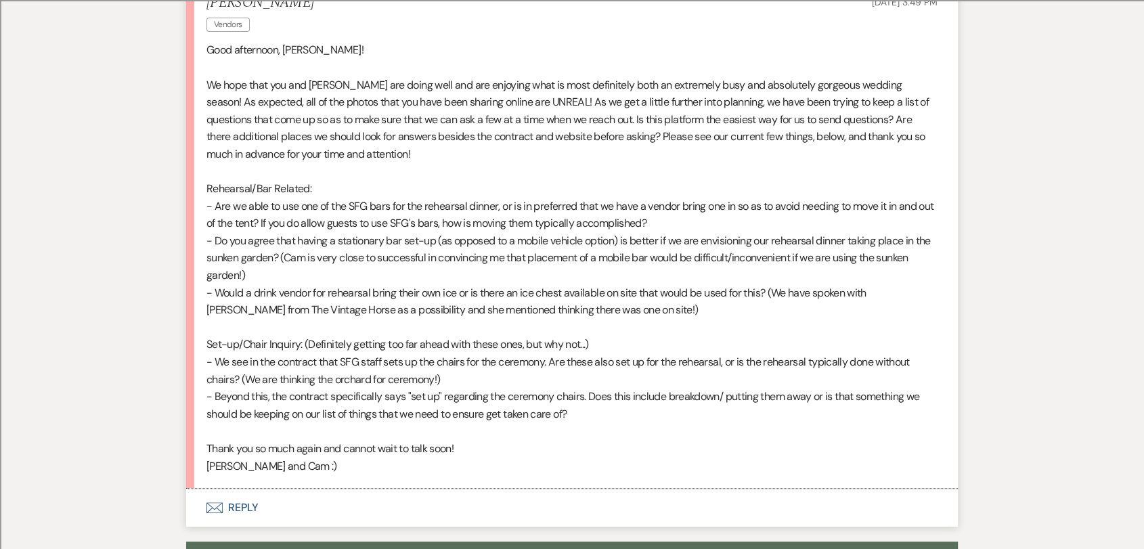
click at [662, 372] on p "- We see in the contract that SFG staff sets up the chairs for the ceremony. Ar…" at bounding box center [571, 370] width 731 height 35
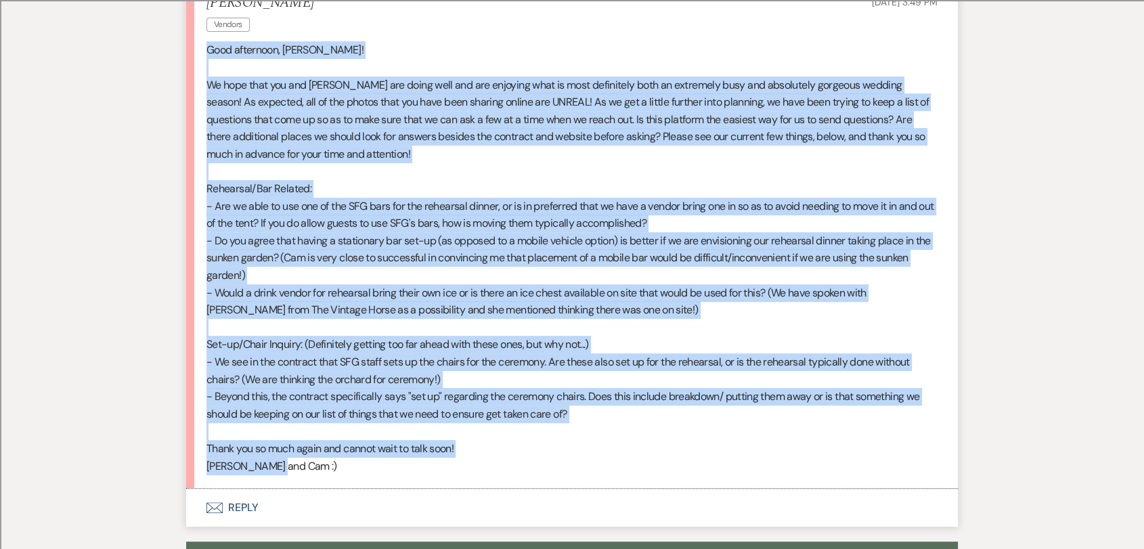
drag, startPoint x: 302, startPoint y: 469, endPoint x: 194, endPoint y: 54, distance: 428.8
click at [194, 54] on li "[PERSON_NAME] Vendors [DATE] 3:49 PM Good afternoon, [PERSON_NAME]! We hope tha…" at bounding box center [572, 235] width 772 height 508
click at [615, 305] on p "- Would a drink vendor for rehearsal bring their own ice or is there an ice che…" at bounding box center [571, 301] width 731 height 35
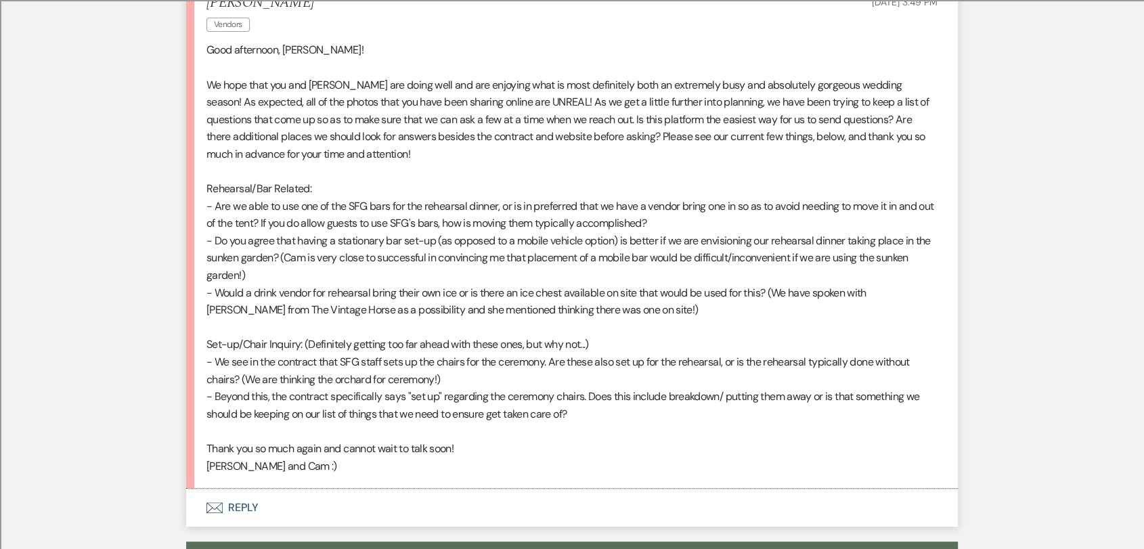
click at [255, 500] on button "Envelope Reply" at bounding box center [572, 508] width 772 height 38
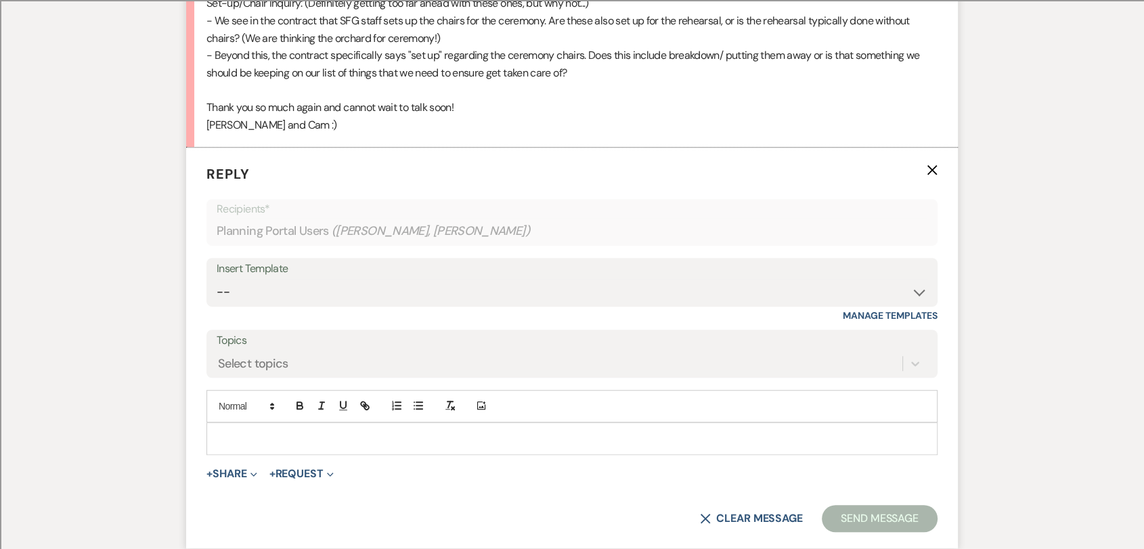
scroll to position [885, 0]
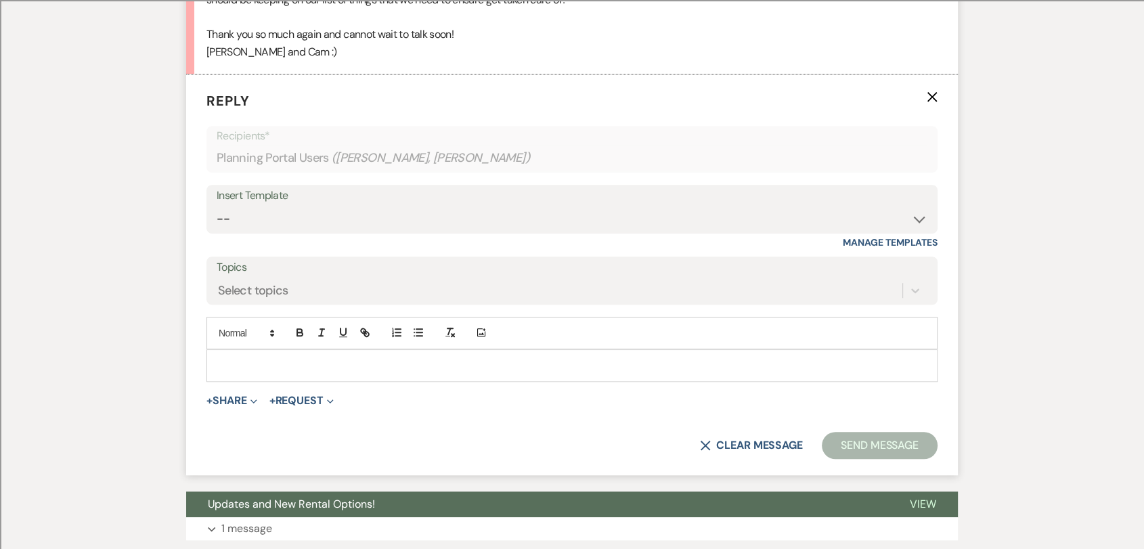
click at [356, 368] on p at bounding box center [571, 365] width 709 height 15
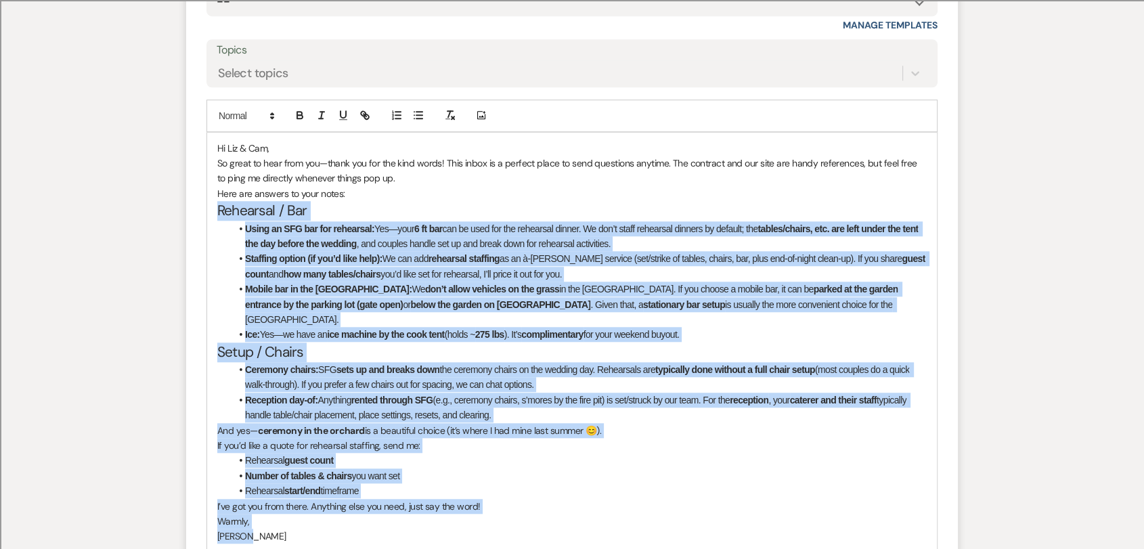
scroll to position [1187, 0]
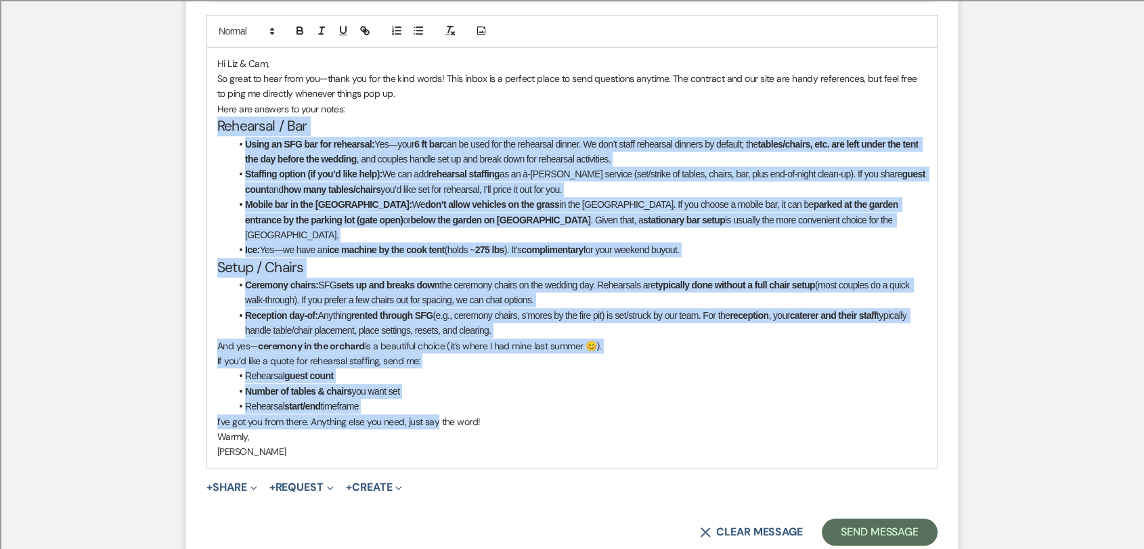
drag, startPoint x: 221, startPoint y: 276, endPoint x: 437, endPoint y: 412, distance: 255.8
click at [437, 412] on div "Hi [PERSON_NAME] & [PERSON_NAME], So great to hear from you—thank you for the k…" at bounding box center [572, 258] width 730 height 420
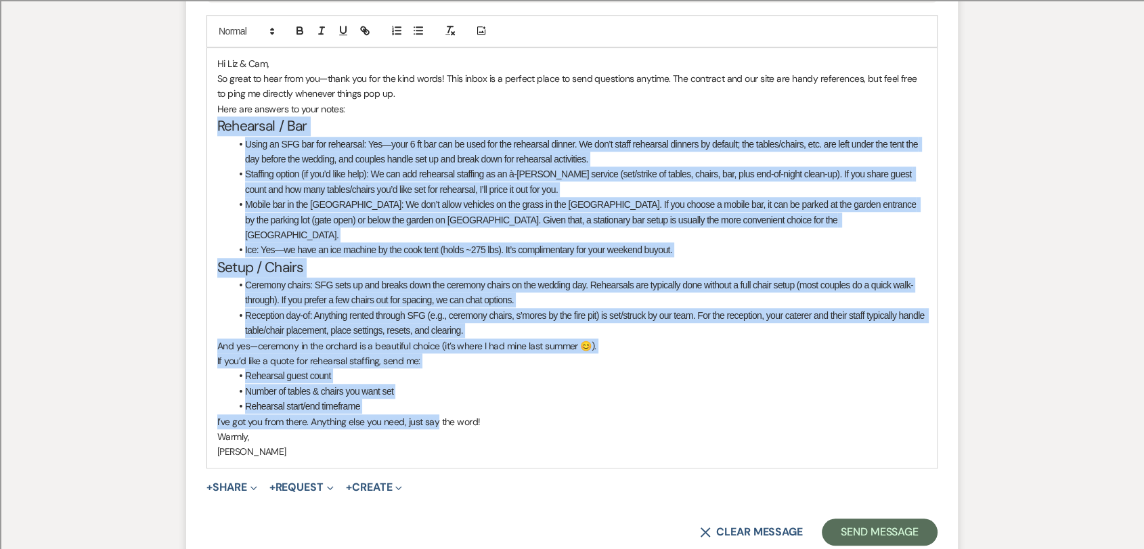
click at [661, 338] on p "And yes—ceremony in the orchard is a beautiful choice (it’s where I had mine la…" at bounding box center [571, 345] width 709 height 15
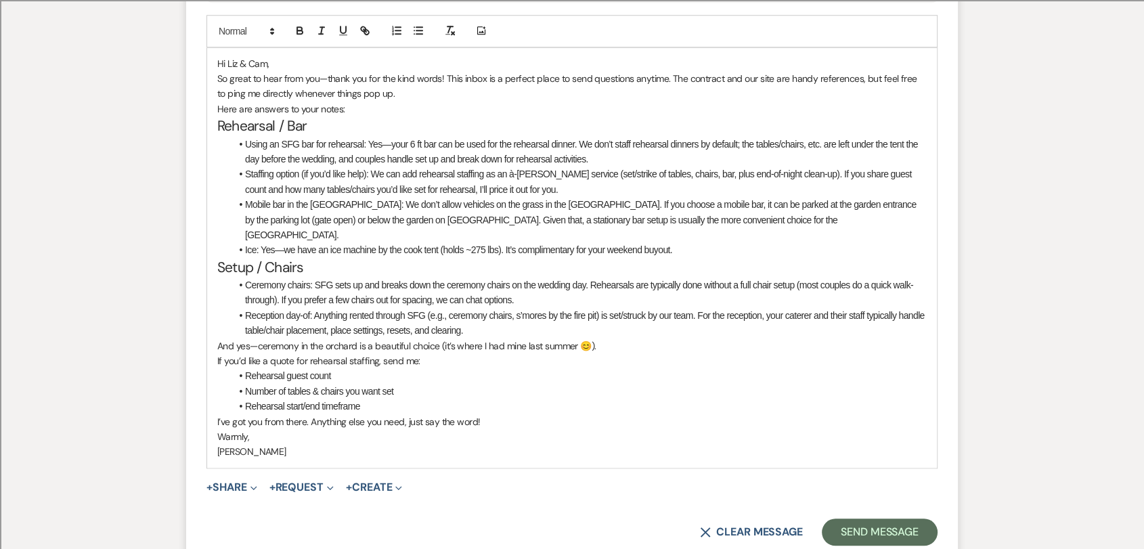
click at [391, 93] on p "So great to hear from you—thank you for the kind words! This inbox is a perfect…" at bounding box center [571, 86] width 709 height 30
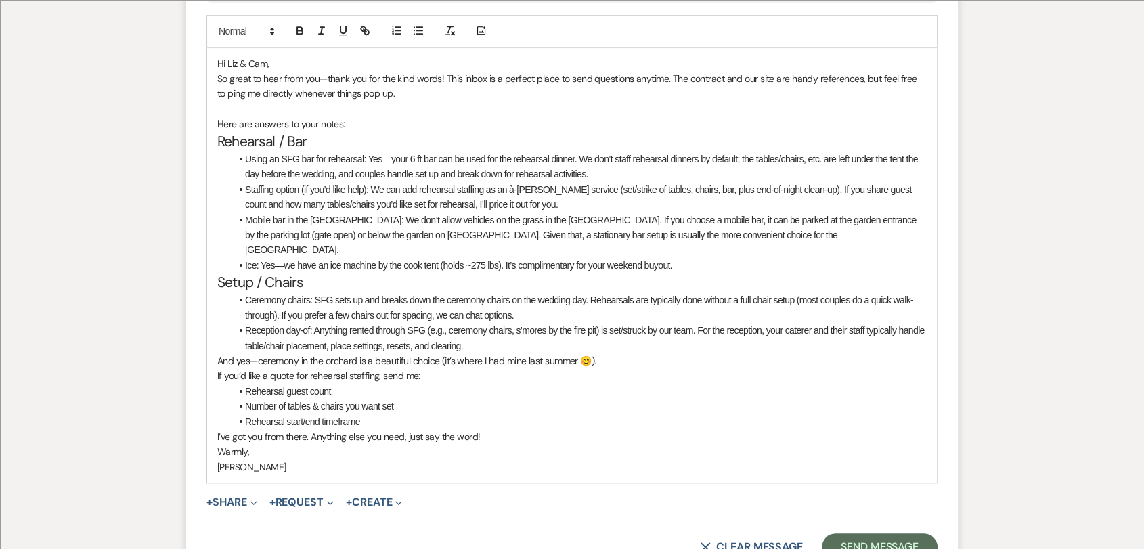
click at [387, 120] on p "Here are answers to your notes:" at bounding box center [571, 123] width 709 height 15
click at [482, 332] on li "Reception day-of: Anything rented through SFG (e.g., ceremony chairs, s’mores b…" at bounding box center [579, 338] width 696 height 30
click at [621, 353] on p "And yes—ceremony in the orchard is a beautiful choice (it’s where I had mine la…" at bounding box center [571, 360] width 709 height 15
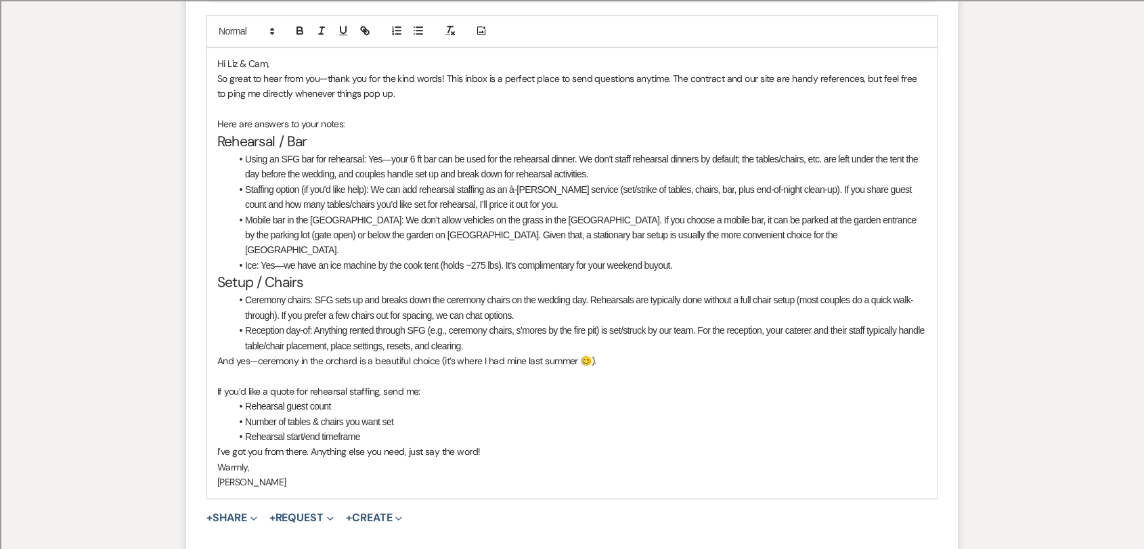
click at [387, 429] on li "Rehearsal start/end timeframe" at bounding box center [579, 436] width 696 height 15
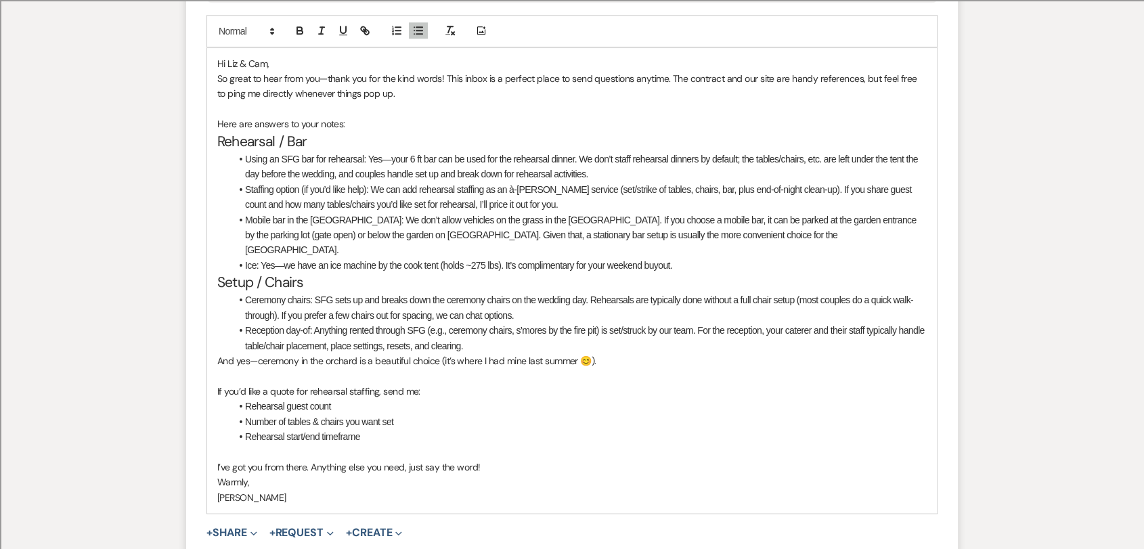
click at [515, 460] on p "I’ve got you from there. Anything else you need, just say the word!" at bounding box center [571, 467] width 709 height 15
click at [315, 65] on p "Hi Liz & Cam," at bounding box center [571, 63] width 709 height 15
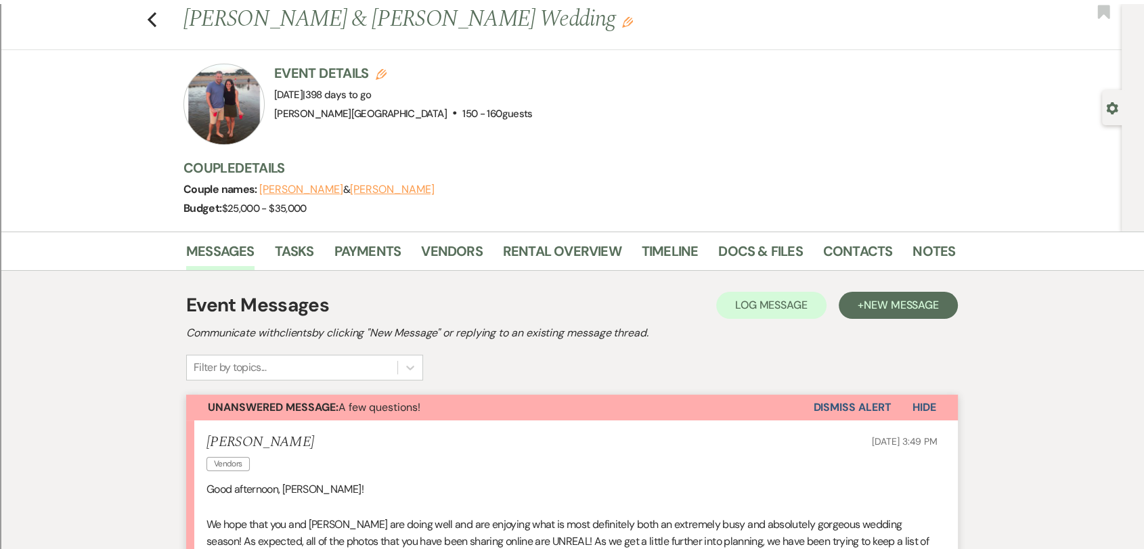
scroll to position [0, 0]
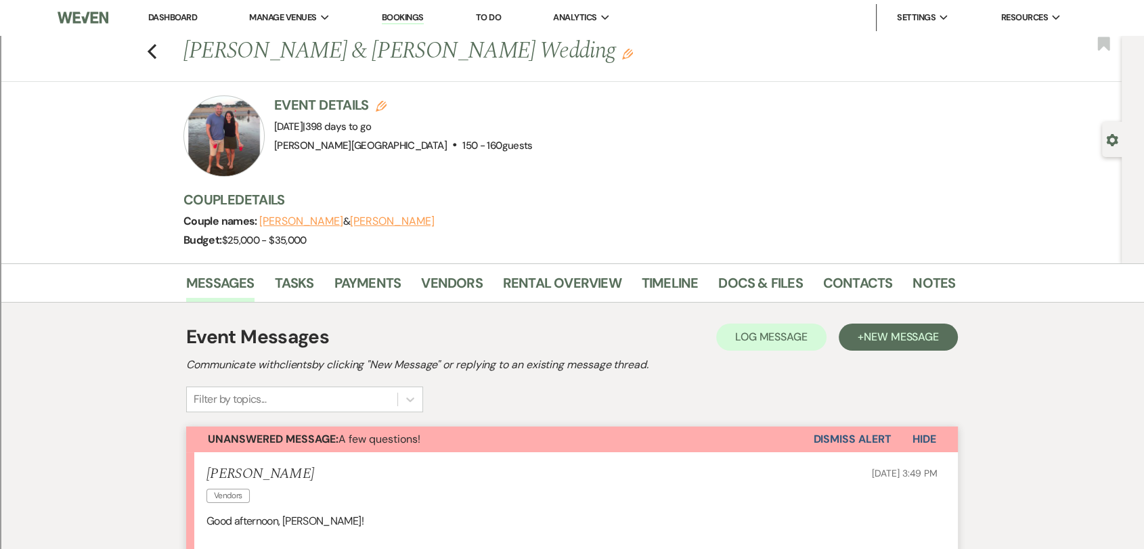
click at [164, 53] on div "Previous [PERSON_NAME] & [PERSON_NAME] Wedding Edit Bookmark" at bounding box center [557, 58] width 1128 height 47
click at [156, 56] on use "button" at bounding box center [152, 51] width 9 height 15
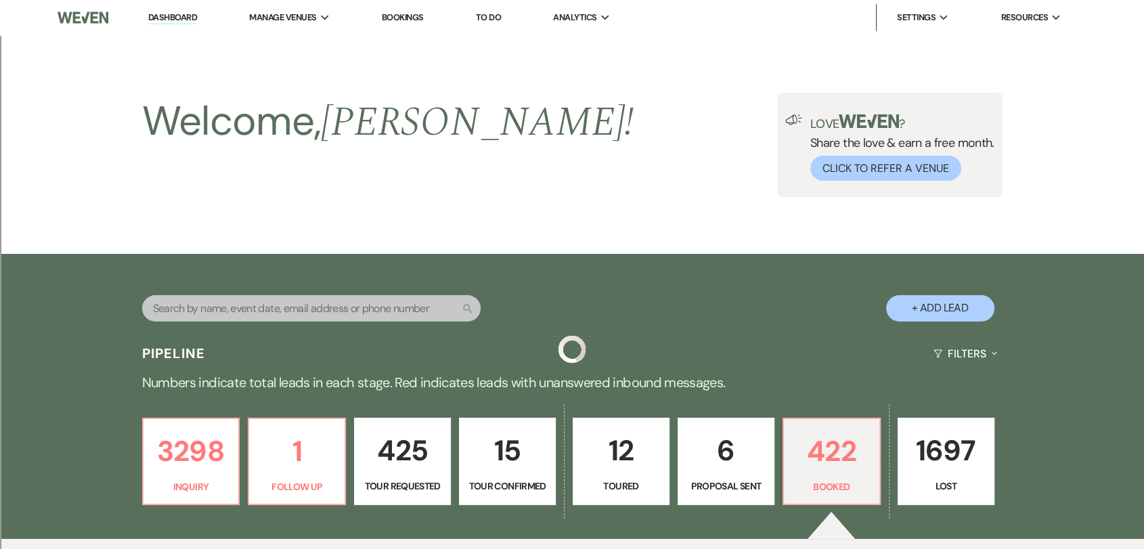
scroll to position [526, 0]
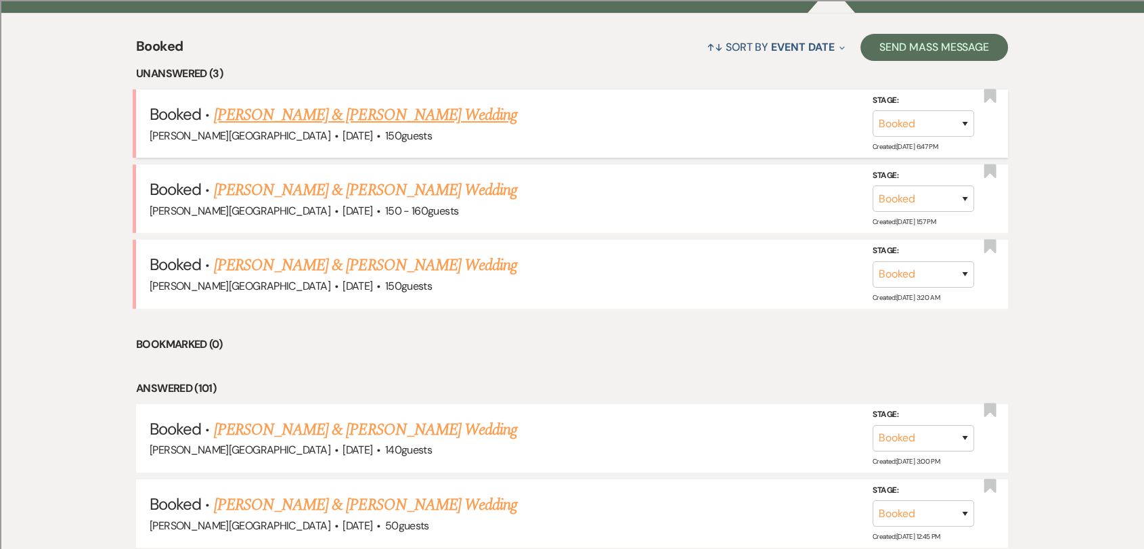
click at [406, 114] on link "[PERSON_NAME] & [PERSON_NAME] Wedding" at bounding box center [365, 115] width 303 height 24
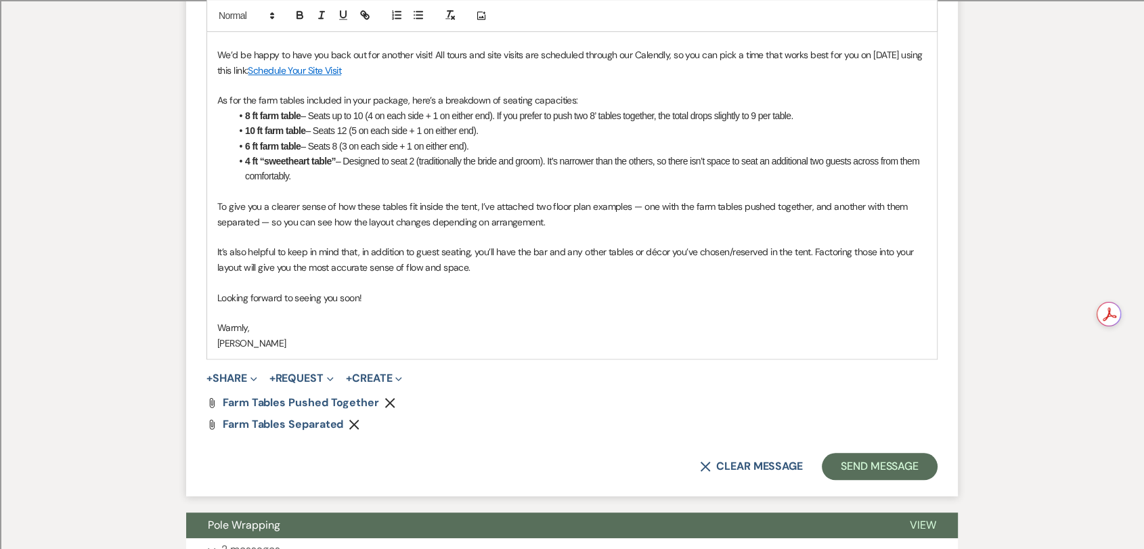
scroll to position [987, 0]
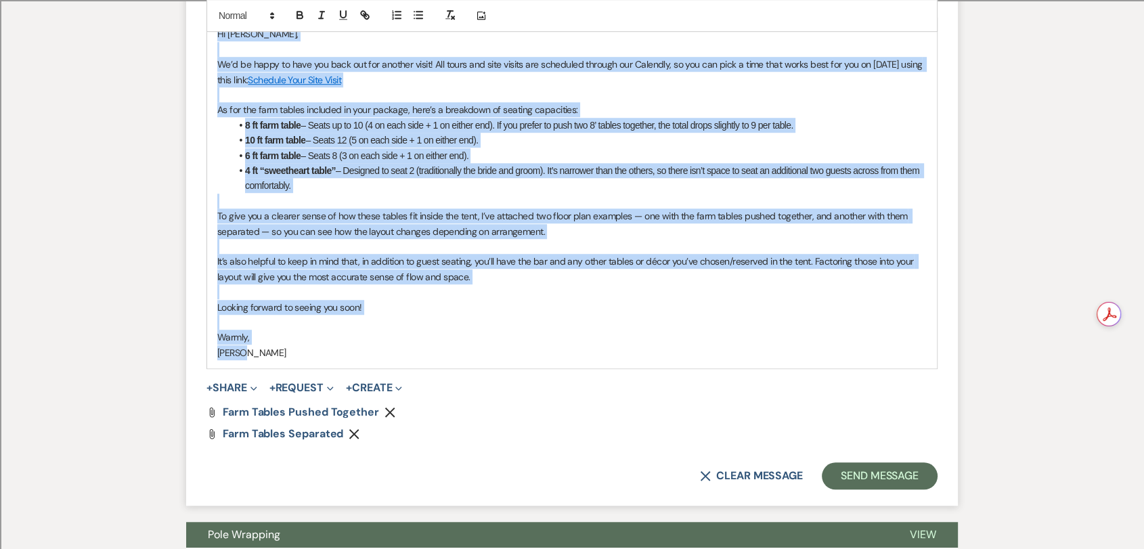
drag, startPoint x: 262, startPoint y: 349, endPoint x: 200, endPoint y: 35, distance: 320.7
click at [200, 35] on form "Reply X Draft Recipients* Planning Portal Users ( Kayla ) Insert Template -- We…" at bounding box center [572, 124] width 772 height 762
click at [525, 278] on p "It’s also helpful to keep in mind that, in addition to guest seating, you’ll ha…" at bounding box center [571, 269] width 709 height 30
drag, startPoint x: 271, startPoint y: 354, endPoint x: 190, endPoint y: 31, distance: 333.1
click at [190, 31] on form "Reply X Draft Recipients* Planning Portal Users ( Kayla ) Insert Template -- We…" at bounding box center [572, 124] width 772 height 762
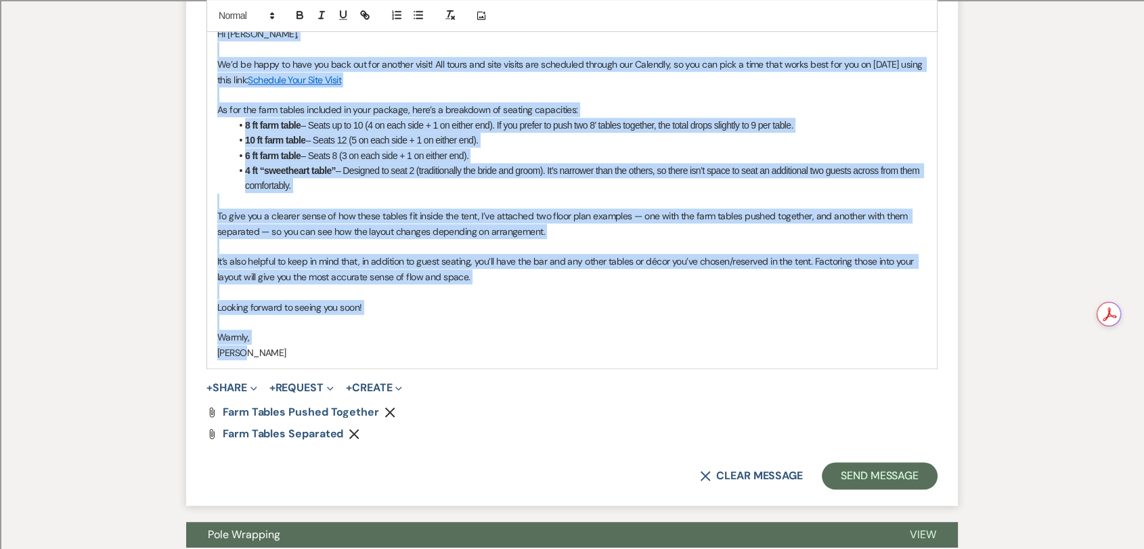
click at [384, 185] on li "4 ft “sweetheart table” – Designed to seat 2 (traditionally the bride and groom…" at bounding box center [579, 178] width 696 height 30
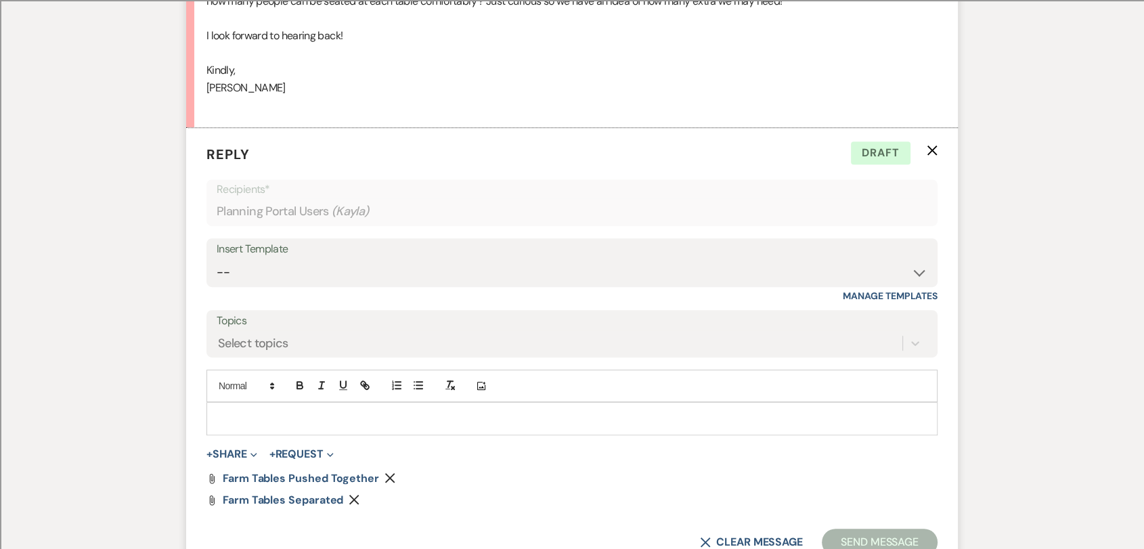
click at [319, 414] on p at bounding box center [571, 418] width 709 height 15
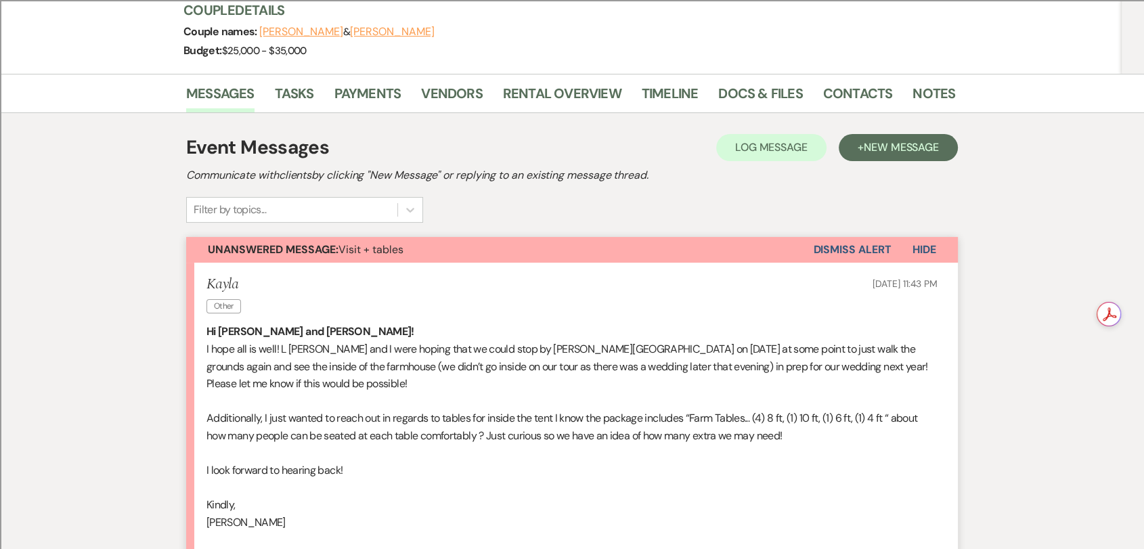
scroll to position [1, 0]
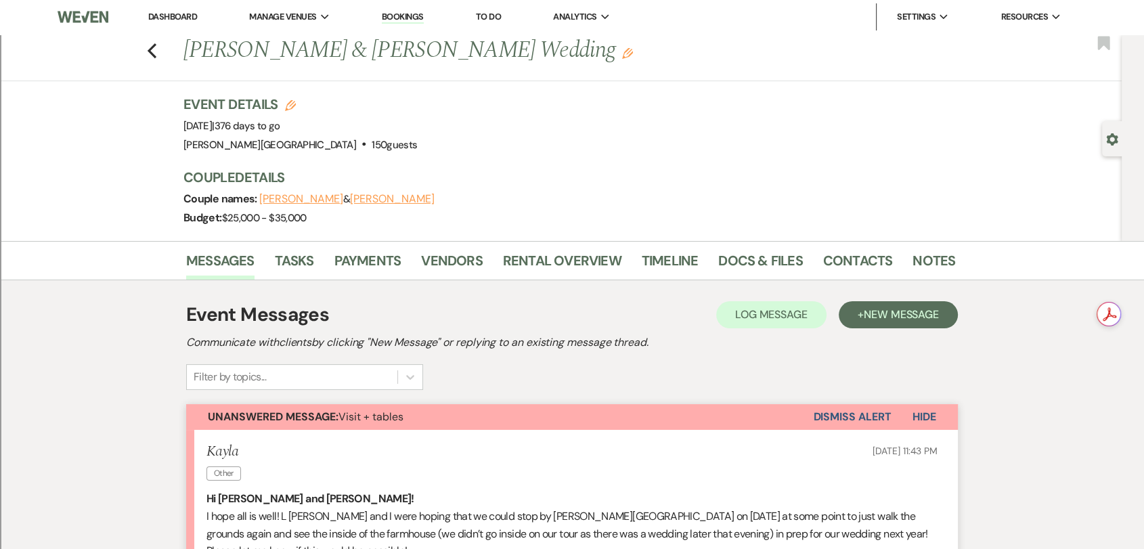
click at [164, 56] on div "Previous [PERSON_NAME] & [PERSON_NAME] Wedding Edit Bookmark" at bounding box center [557, 58] width 1128 height 47
click at [154, 49] on use "button" at bounding box center [152, 50] width 9 height 15
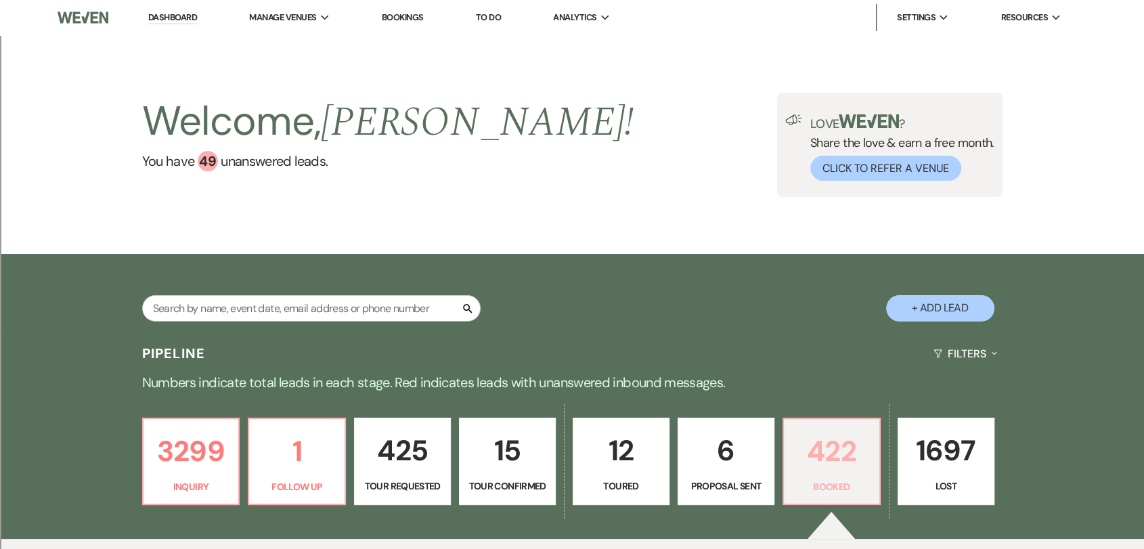
click at [814, 462] on p "422" at bounding box center [831, 450] width 79 height 45
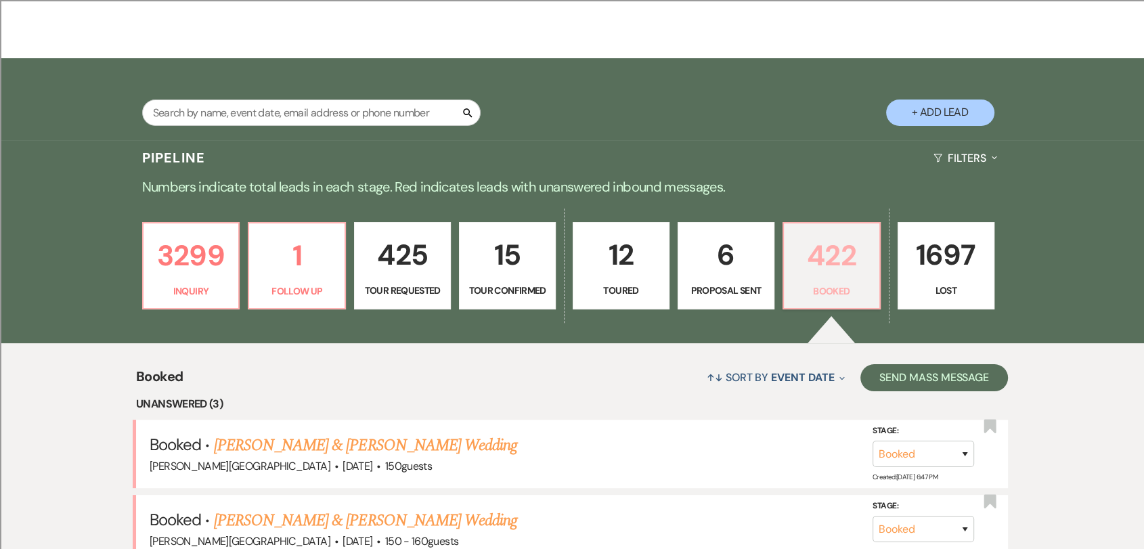
scroll to position [376, 0]
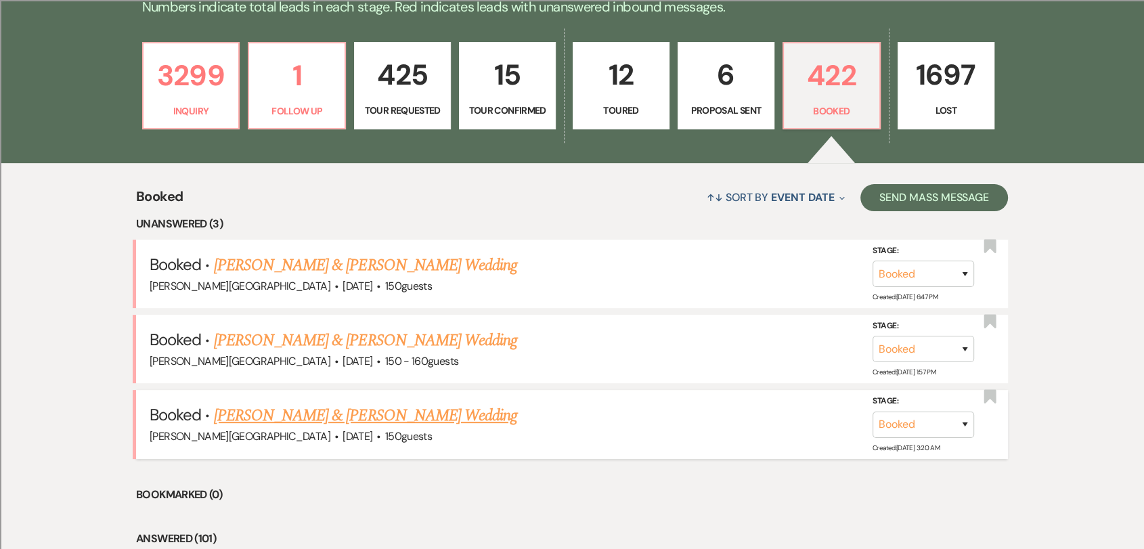
click at [380, 417] on link "[PERSON_NAME] & [PERSON_NAME] Wedding" at bounding box center [365, 415] width 303 height 24
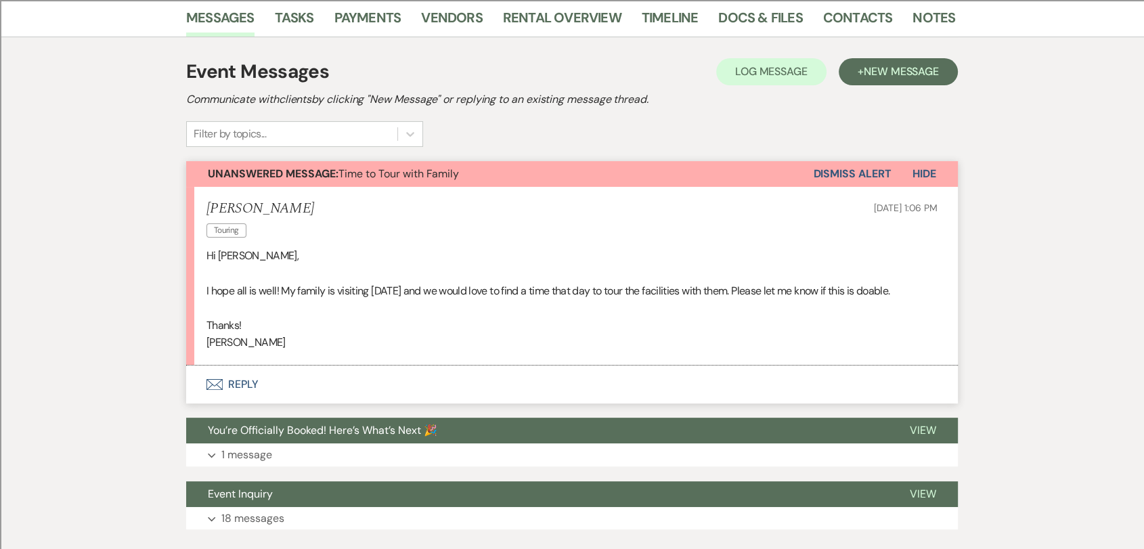
scroll to position [348, 0]
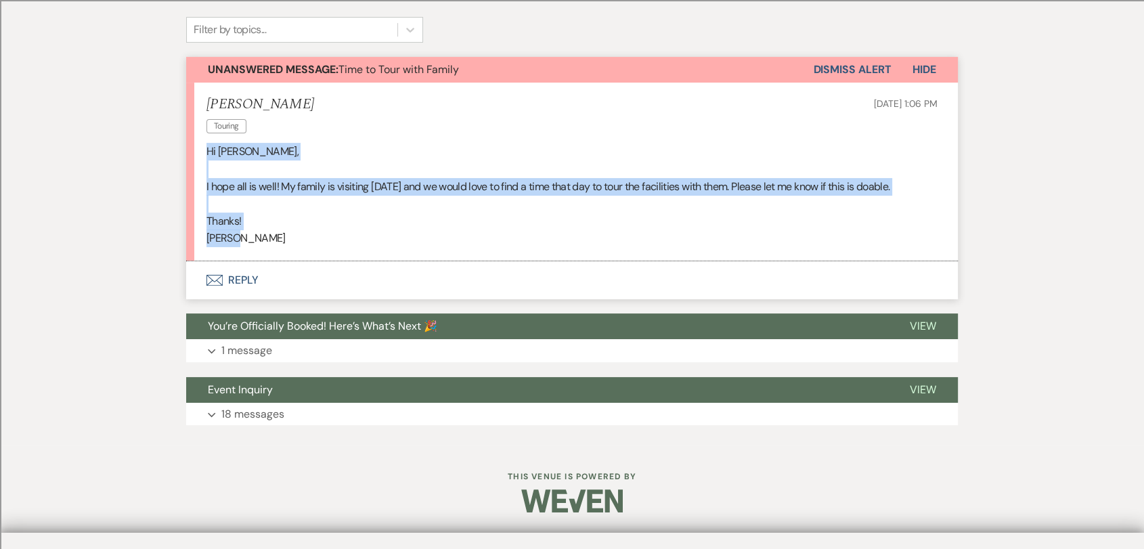
drag, startPoint x: 247, startPoint y: 256, endPoint x: 206, endPoint y: 146, distance: 117.2
click at [206, 146] on div "Hi Travis, I hope all is well! My family is visiting September 2nd and we would…" at bounding box center [571, 195] width 731 height 104
copy div "Hi Travis, I hope all is well! My family is visiting September 2nd and we would…"
click at [250, 295] on button "Envelope Reply" at bounding box center [572, 280] width 772 height 38
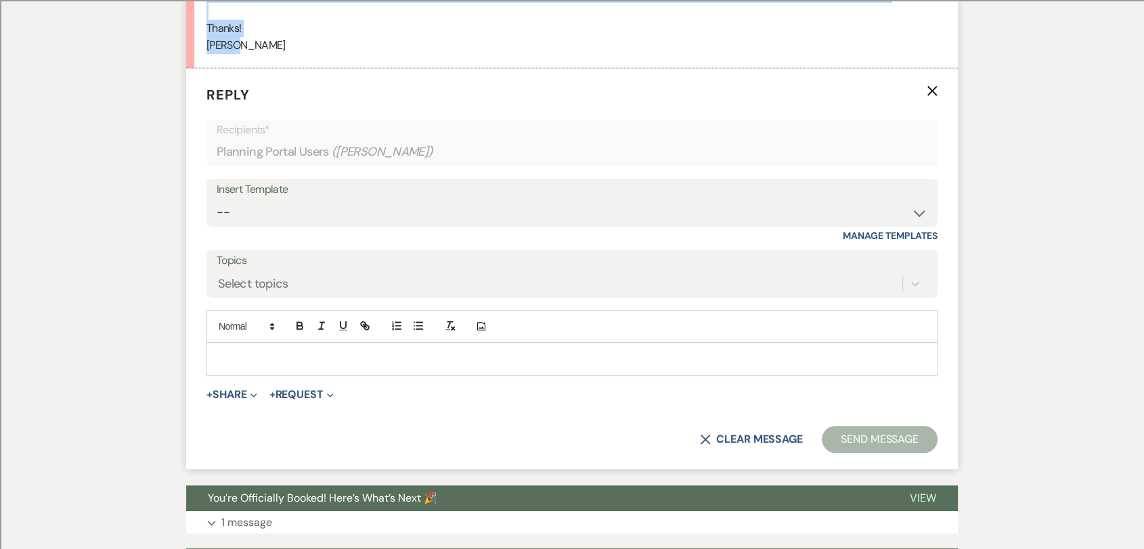
scroll to position [552, 0]
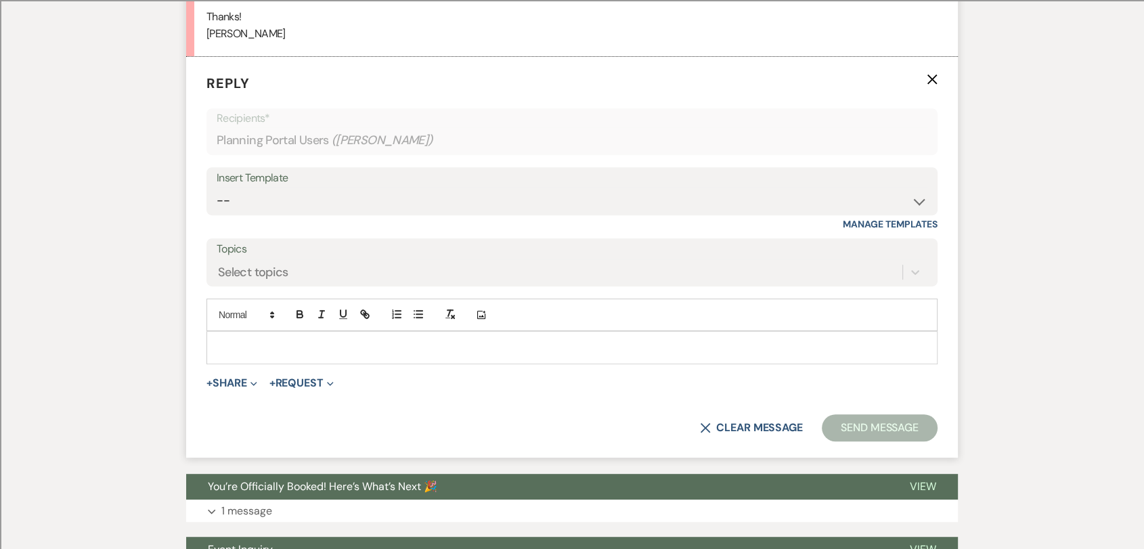
click at [309, 363] on div at bounding box center [572, 347] width 730 height 31
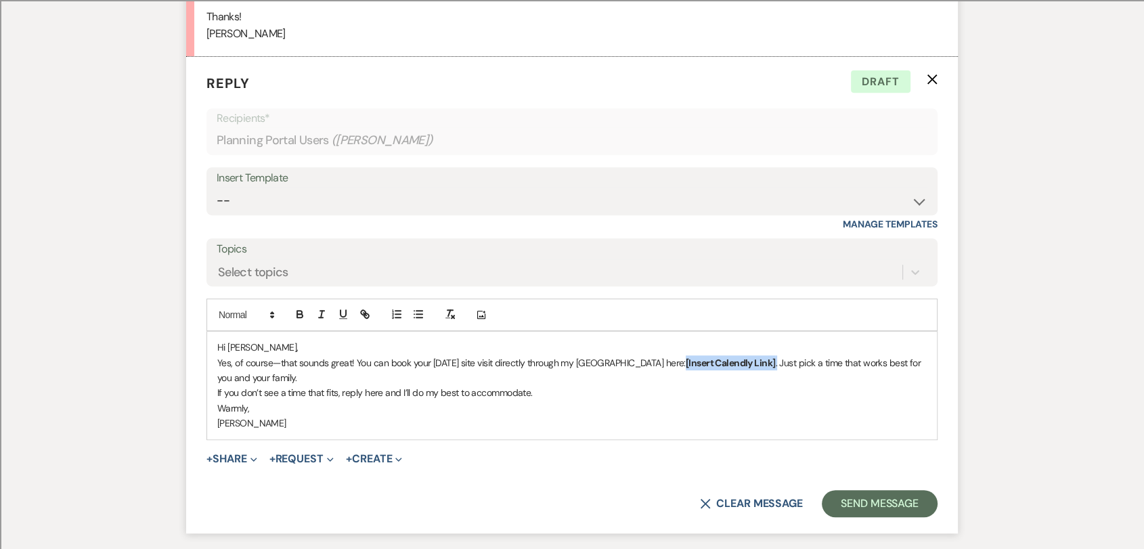
drag, startPoint x: 671, startPoint y: 377, endPoint x: 764, endPoint y: 375, distance: 92.1
click at [764, 375] on p "Yes, of course—that sounds great! You can book your September 2nd site visit di…" at bounding box center [571, 370] width 709 height 30
click at [686, 369] on span ":" at bounding box center [686, 363] width 1 height 12
click at [730, 379] on p "Yes, of course—that sounds great! You can book your September 2nd site visit di…" at bounding box center [571, 370] width 709 height 30
click at [736, 379] on p "Yes, of course—that sounds great! You can book your September 2nd site visit di…" at bounding box center [571, 370] width 709 height 30
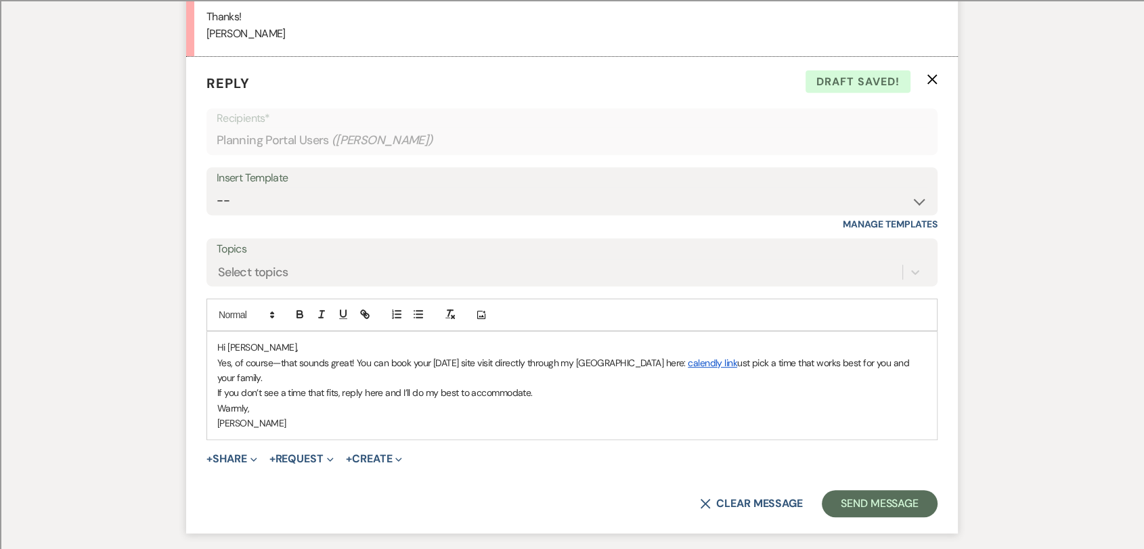
click at [726, 382] on p "Yes, of course—that sounds great! You can book your September 2nd site visit di…" at bounding box center [571, 370] width 709 height 30
click at [757, 400] on p "If you don’t see a time that fits, reply here and I’ll do my best to accommodat…" at bounding box center [571, 392] width 709 height 15
click at [704, 369] on link "calendly link" at bounding box center [712, 363] width 49 height 12
click at [444, 386] on p "Yes, of course—that sounds great! You can book your September 2nd site visit di…" at bounding box center [571, 370] width 709 height 30
click at [317, 355] on p "Hi Nicole," at bounding box center [571, 347] width 709 height 15
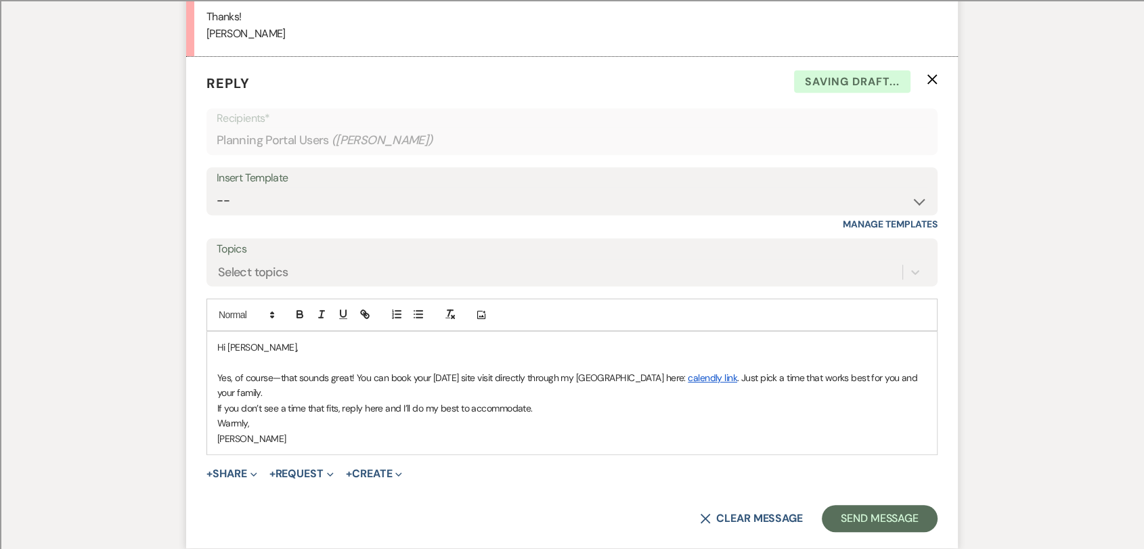
click at [308, 401] on p "Yes, of course—that sounds great! You can book your September 2nd site visit di…" at bounding box center [571, 385] width 709 height 30
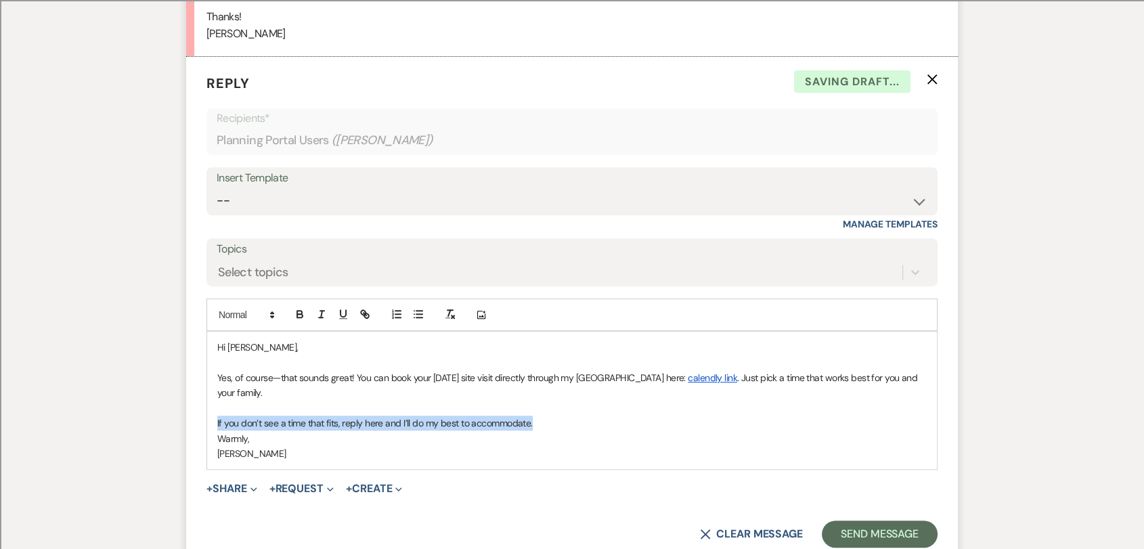
drag, startPoint x: 533, startPoint y: 441, endPoint x: 204, endPoint y: 434, distance: 329.7
click at [204, 434] on form "Reply X Saving draft... Recipients* Planning Portal Users ( Nicole Giaccio ) In…" at bounding box center [572, 310] width 772 height 507
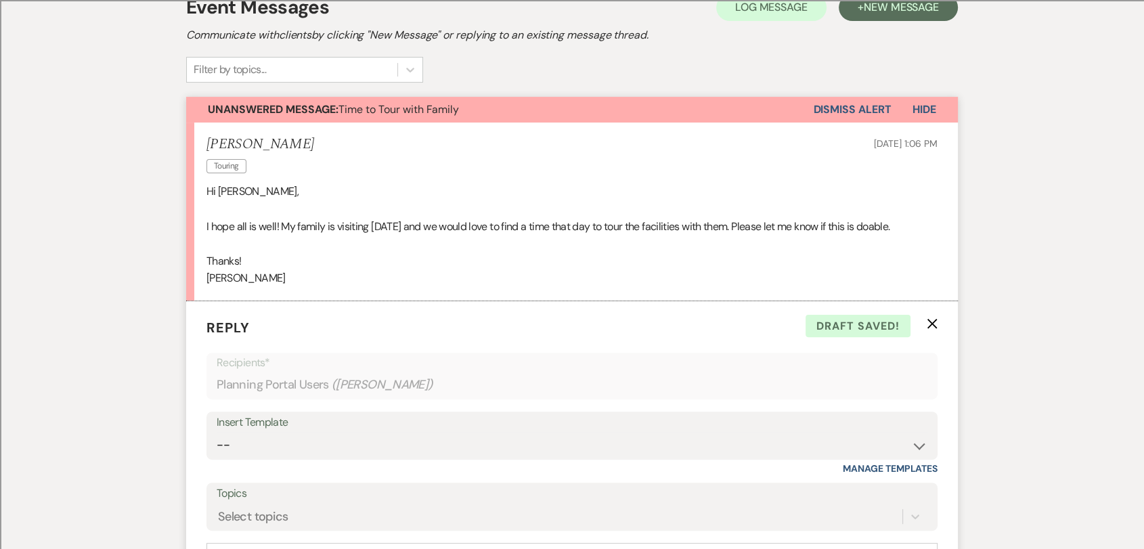
scroll to position [0, 0]
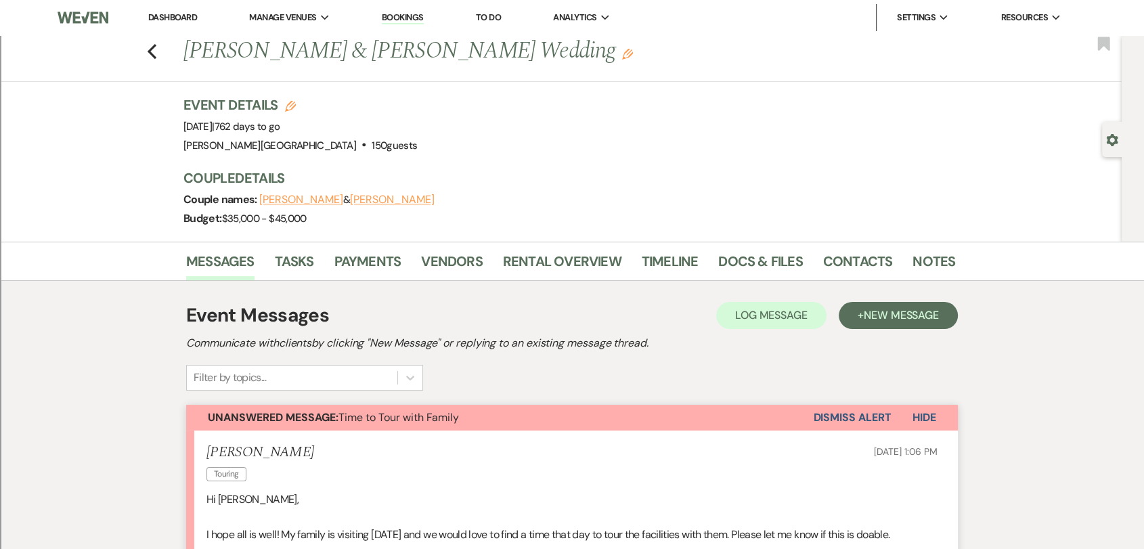
click at [162, 55] on div "Previous Ian Lyon & Nicole Giaccio's Wedding Edit Bookmark" at bounding box center [557, 58] width 1128 height 47
click at [157, 52] on icon "Previous" at bounding box center [152, 51] width 10 height 16
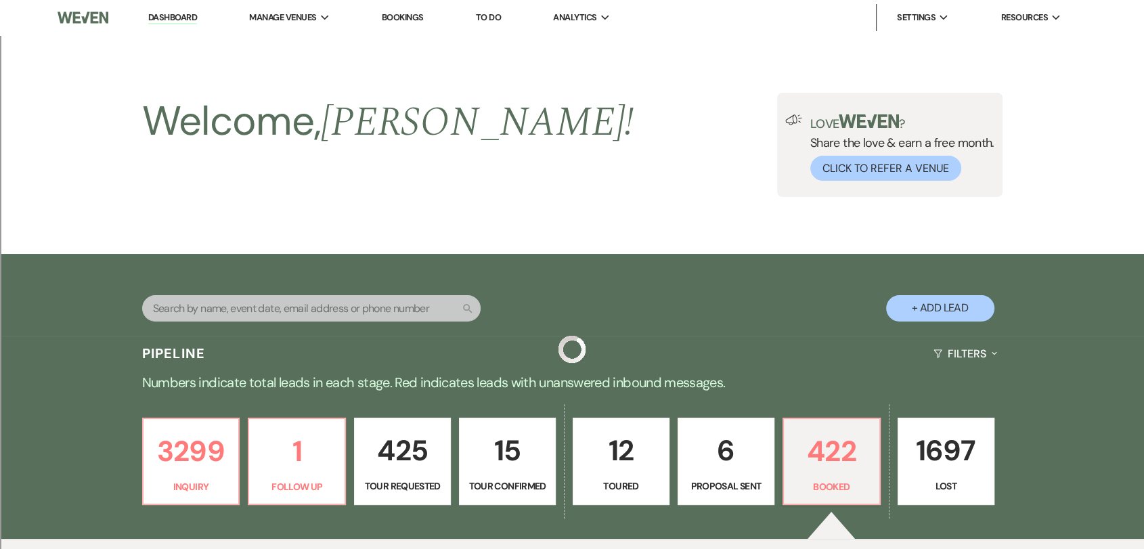
scroll to position [376, 0]
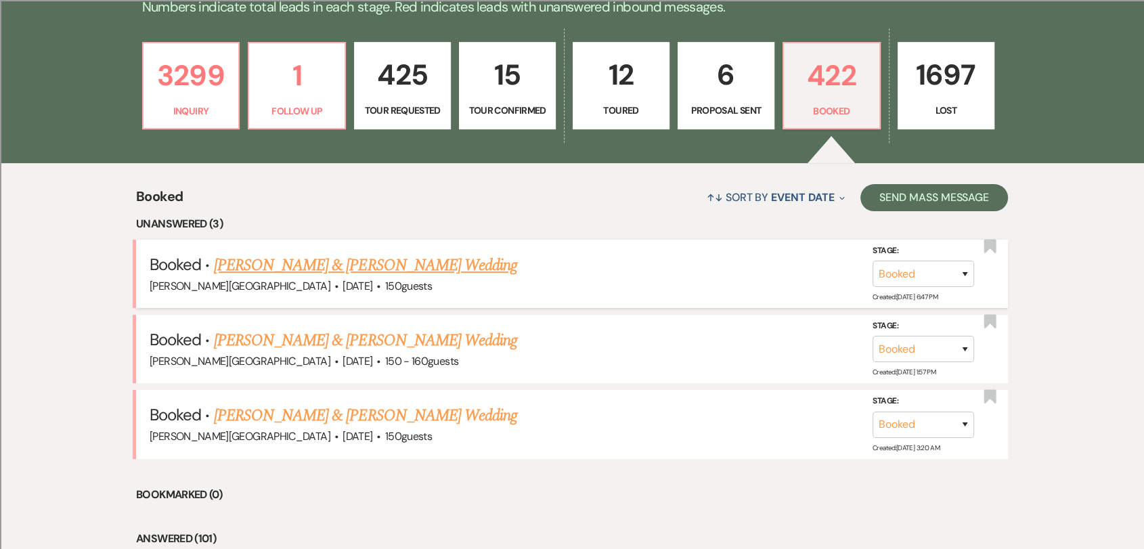
click at [399, 261] on link "[PERSON_NAME] & [PERSON_NAME] Wedding" at bounding box center [365, 265] width 303 height 24
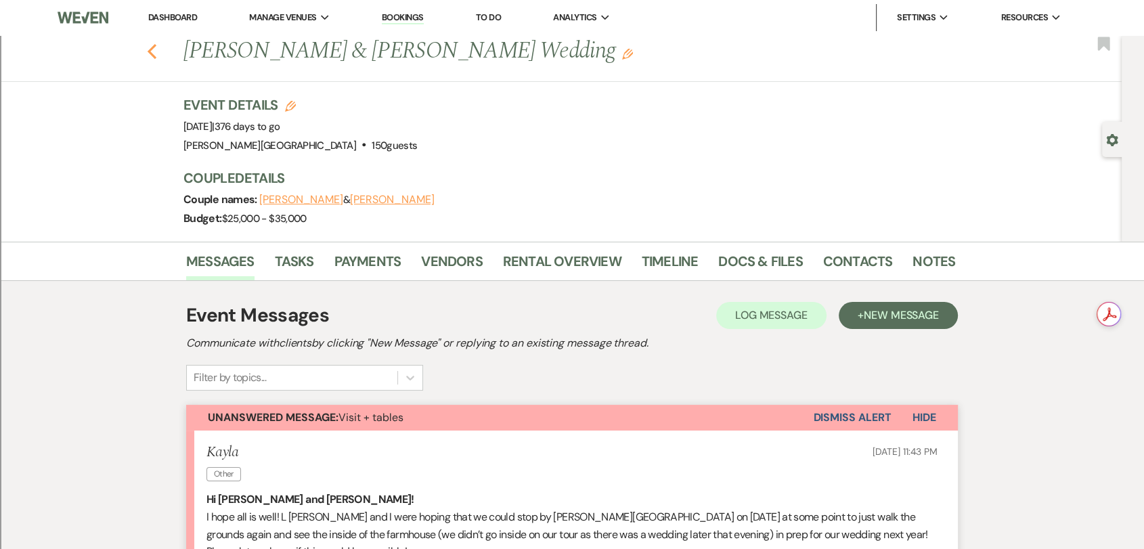
click at [156, 56] on use "button" at bounding box center [152, 51] width 9 height 15
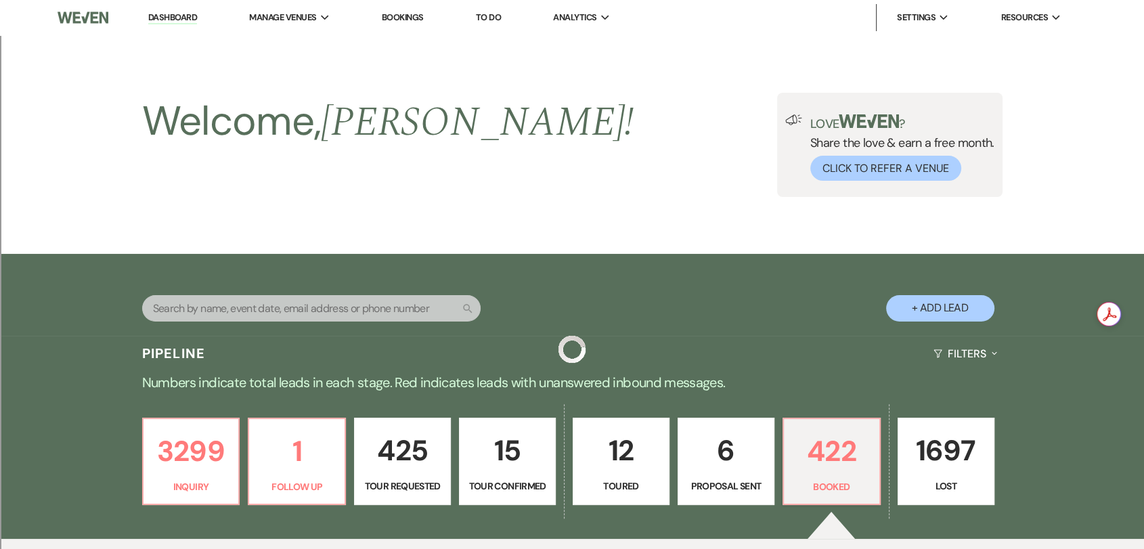
scroll to position [376, 0]
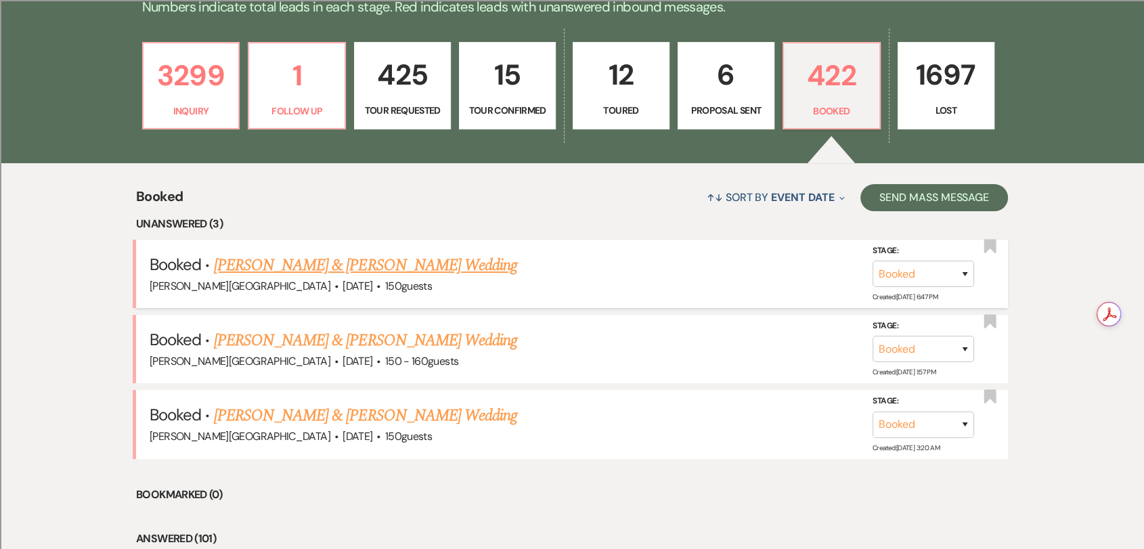
click at [410, 264] on link "[PERSON_NAME] & [PERSON_NAME] Wedding" at bounding box center [365, 265] width 303 height 24
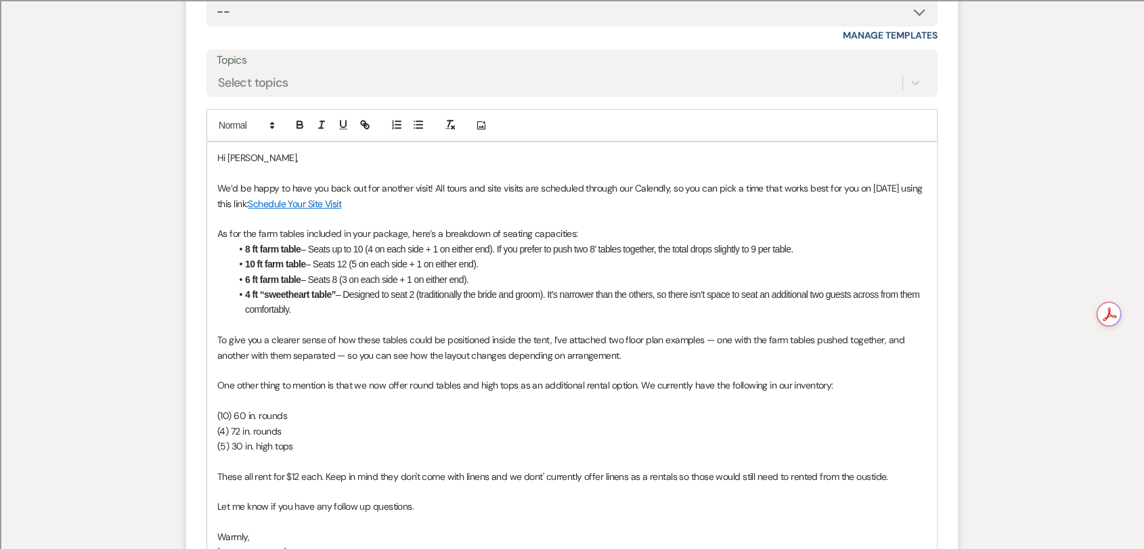
scroll to position [875, 0]
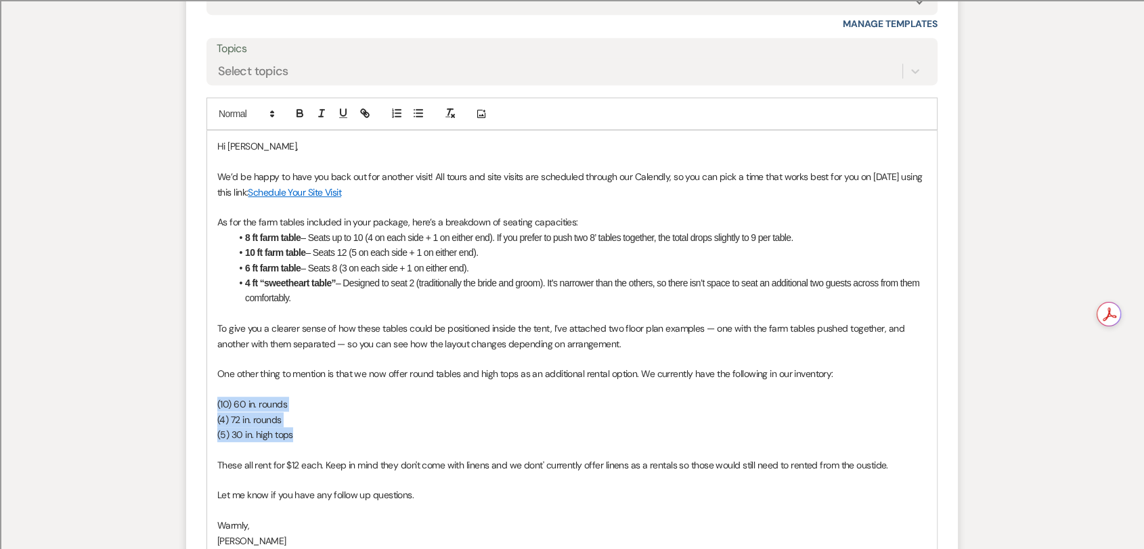
drag, startPoint x: 299, startPoint y: 438, endPoint x: 213, endPoint y: 406, distance: 91.0
click at [213, 406] on div "Hi Kayla, We’d be happy to have you back out for another visit! All tours and s…" at bounding box center [572, 344] width 730 height 426
click at [413, 114] on icon "button" at bounding box center [418, 113] width 12 height 12
click at [380, 374] on p "One other thing to mention is that we now offer round tables and high tops as a…" at bounding box center [571, 373] width 709 height 15
click at [265, 386] on p at bounding box center [571, 389] width 709 height 15
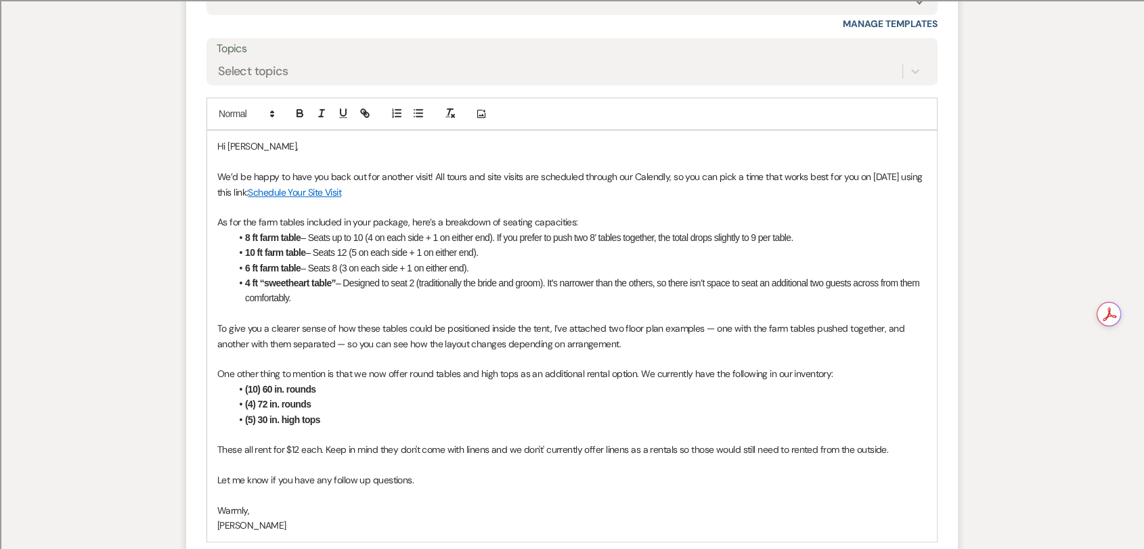
click at [552, 413] on li "(5) 30 in. high tops" at bounding box center [579, 419] width 696 height 15
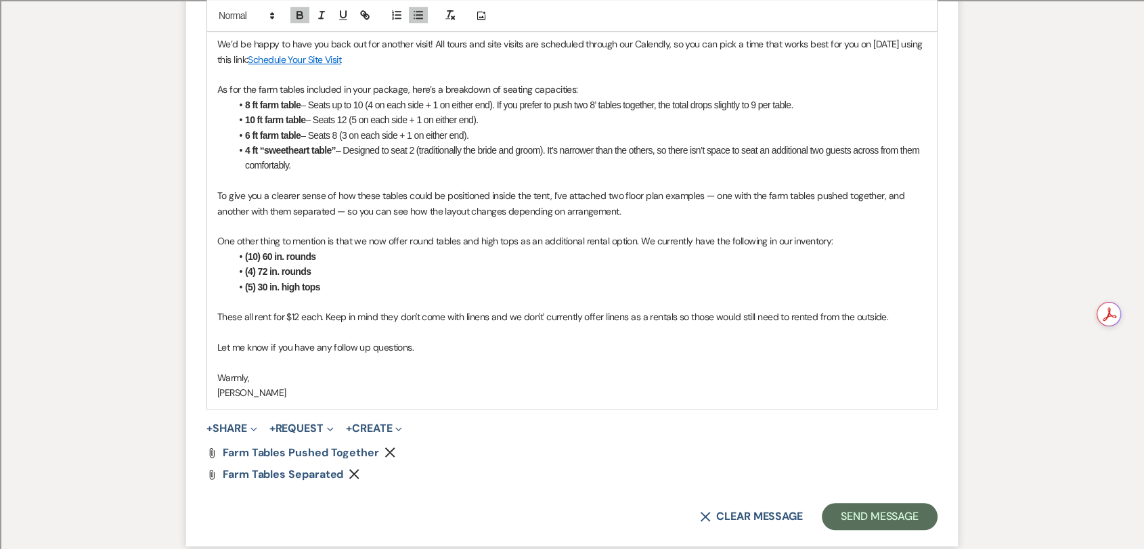
scroll to position [1025, 0]
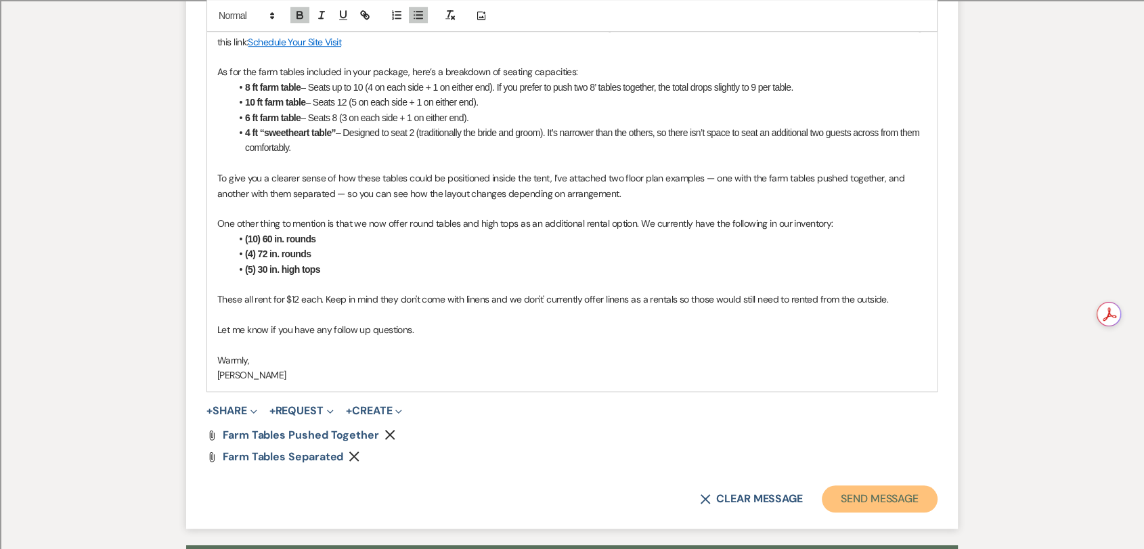
click at [851, 498] on button "Send Message" at bounding box center [880, 498] width 116 height 27
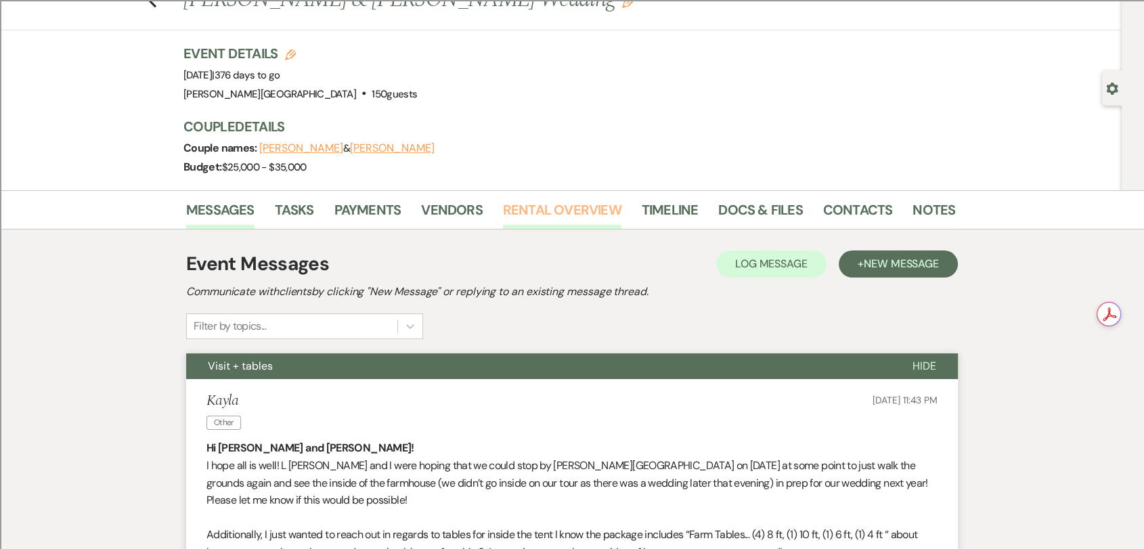
scroll to position [0, 0]
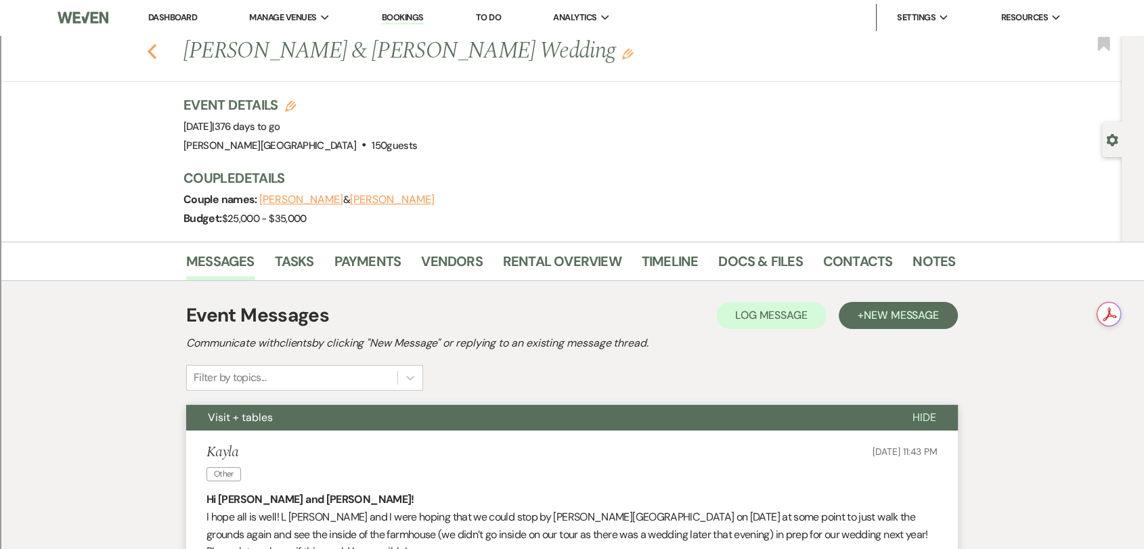
click at [157, 54] on icon "Previous" at bounding box center [152, 51] width 10 height 16
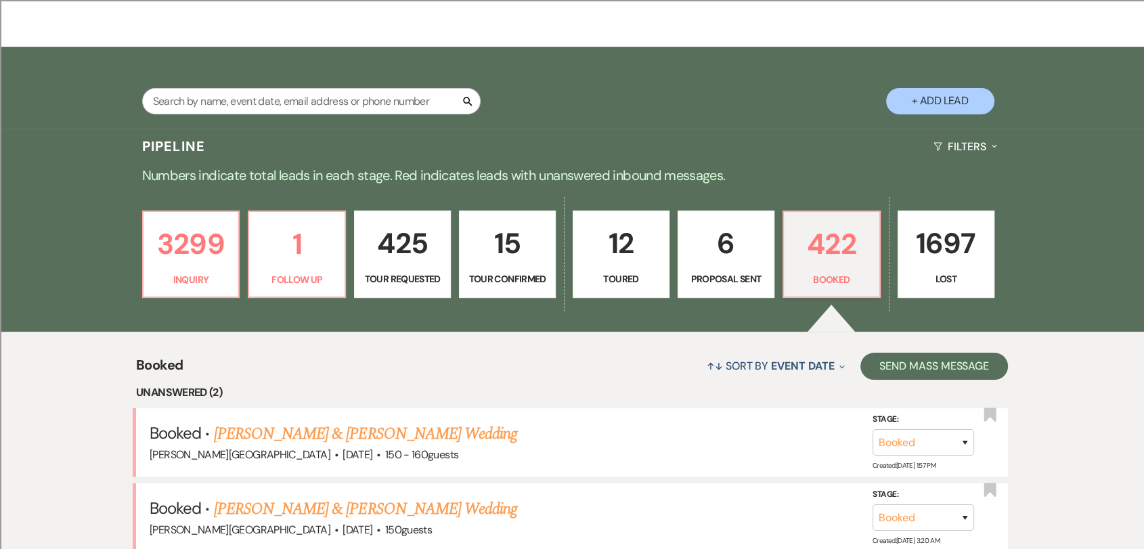
scroll to position [75, 0]
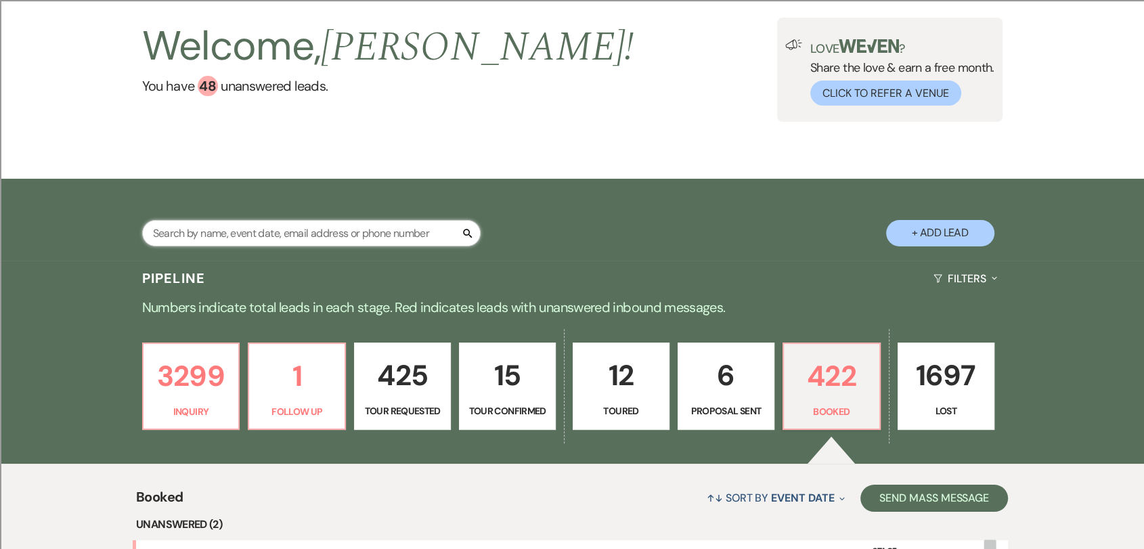
click at [347, 240] on input "text" at bounding box center [311, 233] width 338 height 26
type input "marsac"
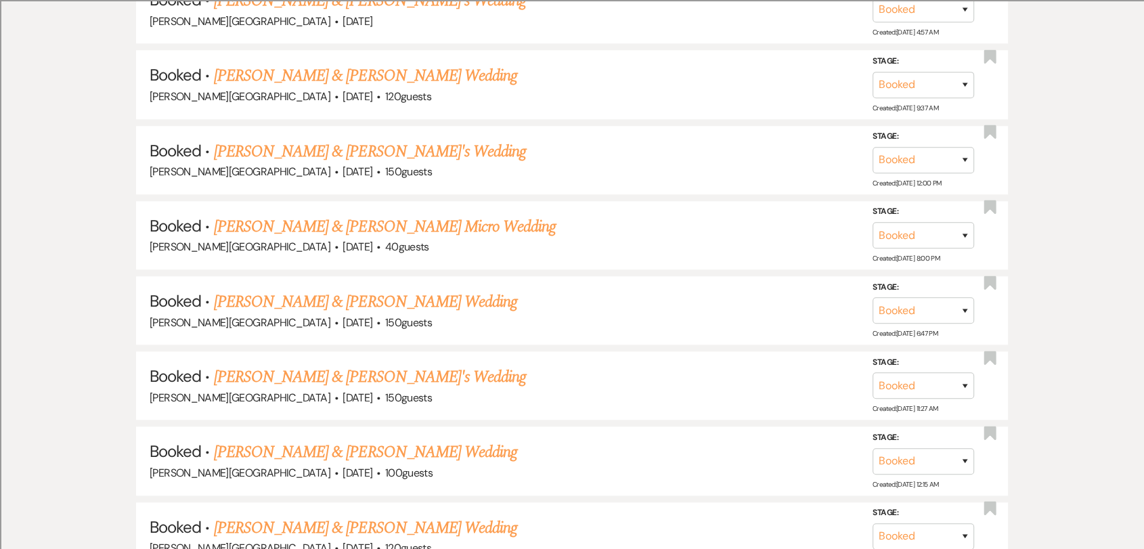
scroll to position [6393, 0]
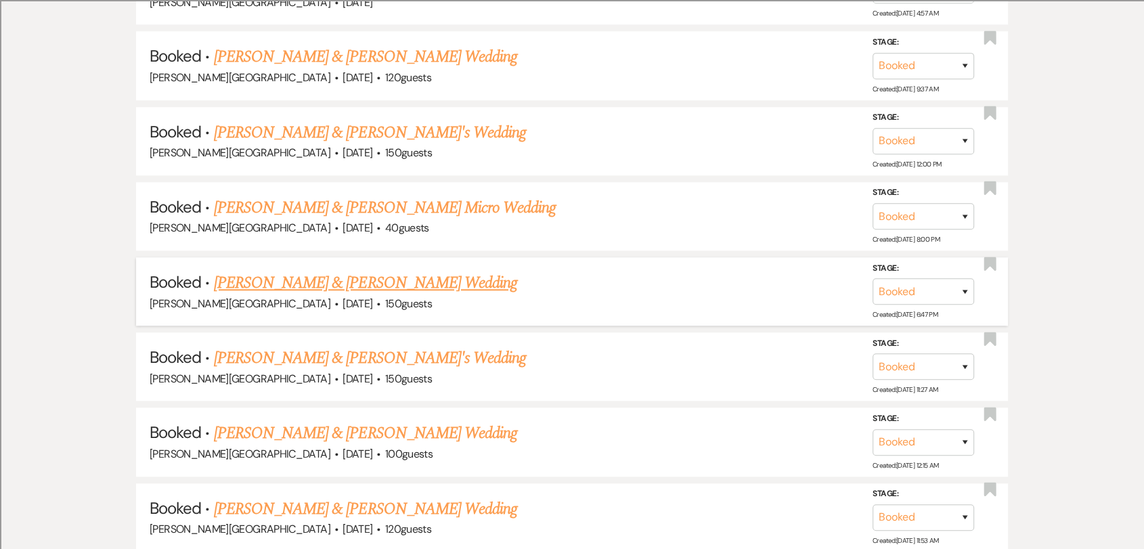
click at [449, 274] on link "[PERSON_NAME] & [PERSON_NAME] Wedding" at bounding box center [365, 283] width 303 height 24
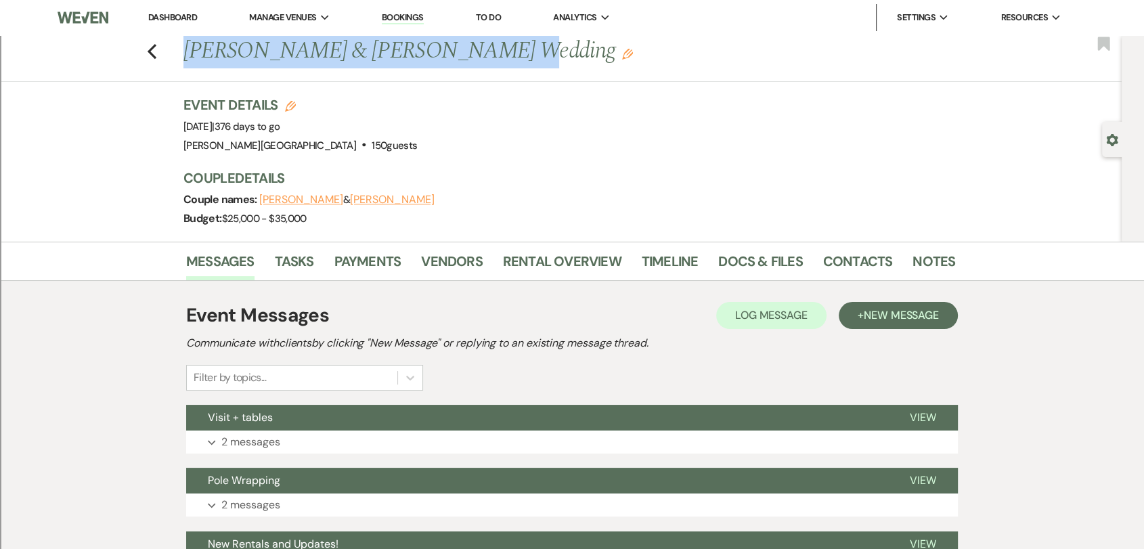
drag, startPoint x: 191, startPoint y: 56, endPoint x: 489, endPoint y: 58, distance: 297.8
click at [489, 58] on h1 "Logan Adams & Kayla Walewski's Wedding Edit" at bounding box center [486, 51] width 607 height 32
copy h1 "Logan Adams & Kayla Walewski's"
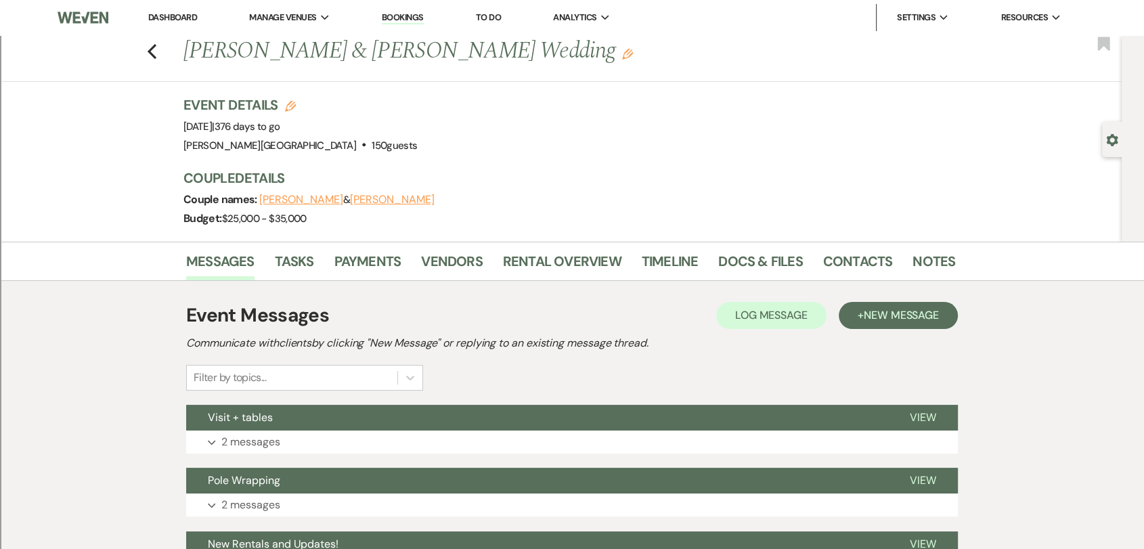
click at [583, 116] on div "Event Details Edit Event Date: Friday, August 28th, 2026 | 376 days to go Venue…" at bounding box center [562, 125] width 758 height 60
click at [759, 255] on link "Docs & Files" at bounding box center [760, 265] width 84 height 30
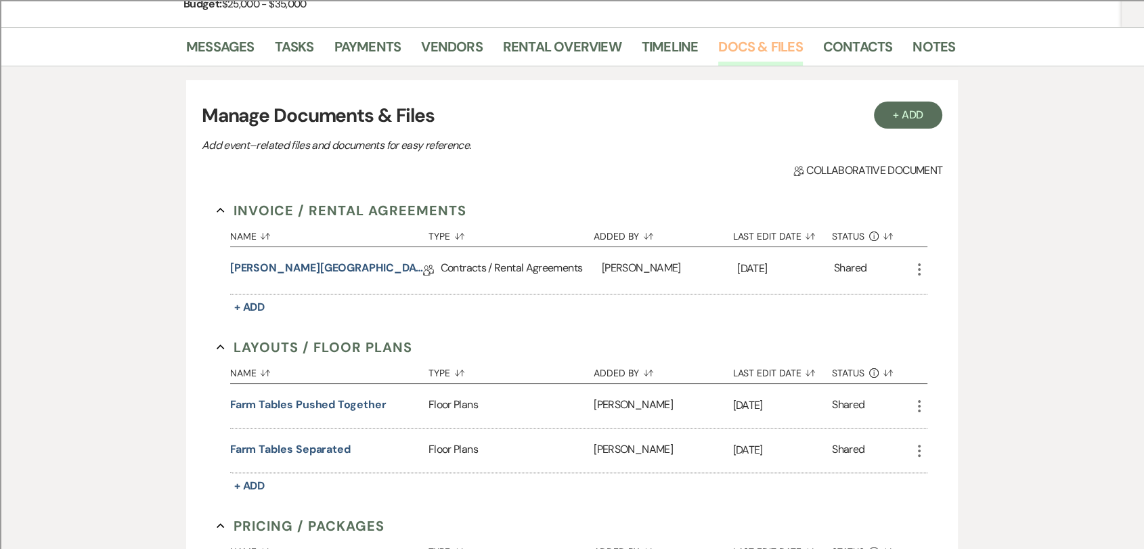
scroll to position [225, 0]
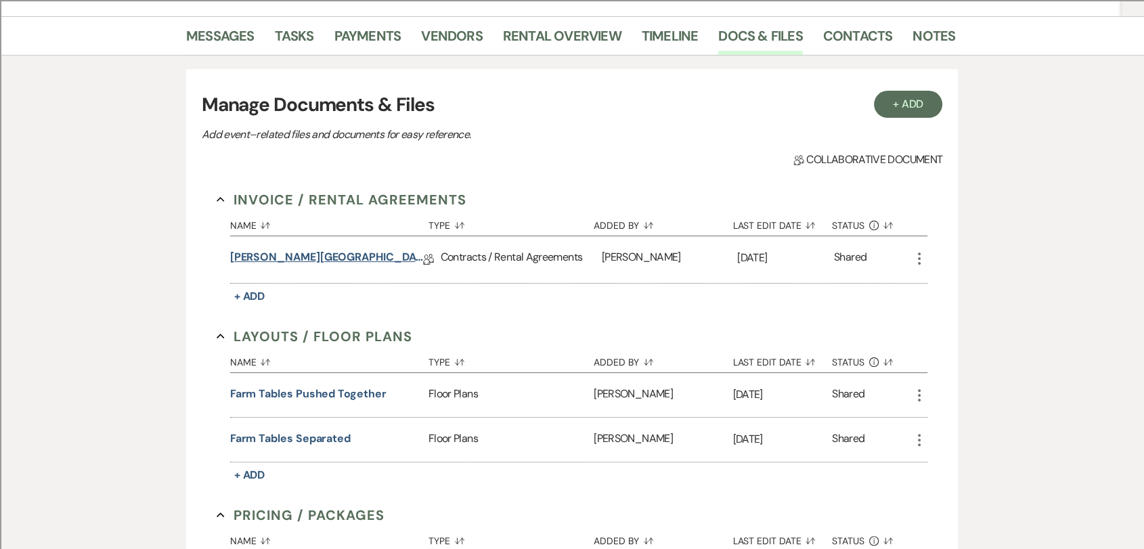
click at [319, 259] on link "[PERSON_NAME][GEOGRAPHIC_DATA] Contract" at bounding box center [326, 259] width 193 height 21
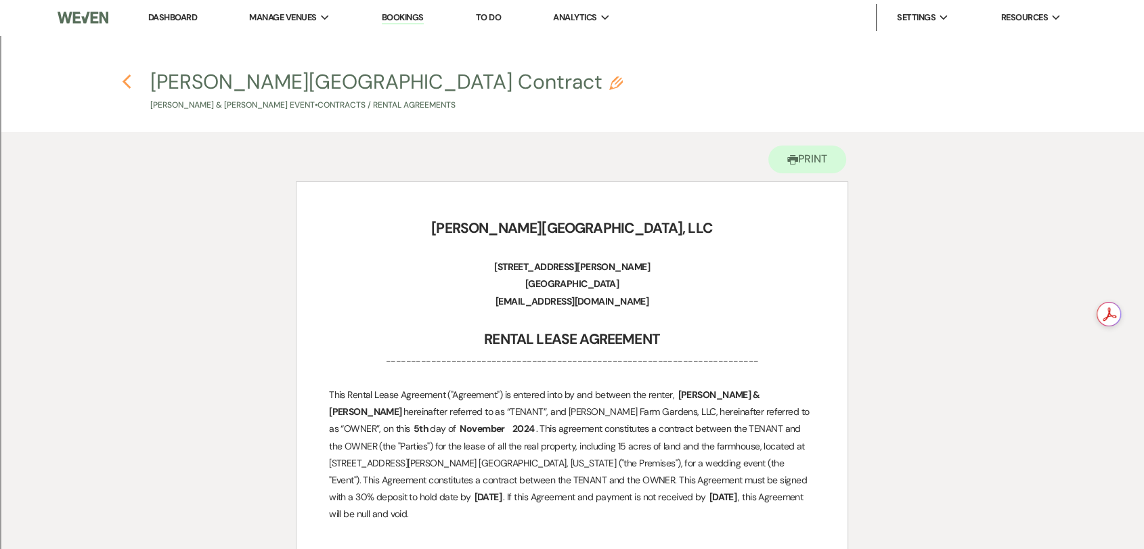
click at [122, 80] on icon "Previous" at bounding box center [127, 82] width 10 height 16
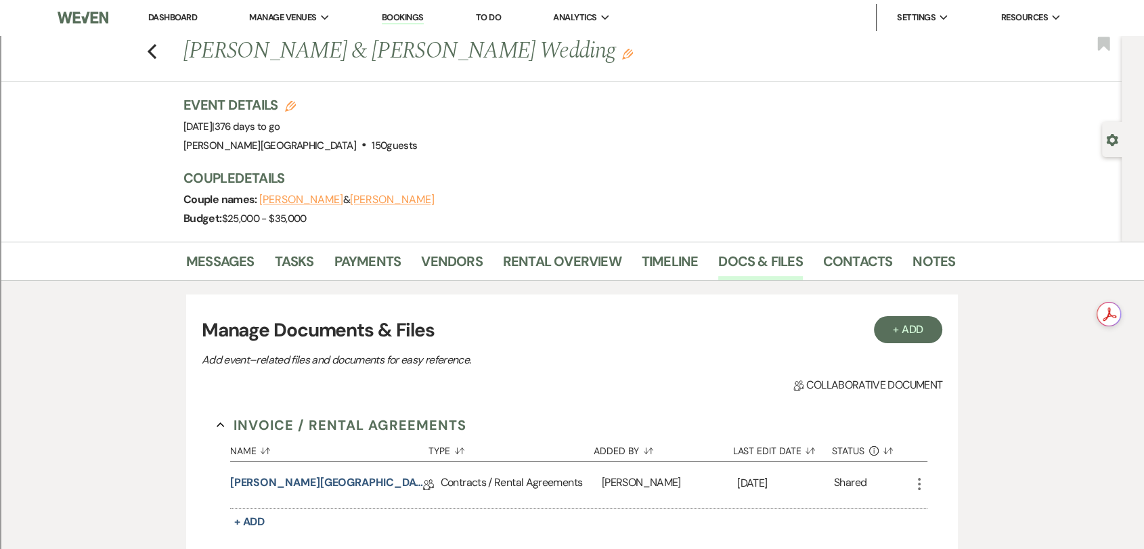
click at [149, 53] on div "Previous Logan Adams & Kayla Walewski's Wedding Edit Bookmark" at bounding box center [557, 58] width 1128 height 47
click at [156, 53] on use "button" at bounding box center [152, 51] width 9 height 15
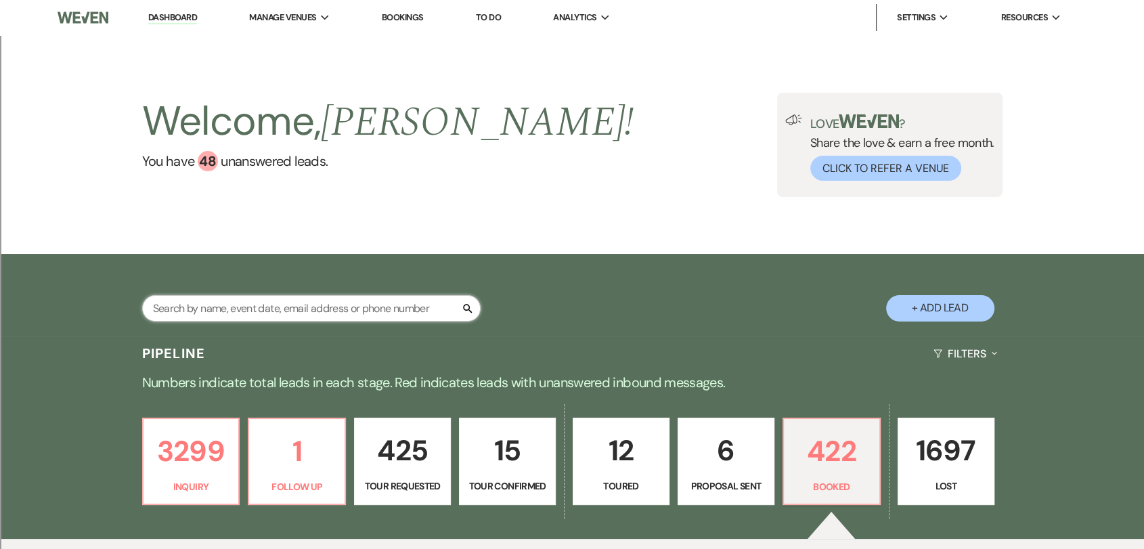
click at [298, 305] on input "text" at bounding box center [311, 308] width 338 height 26
click at [837, 475] on link "422 Booked" at bounding box center [831, 462] width 98 height 88
click at [250, 301] on input "text" at bounding box center [311, 308] width 338 height 26
type input "bell"
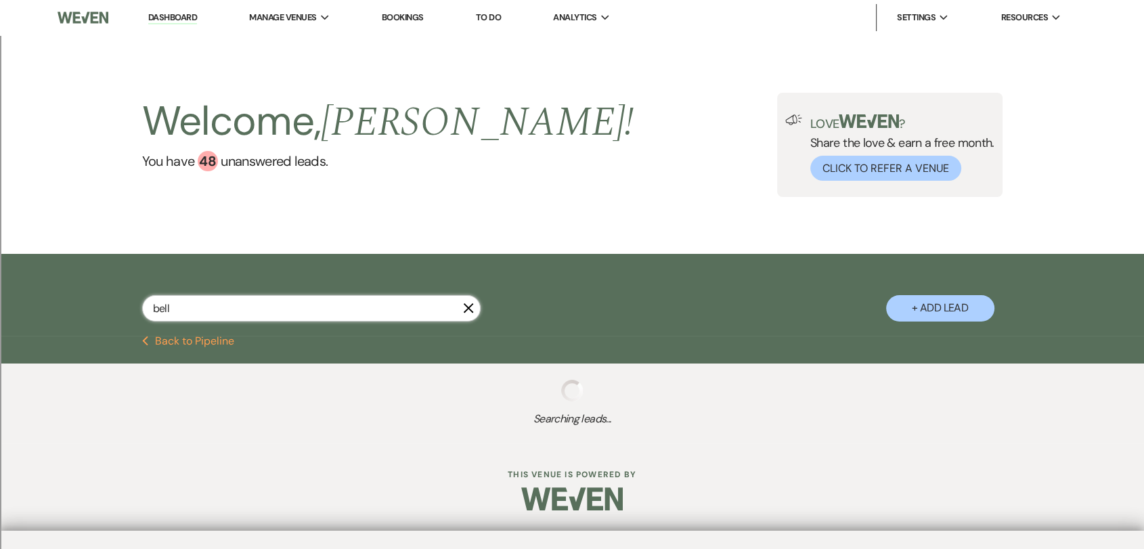
select select "2"
select select "8"
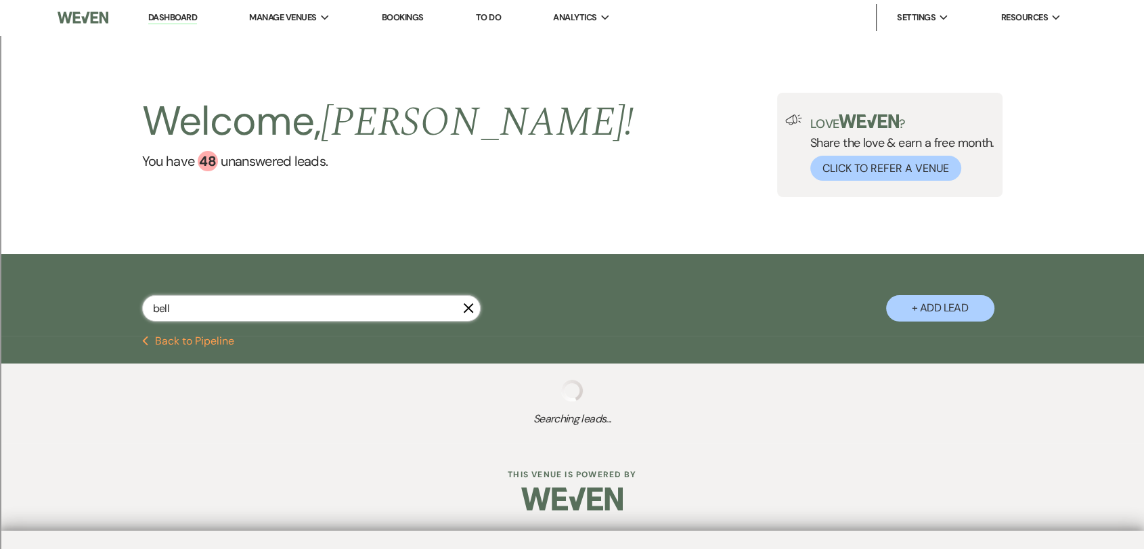
select select "8"
select select "2"
select select "8"
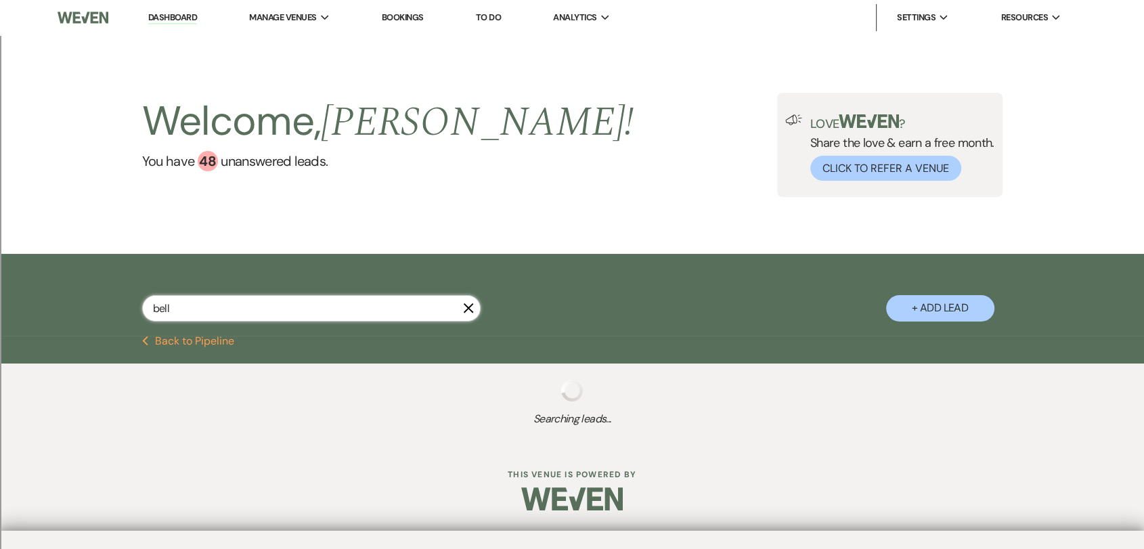
select select "8"
select select "2"
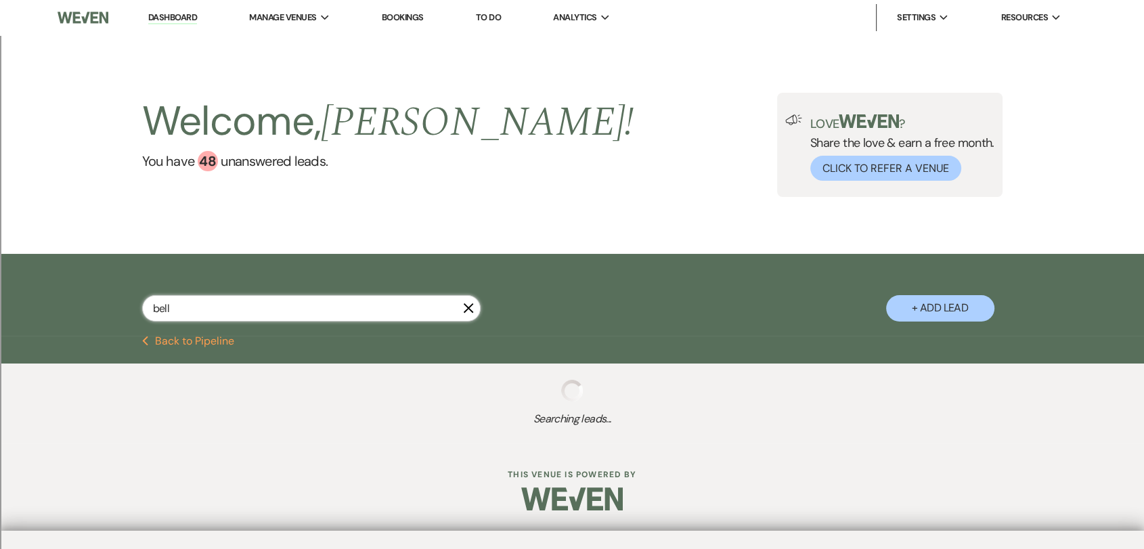
select select "8"
select select "2"
select select "8"
select select "2"
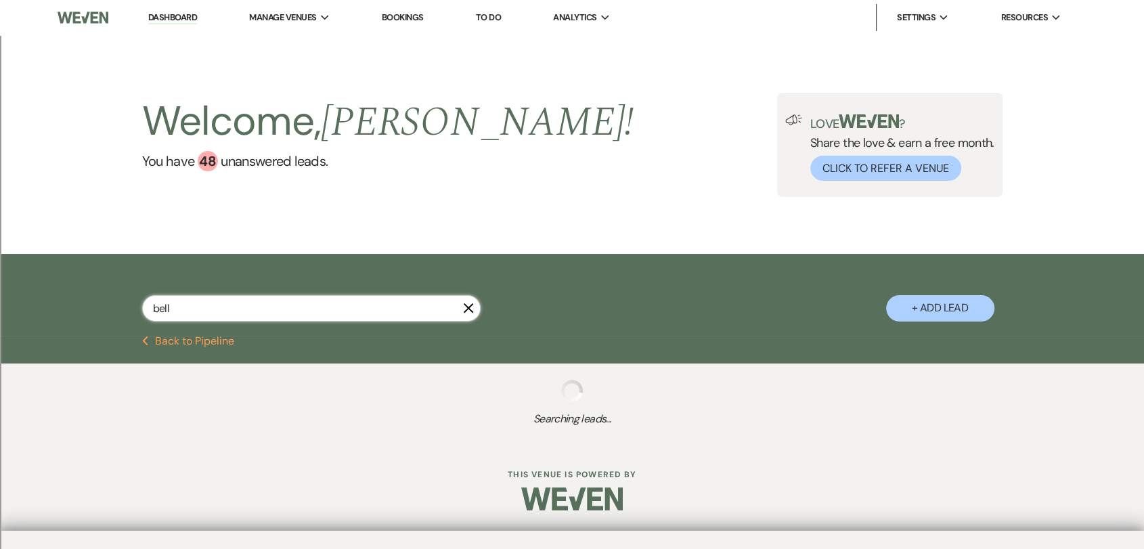
select select "8"
select select "2"
select select "8"
select select "2"
select select "8"
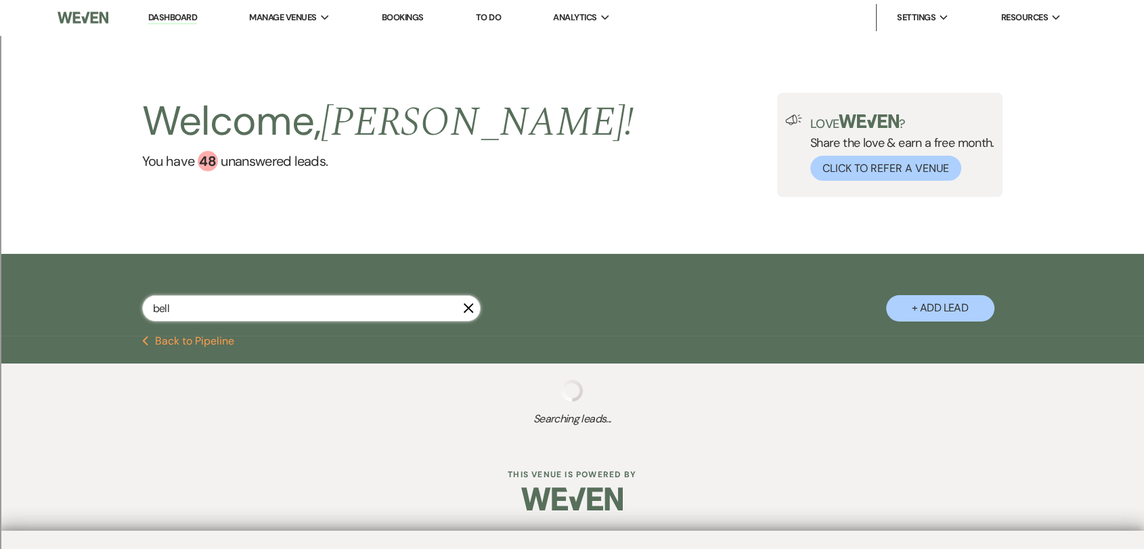
select select "2"
select select "8"
select select "2"
select select "8"
select select "2"
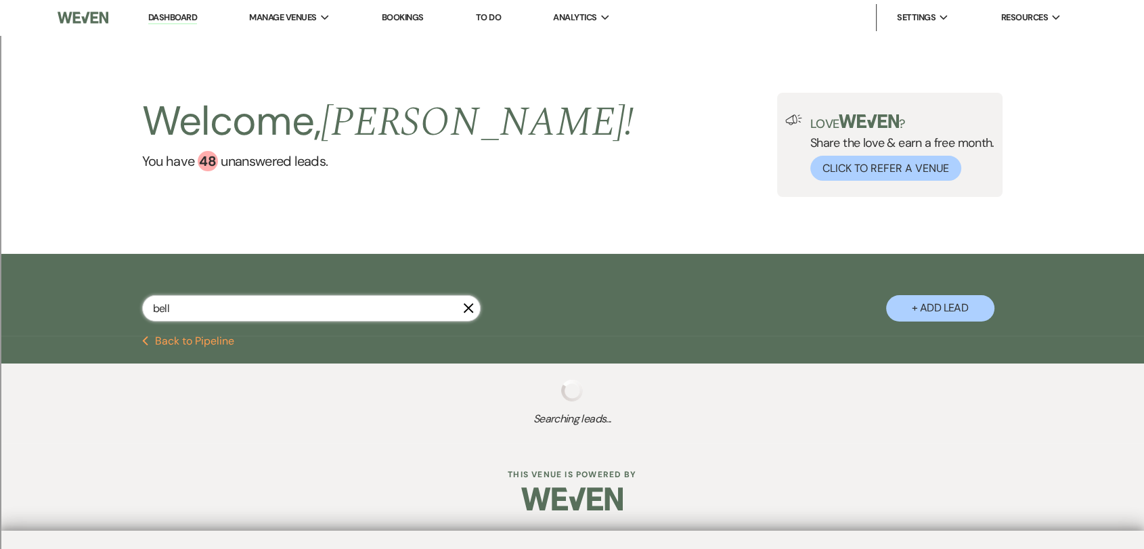
select select "8"
select select "2"
select select "8"
select select "2"
select select "8"
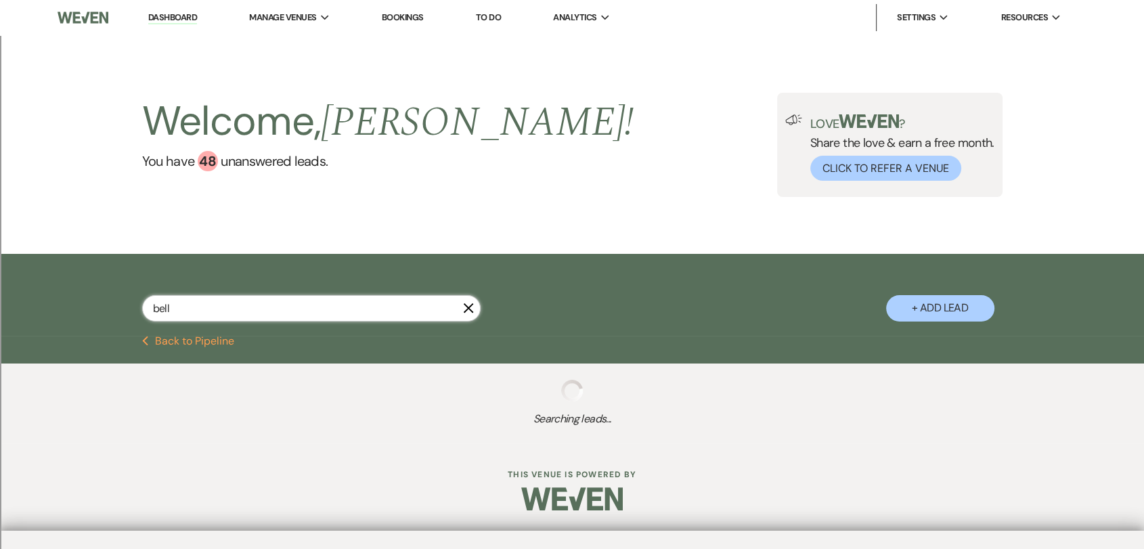
select select "2"
select select "8"
select select "2"
select select "8"
select select "2"
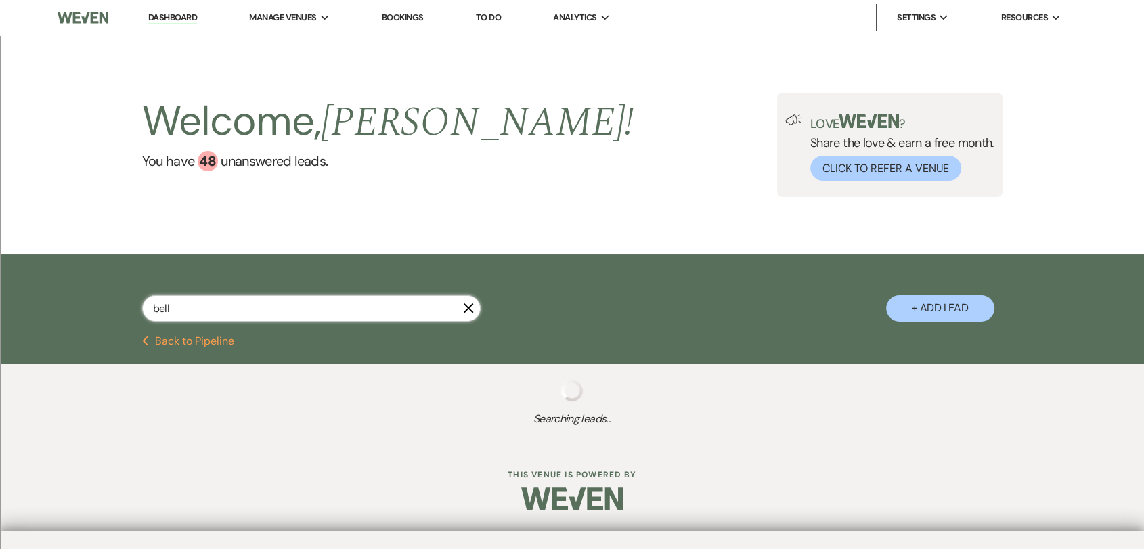
select select "8"
select select "2"
select select "8"
select select "2"
select select "8"
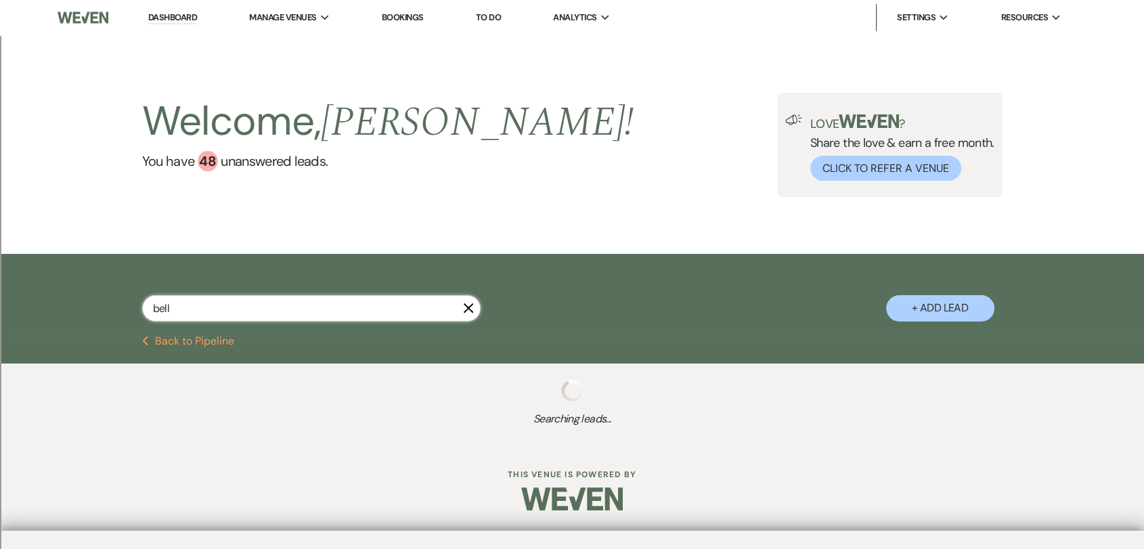
select select "2"
select select "8"
select select "2"
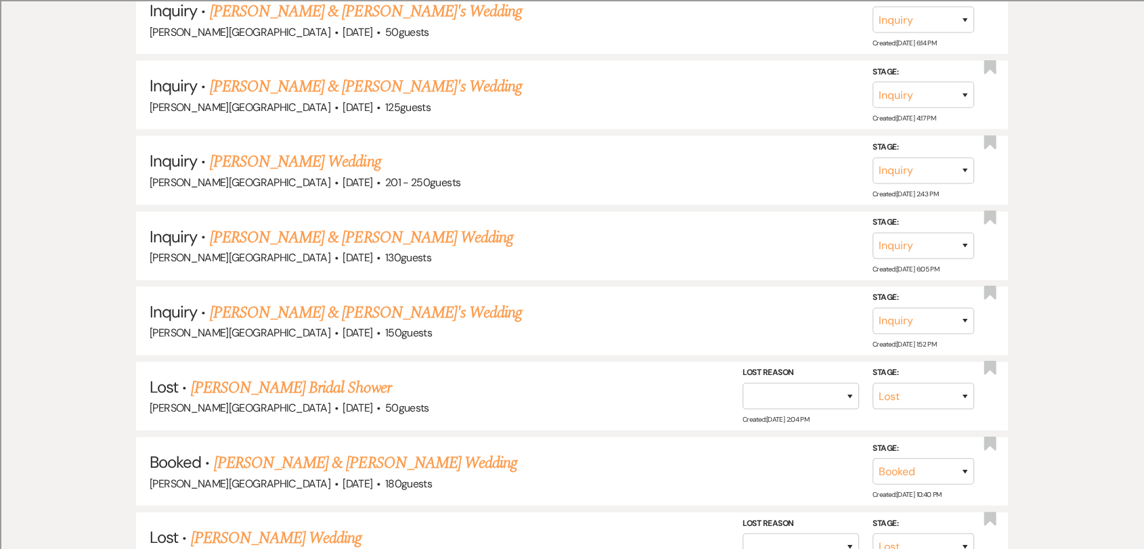
scroll to position [3309, 0]
